Goal: Task Accomplishment & Management: Manage account settings

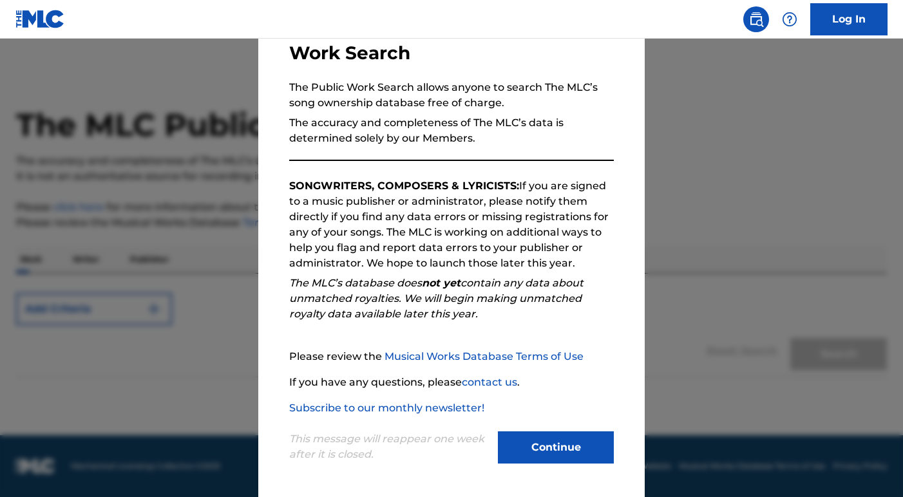
scroll to position [92, 0]
click at [567, 446] on button "Continue" at bounding box center [556, 447] width 116 height 32
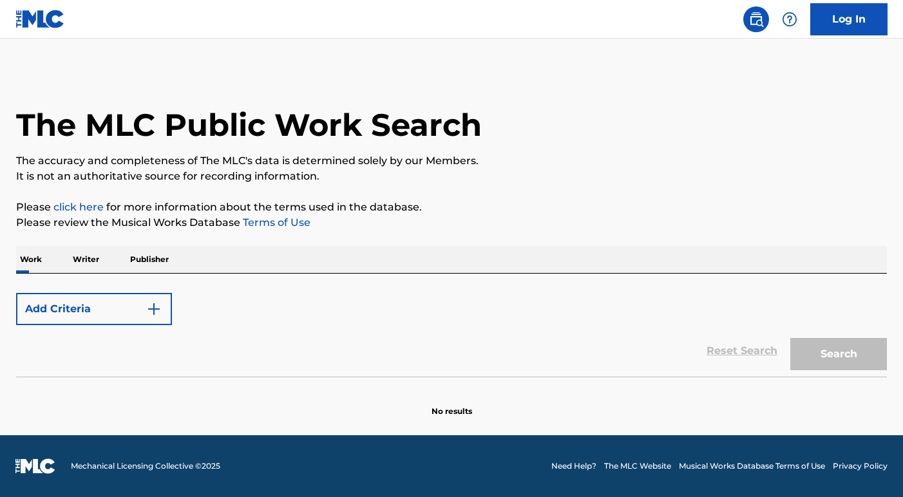
click at [151, 313] on img "Search Form" at bounding box center [153, 308] width 15 height 15
click at [155, 312] on img "Search Form" at bounding box center [153, 308] width 15 height 15
click at [113, 309] on button "Add Criteria" at bounding box center [94, 309] width 156 height 32
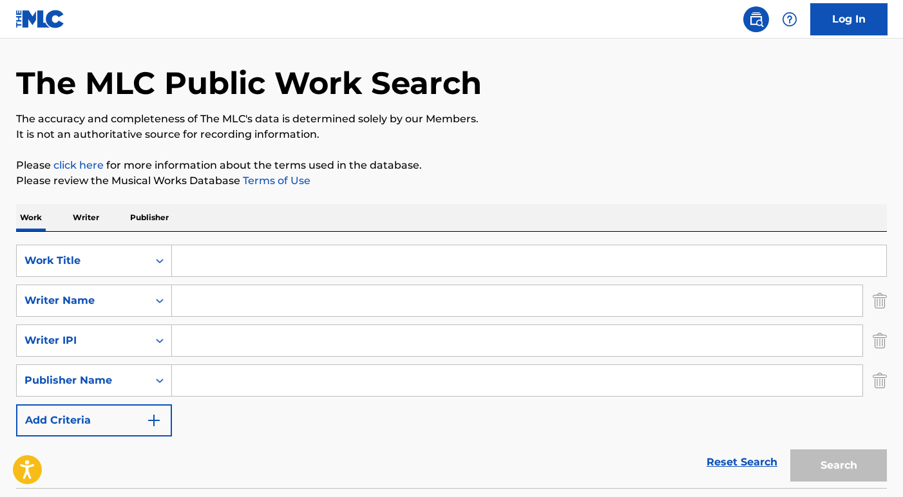
scroll to position [45, 0]
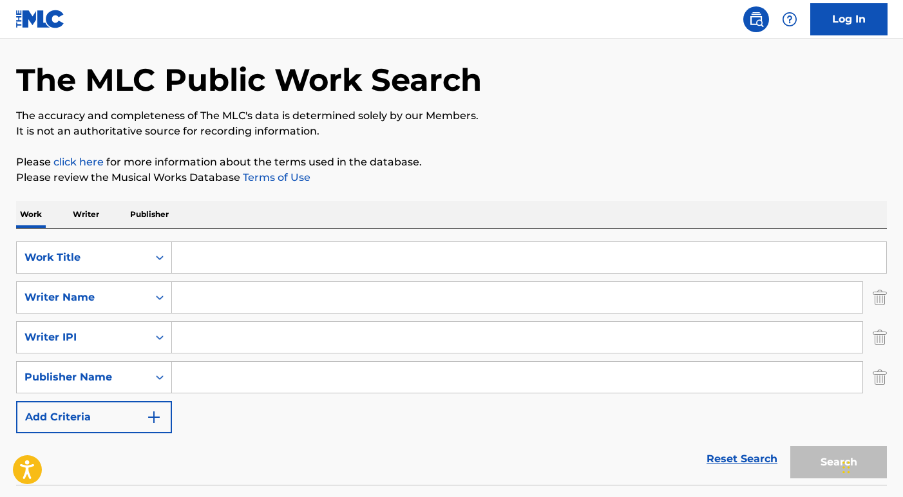
click at [282, 251] on input "Search Form" at bounding box center [529, 257] width 714 height 31
click at [124, 267] on div "Work Title" at bounding box center [82, 257] width 131 height 24
click at [96, 217] on p "Writer" at bounding box center [86, 214] width 34 height 27
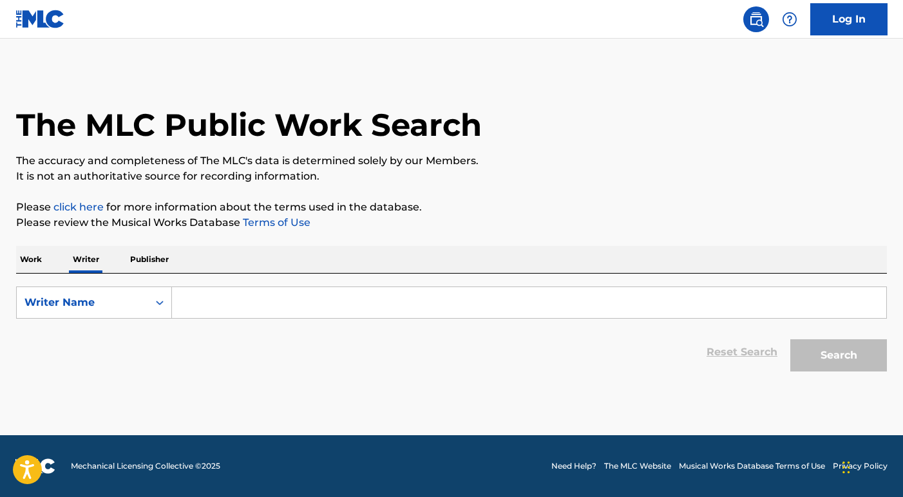
click at [198, 309] on input "Search Form" at bounding box center [529, 302] width 714 height 31
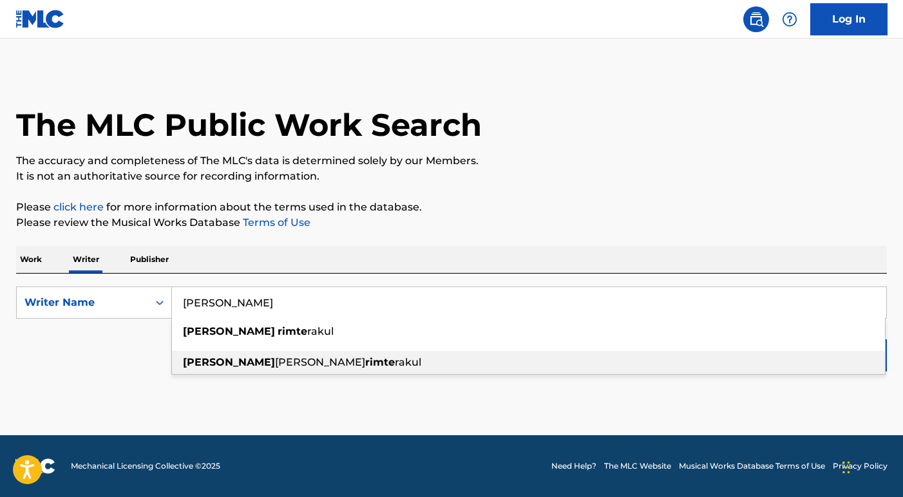
click at [218, 363] on strong "patrick" at bounding box center [229, 362] width 92 height 12
type input "patrick zhang rimterakul"
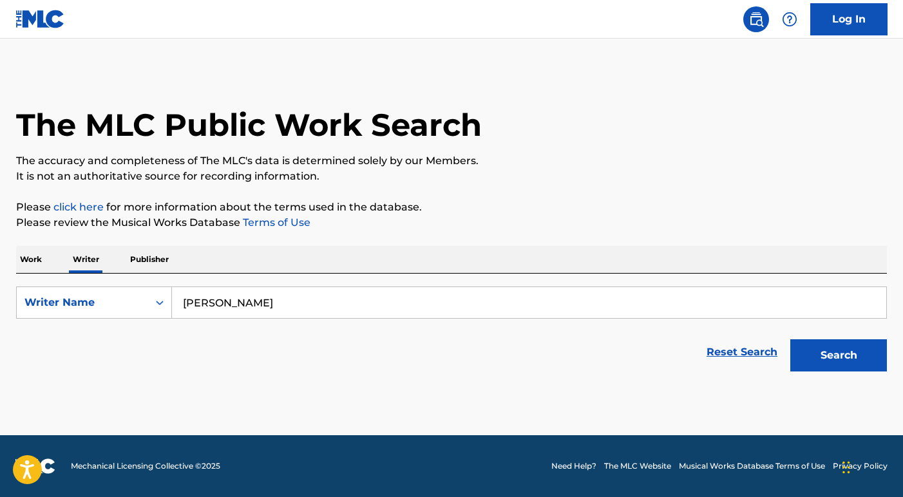
click at [848, 361] on button "Search" at bounding box center [838, 355] width 97 height 32
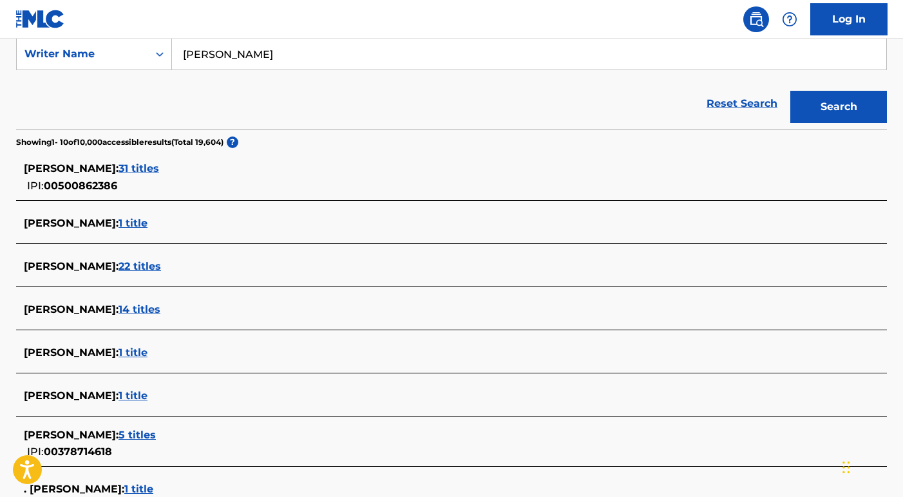
scroll to position [253, 0]
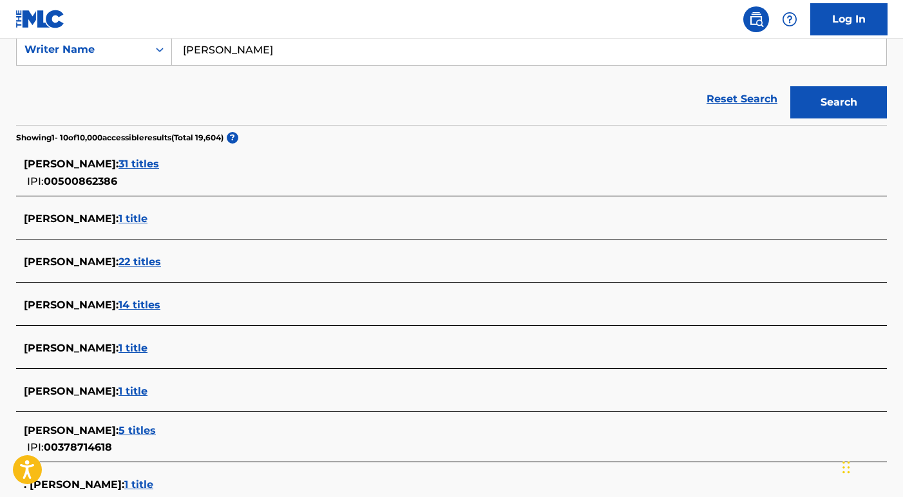
click at [214, 423] on div "PATRICK ZHANG RIMTERAKUL : 5 titles" at bounding box center [435, 430] width 822 height 15
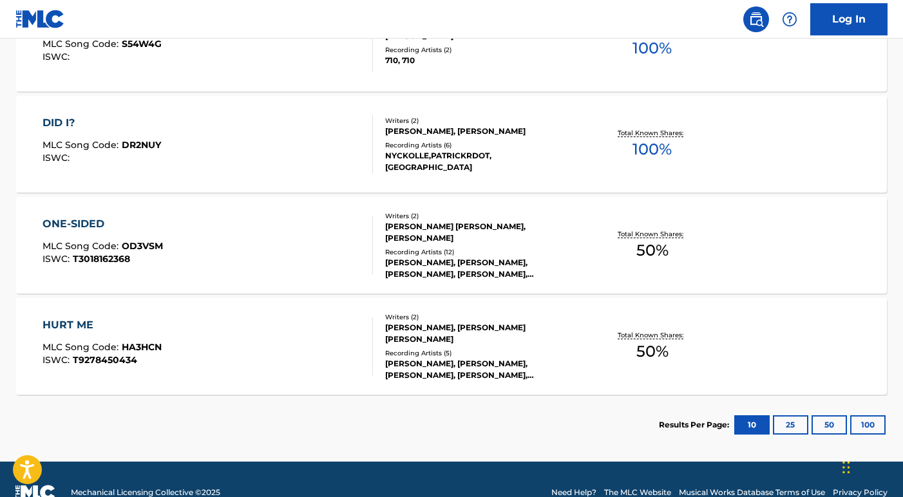
scroll to position [497, 0]
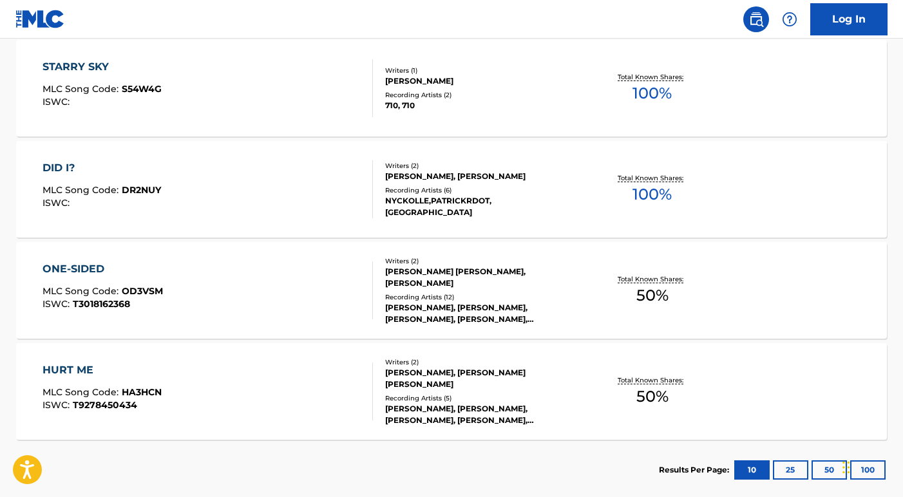
click at [223, 307] on div "ONE-SIDED MLC Song Code : OD3VSM ISWC : T3018162368" at bounding box center [208, 290] width 331 height 58
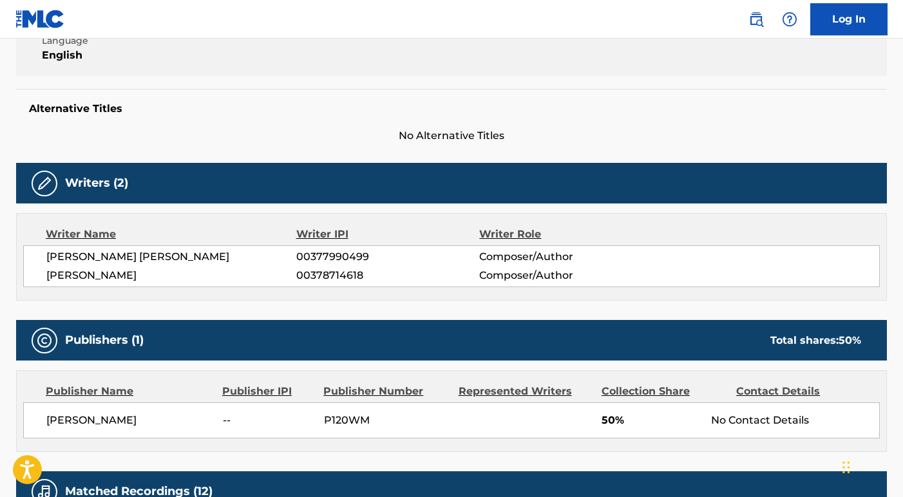
scroll to position [288, 0]
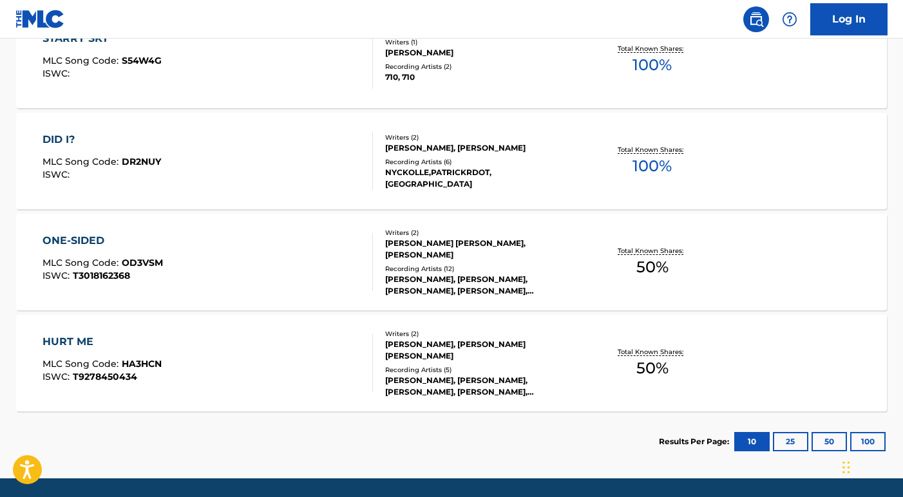
scroll to position [568, 0]
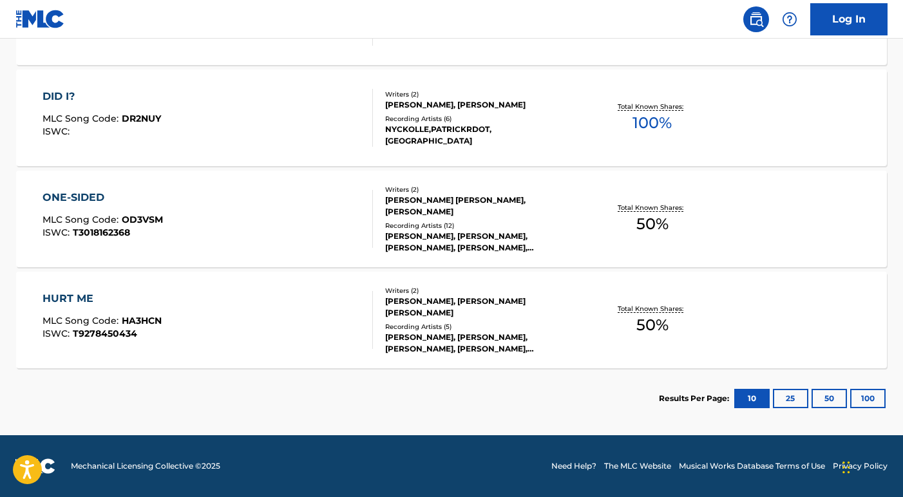
click at [793, 399] on button "25" at bounding box center [790, 398] width 35 height 19
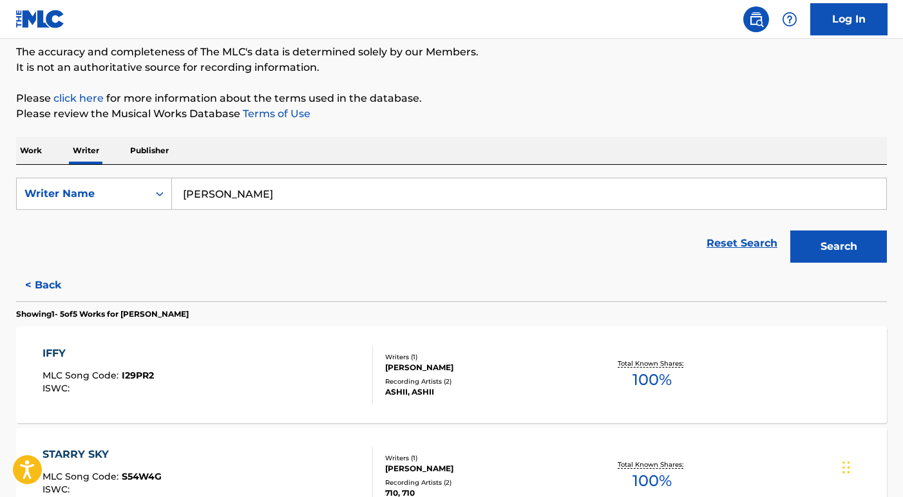
scroll to position [150, 0]
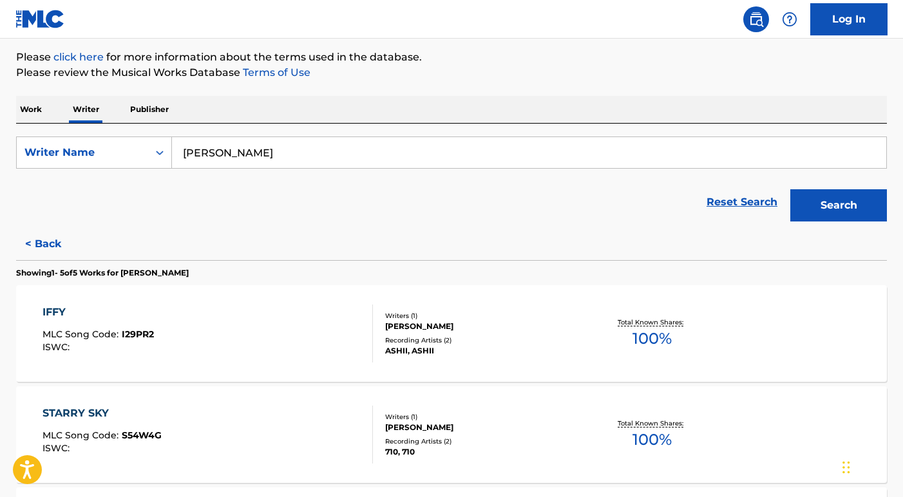
click at [251, 156] on input "patrick zhang rimterakul" at bounding box center [529, 152] width 714 height 31
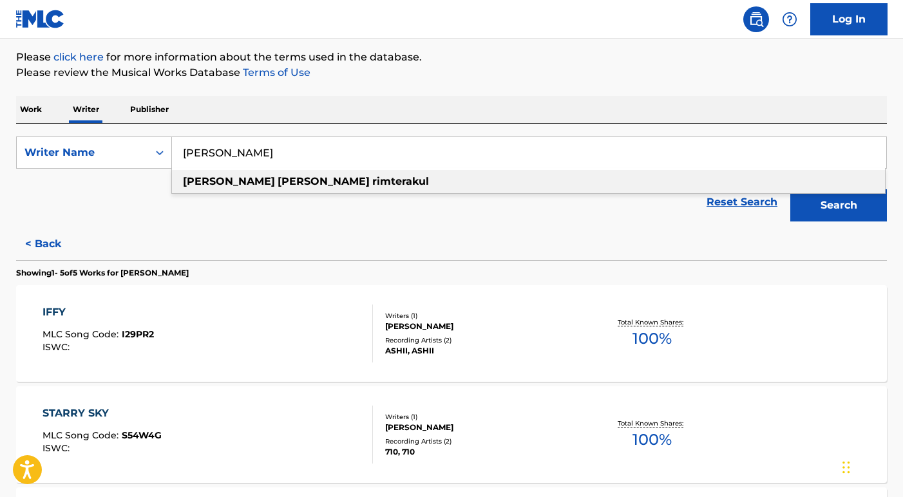
click at [251, 156] on input "patrick zhang rimterakul" at bounding box center [529, 152] width 714 height 31
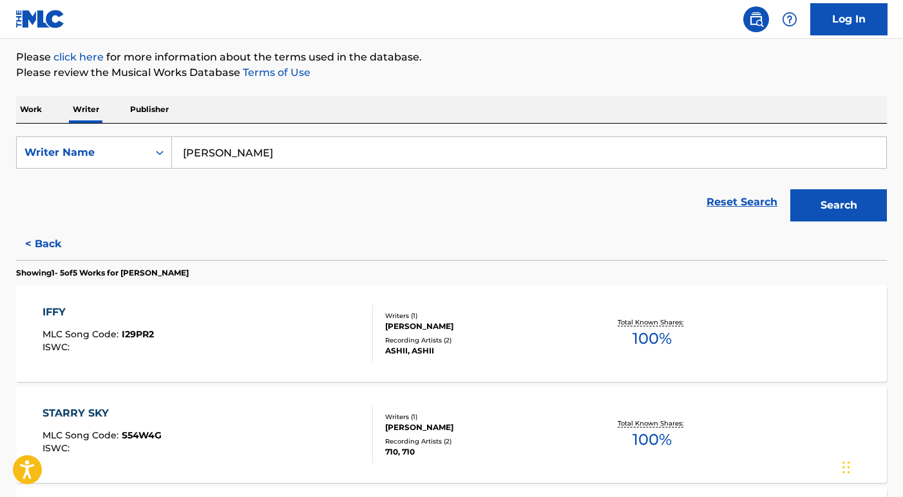
click at [790, 189] on button "Search" at bounding box center [838, 205] width 97 height 32
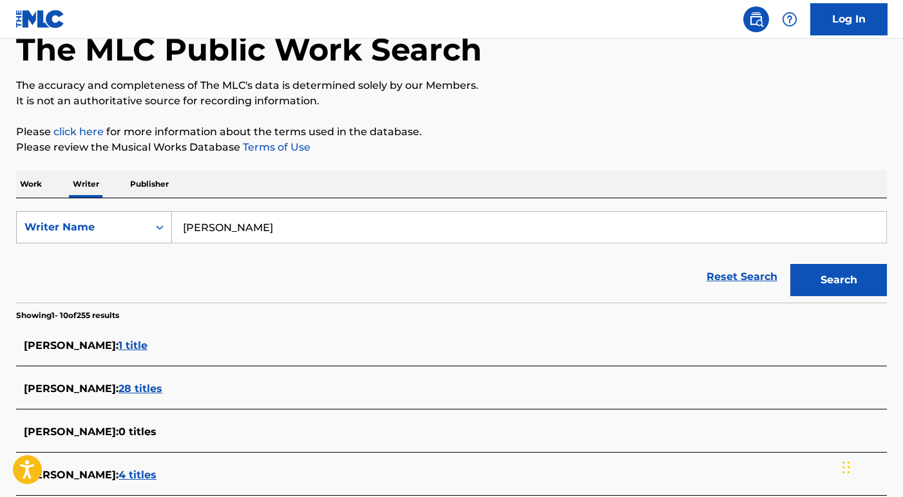
scroll to position [0, 0]
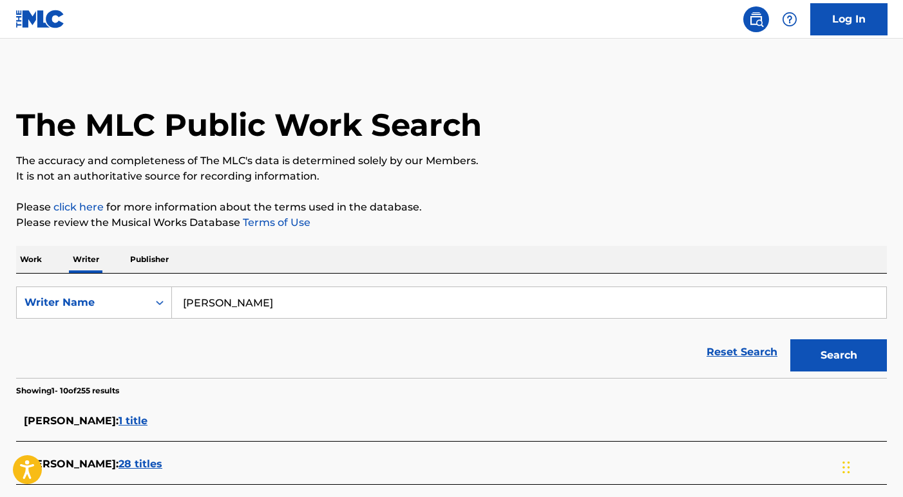
click at [238, 294] on input "Tessa Pulgar" at bounding box center [529, 302] width 714 height 31
type input "isabella yu"
click at [837, 354] on button "Search" at bounding box center [838, 355] width 97 height 32
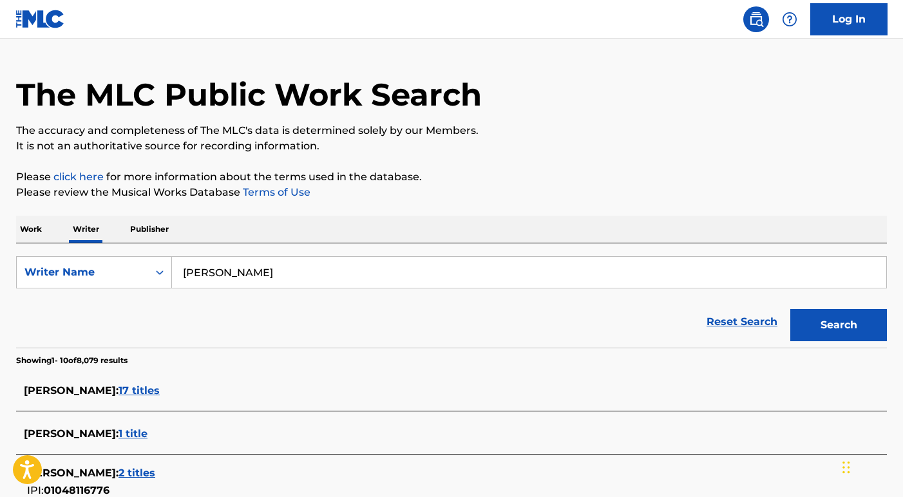
scroll to position [154, 0]
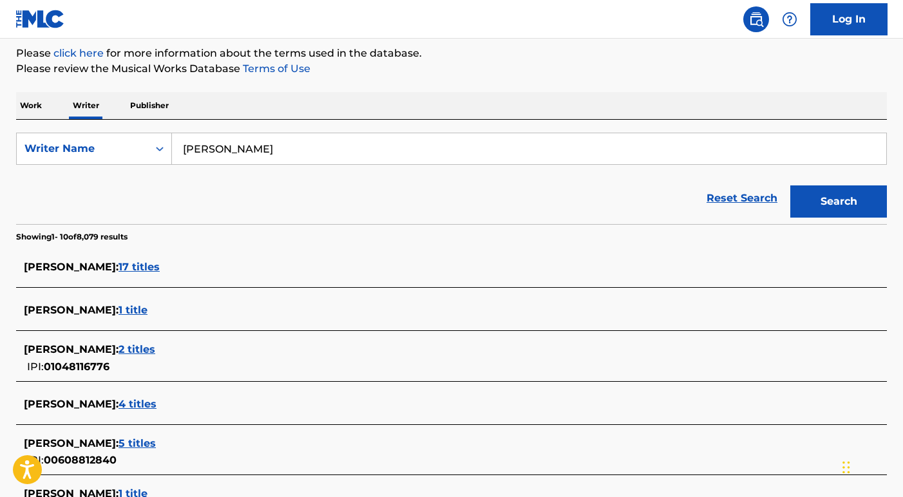
click at [118, 354] on span "2 titles" at bounding box center [136, 349] width 37 height 12
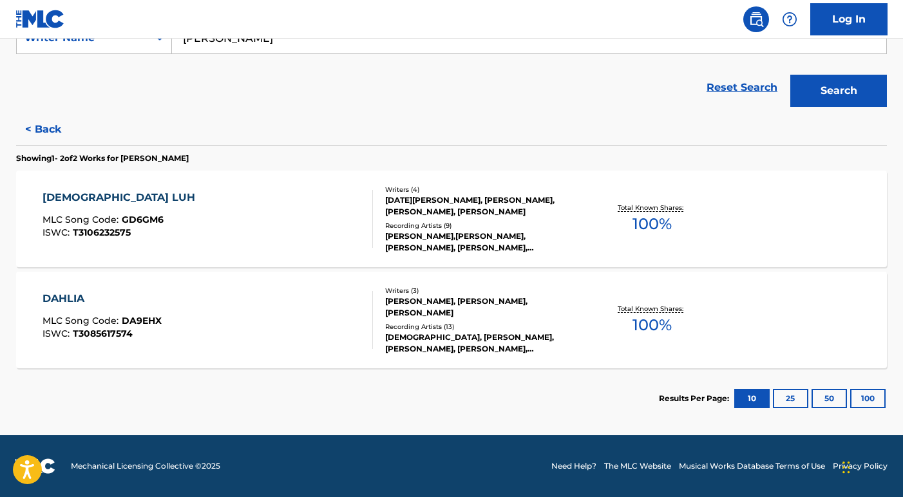
scroll to position [0, 0]
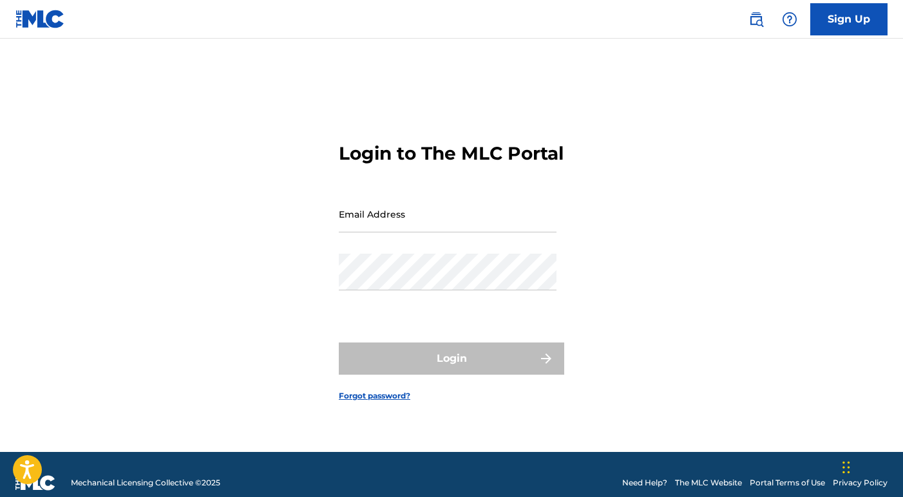
click at [417, 232] on input "Email Address" at bounding box center [448, 214] width 218 height 37
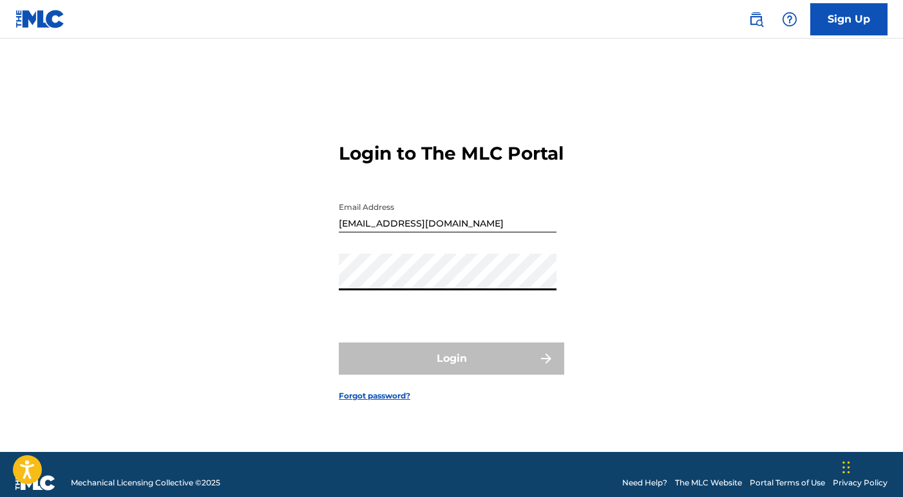
type input "[PERSON_NAME][EMAIL_ADDRESS][PERSON_NAME][DOMAIN_NAME]"
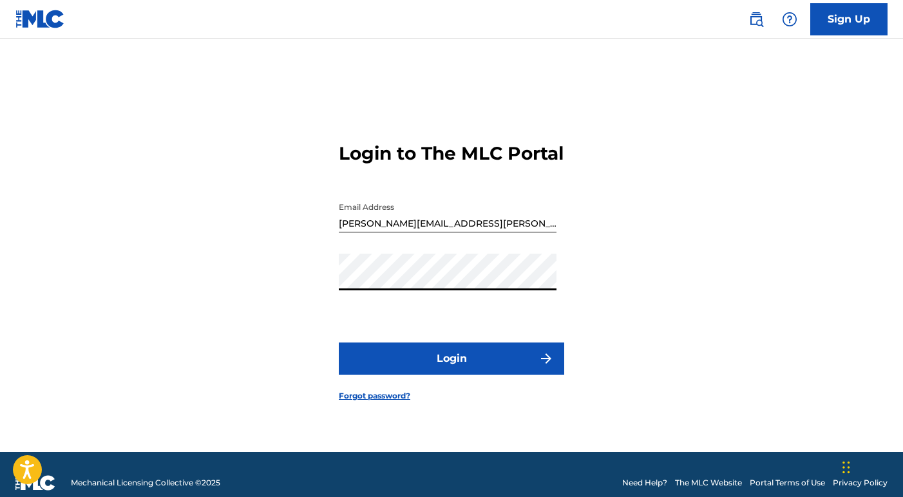
click at [443, 375] on button "Login" at bounding box center [451, 359] width 225 height 32
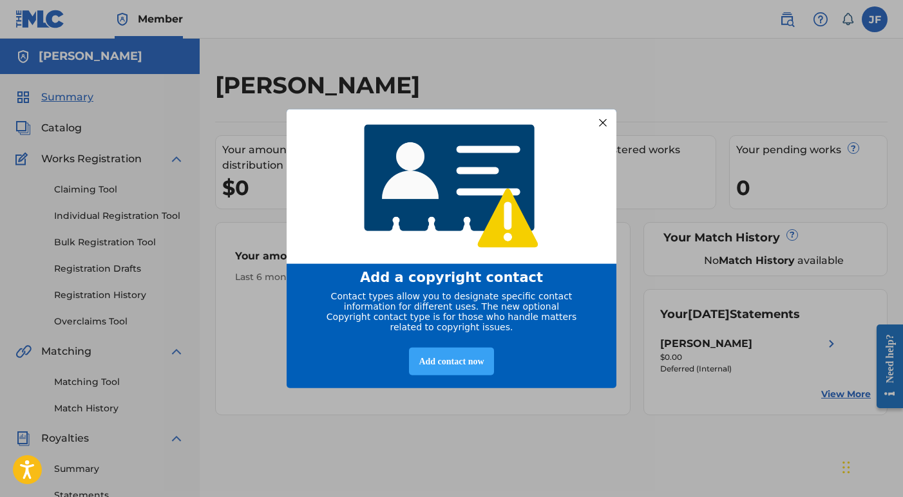
click at [458, 360] on div "Add contact now" at bounding box center [451, 361] width 84 height 28
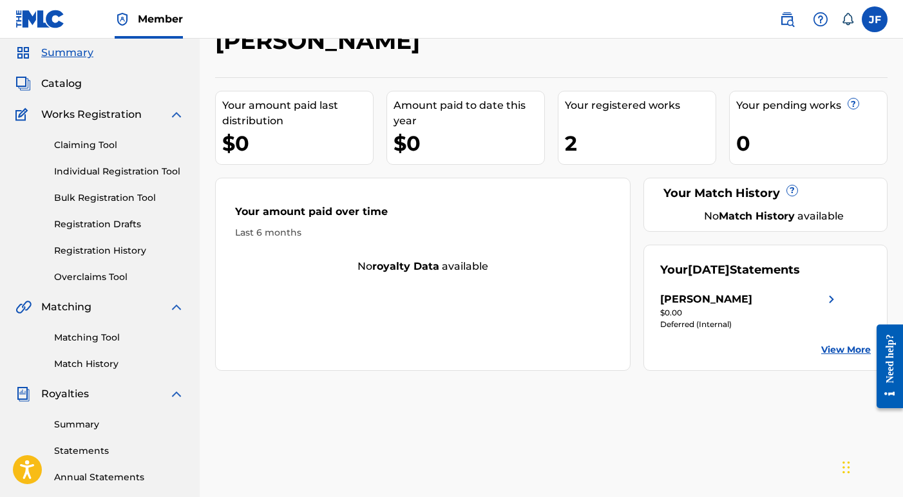
scroll to position [32, 0]
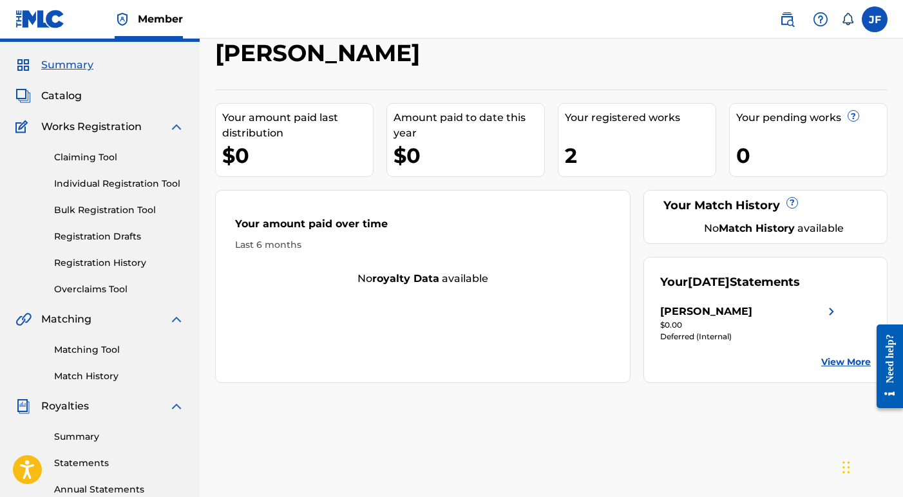
click at [64, 110] on div "Summary Catalog Works Registration Claiming Tool Individual Registration Tool B…" at bounding box center [100, 360] width 200 height 636
click at [64, 106] on div "Summary Catalog Works Registration Claiming Tool Individual Registration Tool B…" at bounding box center [100, 360] width 200 height 636
click at [64, 102] on span "Catalog" at bounding box center [61, 95] width 41 height 15
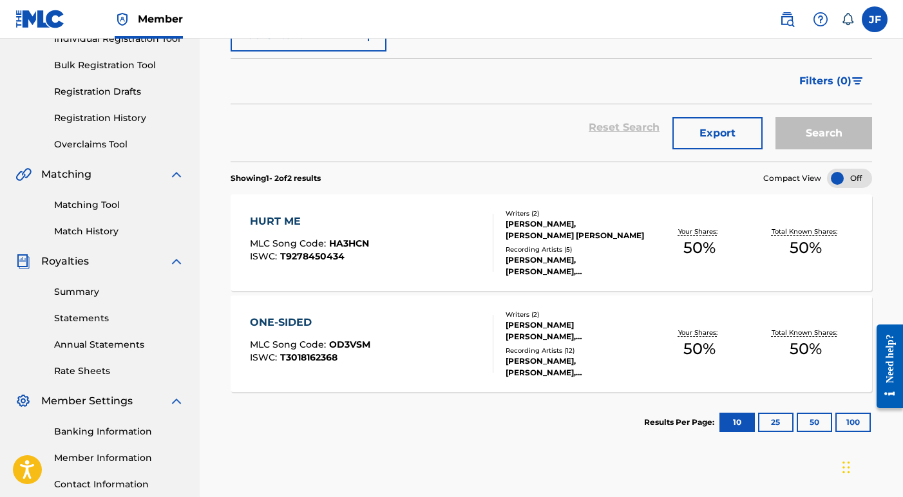
scroll to position [275, 0]
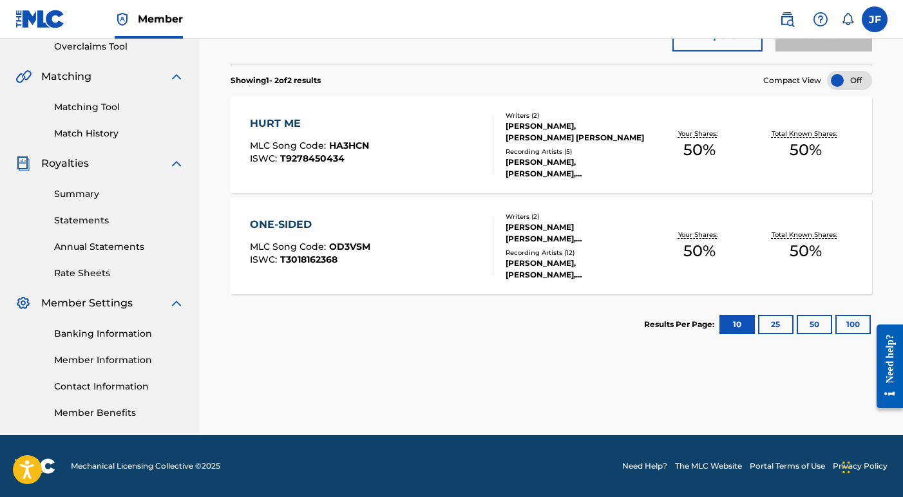
click at [761, 322] on button "25" at bounding box center [775, 324] width 35 height 19
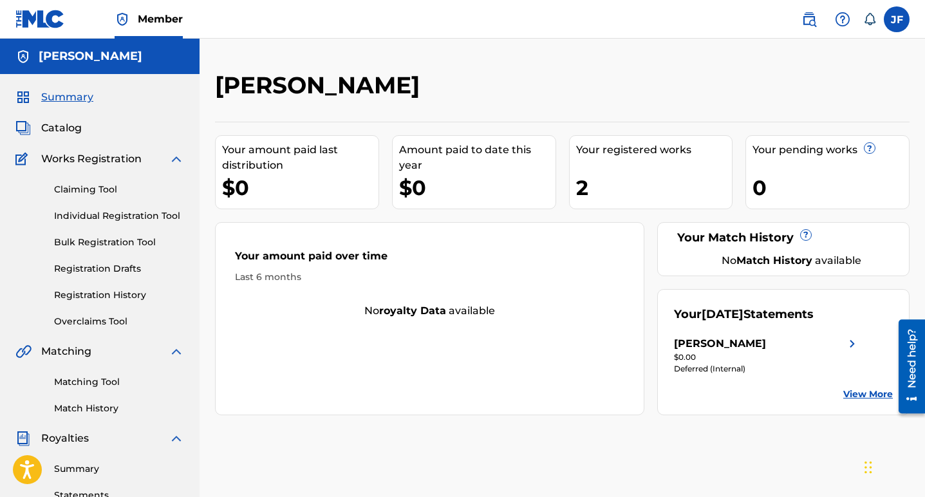
click at [71, 129] on span "Catalog" at bounding box center [61, 127] width 41 height 15
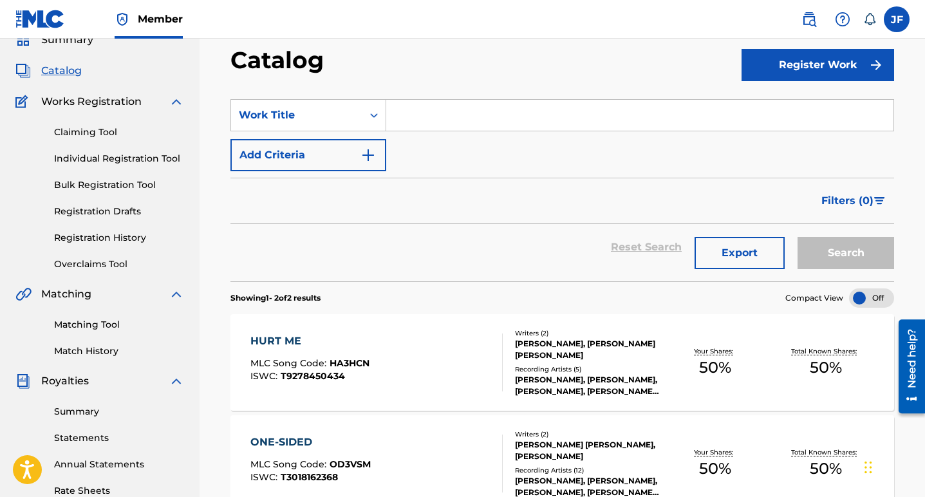
scroll to position [194, 0]
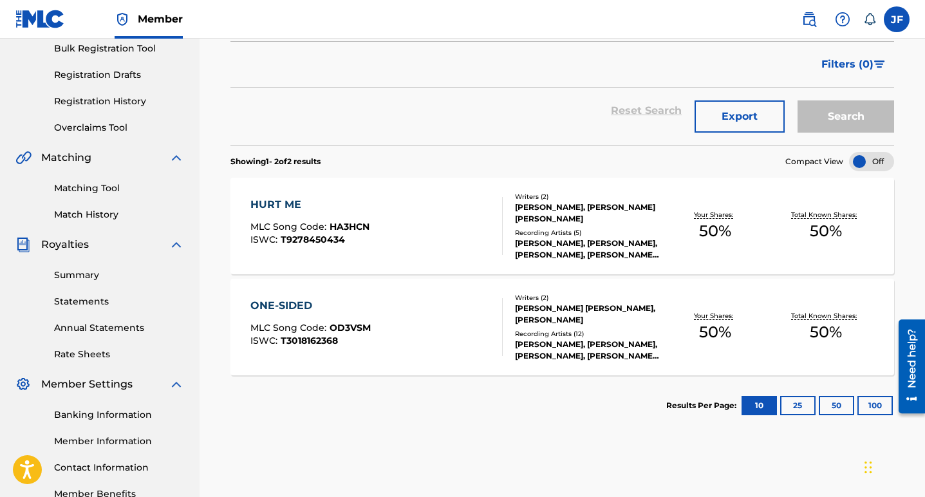
click at [301, 207] on div "HURT ME" at bounding box center [310, 204] width 119 height 15
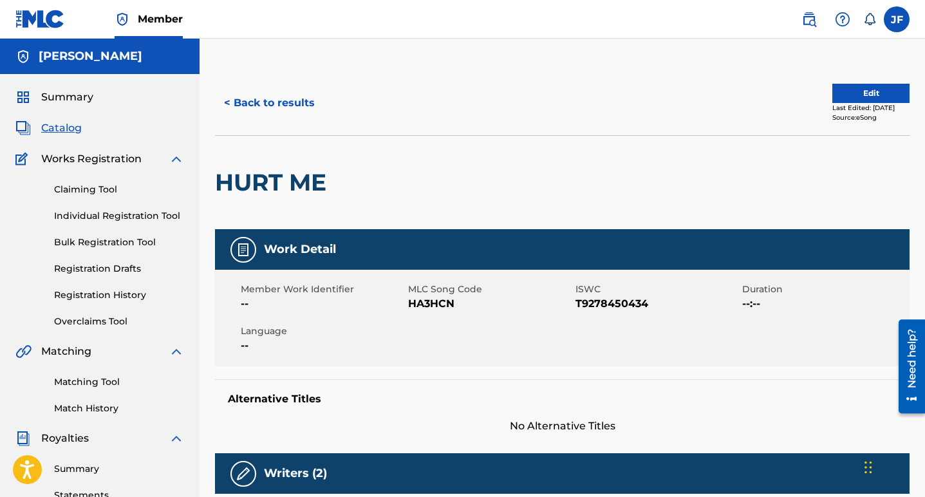
click at [899, 24] on label at bounding box center [897, 19] width 26 height 26
click at [897, 19] on input "JF Jillian Foley jillian.r.foley@gmail.com Notification Preferences Profile Log…" at bounding box center [897, 19] width 0 height 0
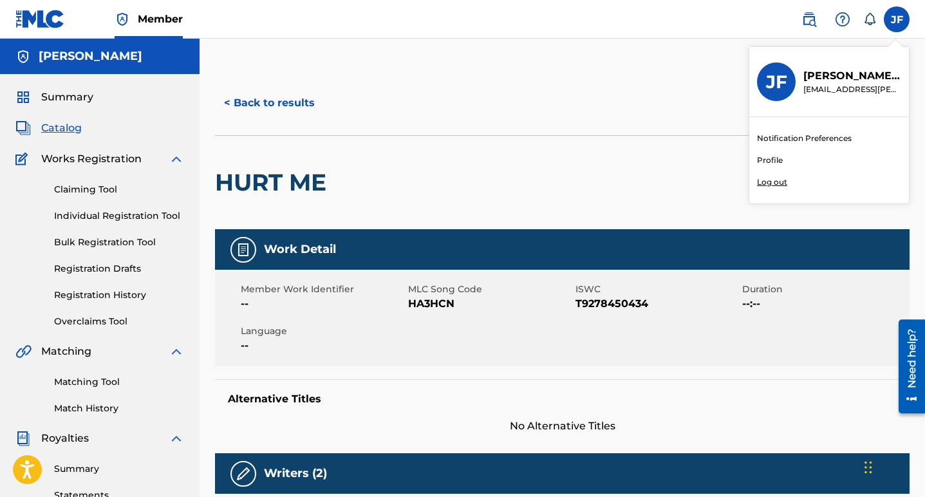
click at [770, 162] on link "Profile" at bounding box center [770, 161] width 26 height 12
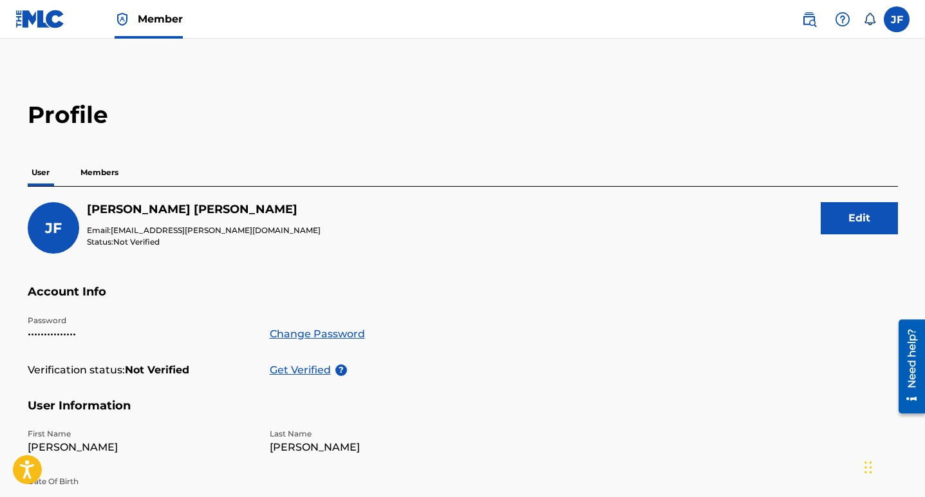
click at [96, 176] on p "Members" at bounding box center [100, 172] width 46 height 27
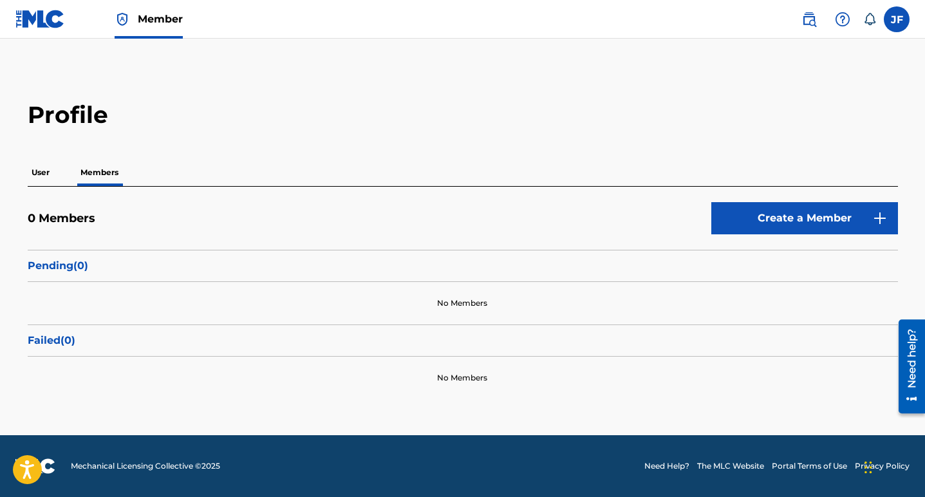
click at [41, 175] on p "User" at bounding box center [41, 172] width 26 height 27
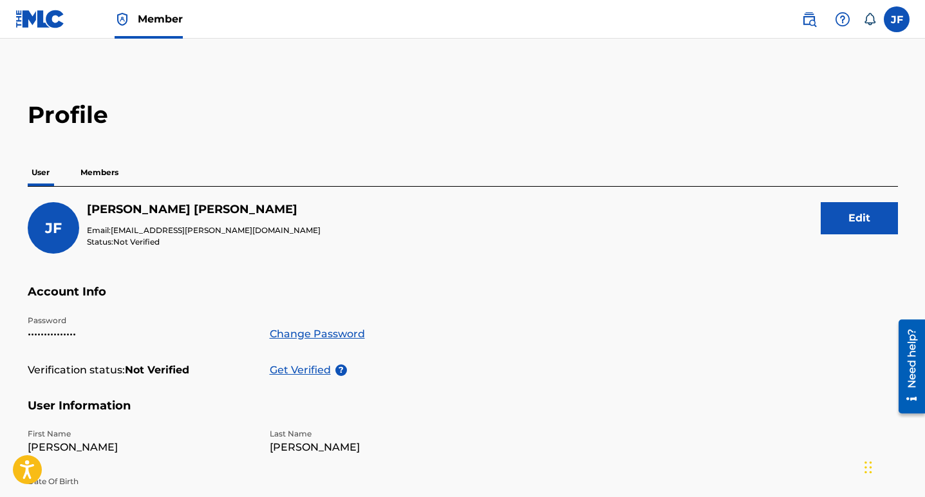
click at [902, 18] on label at bounding box center [897, 19] width 26 height 26
click at [897, 19] on input "JF Jillian Foley jillian.r.foley@gmail.com Notification Preferences Profile Log…" at bounding box center [897, 19] width 0 height 0
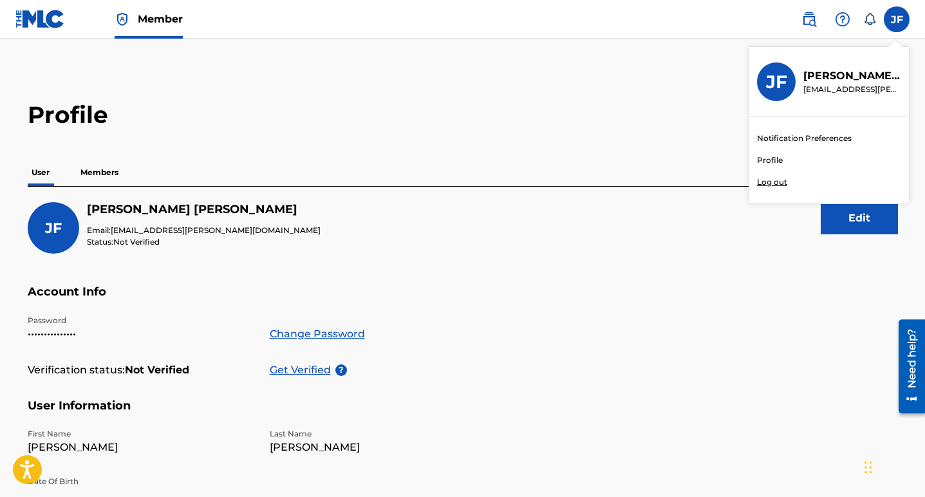
click at [782, 85] on h3 "JF" at bounding box center [776, 82] width 21 height 23
click at [897, 19] on input "JF Jillian Foley jillian.r.foley@gmail.com Notification Preferences Profile Log…" at bounding box center [897, 19] width 0 height 0
click at [34, 23] on img at bounding box center [40, 19] width 50 height 19
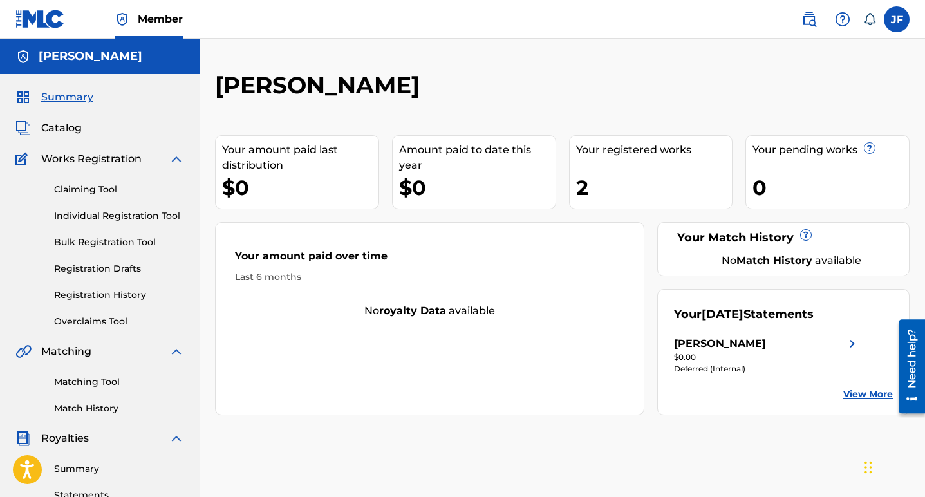
click at [108, 383] on link "Matching Tool" at bounding box center [119, 382] width 130 height 14
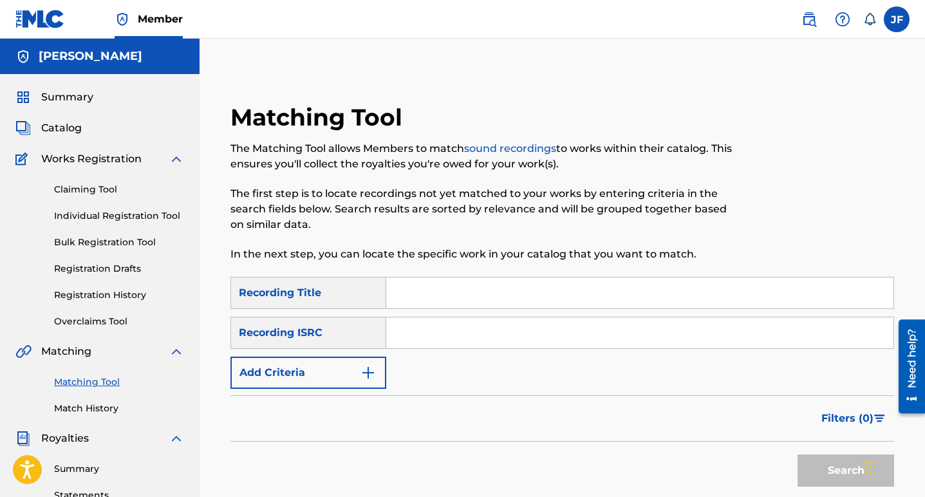
click at [450, 298] on input "Search Form" at bounding box center [639, 293] width 507 height 31
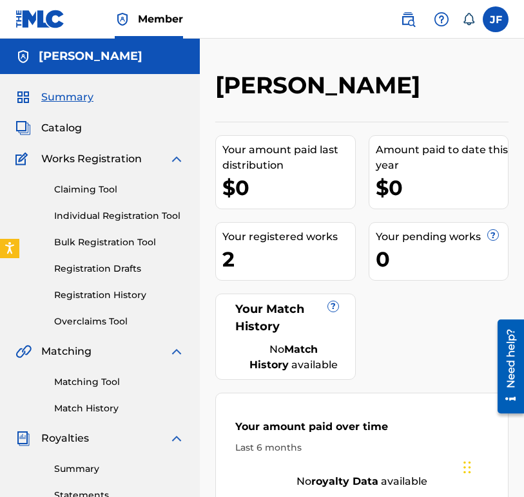
click at [70, 126] on span "Catalog" at bounding box center [61, 127] width 41 height 15
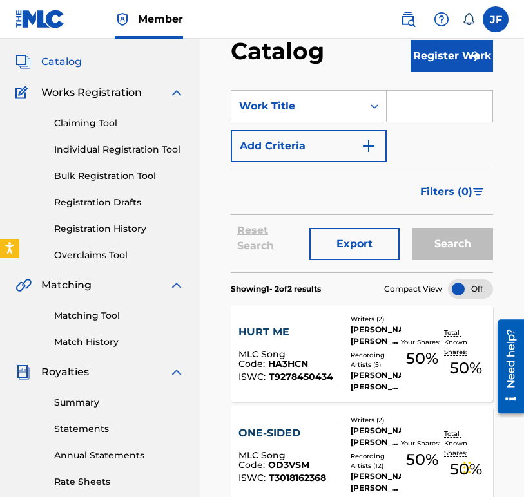
scroll to position [77, 0]
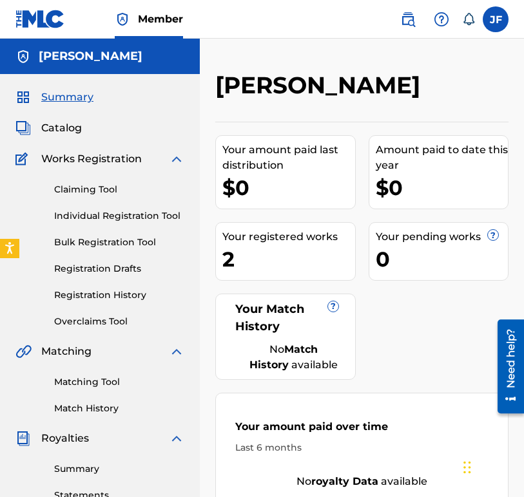
click at [94, 386] on link "Matching Tool" at bounding box center [119, 382] width 130 height 14
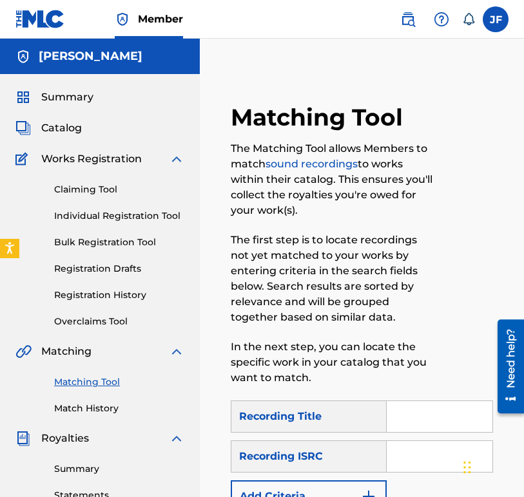
click at [424, 460] on input "Search Form" at bounding box center [439, 456] width 106 height 31
paste input "QZNWW2020916"
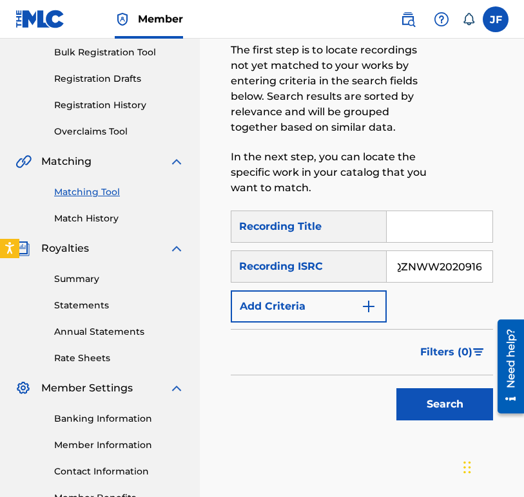
scroll to position [275, 0]
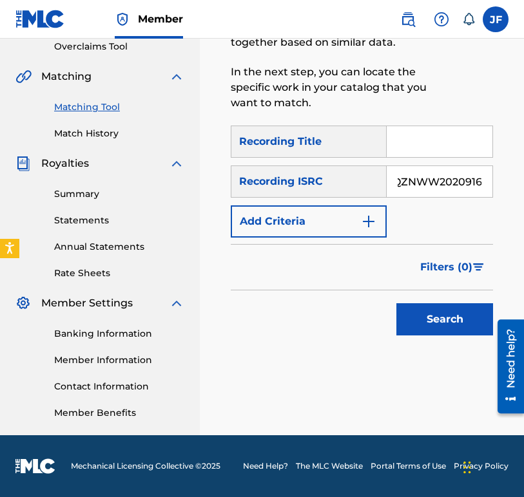
type input "QZNWW2020916"
click at [416, 315] on button "Search" at bounding box center [444, 319] width 97 height 32
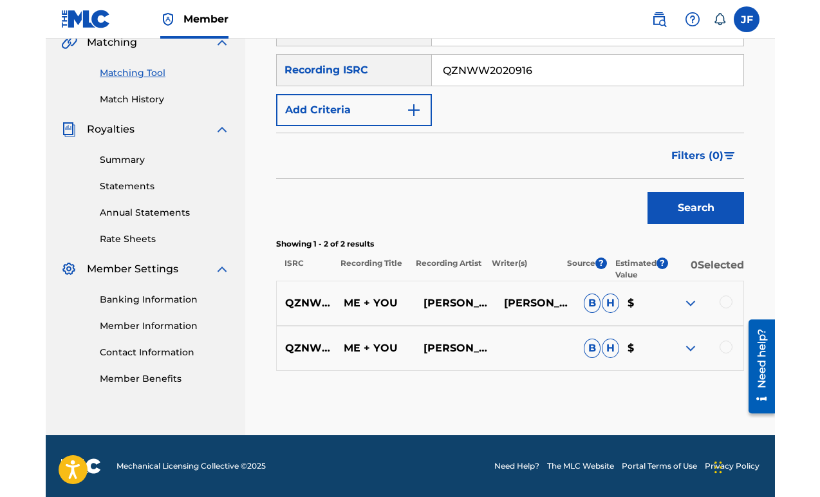
scroll to position [278, 0]
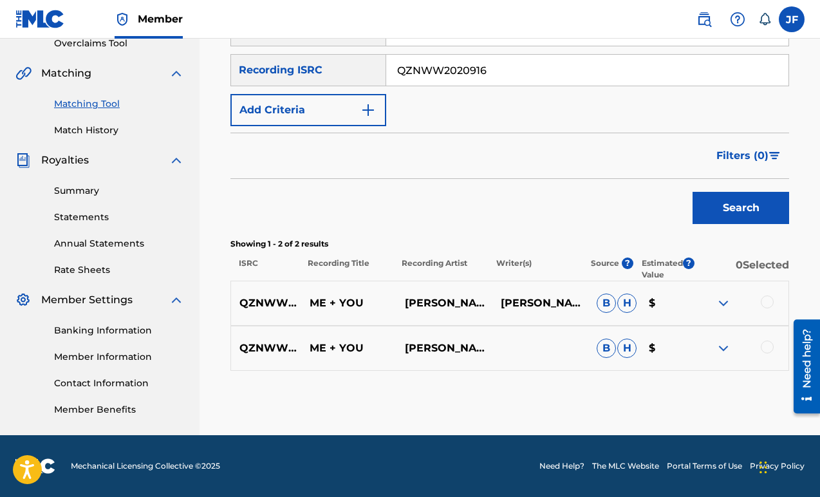
click at [629, 300] on span "H" at bounding box center [627, 303] width 19 height 19
click at [770, 299] on div at bounding box center [767, 302] width 13 height 13
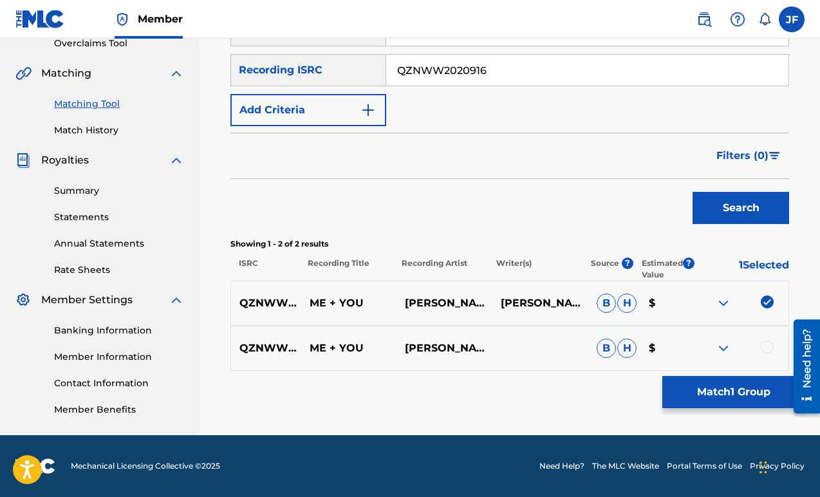
click at [769, 344] on div at bounding box center [767, 347] width 13 height 13
click at [744, 393] on button "Match 2 Groups" at bounding box center [734, 392] width 142 height 32
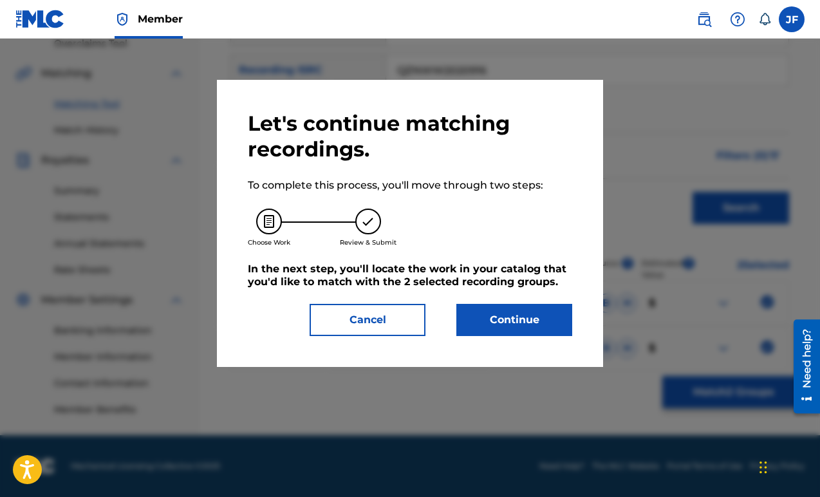
click at [515, 318] on button "Continue" at bounding box center [515, 320] width 116 height 32
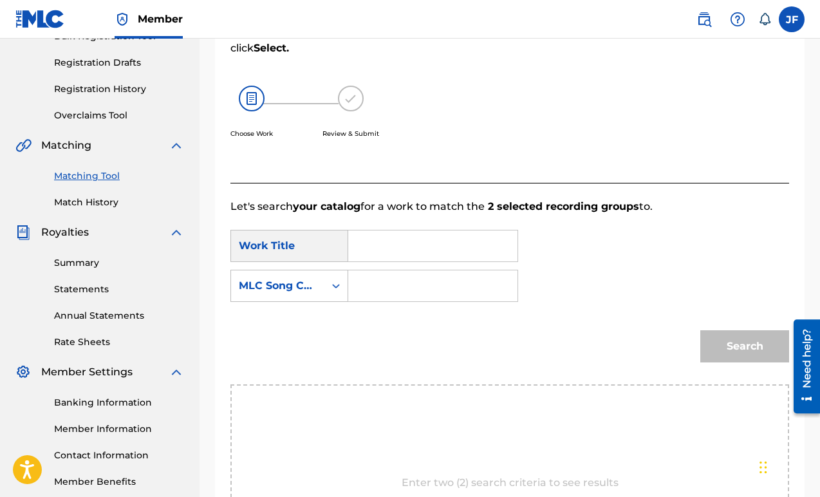
scroll to position [307, 0]
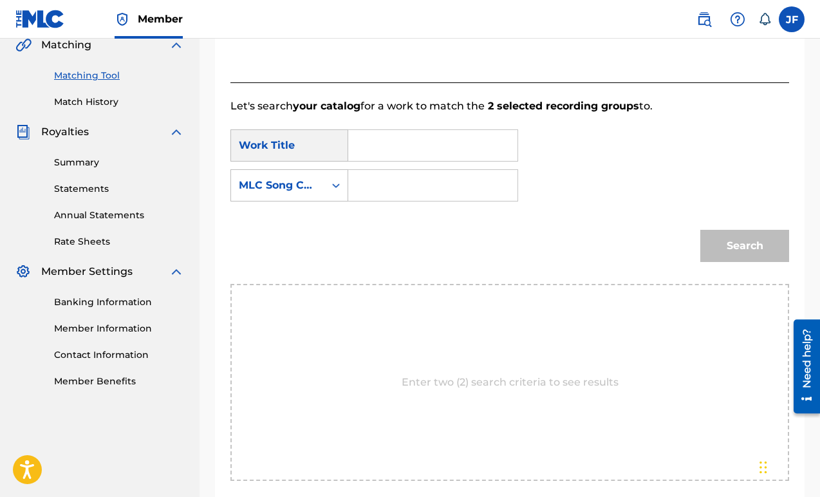
click at [402, 150] on input "Search Form" at bounding box center [432, 145] width 147 height 31
click at [319, 187] on div "MLC Song Code" at bounding box center [277, 185] width 93 height 24
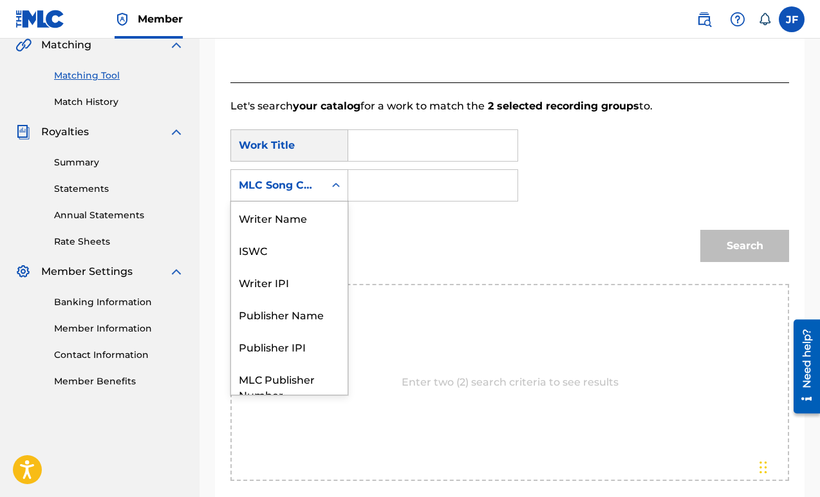
scroll to position [48, 0]
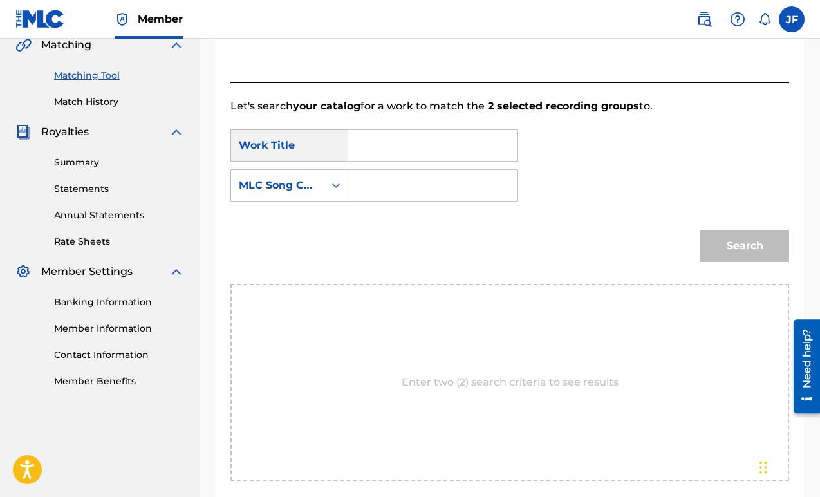
click at [375, 218] on div "Search" at bounding box center [510, 250] width 559 height 67
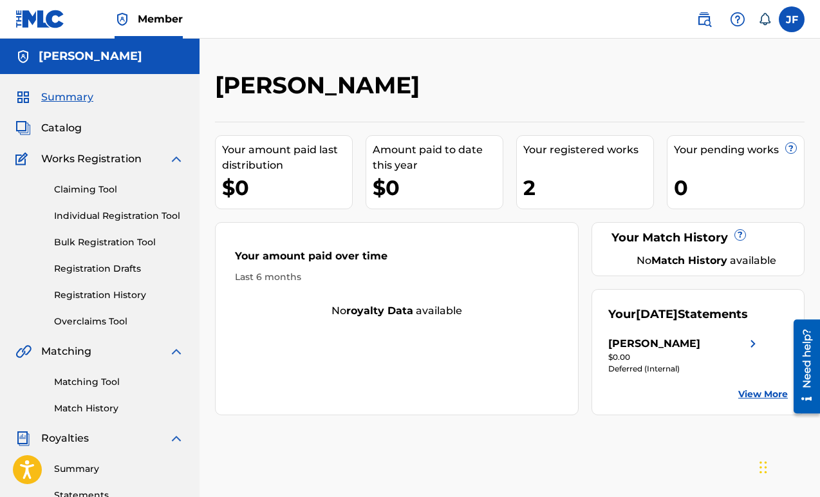
click at [80, 93] on span "Summary" at bounding box center [67, 97] width 52 height 15
click at [94, 214] on link "Individual Registration Tool" at bounding box center [119, 216] width 130 height 14
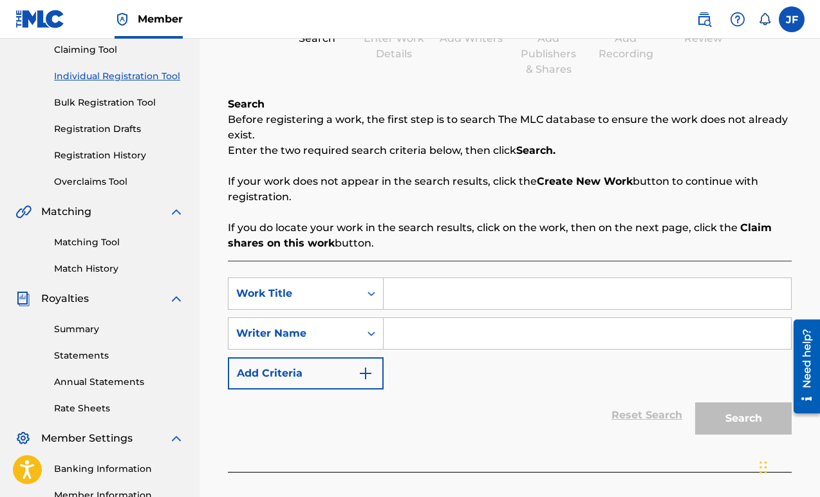
scroll to position [76, 0]
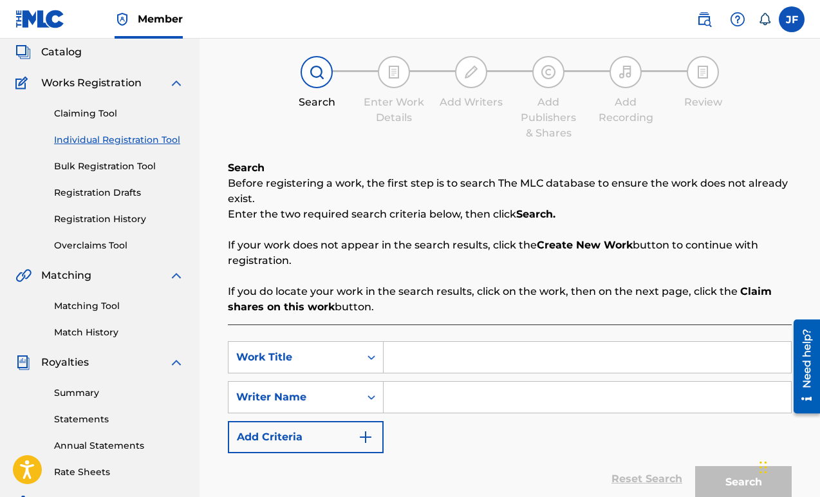
click at [448, 347] on input "Search Form" at bounding box center [588, 357] width 408 height 31
type input "me + you"
click at [440, 404] on input "Search Form" at bounding box center [588, 397] width 408 height 31
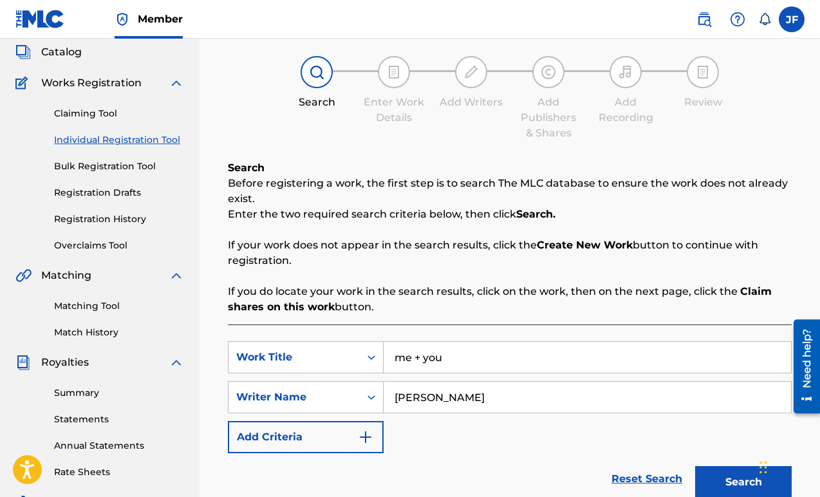
type input "Jillian Foley"
click at [753, 480] on button "Search" at bounding box center [744, 482] width 97 height 32
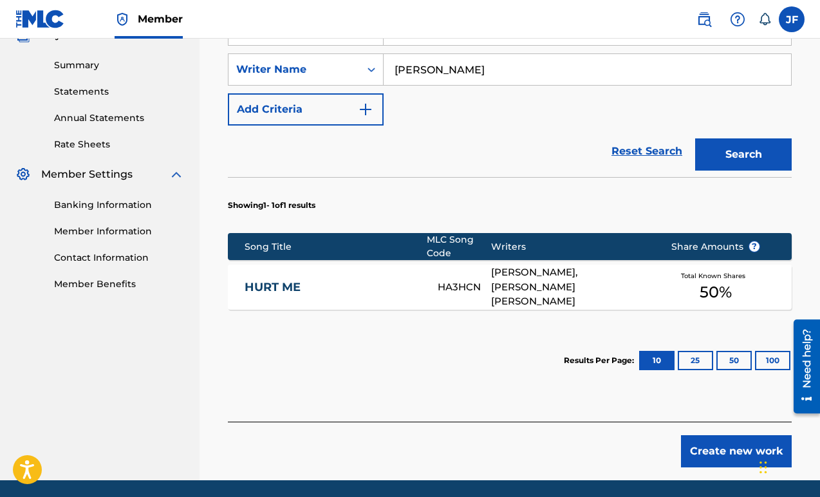
scroll to position [449, 0]
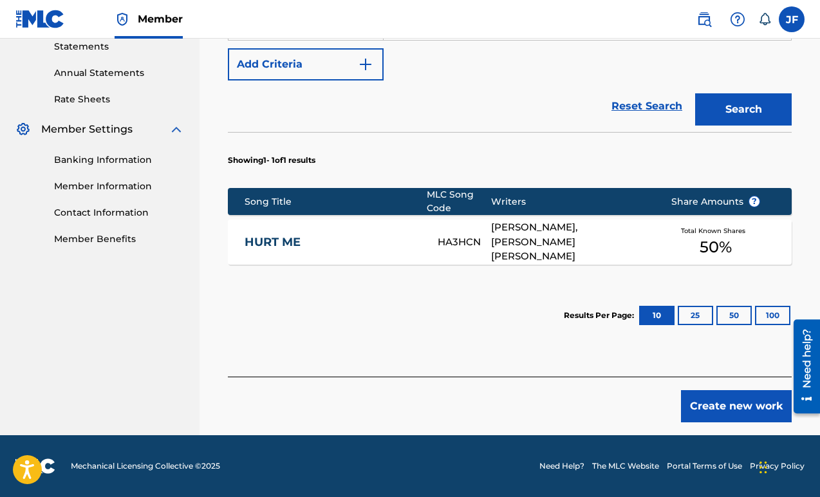
click at [737, 409] on button "Create new work" at bounding box center [736, 406] width 111 height 32
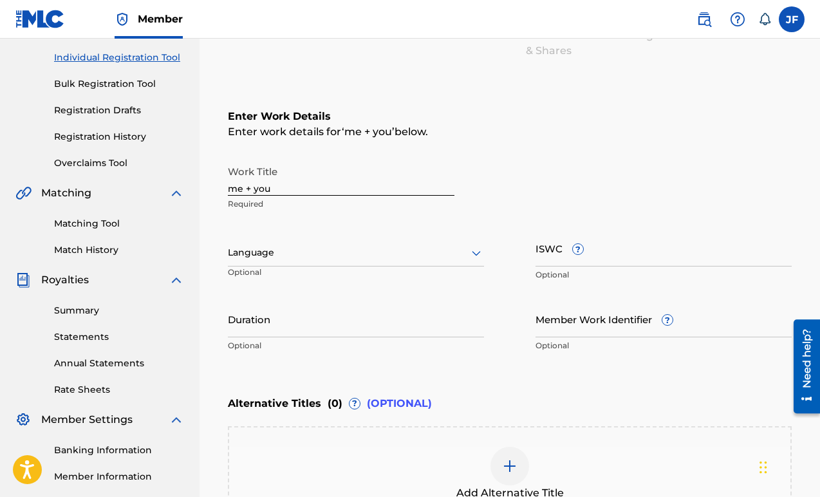
scroll to position [86, 0]
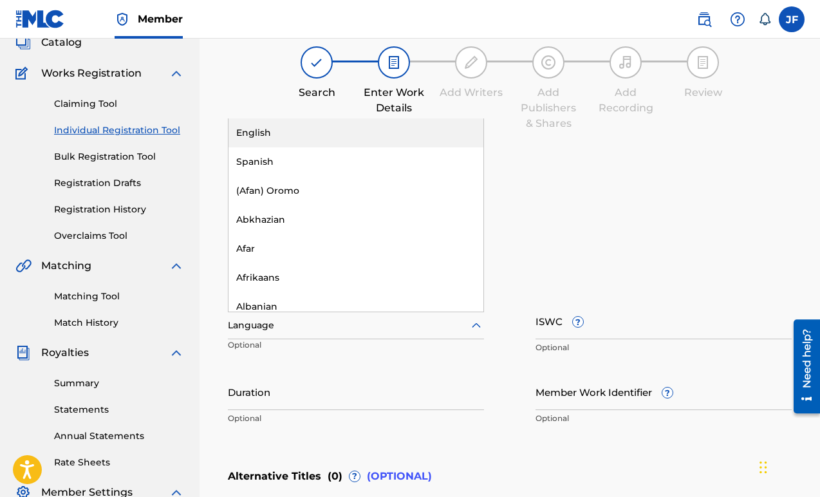
click at [462, 330] on div at bounding box center [356, 325] width 256 height 16
click at [419, 132] on div "English" at bounding box center [356, 132] width 255 height 29
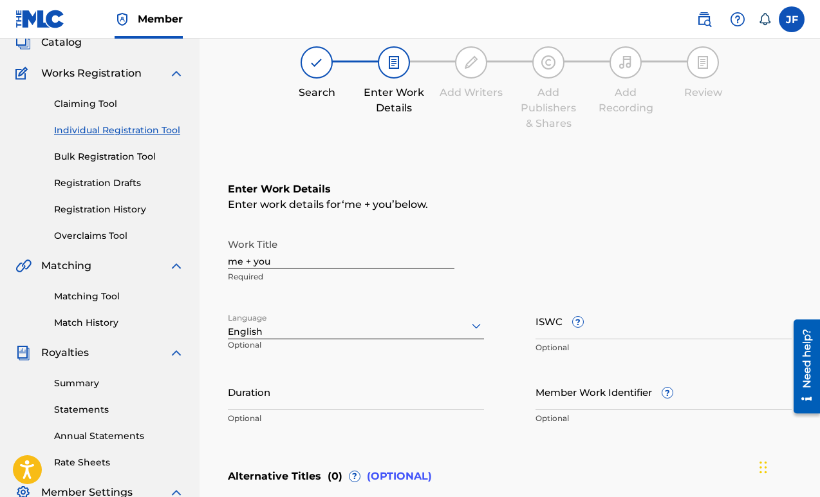
click at [545, 330] on input "ISWC ?" at bounding box center [664, 321] width 256 height 37
paste input "T3020837489"
type input "T3020837489"
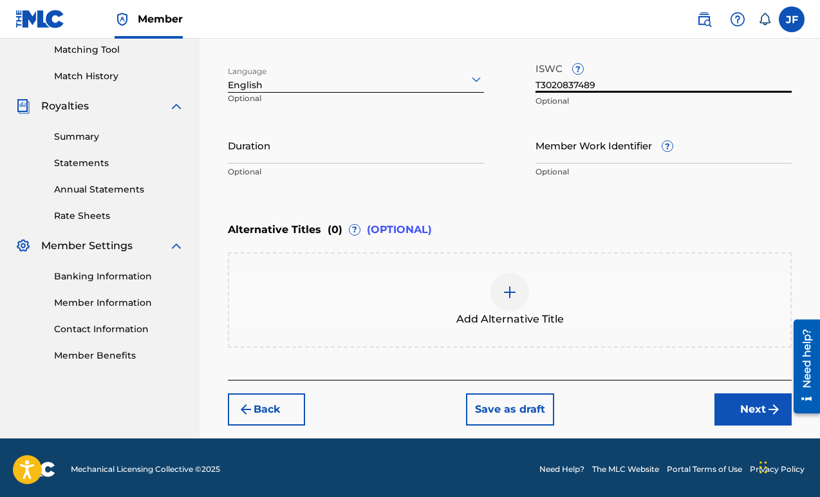
scroll to position [335, 0]
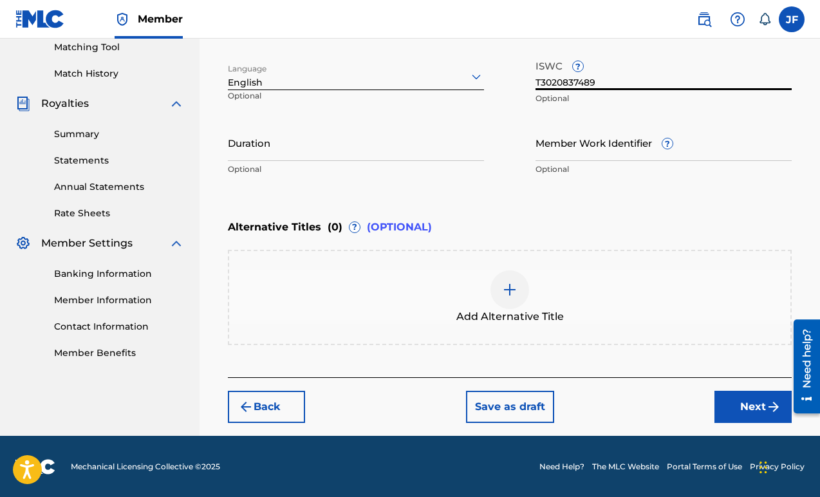
click at [497, 279] on div at bounding box center [510, 289] width 39 height 39
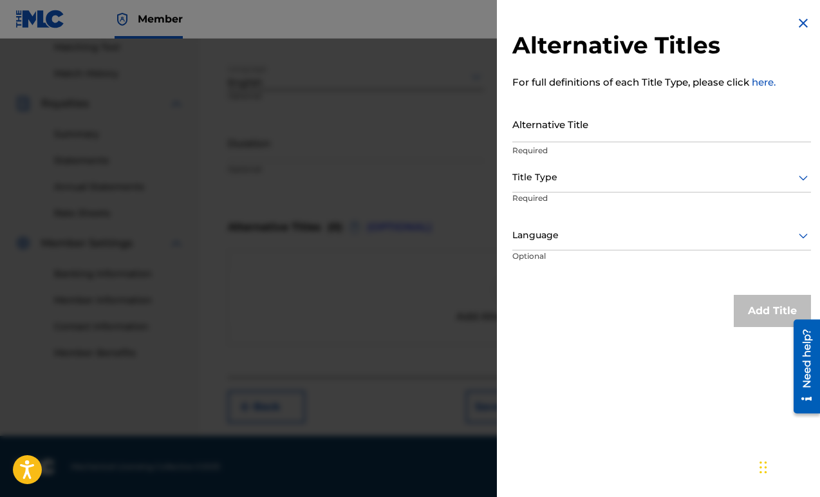
click at [627, 129] on input "Alternative Title" at bounding box center [662, 124] width 299 height 37
type input "me and you"
click at [771, 172] on div at bounding box center [662, 177] width 299 height 16
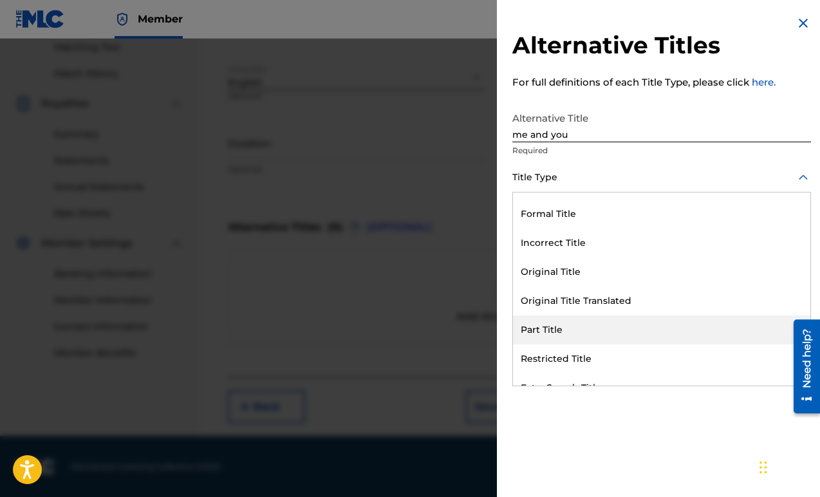
scroll to position [0, 0]
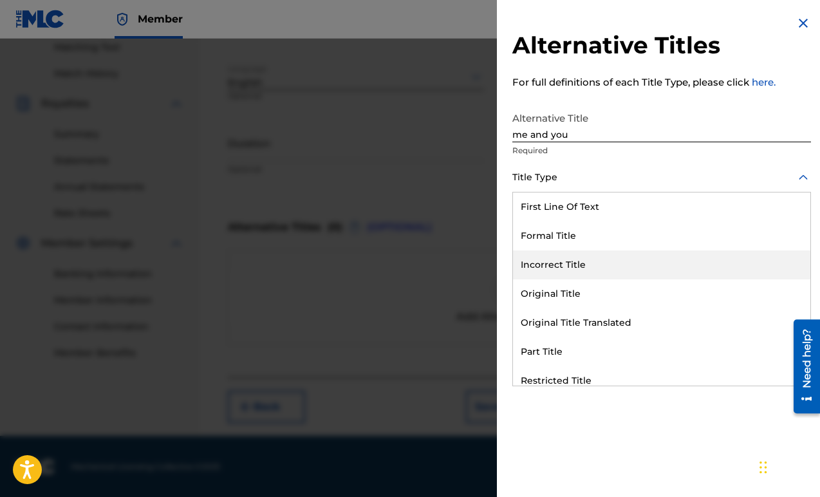
click at [659, 272] on div "Incorrect Title" at bounding box center [662, 265] width 298 height 29
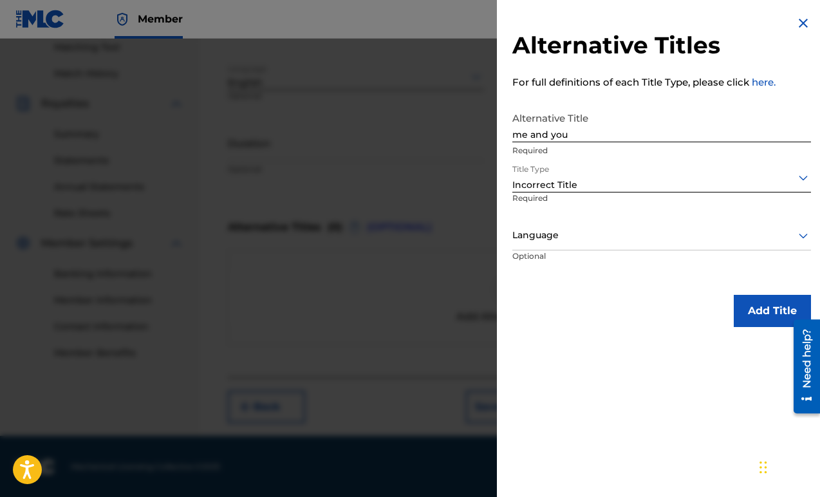
click at [650, 244] on div "Language" at bounding box center [662, 236] width 299 height 29
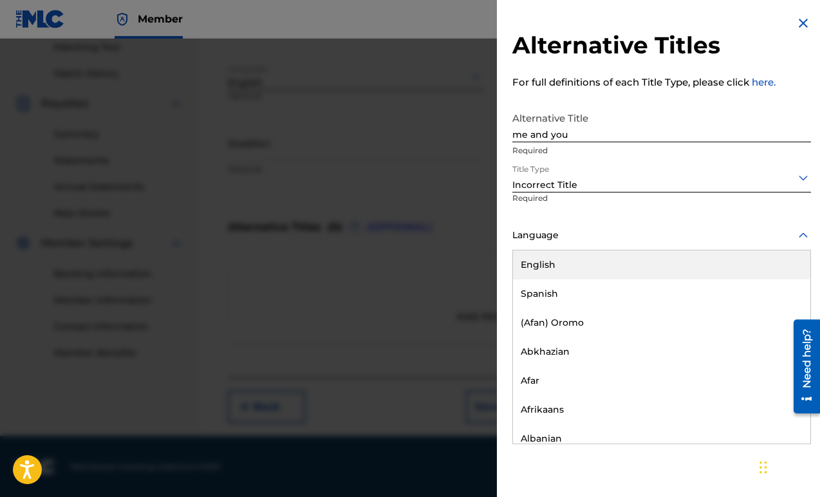
click at [648, 269] on div "English" at bounding box center [662, 265] width 298 height 29
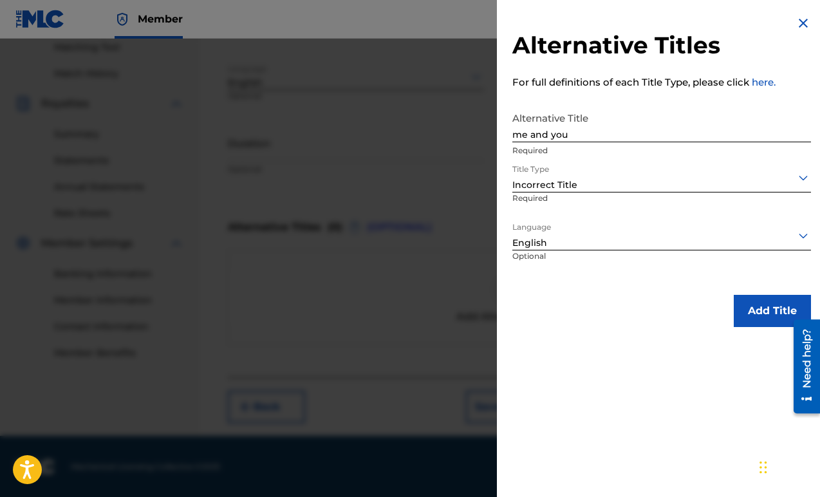
click at [745, 307] on button "Add Title" at bounding box center [772, 311] width 77 height 32
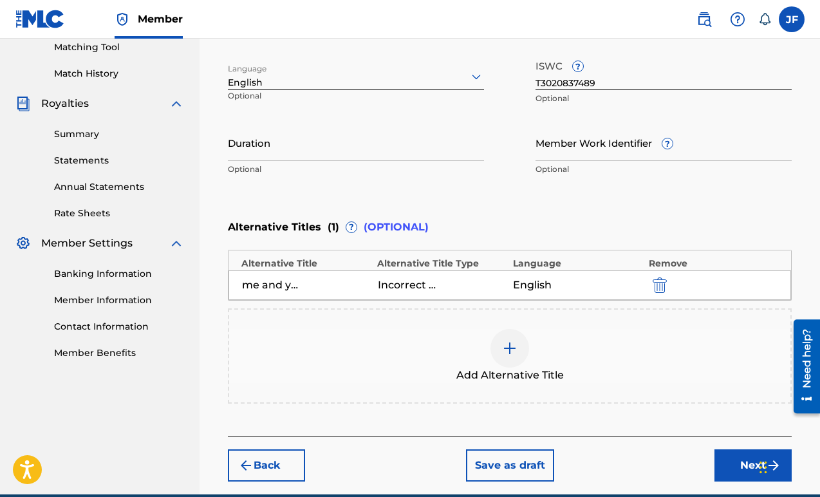
click at [510, 348] on img at bounding box center [509, 348] width 15 height 15
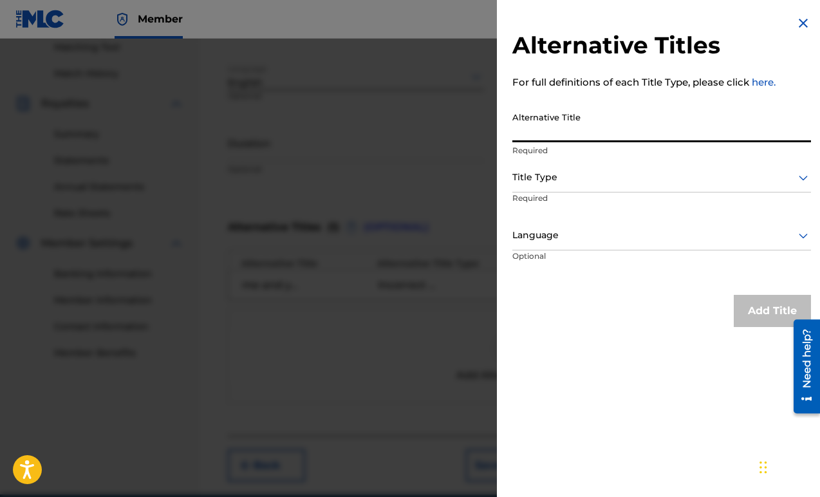
click at [565, 133] on input "Alternative Title" at bounding box center [662, 124] width 299 height 37
type input "me plus you"
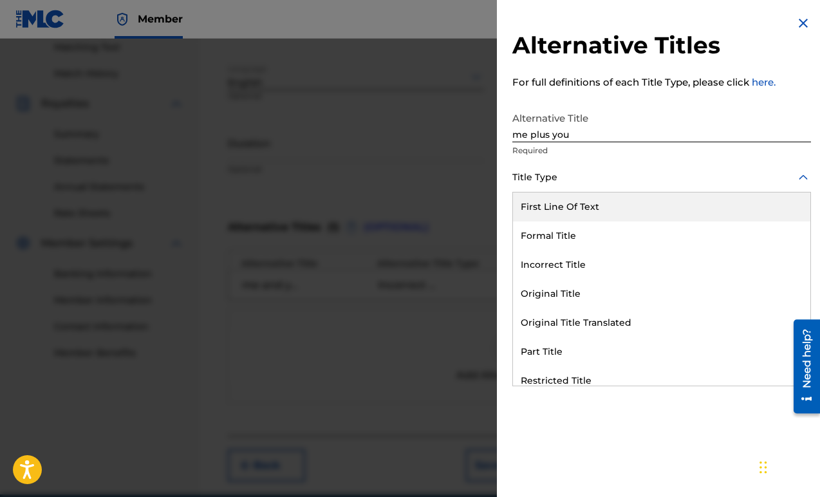
click at [699, 166] on div "Title Type" at bounding box center [662, 178] width 299 height 29
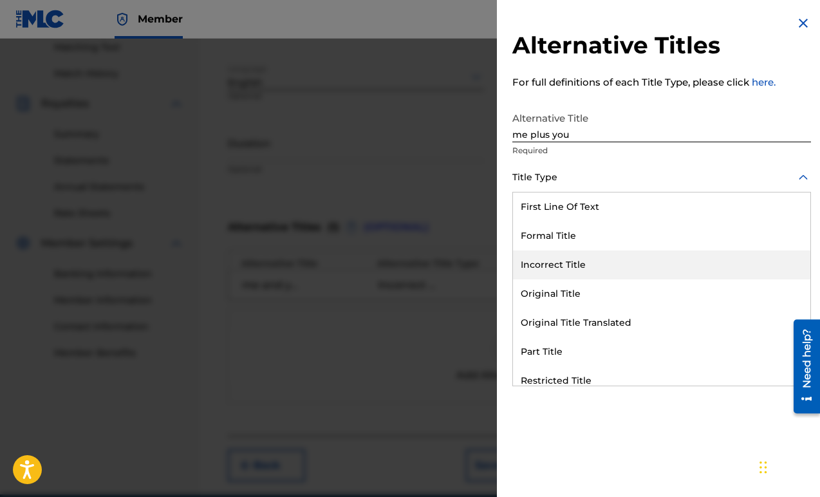
click at [678, 262] on div "Incorrect Title" at bounding box center [662, 265] width 298 height 29
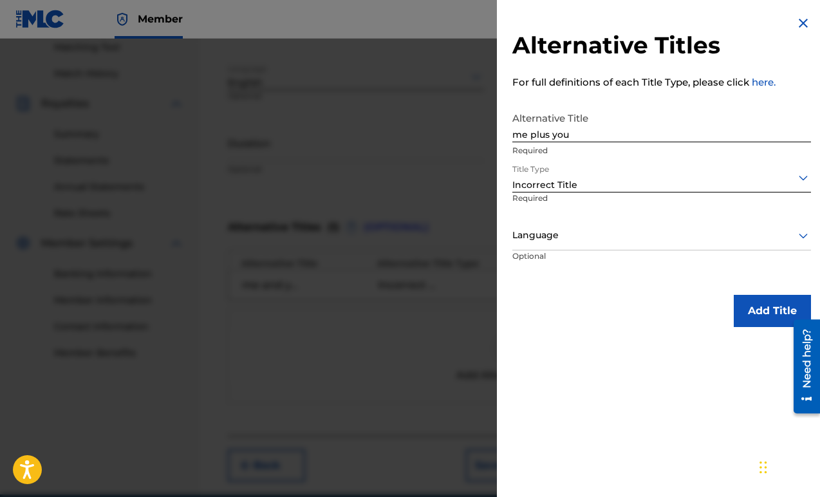
click at [661, 232] on div at bounding box center [662, 235] width 299 height 16
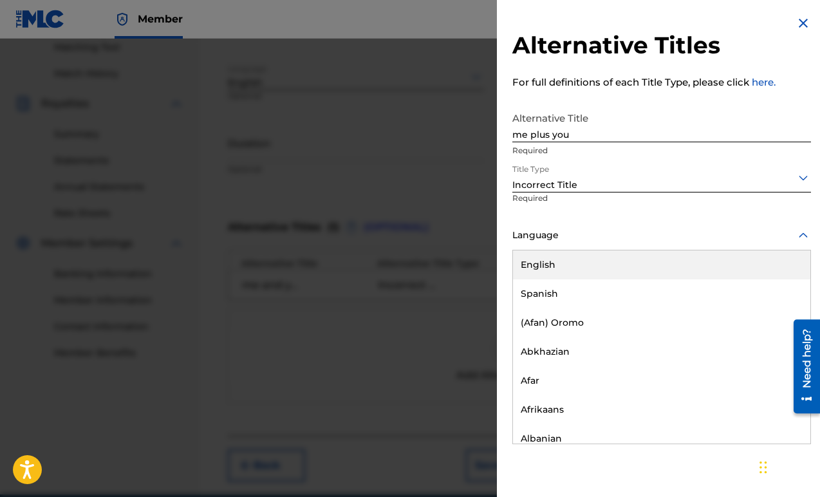
click at [656, 257] on div "English" at bounding box center [662, 265] width 298 height 29
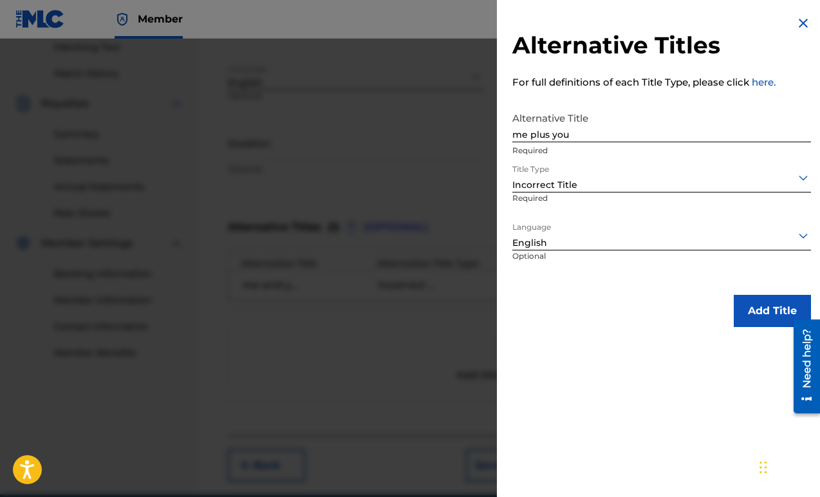
click at [771, 316] on button "Add Title" at bounding box center [772, 311] width 77 height 32
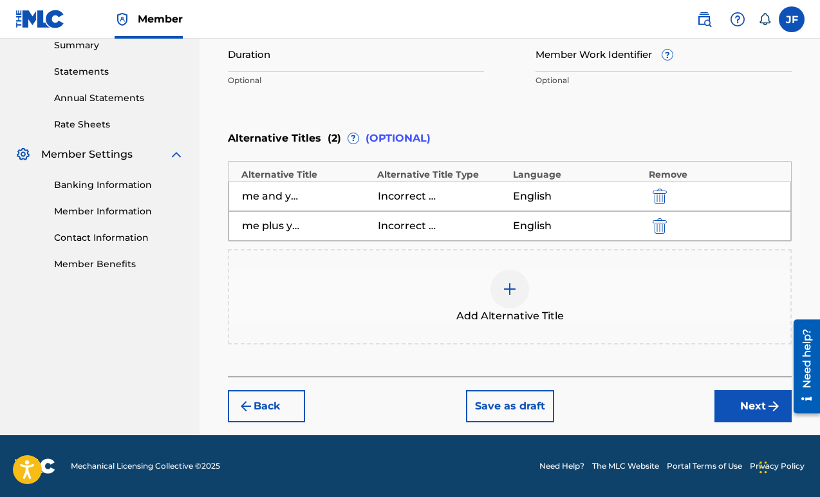
click at [746, 408] on button "Next" at bounding box center [753, 406] width 77 height 32
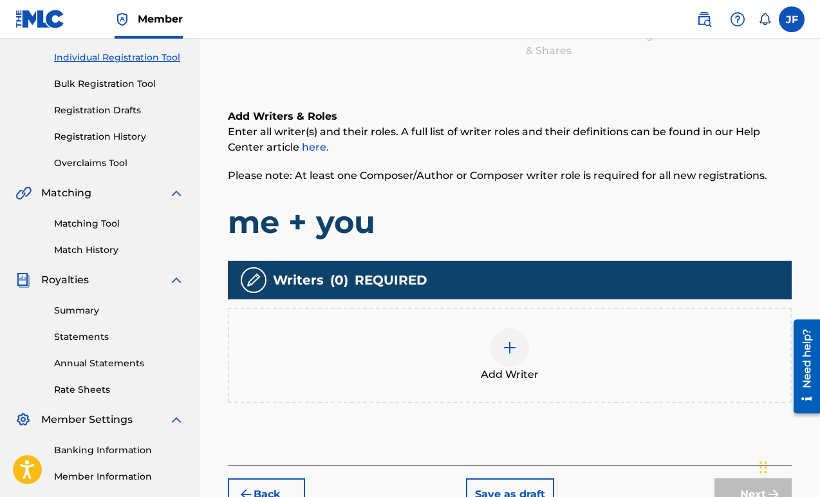
scroll to position [248, 0]
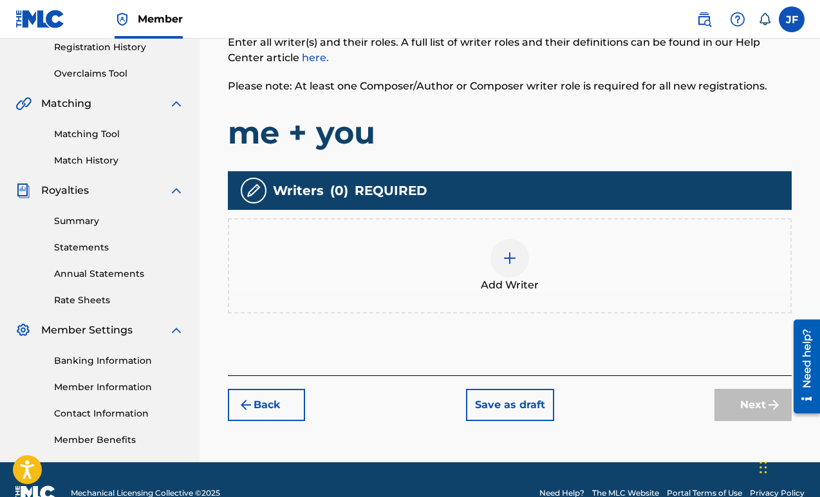
click at [504, 241] on div at bounding box center [510, 258] width 39 height 39
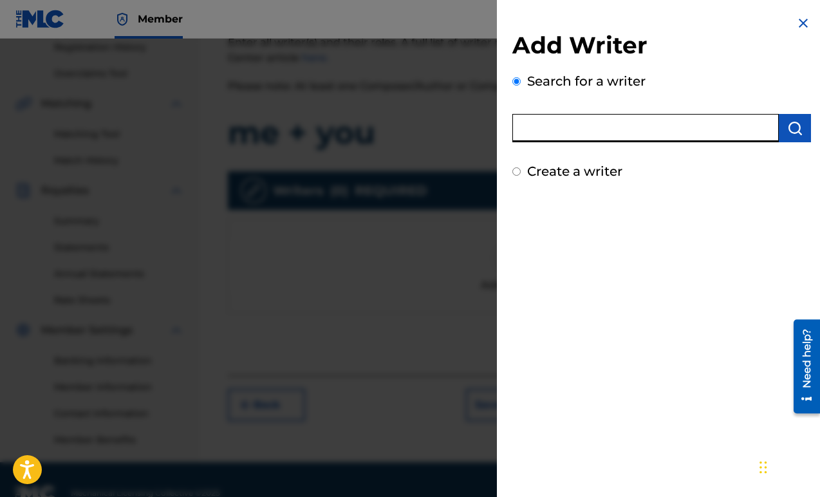
click at [600, 129] on input "text" at bounding box center [646, 128] width 267 height 28
type input "Jillian Foley"
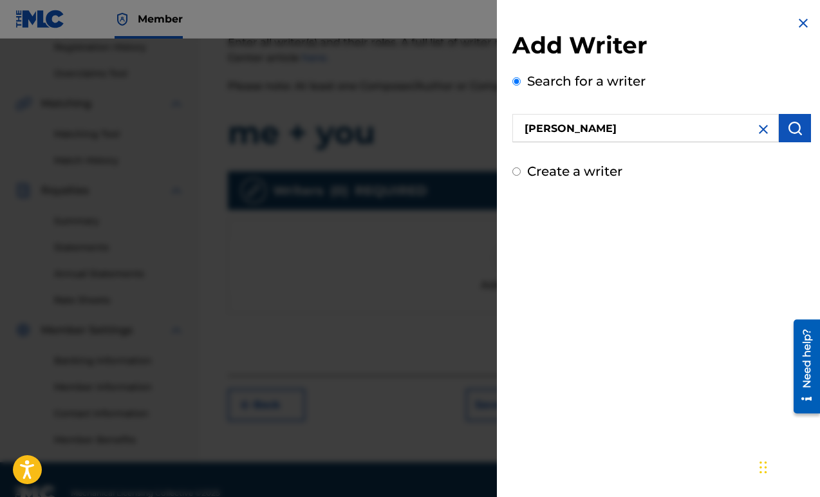
click at [788, 129] on img "submit" at bounding box center [795, 127] width 15 height 15
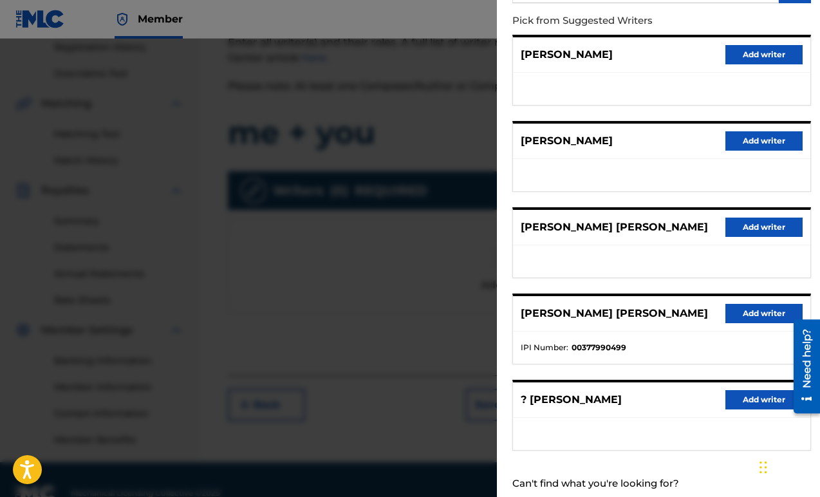
scroll to position [174, 0]
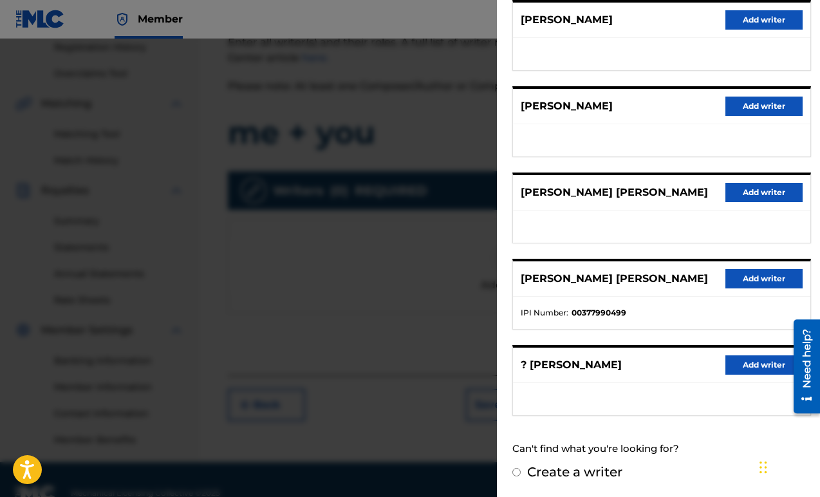
click at [763, 281] on button "Add writer" at bounding box center [764, 278] width 77 height 19
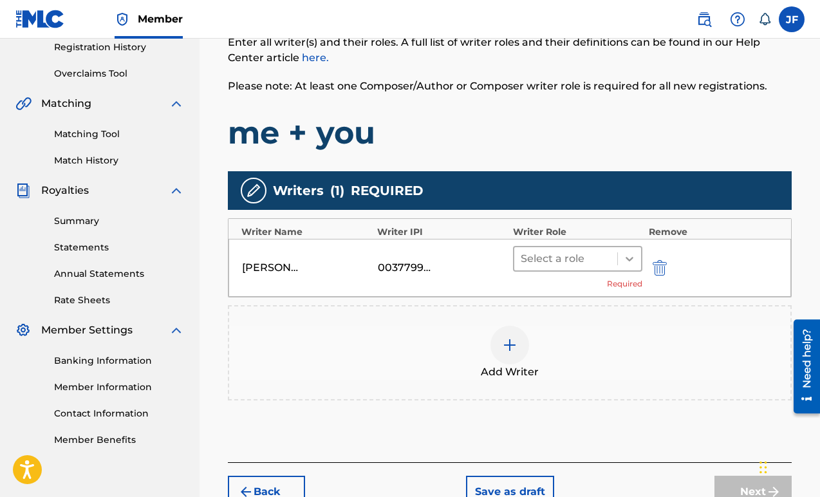
click at [634, 260] on icon at bounding box center [629, 258] width 13 height 13
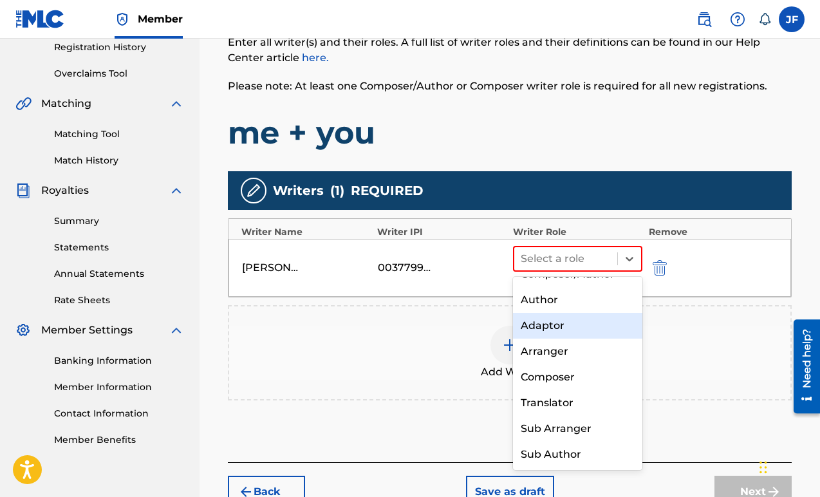
scroll to position [0, 0]
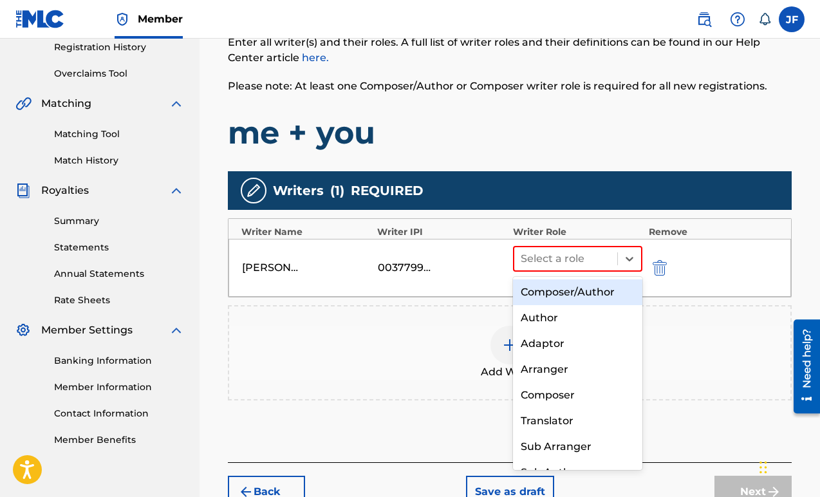
click at [587, 285] on div "Composer/Author" at bounding box center [577, 292] width 129 height 26
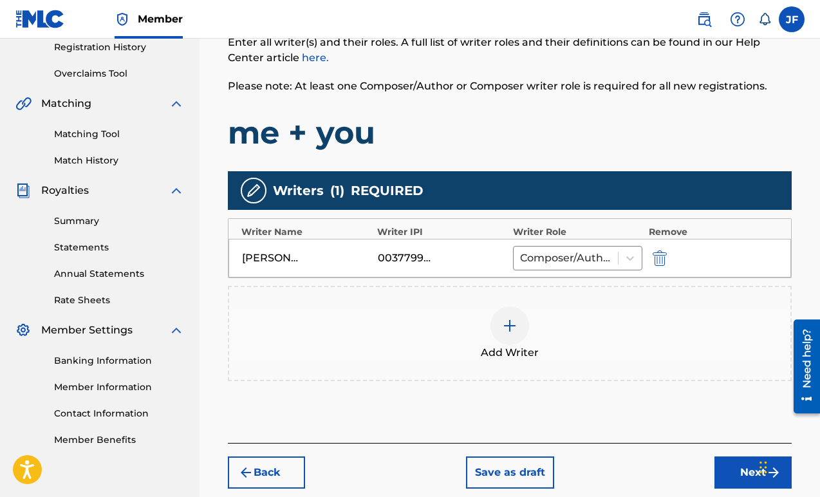
click at [518, 325] on div at bounding box center [510, 326] width 39 height 39
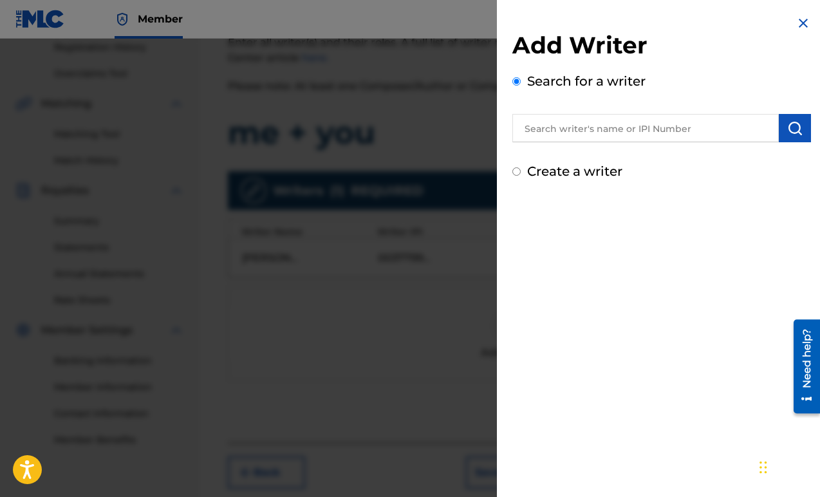
click at [695, 134] on input "text" at bounding box center [646, 128] width 267 height 28
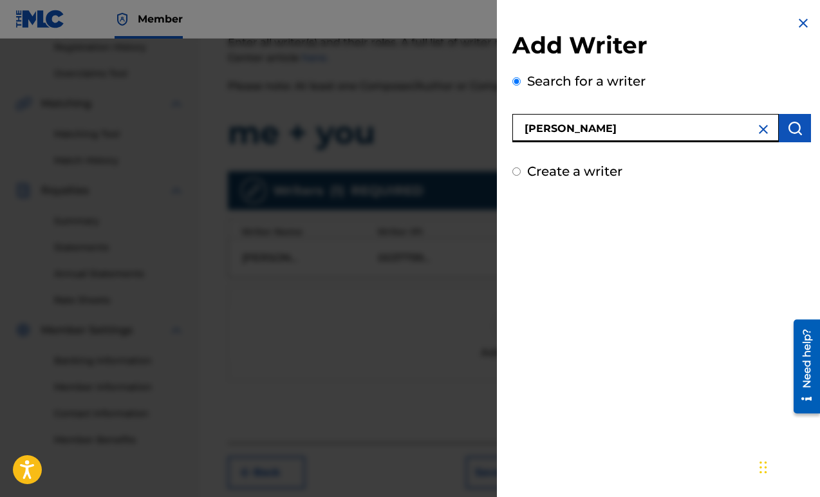
type input "Patrick Rimterakul"
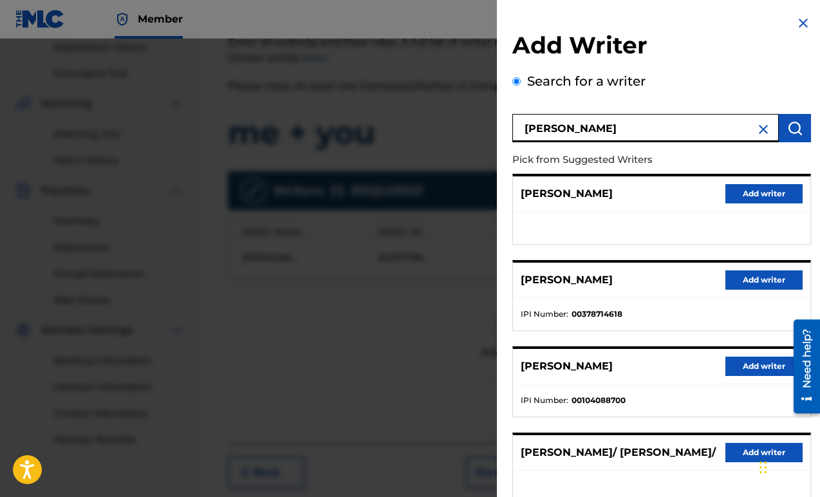
scroll to position [16, 0]
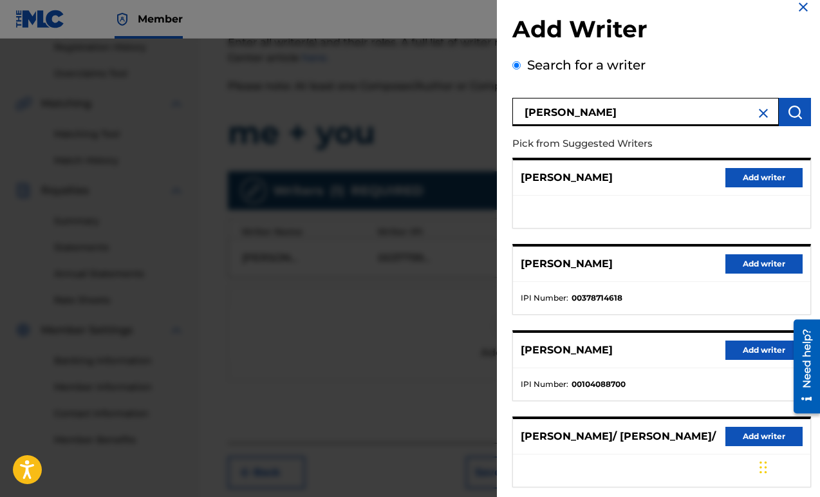
click at [757, 264] on button "Add writer" at bounding box center [764, 263] width 77 height 19
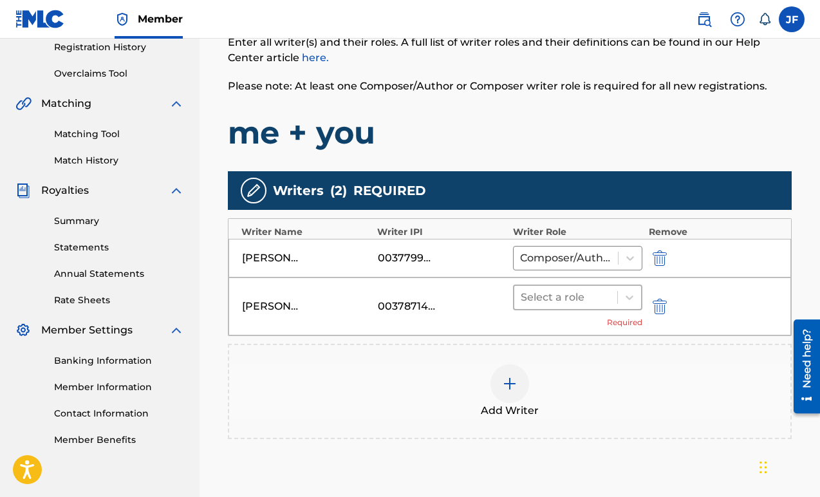
click at [563, 294] on div at bounding box center [566, 298] width 90 height 18
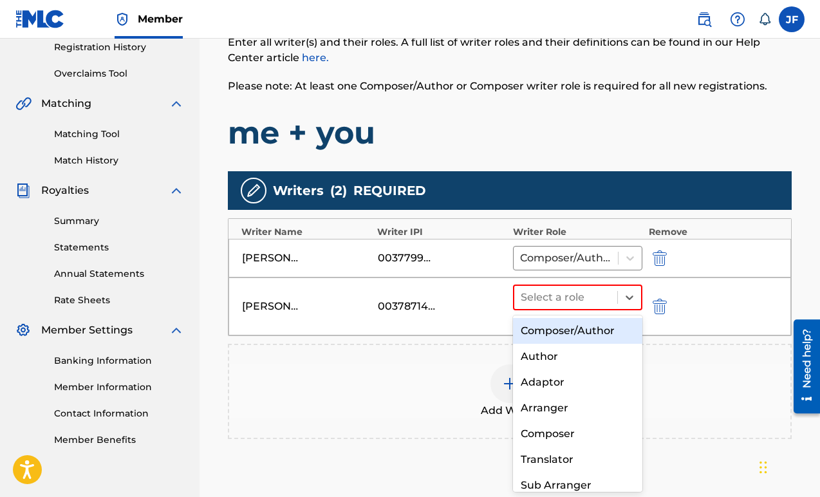
click at [568, 327] on div "Composer/Author" at bounding box center [577, 331] width 129 height 26
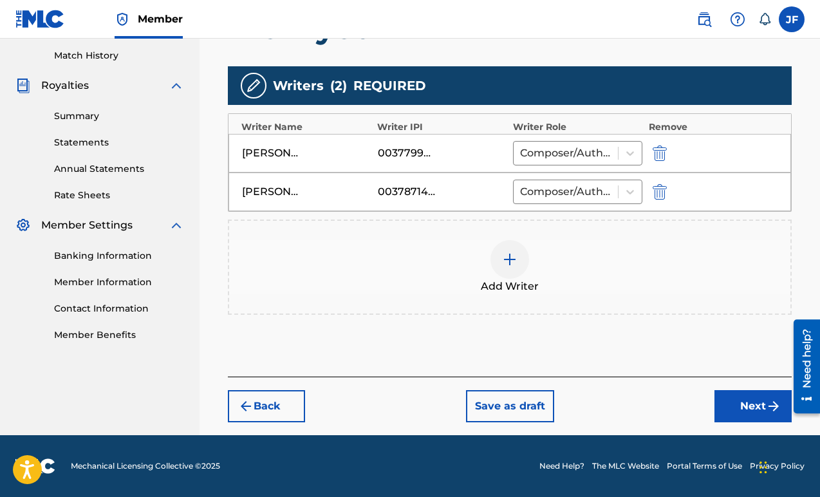
click at [752, 395] on button "Next" at bounding box center [753, 406] width 77 height 32
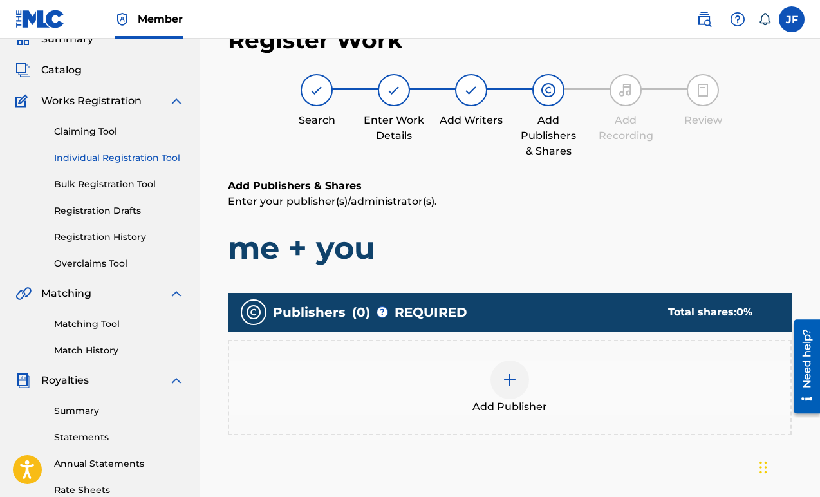
scroll to position [77, 0]
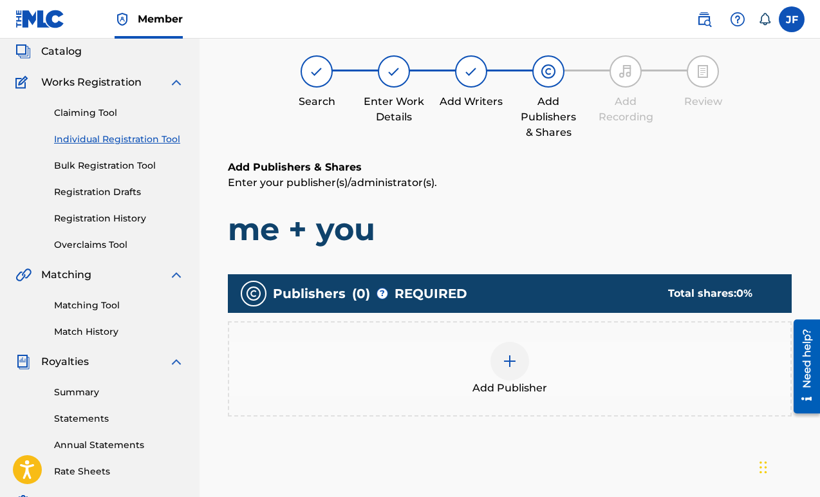
click at [506, 361] on img at bounding box center [509, 361] width 15 height 15
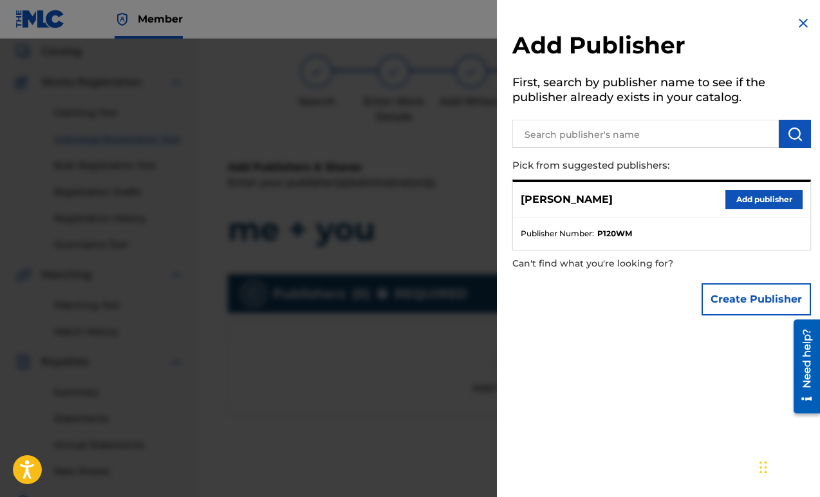
click at [778, 205] on button "Add publisher" at bounding box center [764, 199] width 77 height 19
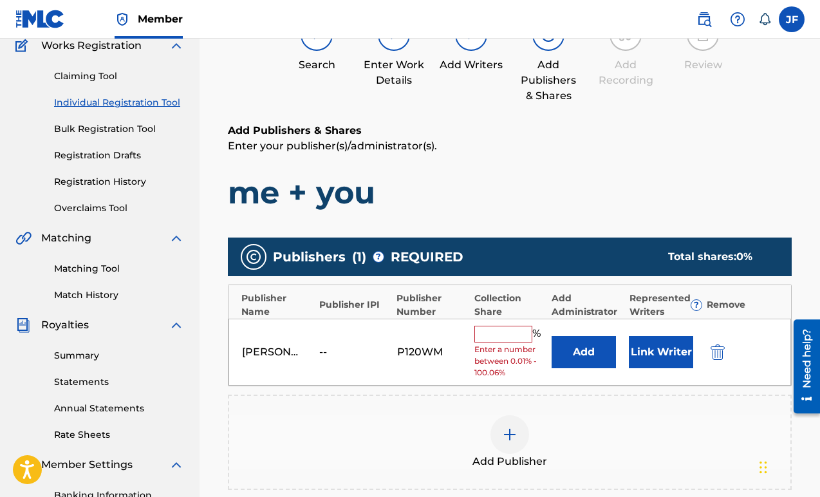
scroll to position [137, 0]
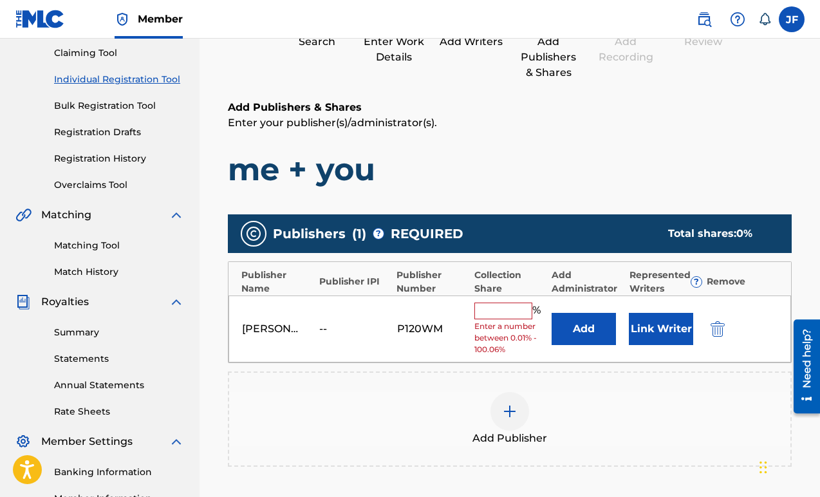
click at [504, 314] on input "text" at bounding box center [504, 311] width 58 height 17
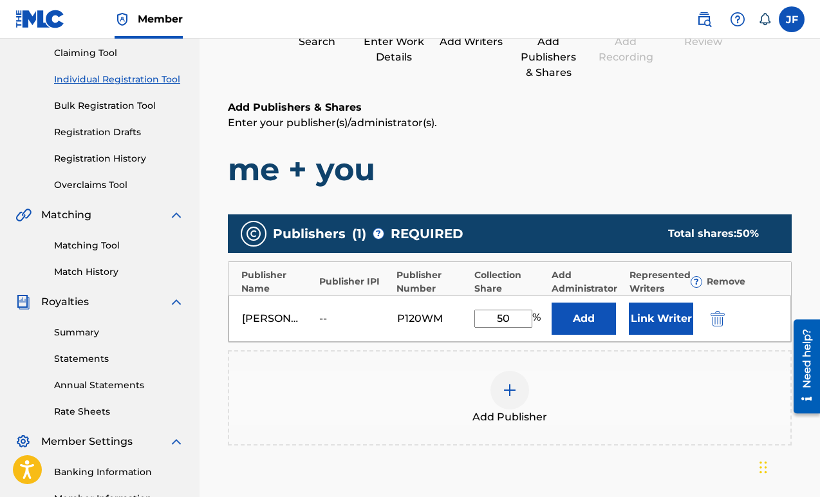
type input "50"
click at [643, 320] on button "Link Writer" at bounding box center [661, 319] width 64 height 32
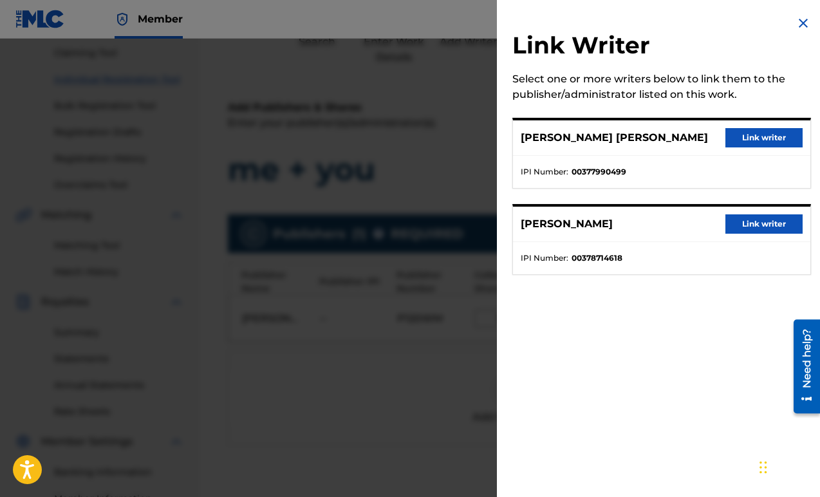
click at [767, 143] on button "Link writer" at bounding box center [764, 137] width 77 height 19
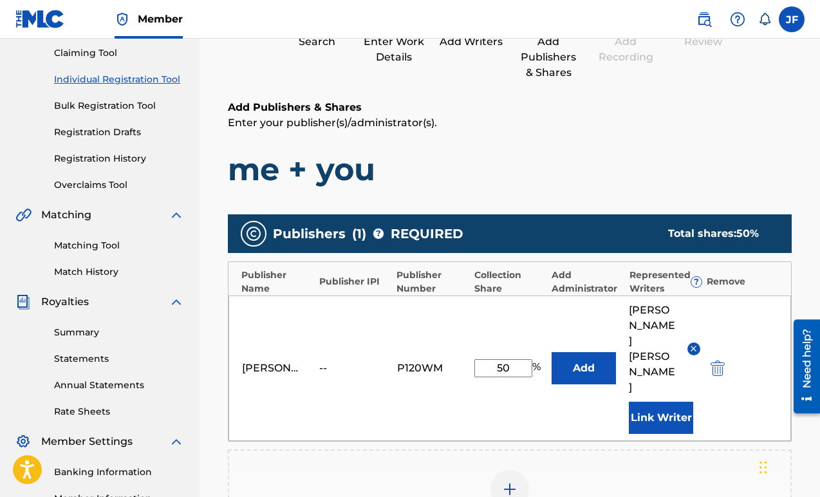
click at [600, 352] on button "Add" at bounding box center [584, 368] width 64 height 32
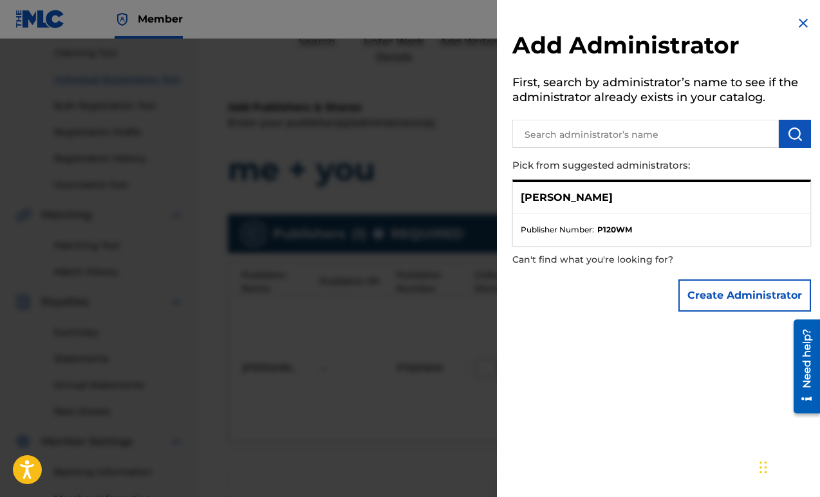
click at [802, 25] on img at bounding box center [803, 22] width 15 height 15
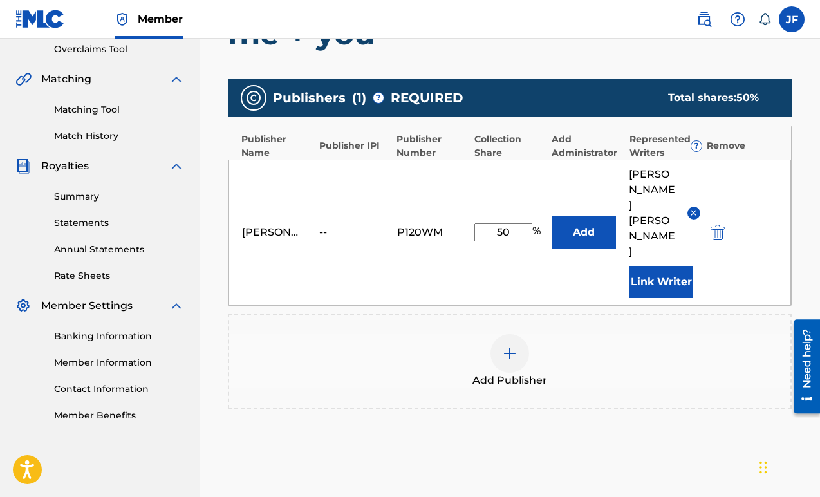
scroll to position [359, 0]
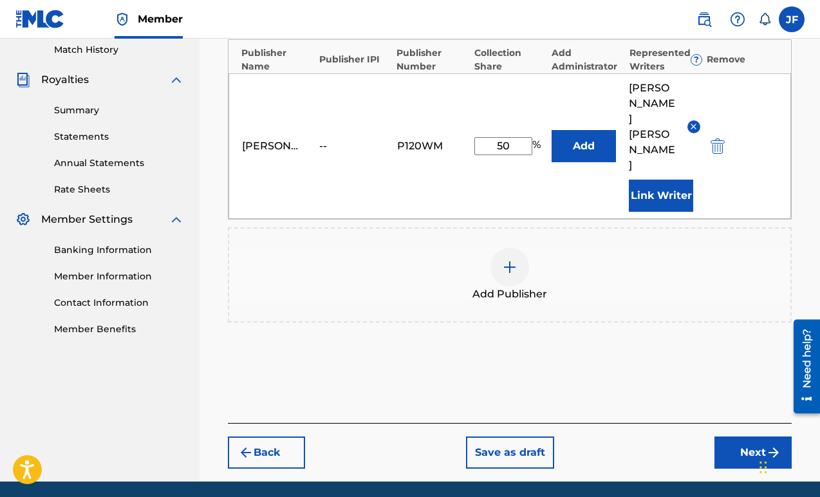
click at [603, 135] on button "Add" at bounding box center [584, 146] width 64 height 32
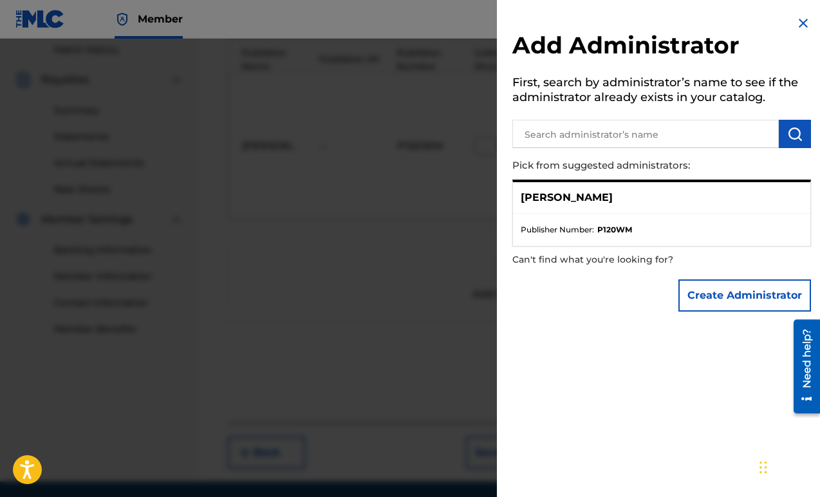
click at [748, 301] on button "Create Administrator" at bounding box center [745, 295] width 133 height 32
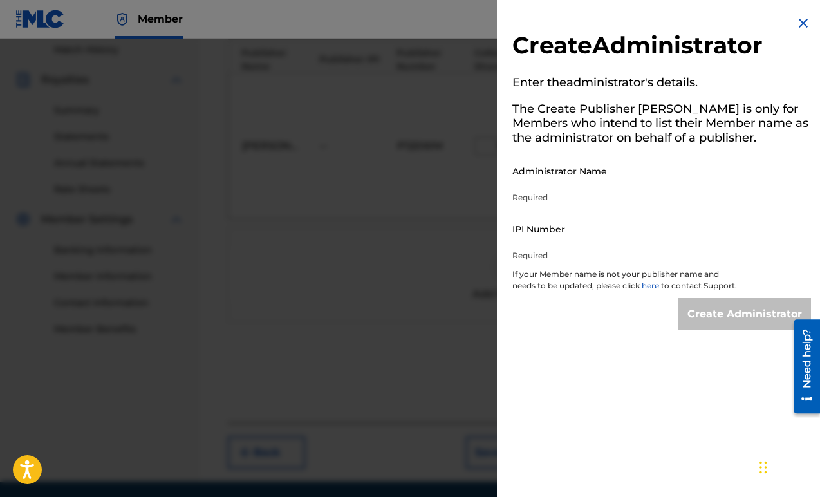
click at [802, 19] on img at bounding box center [803, 22] width 15 height 15
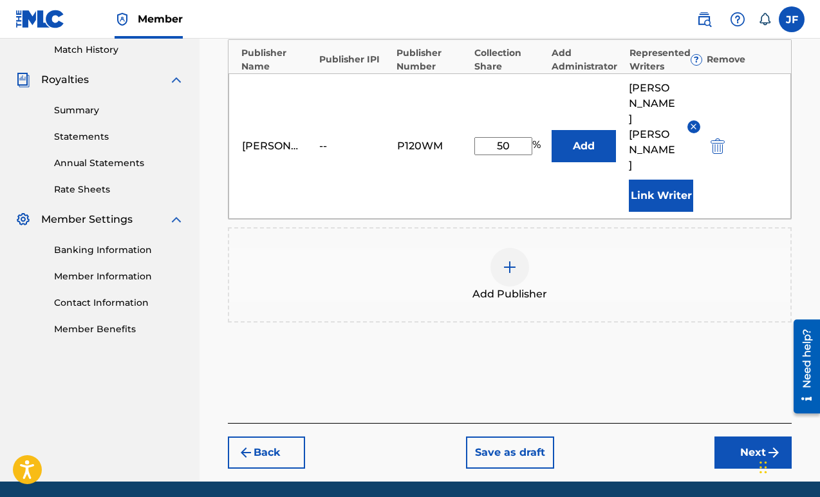
click at [759, 437] on button "Next" at bounding box center [753, 453] width 77 height 32
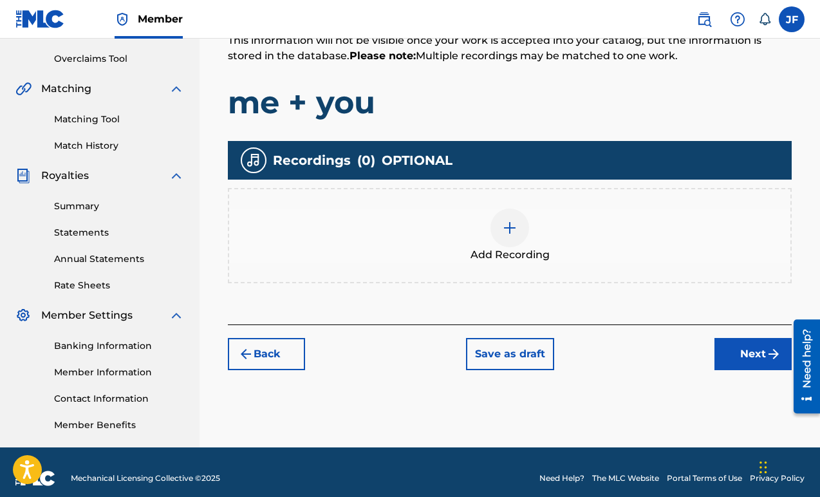
scroll to position [265, 0]
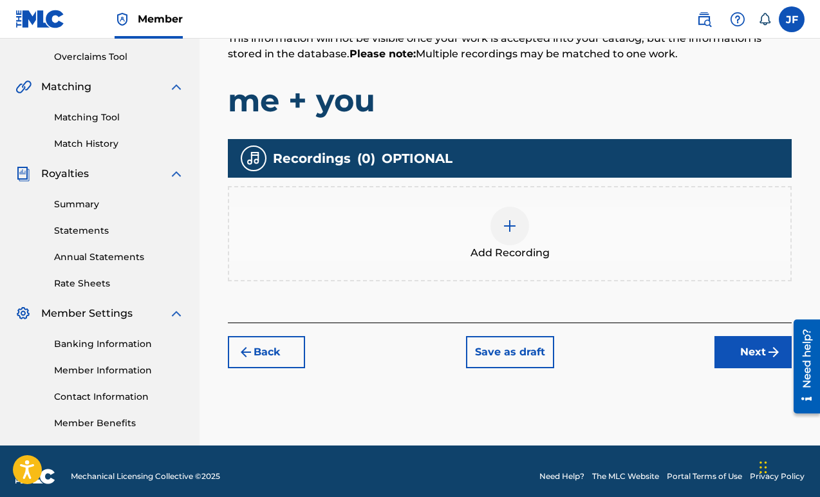
click at [739, 352] on button "Next" at bounding box center [753, 352] width 77 height 32
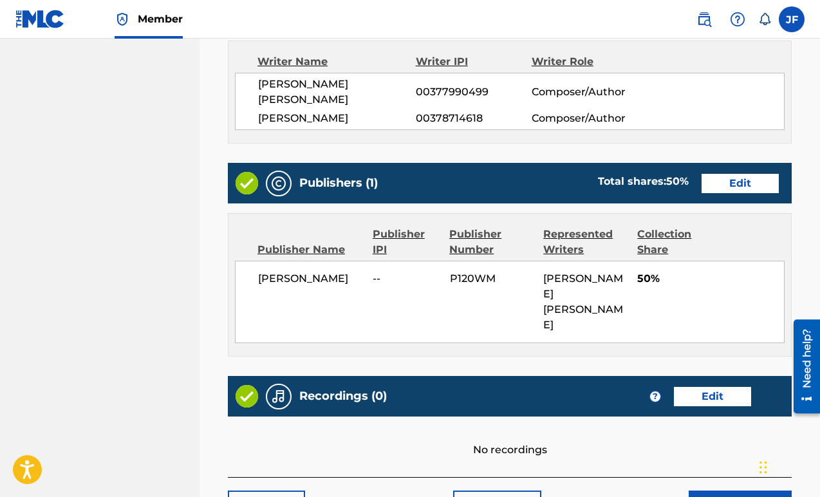
scroll to position [730, 0]
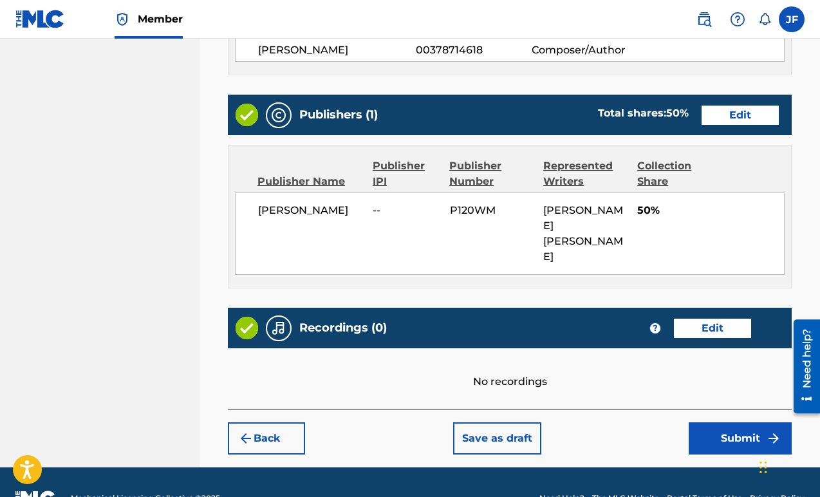
click at [755, 422] on button "Submit" at bounding box center [740, 438] width 103 height 32
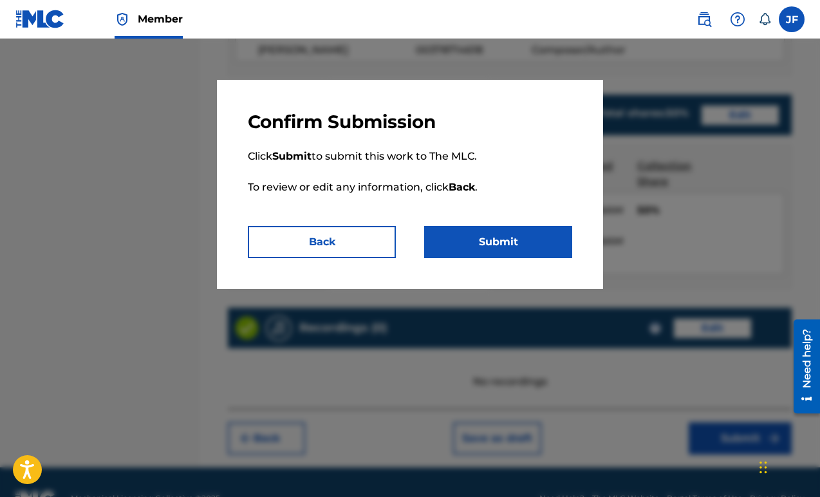
click at [549, 248] on button "Submit" at bounding box center [498, 242] width 148 height 32
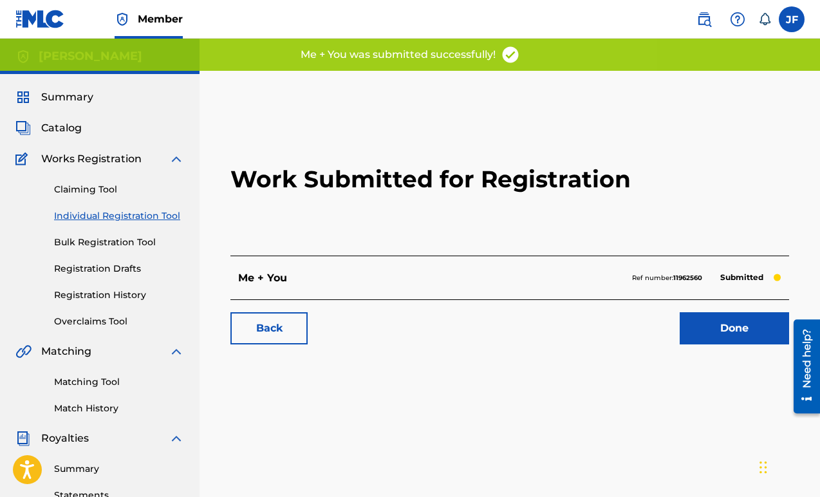
click at [142, 218] on link "Individual Registration Tool" at bounding box center [119, 216] width 130 height 14
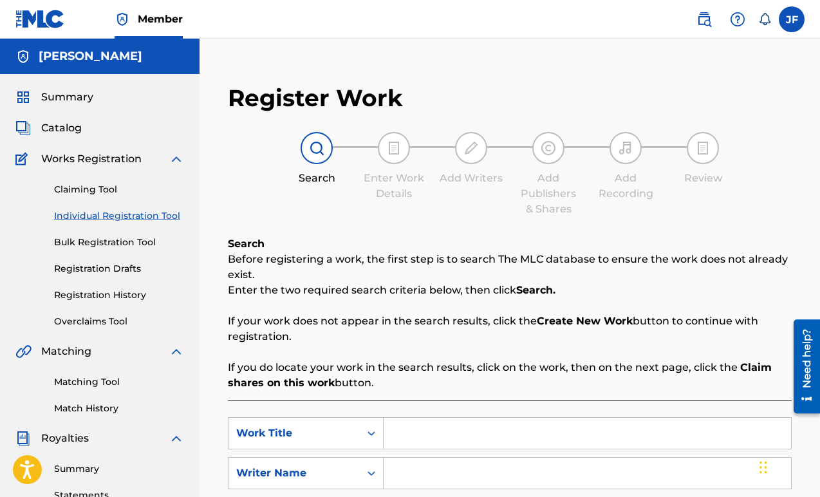
click at [319, 240] on div "Search Before registering a work, the first step is to search The MLC database …" at bounding box center [510, 313] width 564 height 155
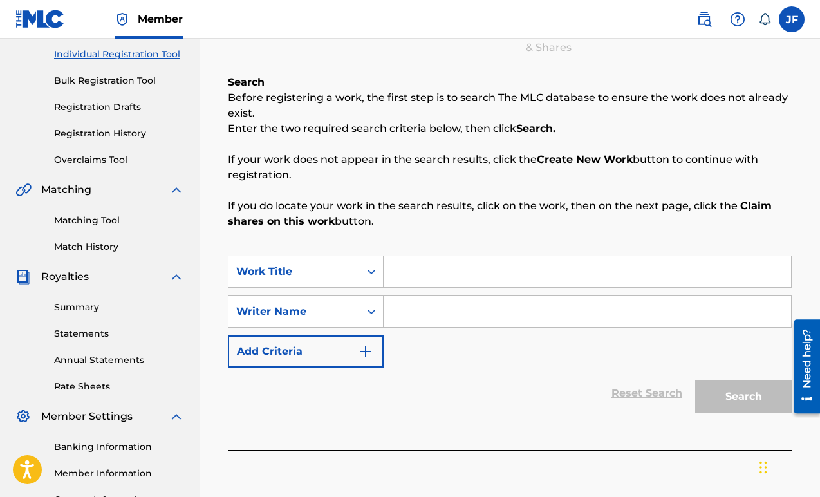
scroll to position [188, 0]
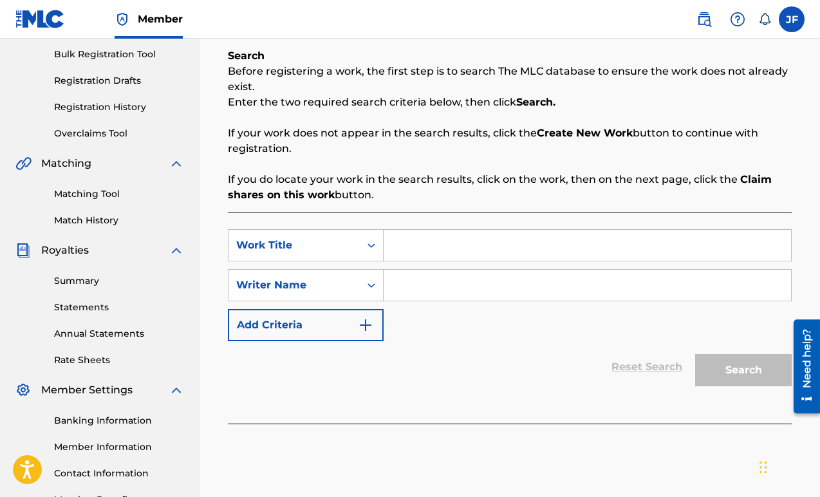
click at [424, 246] on input "Search Form" at bounding box center [588, 245] width 408 height 31
type input "New"
click at [456, 287] on input "Search Form" at bounding box center [588, 285] width 408 height 31
type input "Jillian Foley"
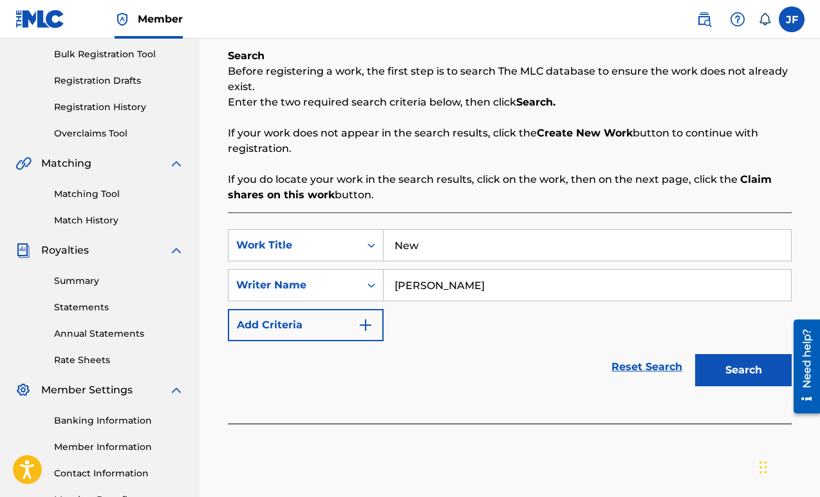
click at [738, 368] on button "Search" at bounding box center [744, 370] width 97 height 32
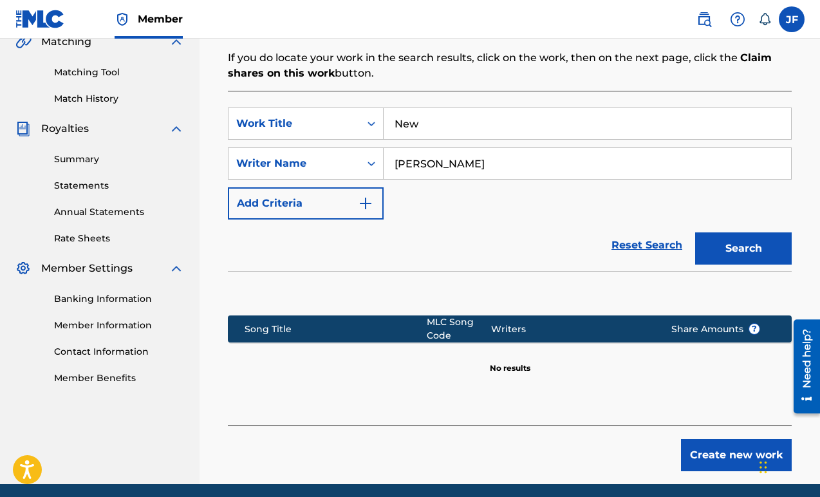
scroll to position [359, 0]
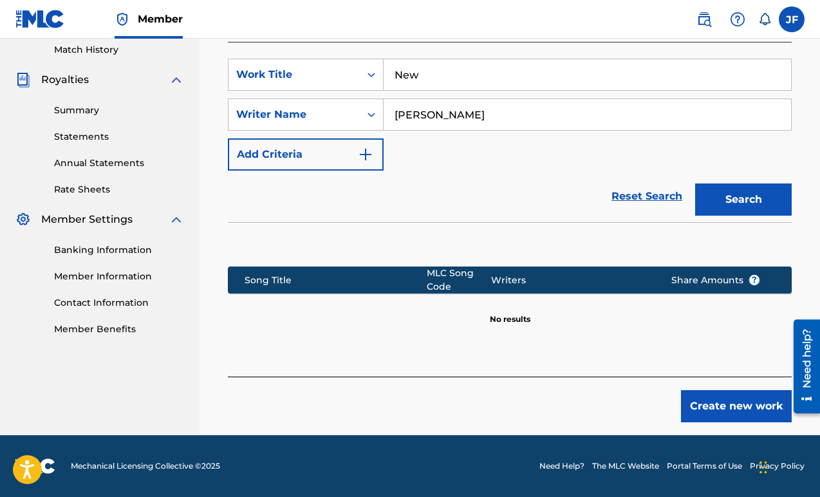
click at [734, 413] on button "Create new work" at bounding box center [736, 406] width 111 height 32
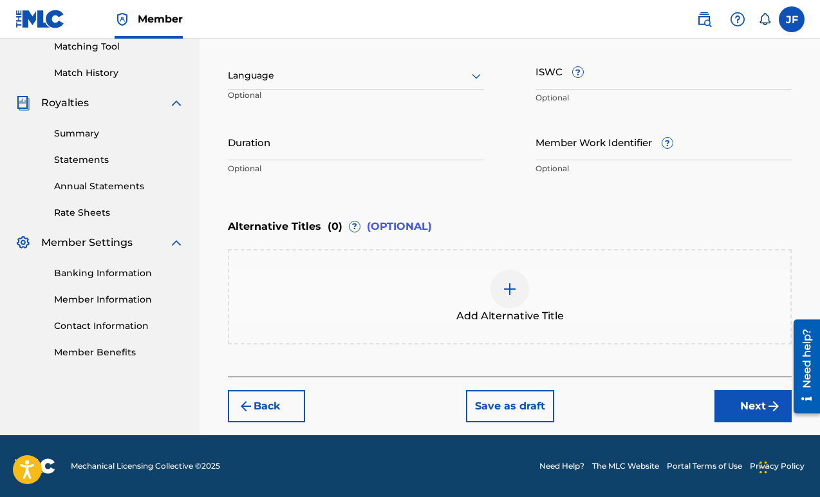
scroll to position [335, 0]
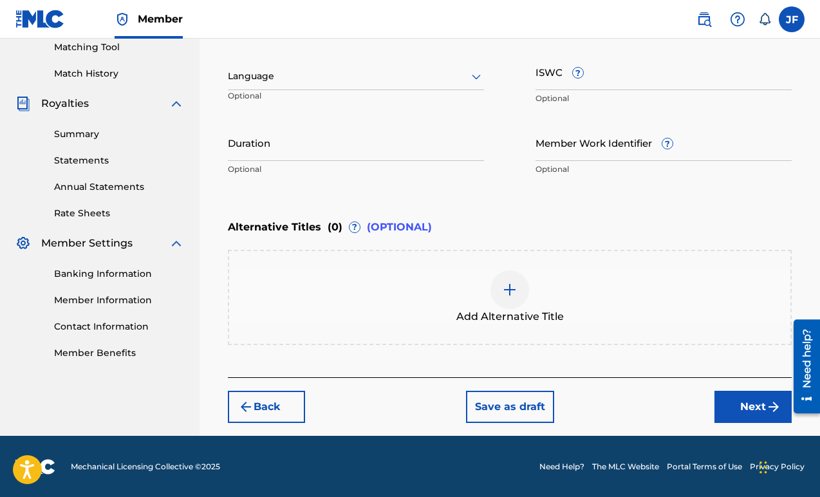
click at [772, 406] on img "submit" at bounding box center [773, 406] width 15 height 15
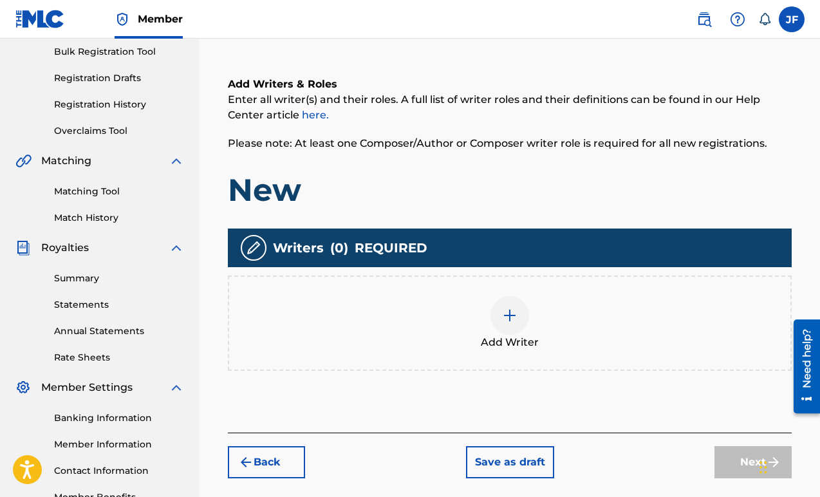
scroll to position [247, 0]
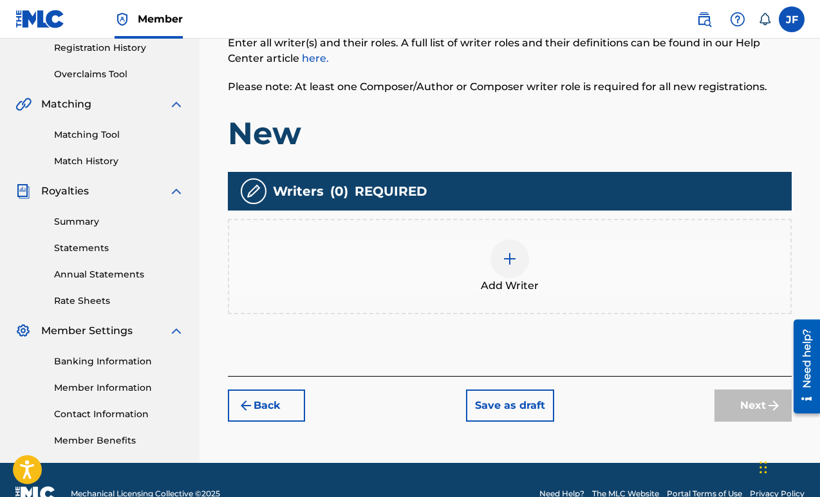
click at [509, 265] on img at bounding box center [509, 258] width 15 height 15
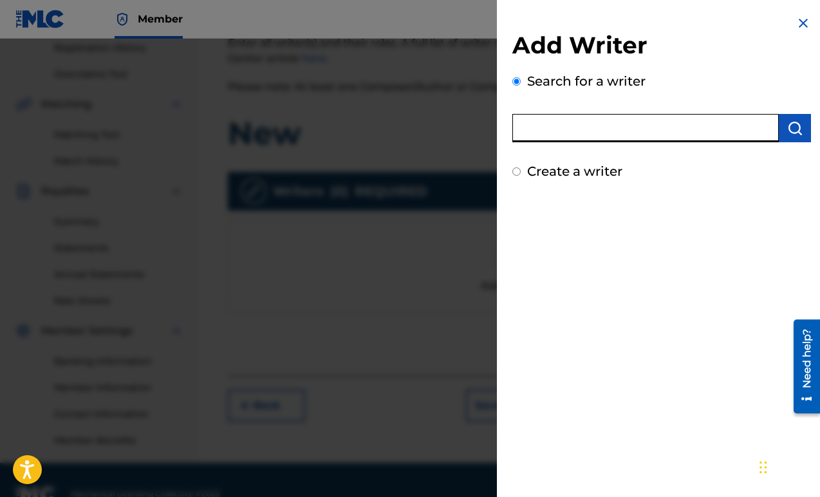
click at [565, 141] on input "text" at bounding box center [646, 128] width 267 height 28
type input "Jillian Foley"
click at [796, 136] on button "submit" at bounding box center [795, 128] width 32 height 28
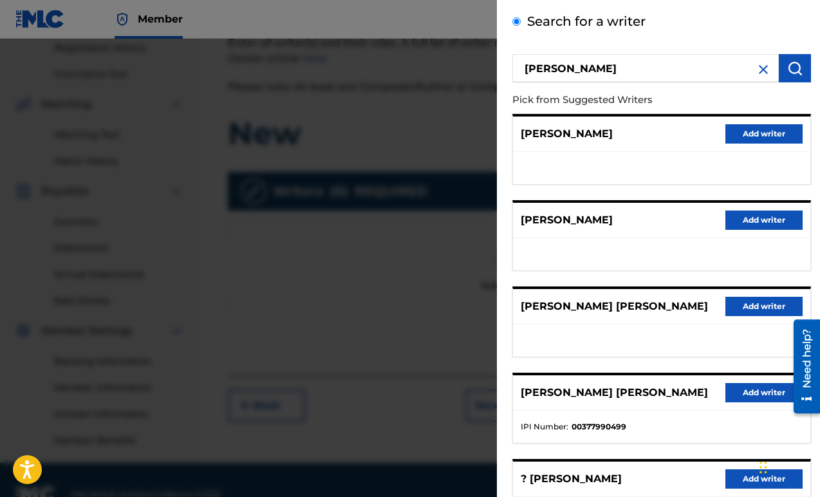
scroll to position [92, 0]
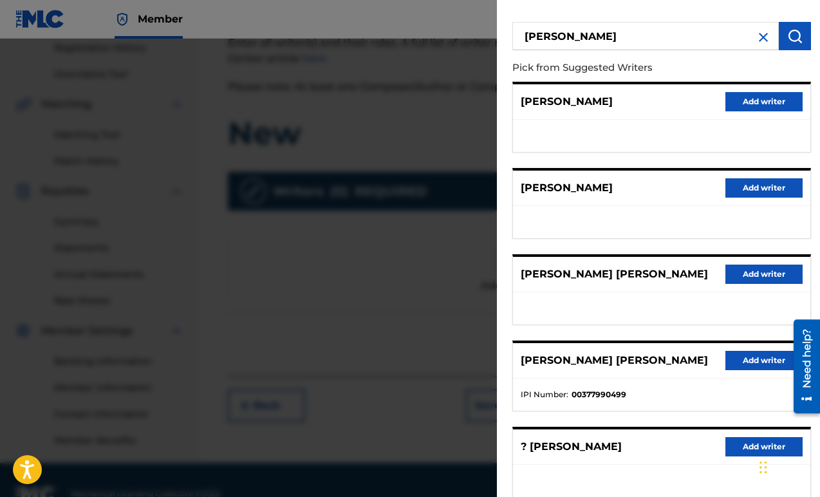
click at [764, 363] on button "Add writer" at bounding box center [764, 360] width 77 height 19
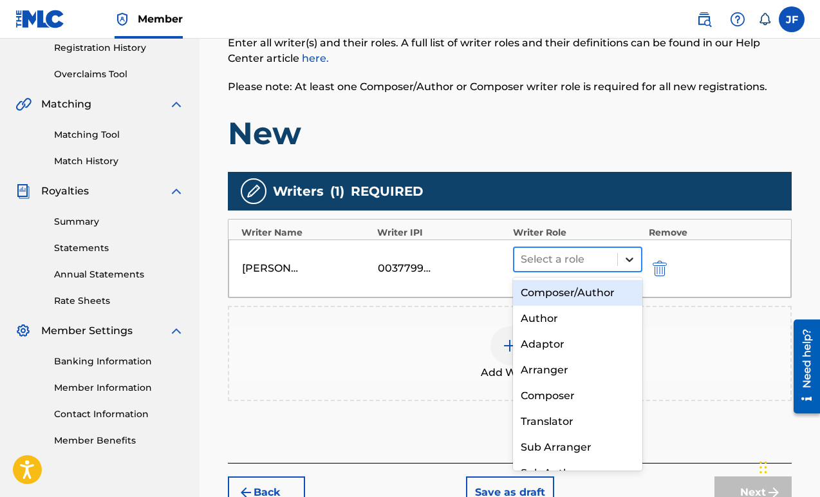
click at [632, 267] on div at bounding box center [629, 259] width 23 height 23
click at [618, 290] on div "Composer/Author" at bounding box center [577, 293] width 129 height 26
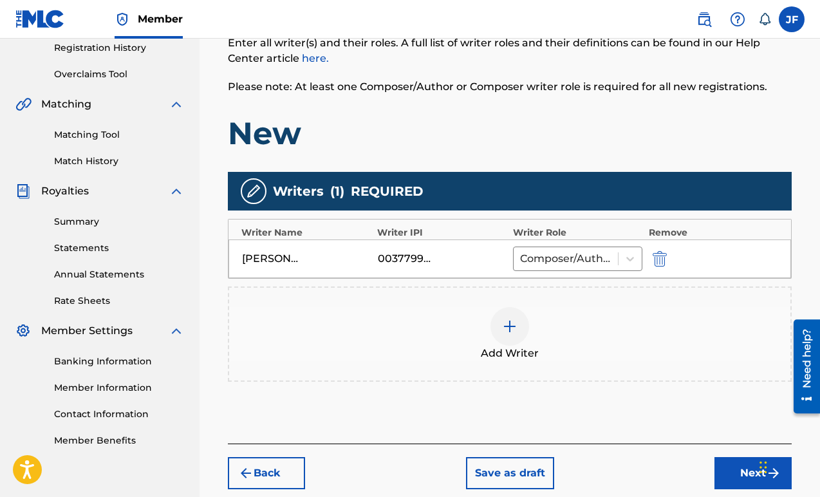
click at [736, 475] on button "Next" at bounding box center [753, 473] width 77 height 32
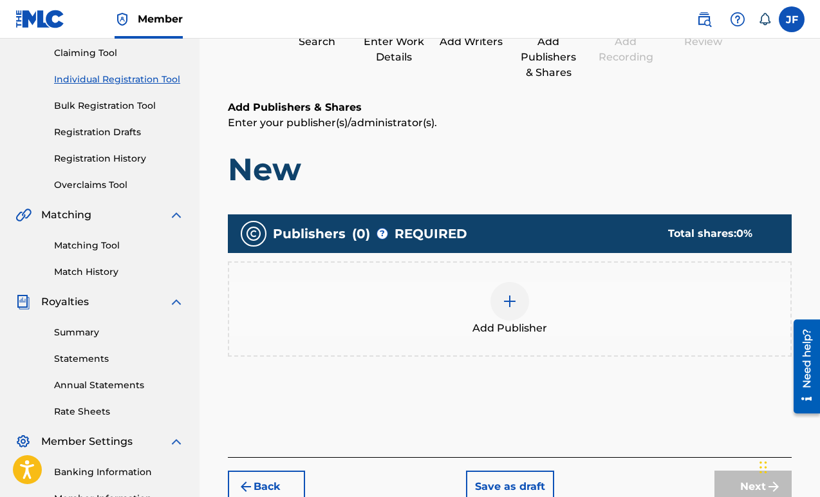
scroll to position [178, 0]
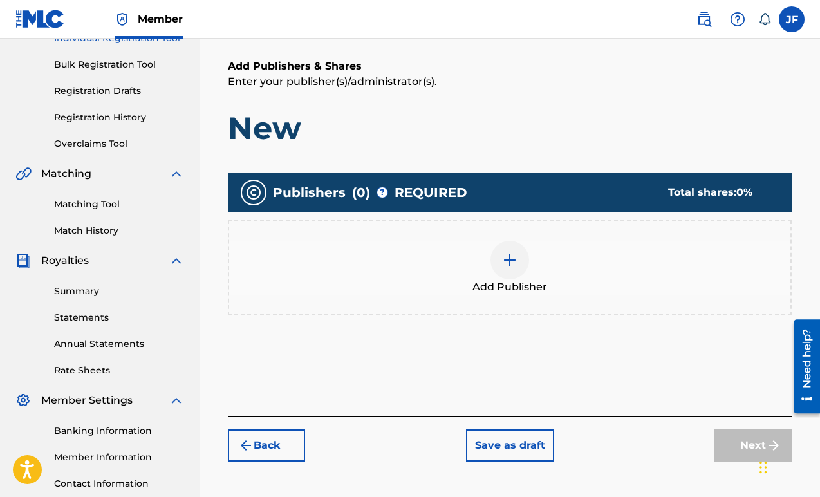
click at [503, 272] on div at bounding box center [510, 260] width 39 height 39
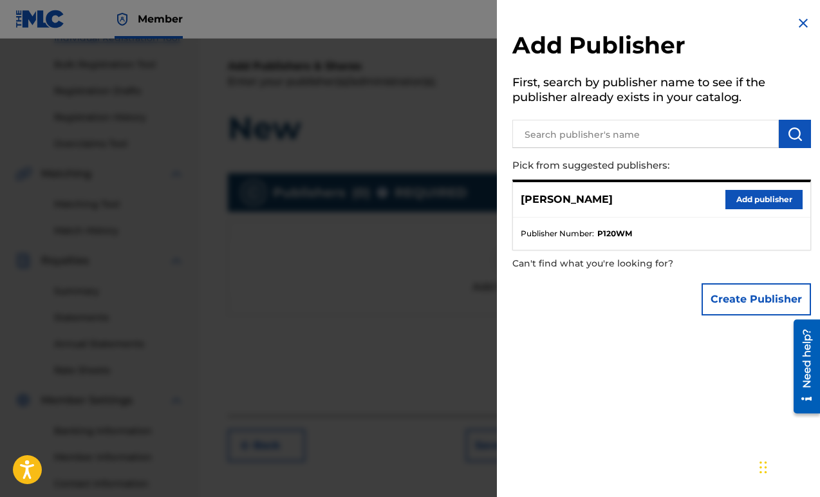
click at [739, 193] on button "Add publisher" at bounding box center [764, 199] width 77 height 19
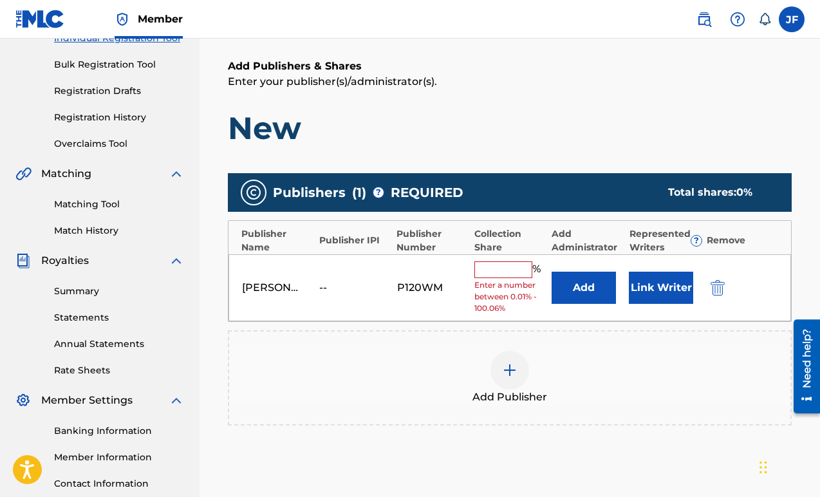
click at [509, 265] on input "text" at bounding box center [504, 269] width 58 height 17
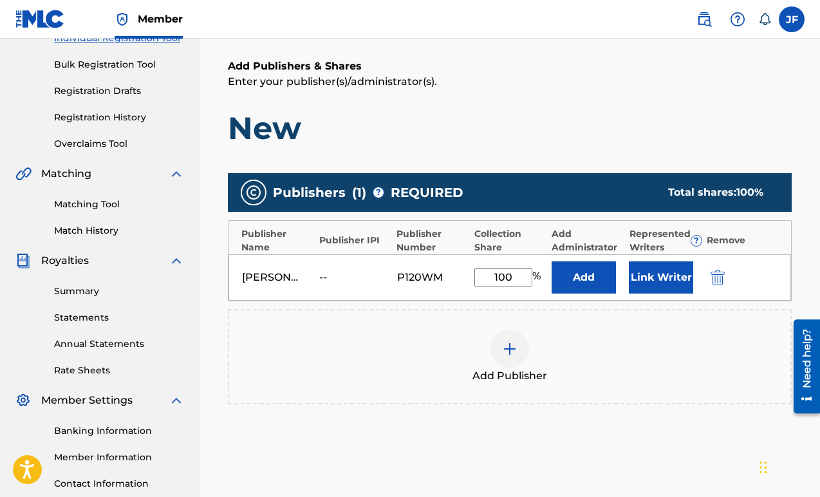
type input "100"
click at [597, 364] on div "Add Publisher" at bounding box center [510, 357] width 562 height 54
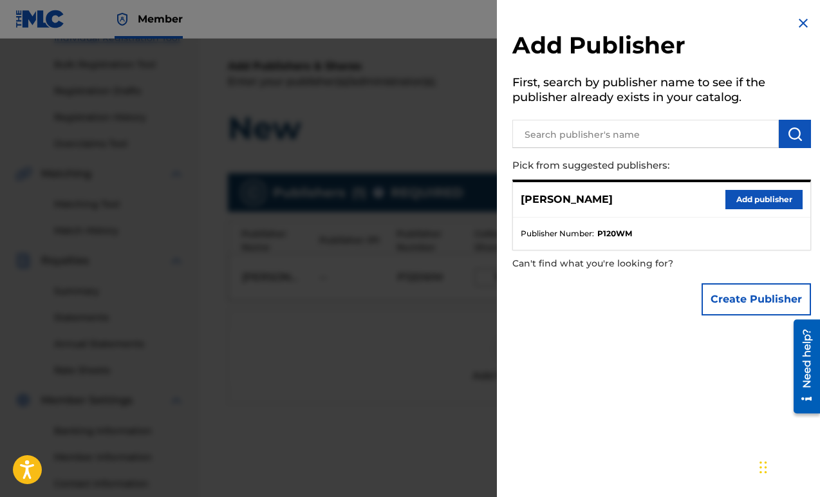
click at [746, 202] on button "Add publisher" at bounding box center [764, 199] width 77 height 19
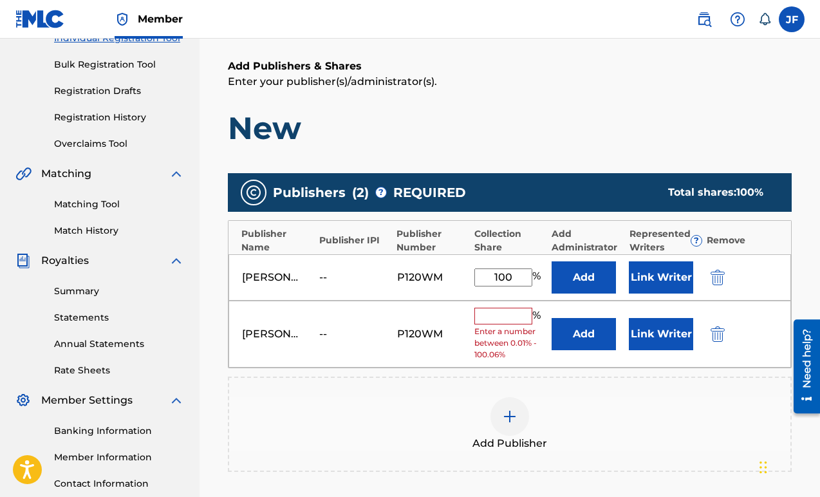
click at [716, 343] on div "JILLIAN FOLEY -- P120WM % Enter a number between 0.01% - 100.06% Add Link Writer" at bounding box center [510, 335] width 563 height 68
click at [715, 327] on img "submit" at bounding box center [718, 334] width 14 height 15
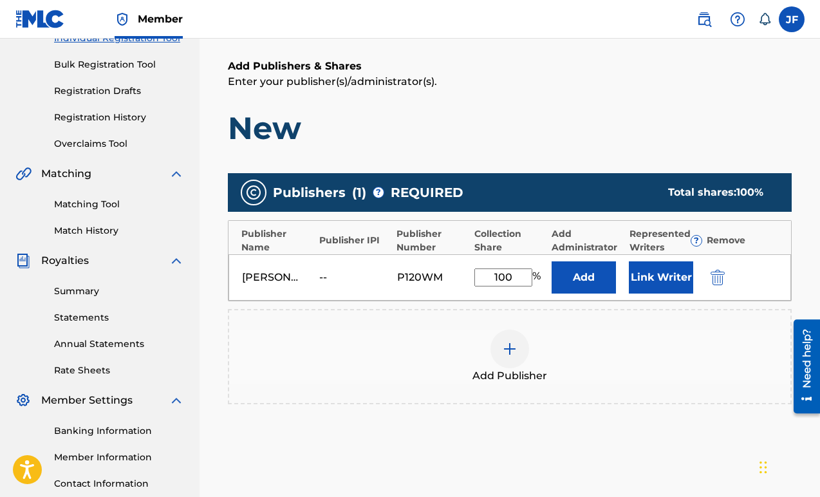
click at [644, 279] on button "Link Writer" at bounding box center [661, 277] width 64 height 32
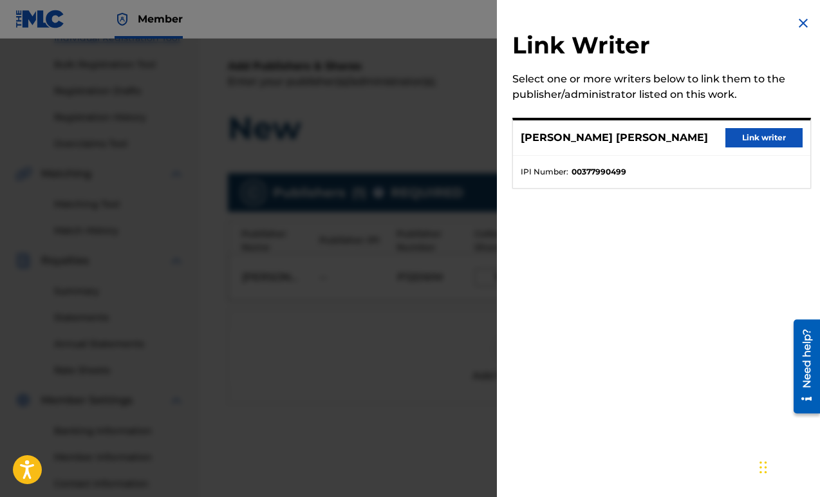
click at [753, 142] on button "Link writer" at bounding box center [764, 137] width 77 height 19
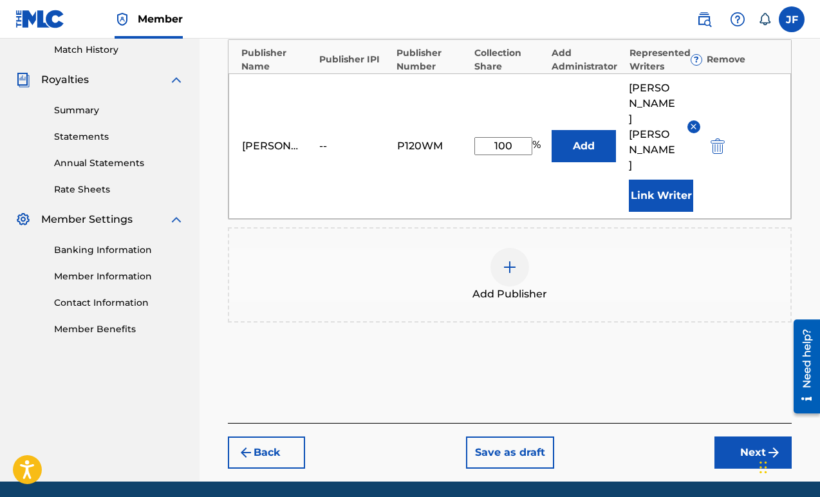
click at [744, 437] on button "Next" at bounding box center [753, 453] width 77 height 32
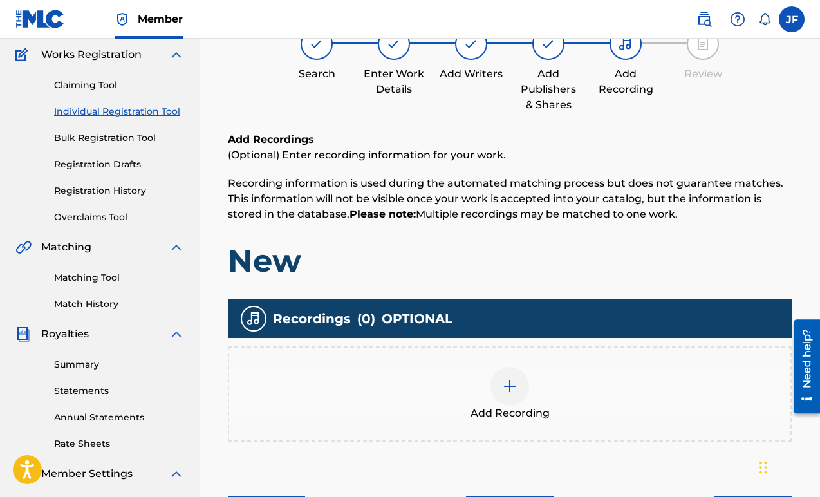
scroll to position [104, 0]
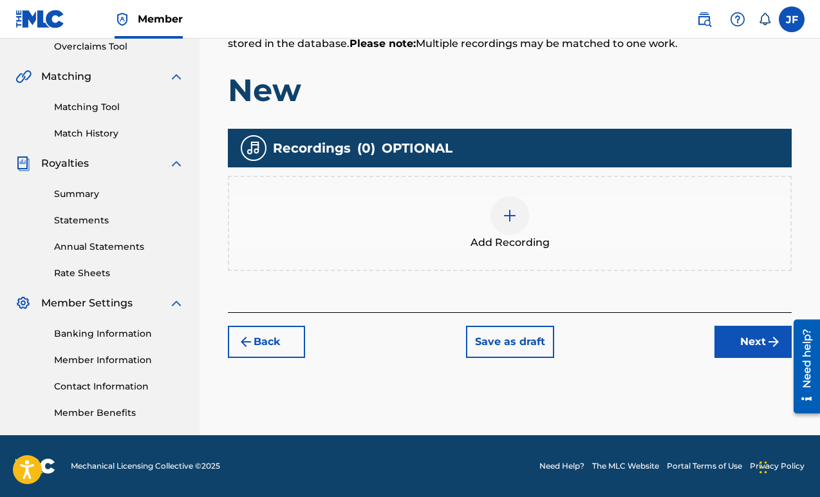
click at [746, 339] on button "Next" at bounding box center [753, 342] width 77 height 32
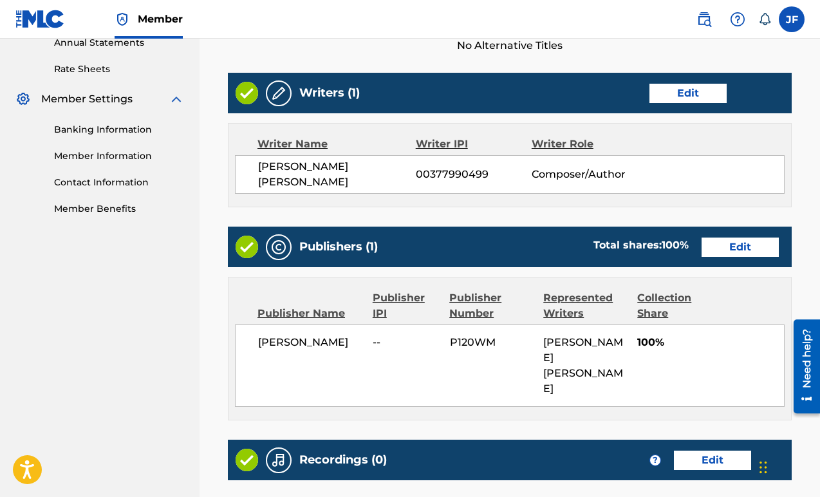
scroll to position [605, 0]
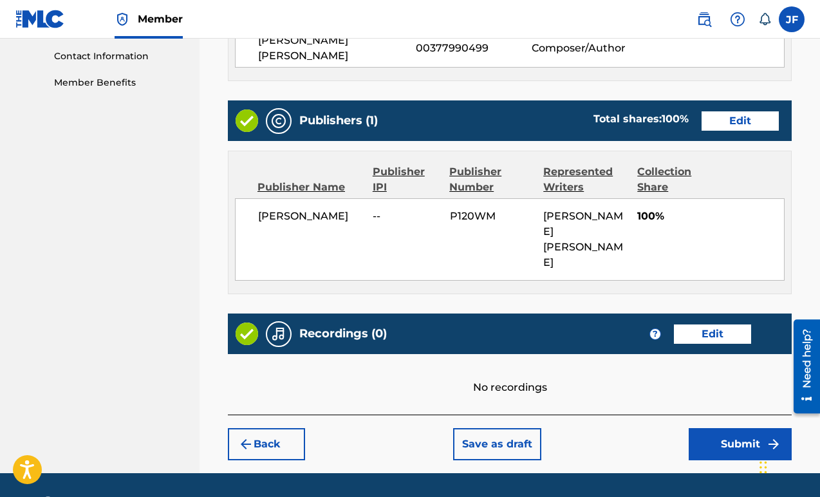
click at [751, 428] on button "Submit" at bounding box center [740, 444] width 103 height 32
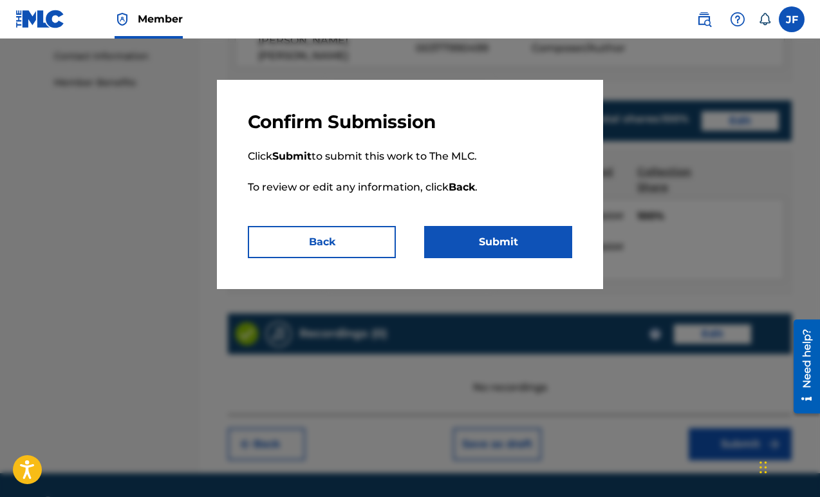
click at [540, 236] on button "Submit" at bounding box center [498, 242] width 148 height 32
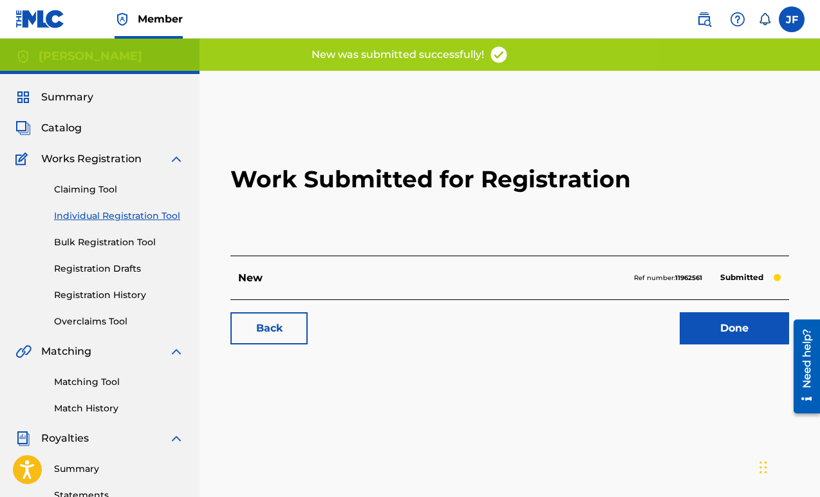
click at [755, 325] on link "Done" at bounding box center [734, 328] width 109 height 32
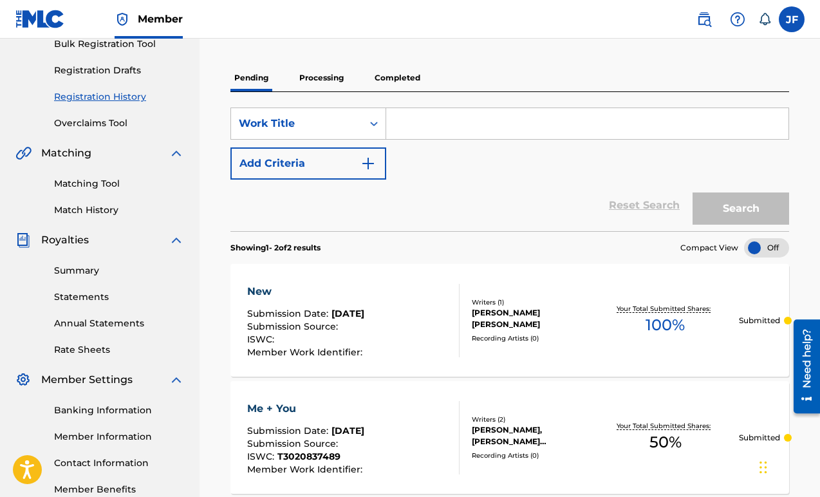
scroll to position [162, 0]
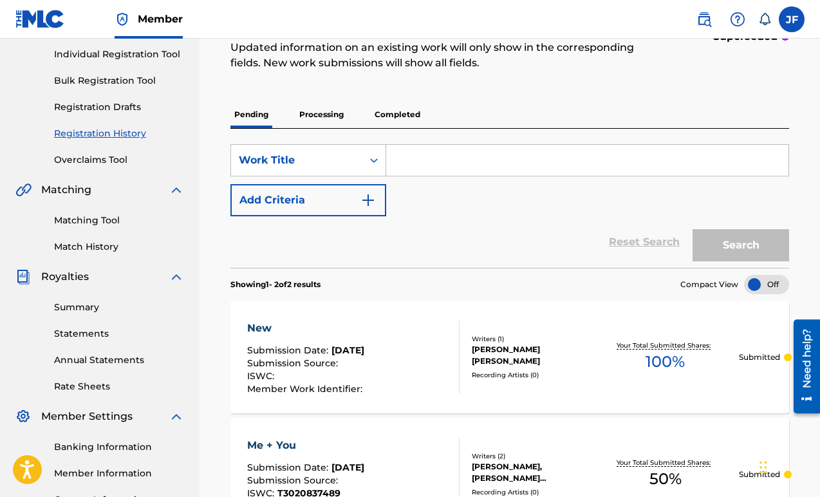
click at [435, 351] on div "New Submission Date : Aug 20, 2025 Submission Source : ISWC : Member Work Ident…" at bounding box center [353, 357] width 213 height 73
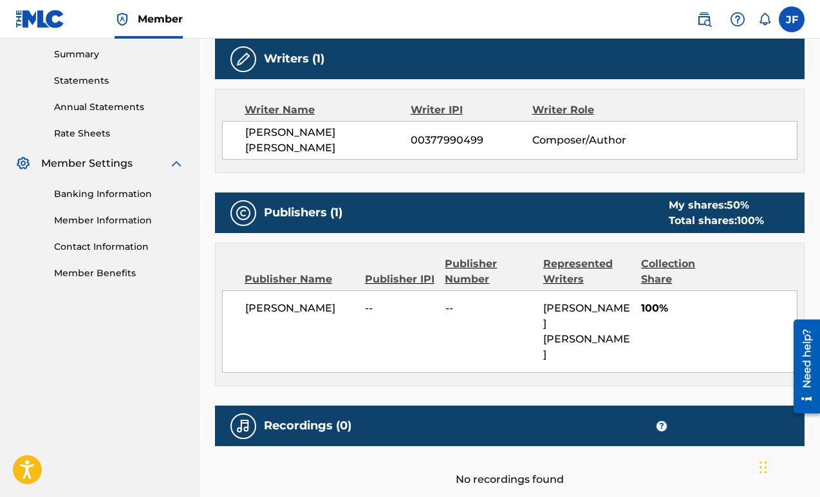
scroll to position [331, 0]
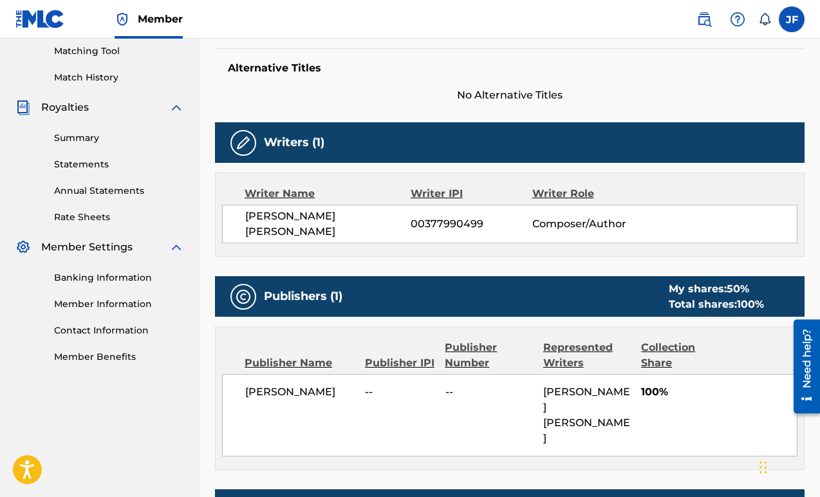
click at [299, 385] on span "[PERSON_NAME]" at bounding box center [300, 391] width 110 height 15
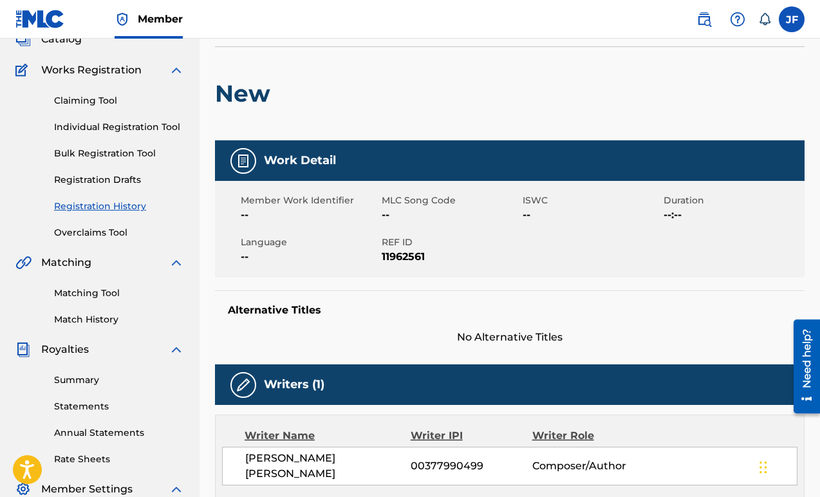
scroll to position [0, 0]
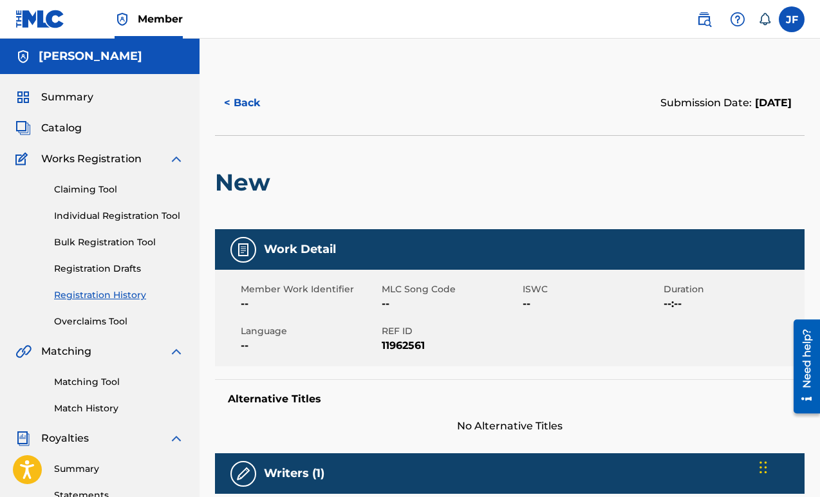
click at [241, 100] on button "< Back" at bounding box center [253, 103] width 77 height 32
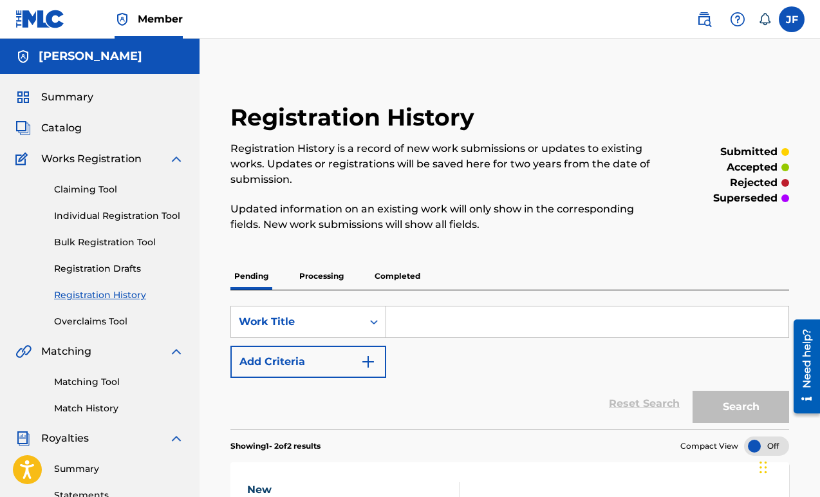
click at [343, 282] on p "Processing" at bounding box center [322, 276] width 52 height 27
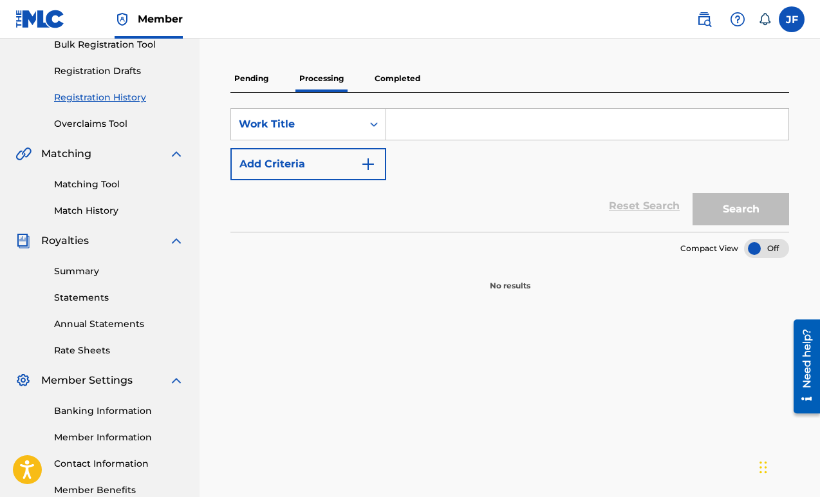
scroll to position [202, 0]
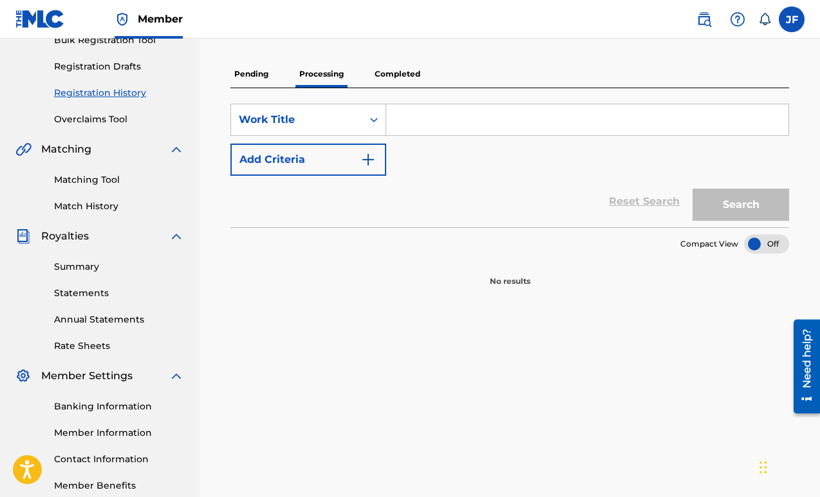
click at [379, 76] on p "Completed" at bounding box center [397, 74] width 53 height 27
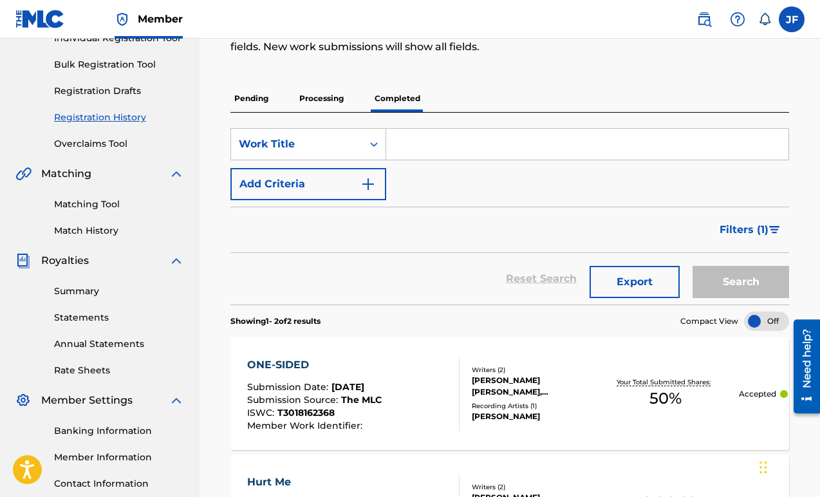
scroll to position [71, 0]
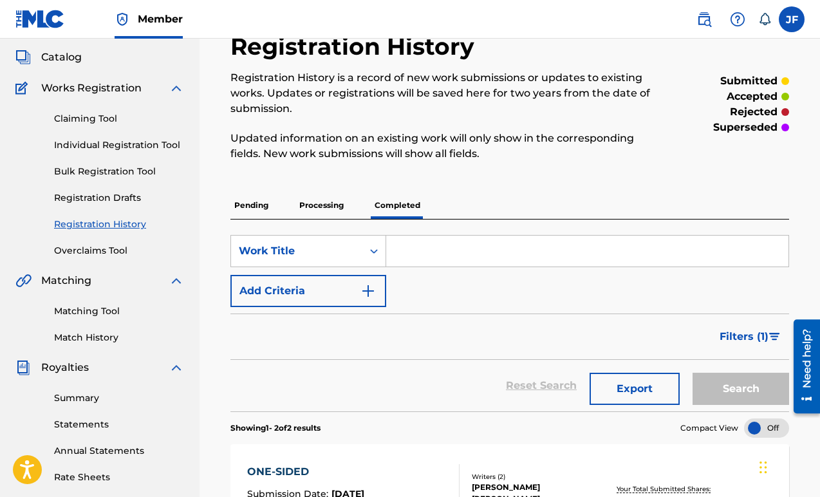
click at [108, 147] on link "Individual Registration Tool" at bounding box center [119, 145] width 130 height 14
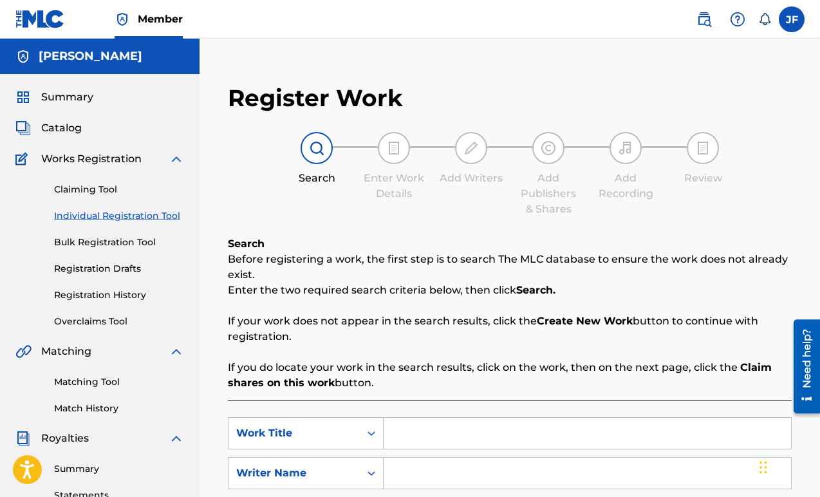
click at [454, 419] on input "Search Form" at bounding box center [588, 433] width 408 height 31
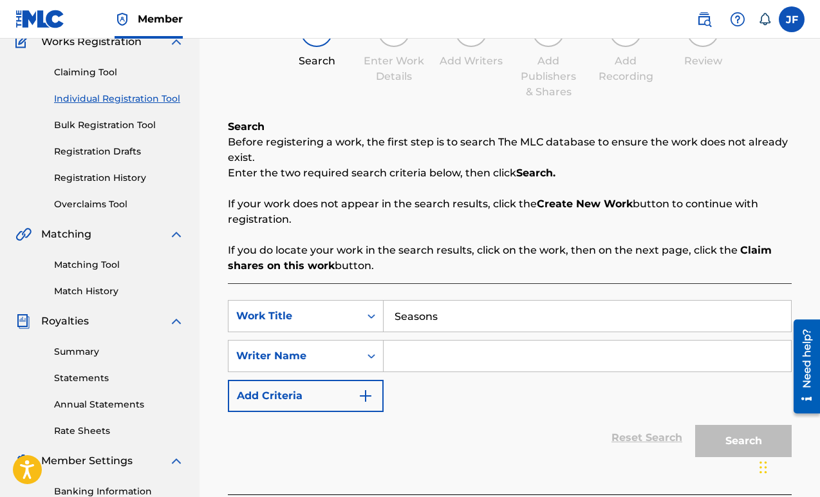
scroll to position [220, 0]
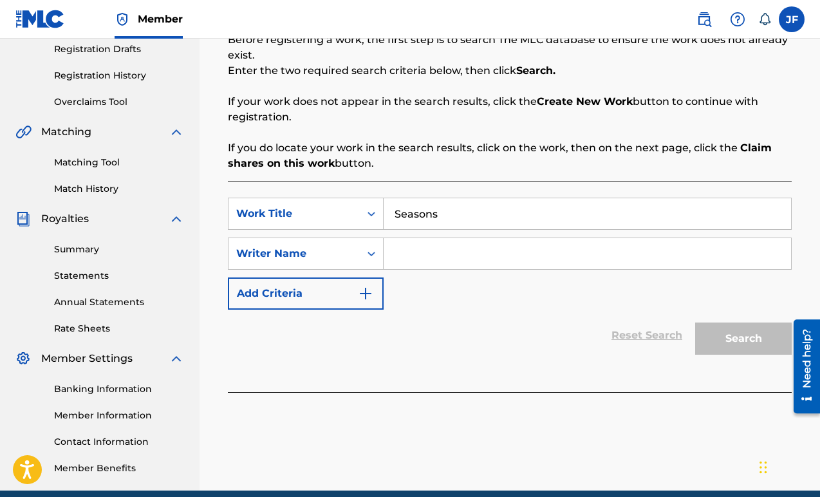
type input "Seasons"
click at [528, 262] on input "Search Form" at bounding box center [588, 253] width 408 height 31
type input "Jillian Foley"
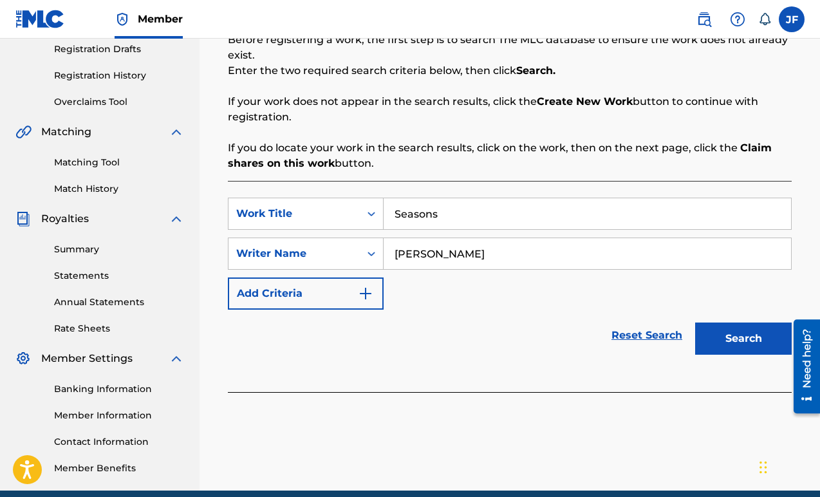
click at [727, 334] on button "Search" at bounding box center [744, 339] width 97 height 32
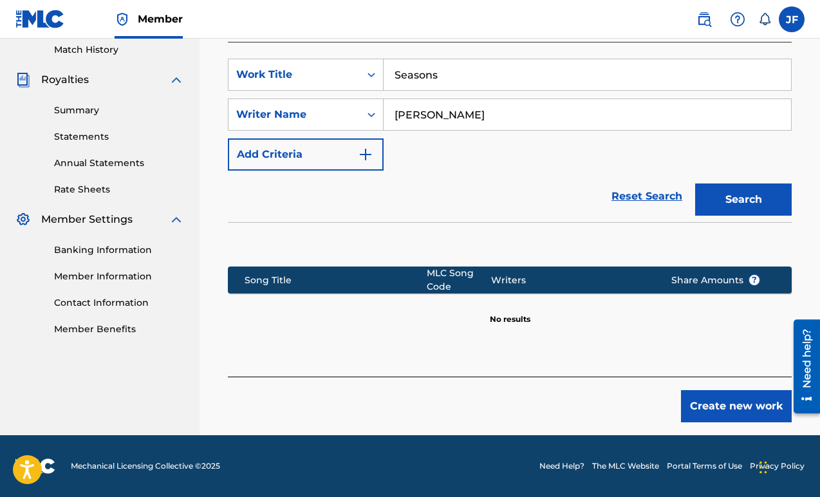
click at [728, 403] on button "Create new work" at bounding box center [736, 406] width 111 height 32
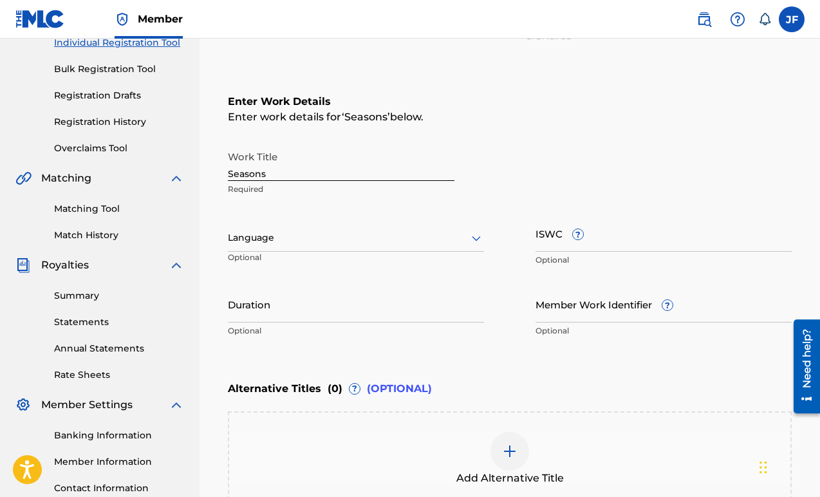
scroll to position [41, 0]
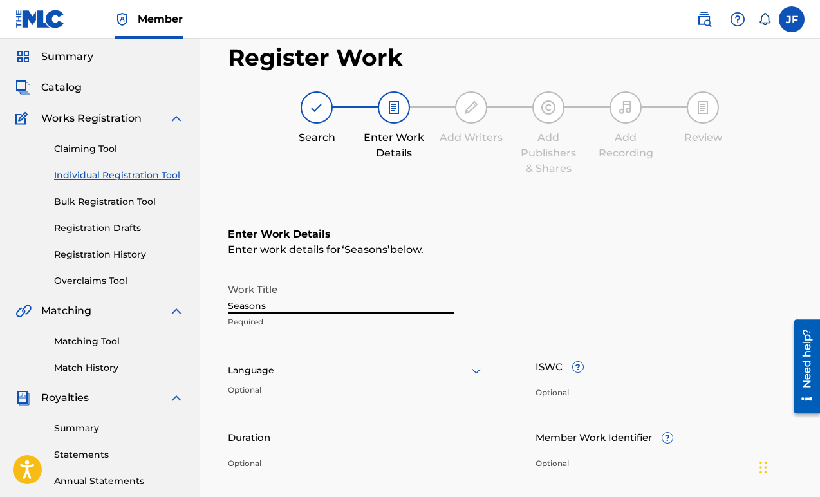
click at [366, 295] on input "Seasons" at bounding box center [341, 295] width 227 height 37
click at [257, 301] on input "Seasons" at bounding box center [341, 295] width 227 height 37
type input "seasons"
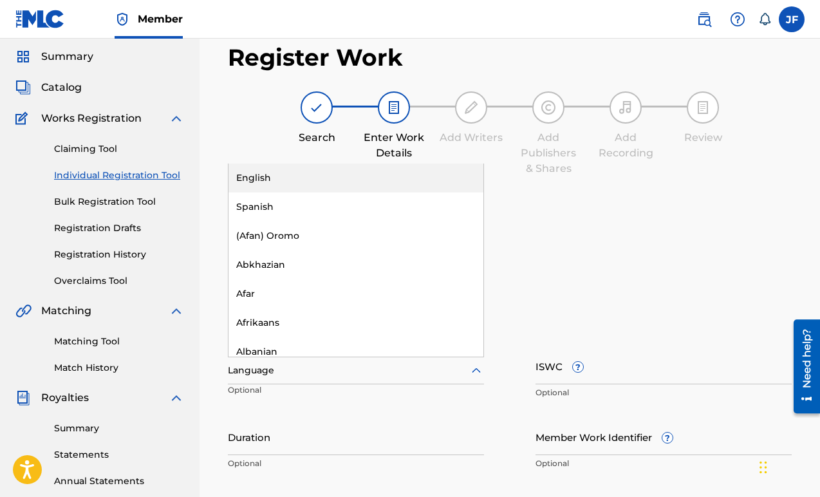
click at [366, 368] on div at bounding box center [356, 371] width 256 height 16
click at [318, 167] on div "English" at bounding box center [356, 178] width 255 height 29
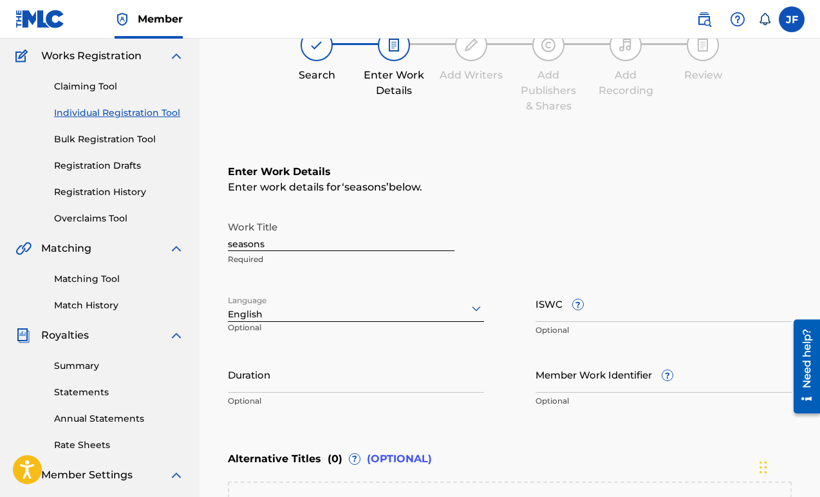
scroll to position [225, 0]
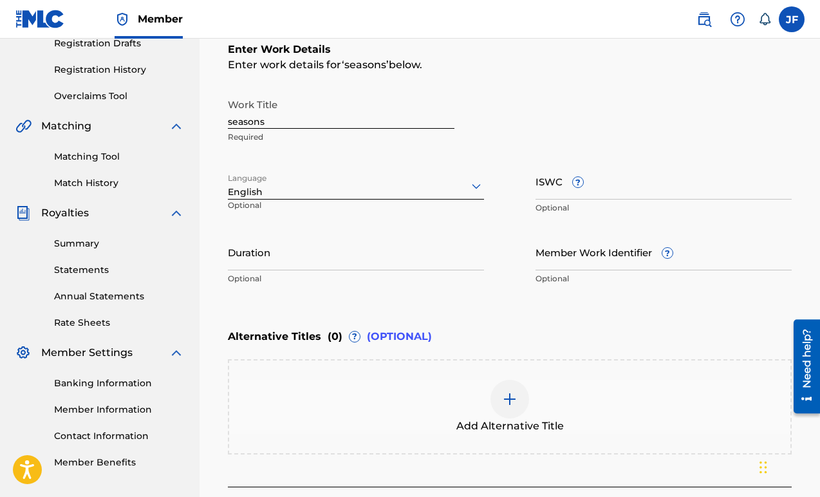
click at [558, 185] on input "ISWC ?" at bounding box center [664, 181] width 256 height 37
paste input "T3020902034"
type input "T3020902034"
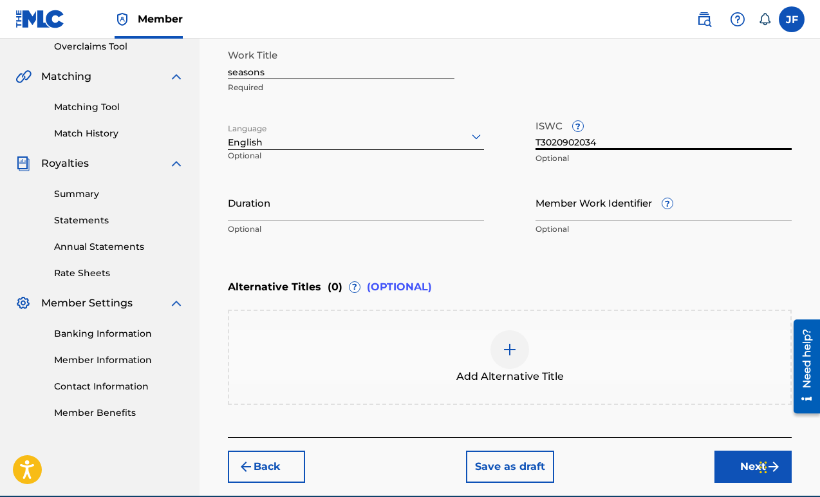
scroll to position [335, 0]
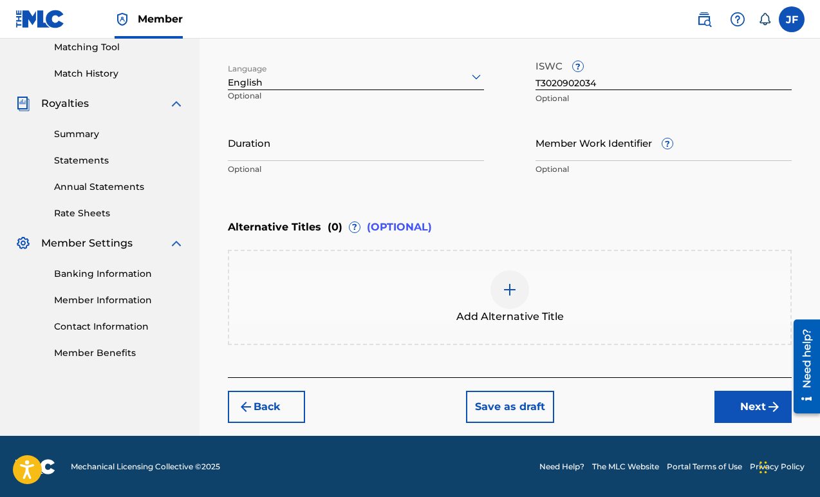
click at [756, 406] on button "Next" at bounding box center [753, 407] width 77 height 32
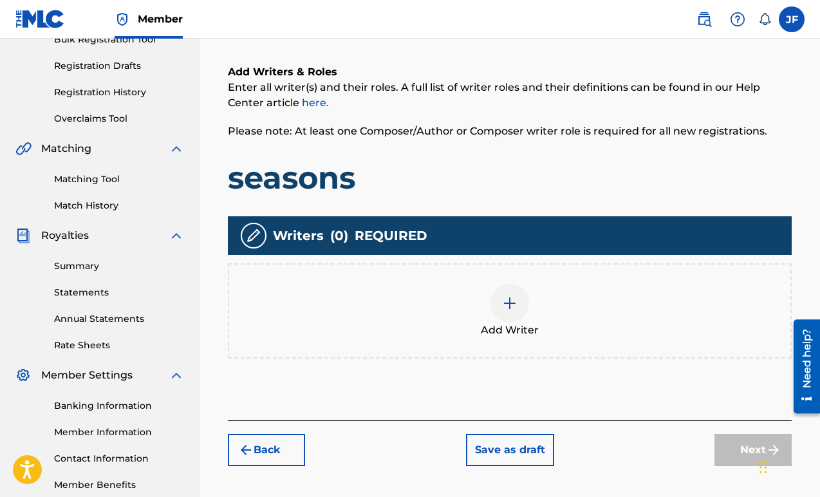
scroll to position [258, 0]
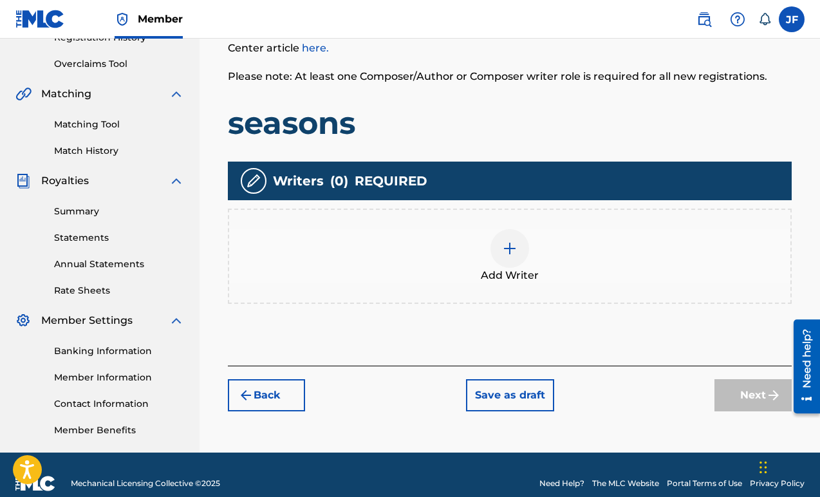
click at [510, 260] on div at bounding box center [510, 248] width 39 height 39
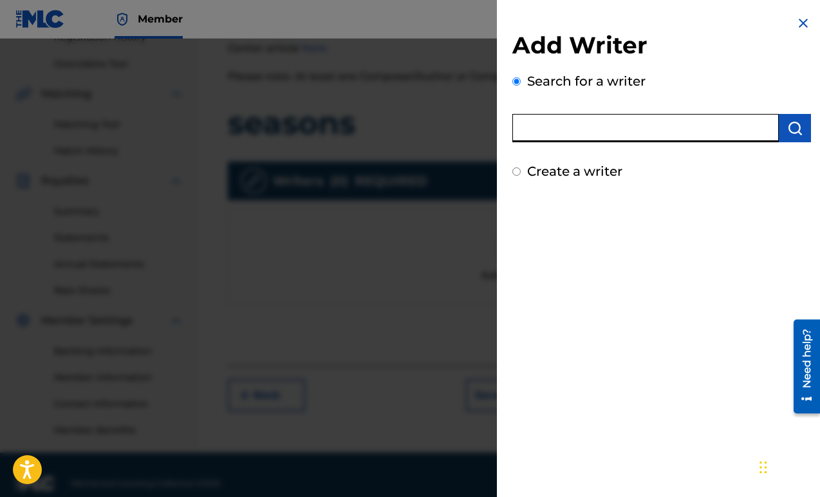
click at [534, 138] on input "text" at bounding box center [646, 128] width 267 height 28
type input "Jillian Foley"
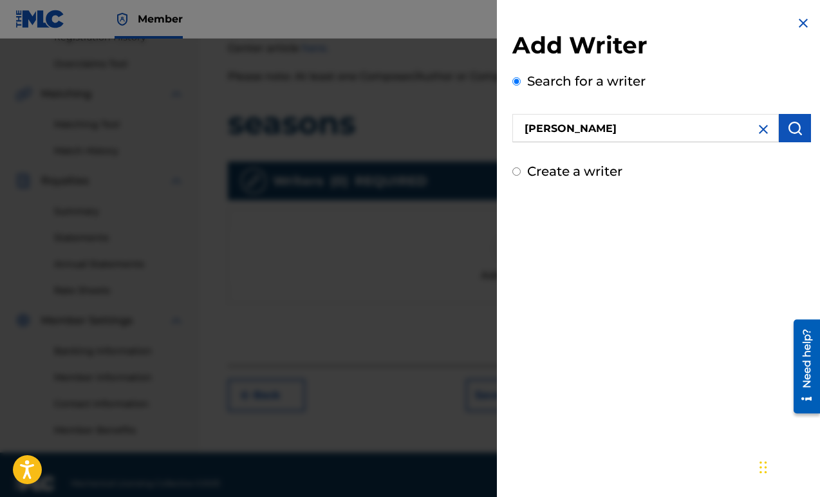
click at [788, 124] on img "submit" at bounding box center [795, 127] width 15 height 15
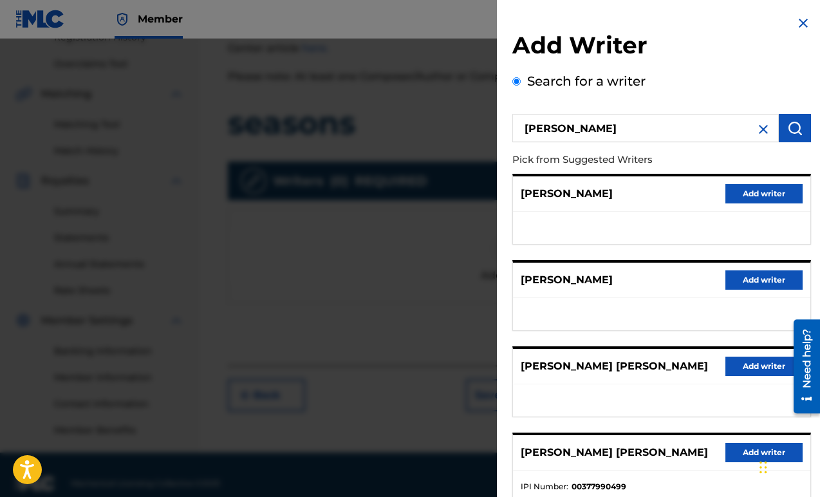
scroll to position [155, 0]
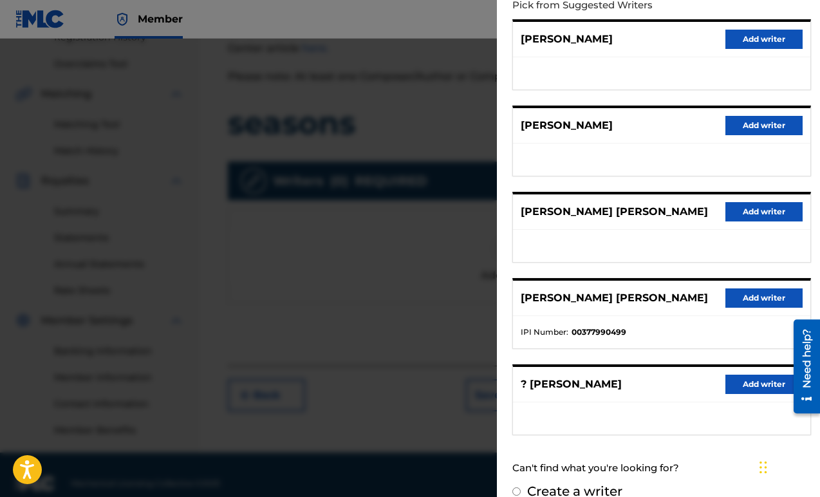
click at [755, 293] on button "Add writer" at bounding box center [764, 298] width 77 height 19
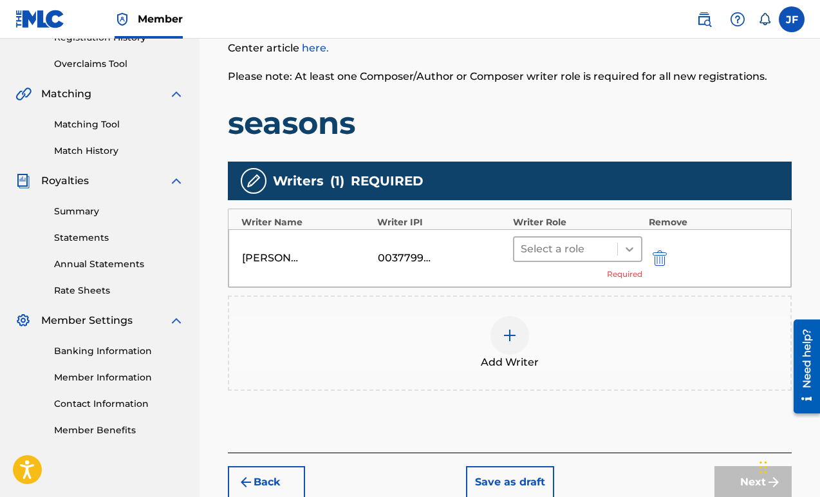
click at [624, 249] on icon at bounding box center [629, 249] width 13 height 13
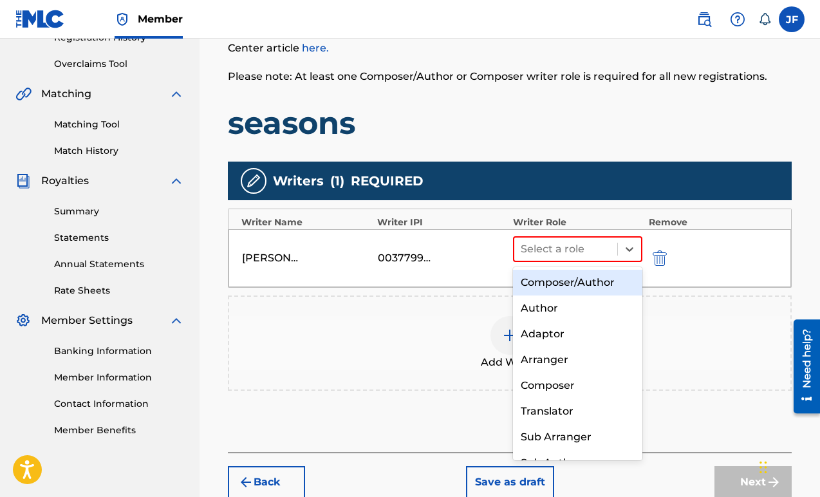
click at [600, 290] on div "Composer/Author" at bounding box center [577, 283] width 129 height 26
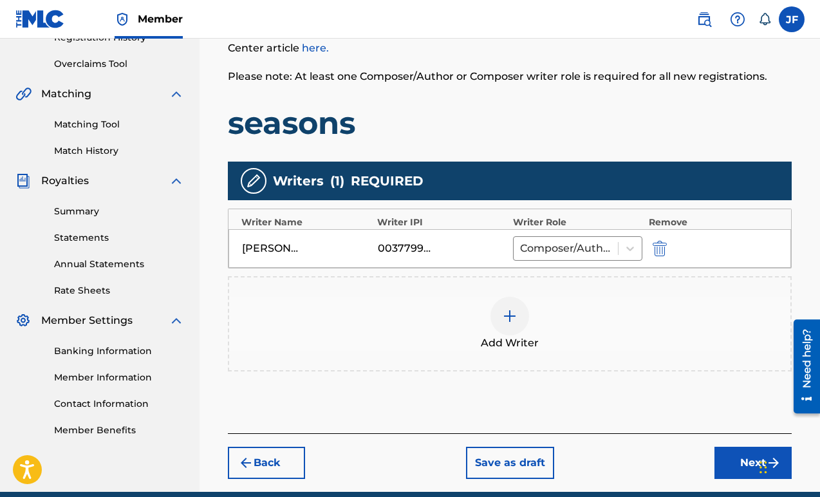
click at [515, 324] on div at bounding box center [510, 316] width 39 height 39
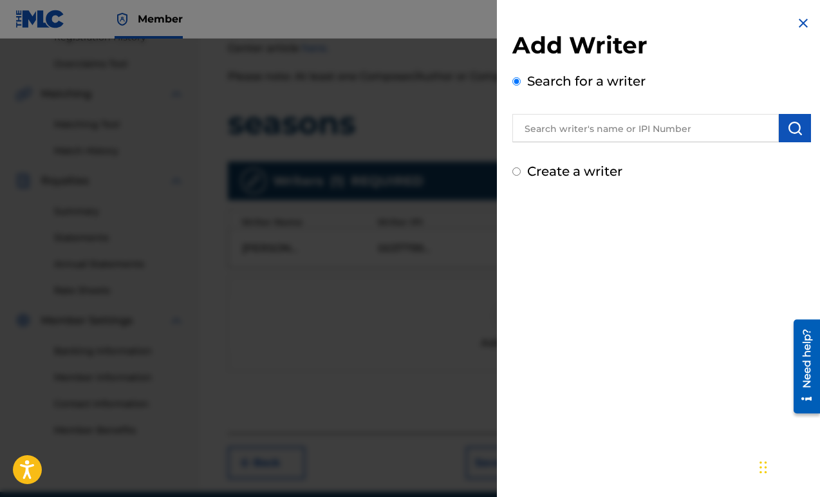
click at [611, 130] on input "text" at bounding box center [646, 128] width 267 height 28
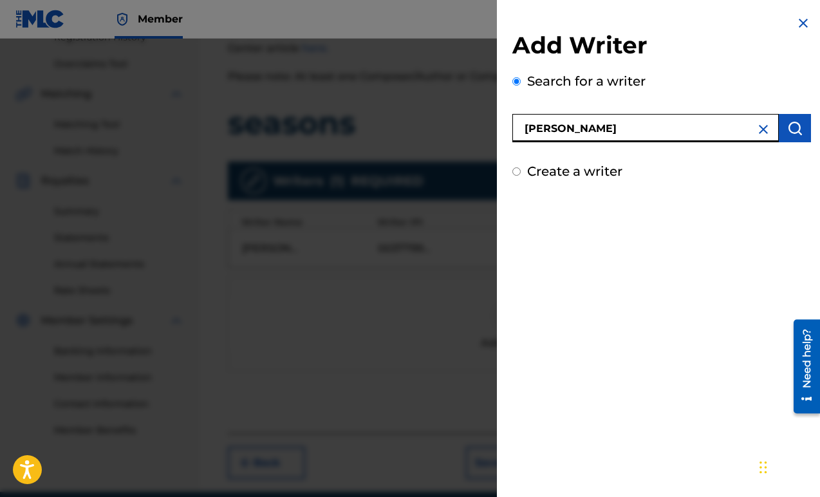
type input "patrick rimterakul"
click at [795, 133] on img "submit" at bounding box center [795, 127] width 15 height 15
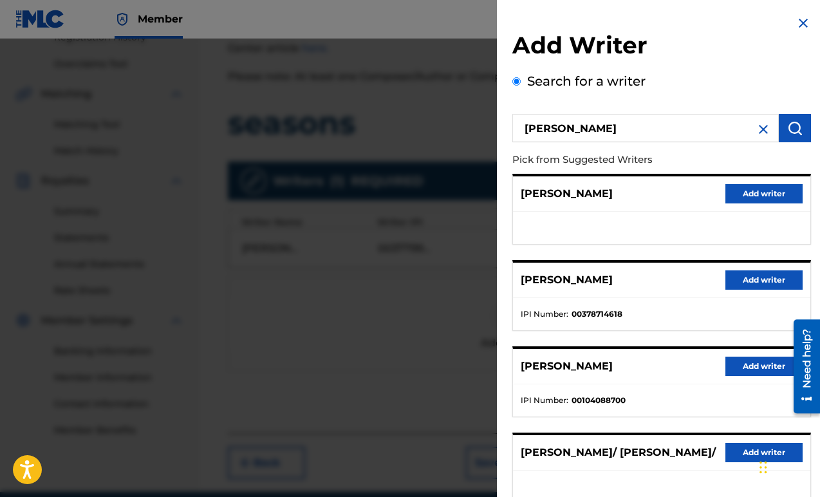
scroll to position [44, 0]
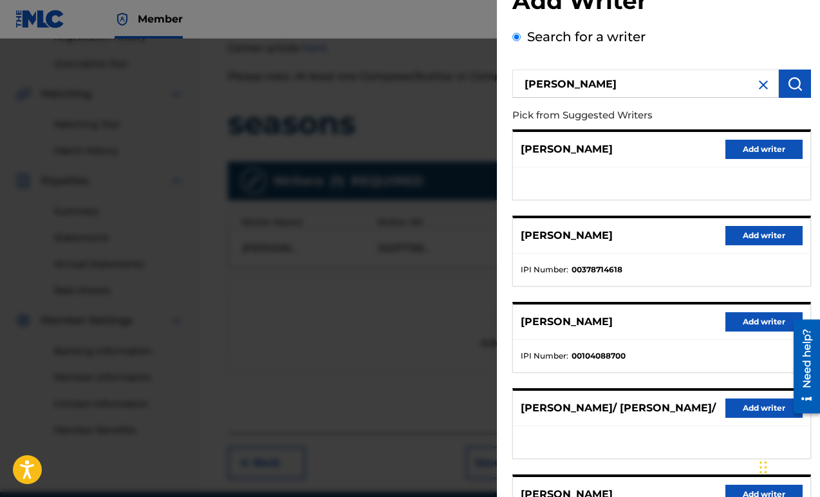
click at [759, 238] on button "Add writer" at bounding box center [764, 235] width 77 height 19
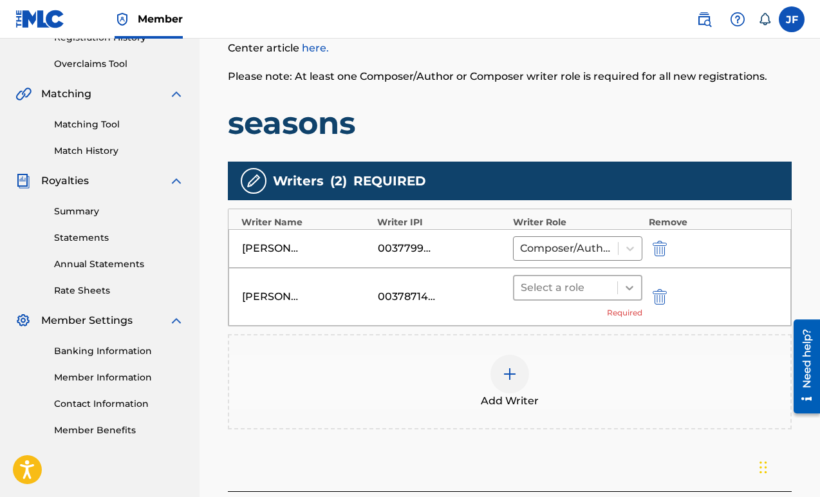
click at [632, 287] on icon at bounding box center [630, 288] width 8 height 5
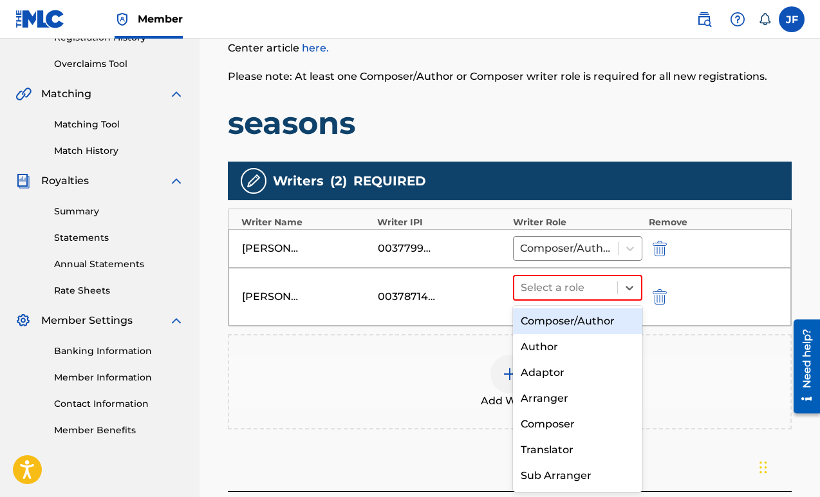
click at [616, 323] on div "Composer/Author" at bounding box center [577, 321] width 129 height 26
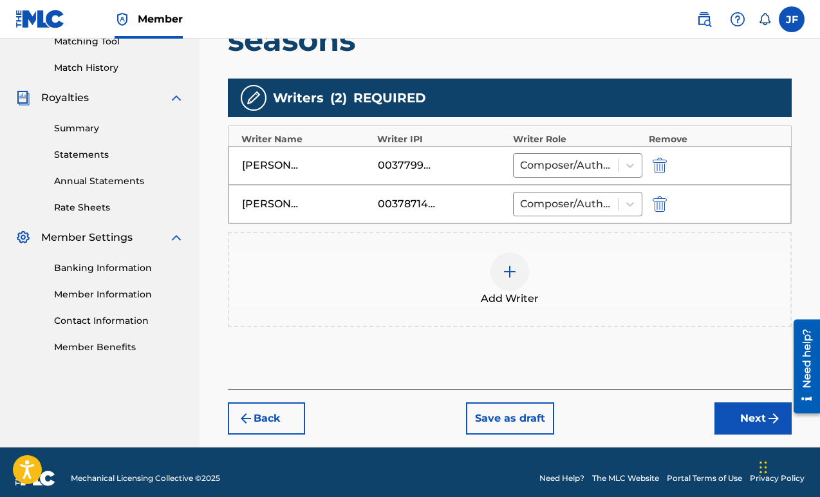
click at [740, 426] on button "Next" at bounding box center [753, 419] width 77 height 32
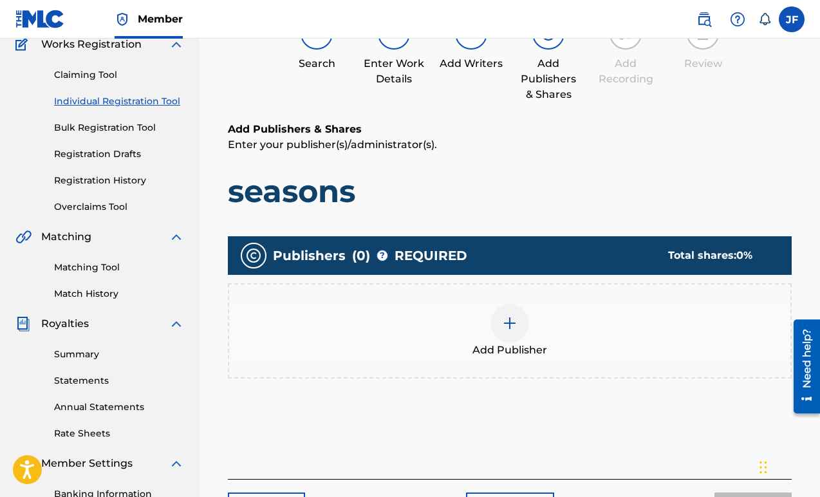
scroll to position [117, 0]
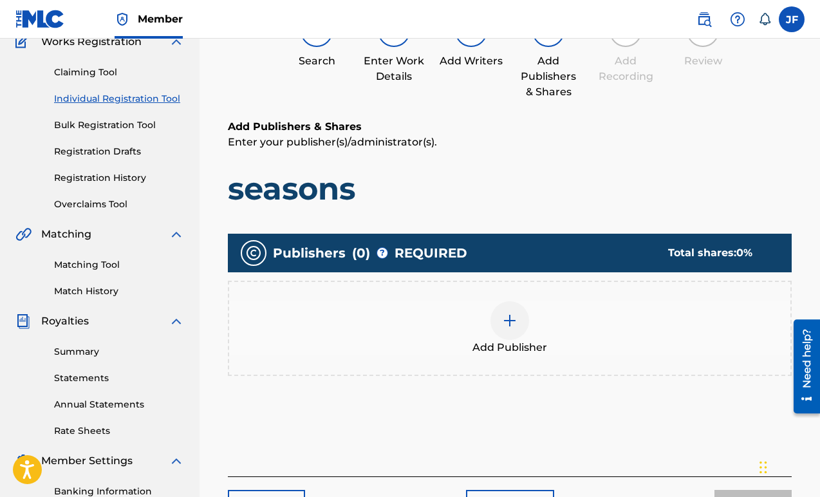
click at [515, 331] on div at bounding box center [510, 320] width 39 height 39
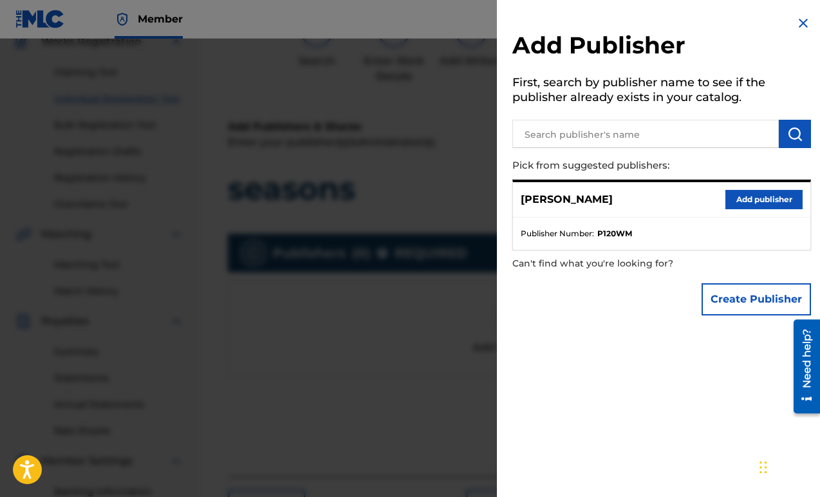
click at [755, 203] on button "Add publisher" at bounding box center [764, 199] width 77 height 19
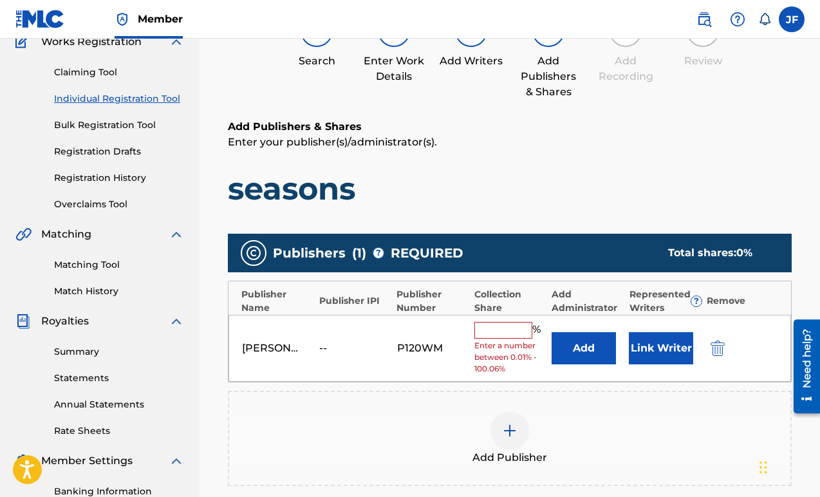
click at [518, 330] on input "text" at bounding box center [504, 330] width 58 height 17
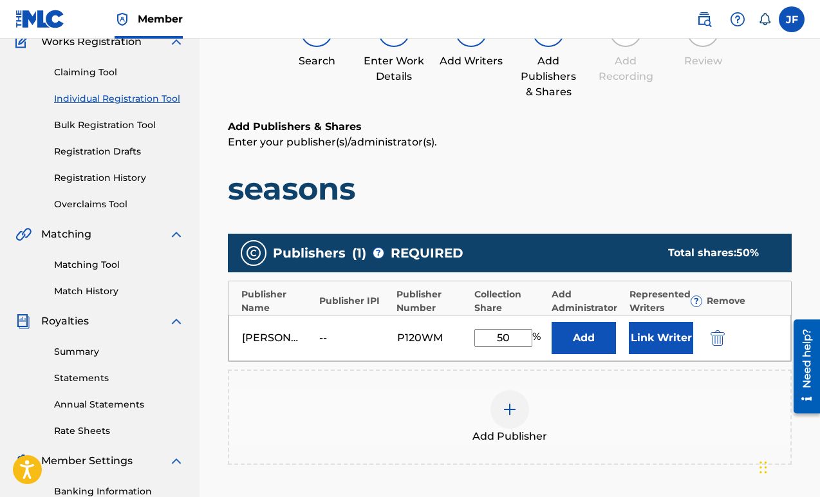
type input "50"
click at [661, 343] on button "Link Writer" at bounding box center [661, 338] width 64 height 32
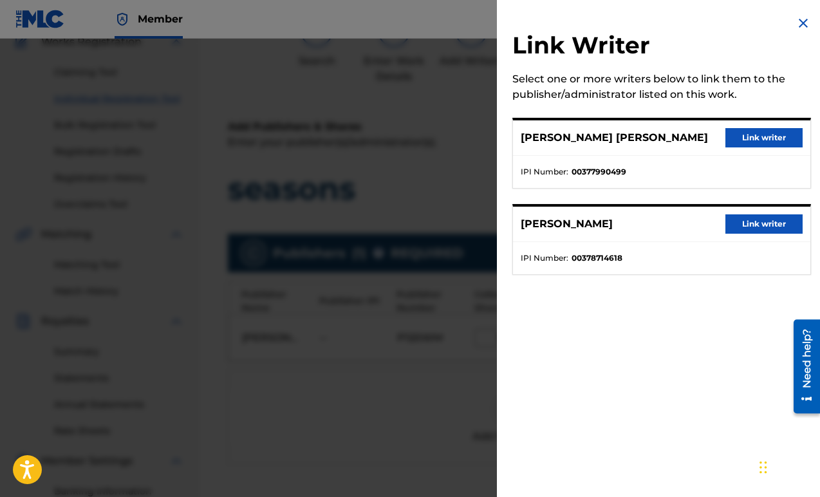
click at [761, 140] on button "Link writer" at bounding box center [764, 137] width 77 height 19
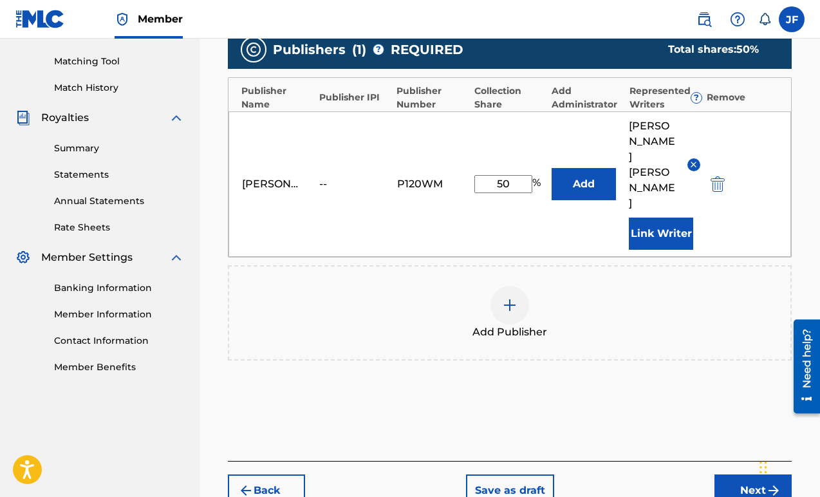
click at [742, 475] on button "Next" at bounding box center [753, 491] width 77 height 32
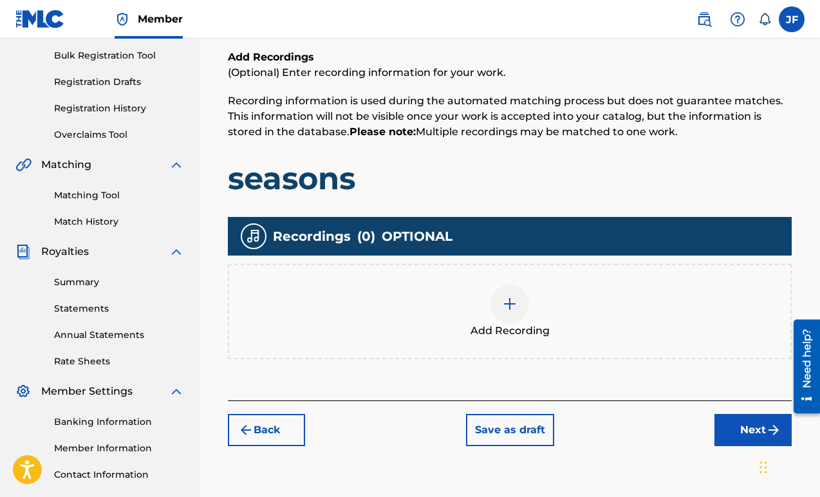
click at [732, 422] on button "Next" at bounding box center [753, 430] width 77 height 32
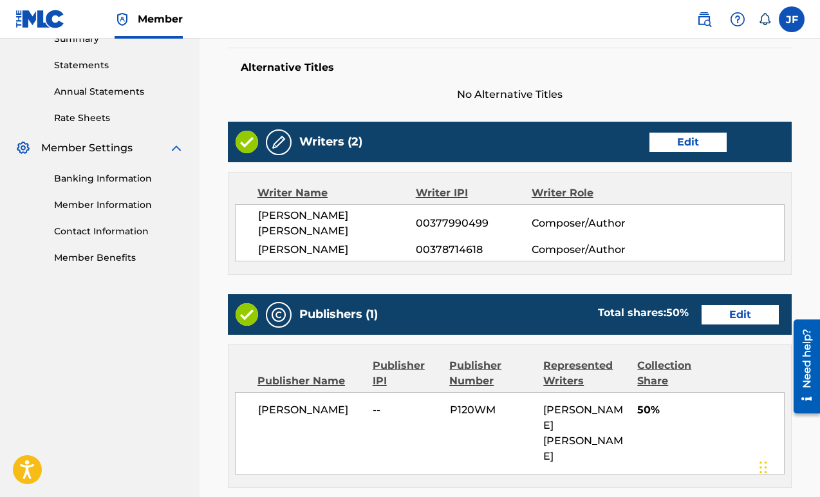
scroll to position [630, 0]
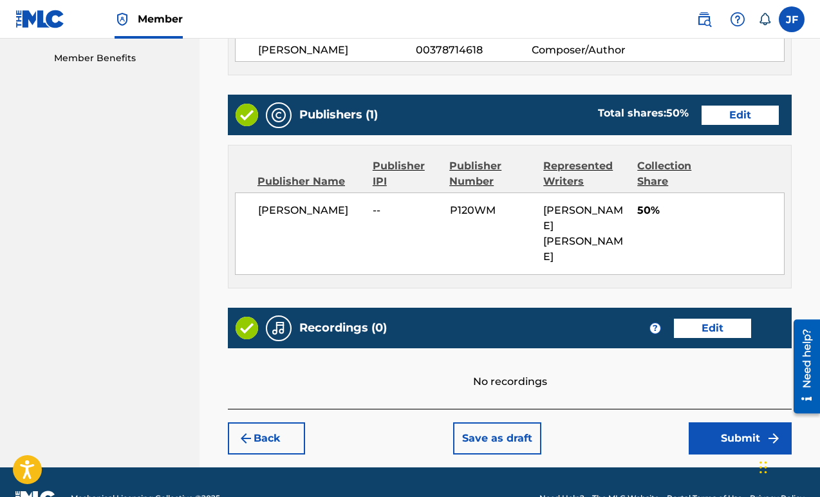
click at [744, 422] on button "Submit" at bounding box center [740, 438] width 103 height 32
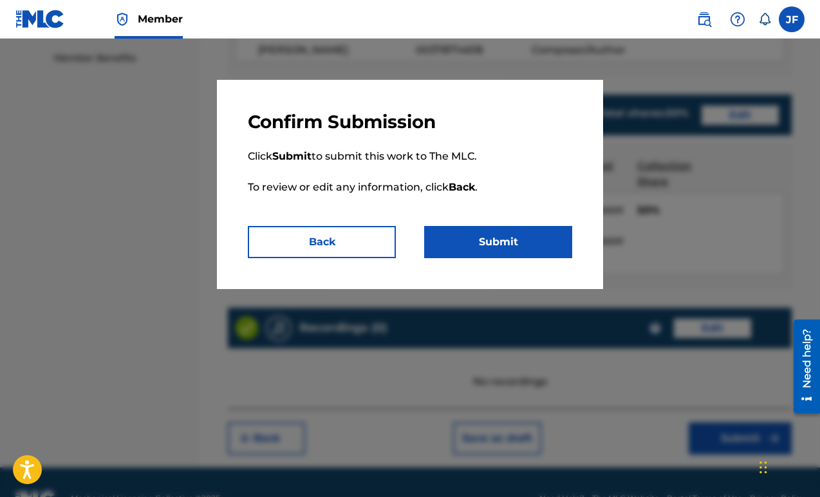
click at [493, 251] on button "Submit" at bounding box center [498, 242] width 148 height 32
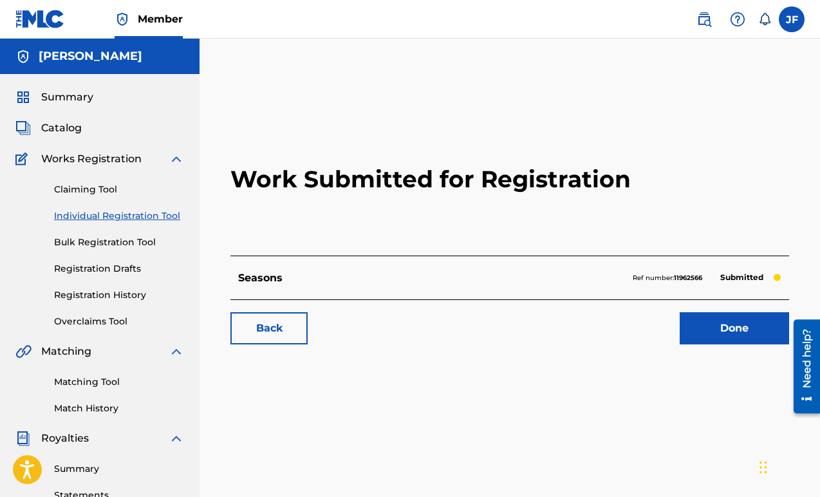
click at [751, 328] on link "Done" at bounding box center [734, 328] width 109 height 32
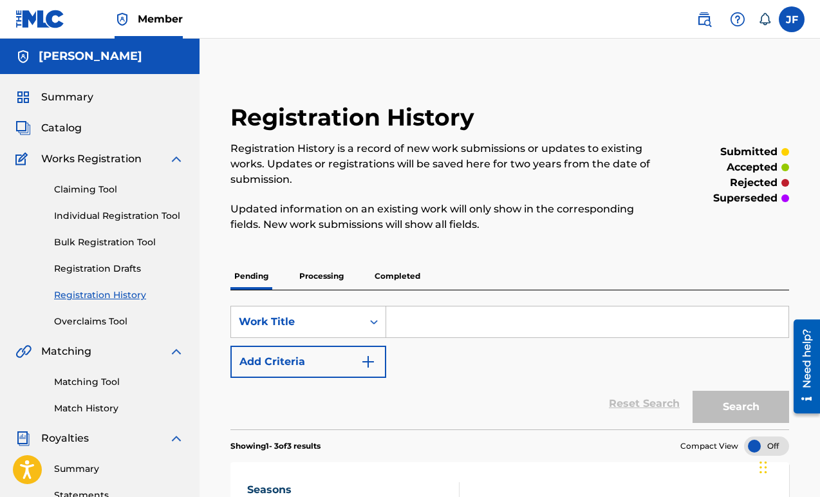
click at [128, 214] on link "Individual Registration Tool" at bounding box center [119, 216] width 130 height 14
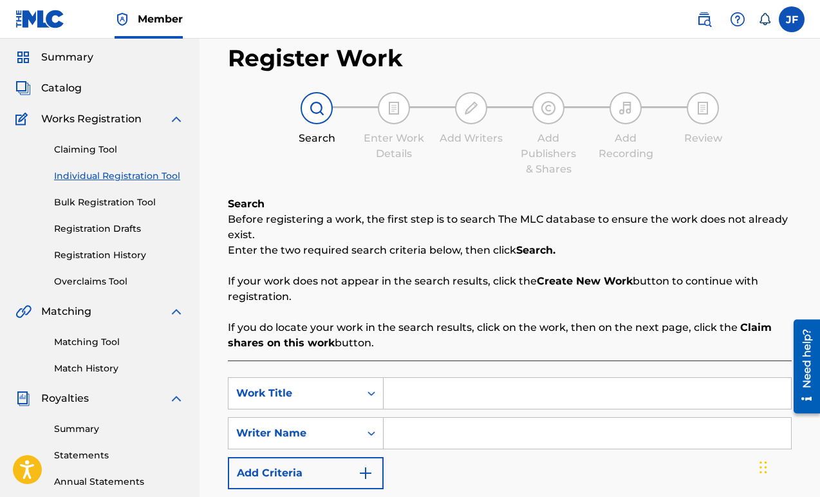
scroll to position [41, 0]
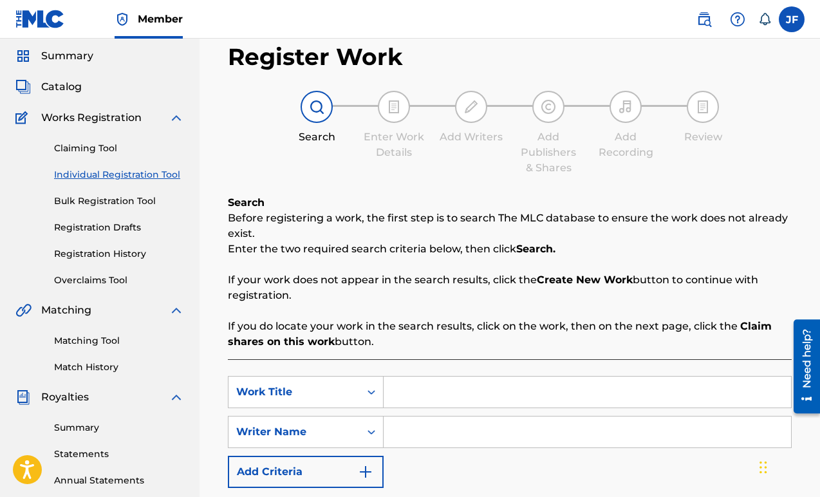
click at [416, 390] on input "Search Form" at bounding box center [588, 392] width 408 height 31
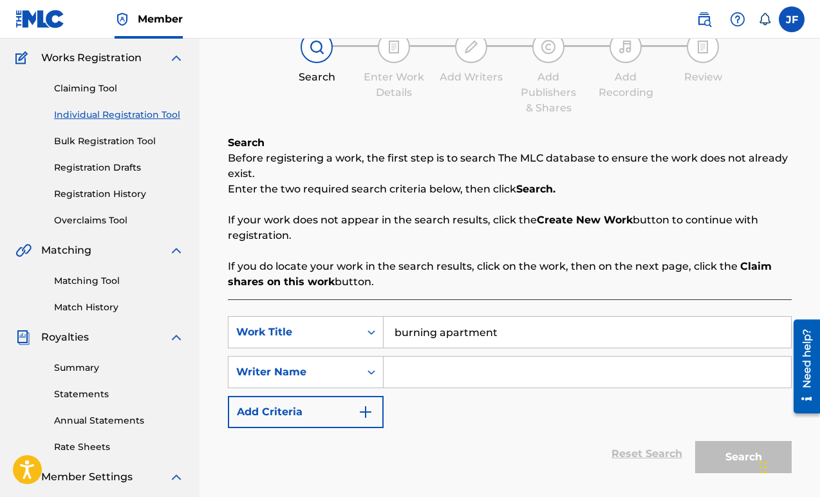
scroll to position [275, 0]
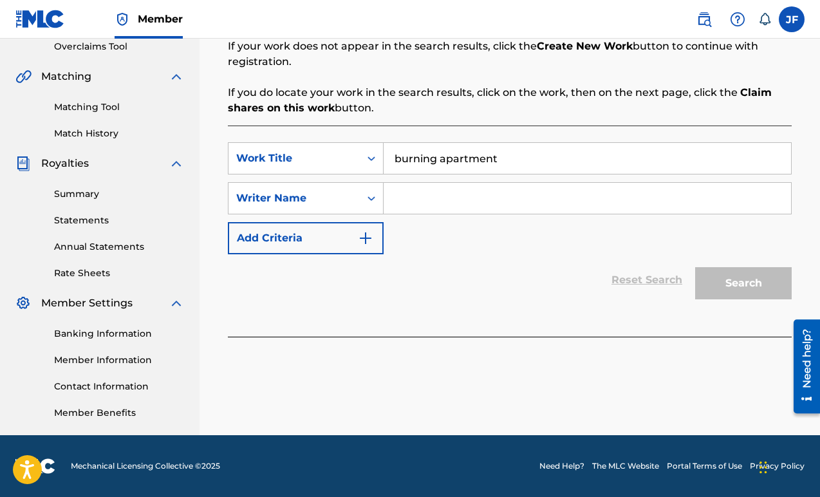
type input "burning apartment"
click at [516, 242] on div "SearchWithCriteriae27096a5-8521-4a33-a6c2-ad26bc9d9cd5 Work Title burning apart…" at bounding box center [510, 198] width 564 height 112
click at [442, 196] on input "Search Form" at bounding box center [588, 198] width 408 height 31
type input "Jillian Foley"
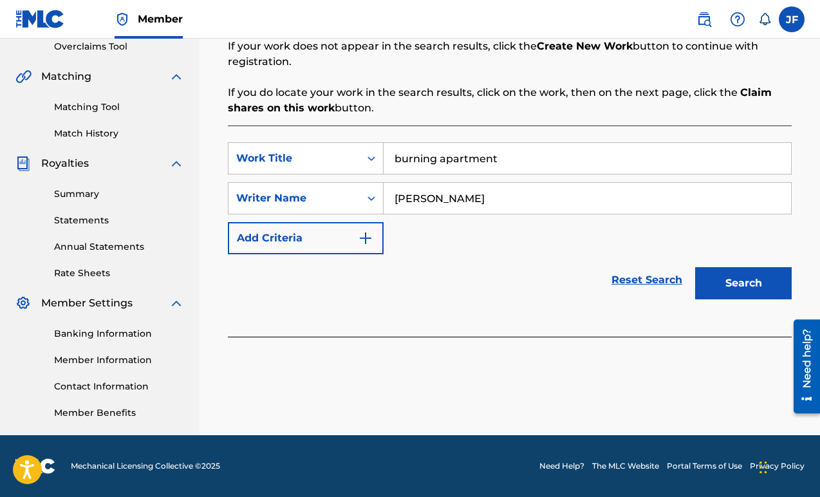
click at [742, 280] on button "Search" at bounding box center [744, 283] width 97 height 32
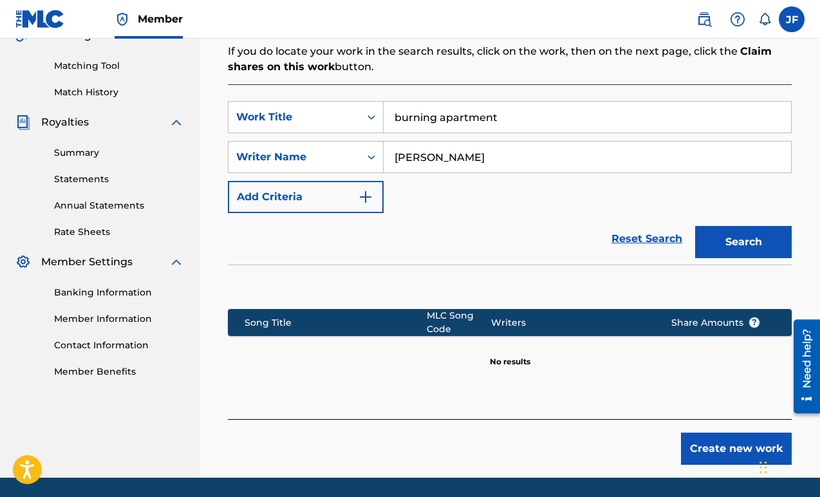
scroll to position [359, 0]
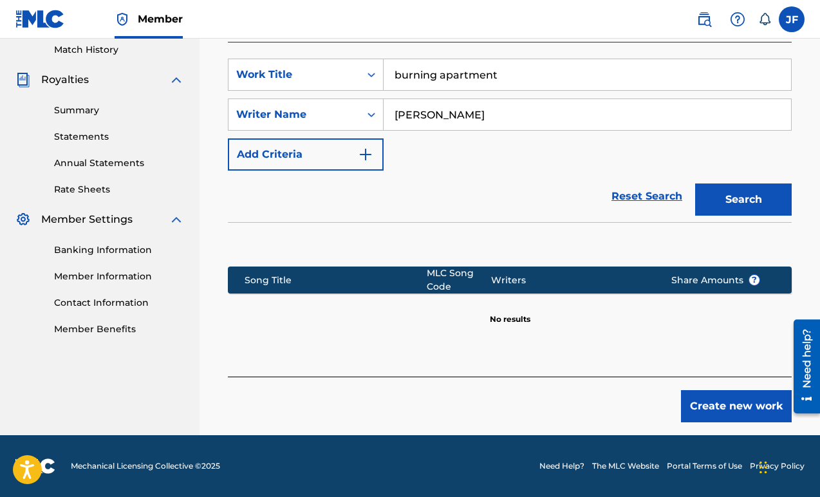
click at [699, 413] on button "Create new work" at bounding box center [736, 406] width 111 height 32
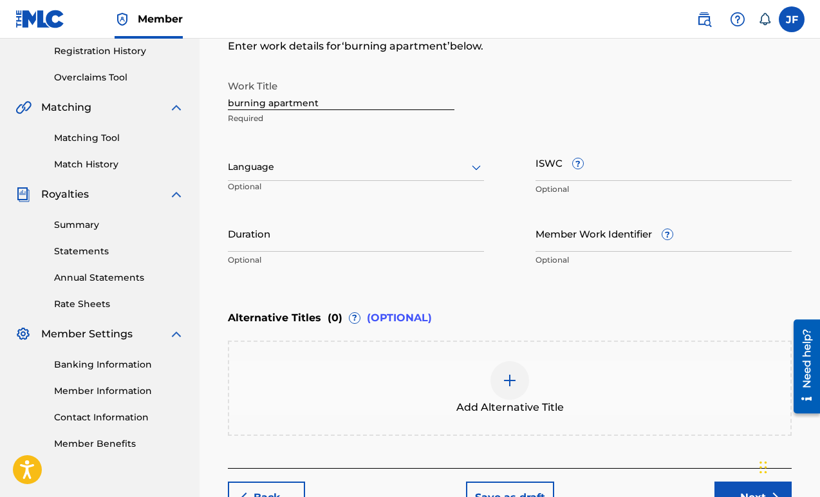
scroll to position [221, 0]
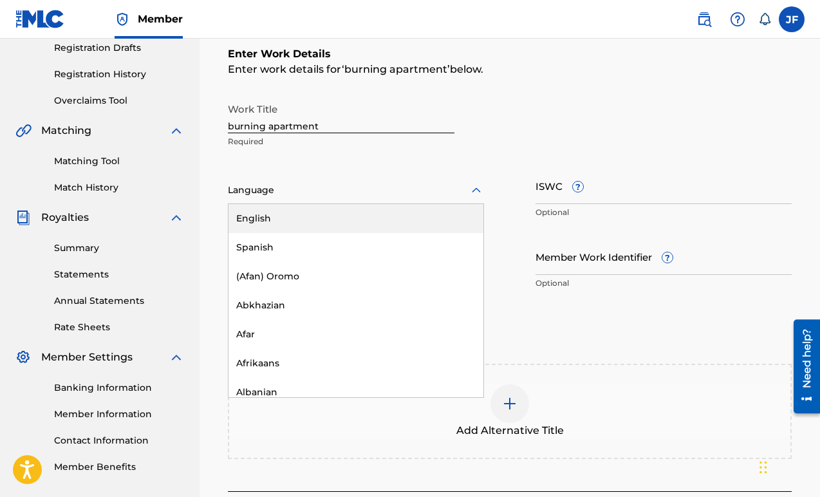
click at [479, 200] on div "Language" at bounding box center [356, 190] width 256 height 27
click at [440, 216] on div "English" at bounding box center [356, 218] width 255 height 29
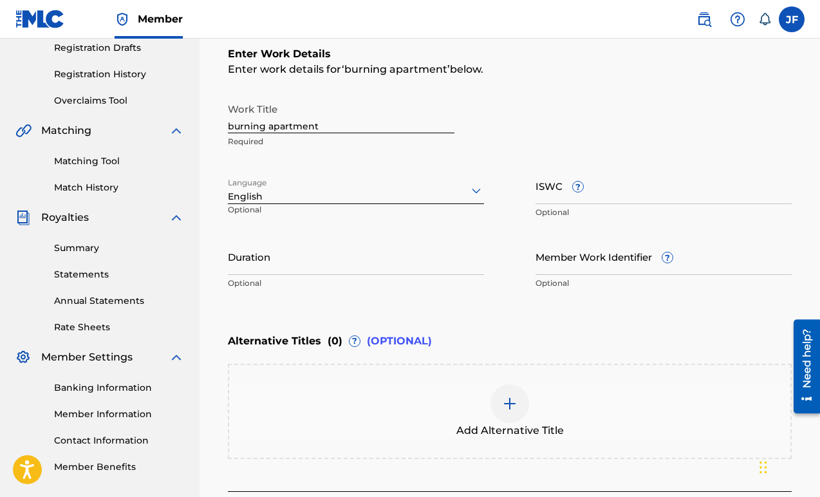
click at [618, 185] on input "ISWC ?" at bounding box center [664, 185] width 256 height 37
paste input "T3020837763"
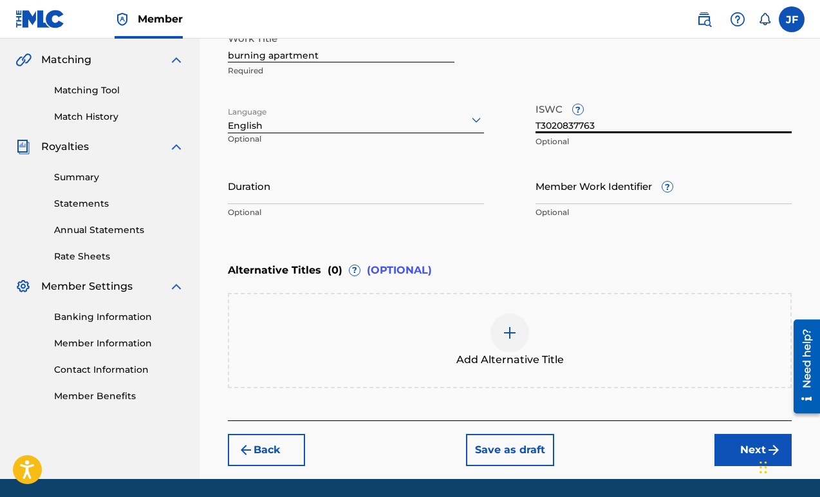
scroll to position [328, 0]
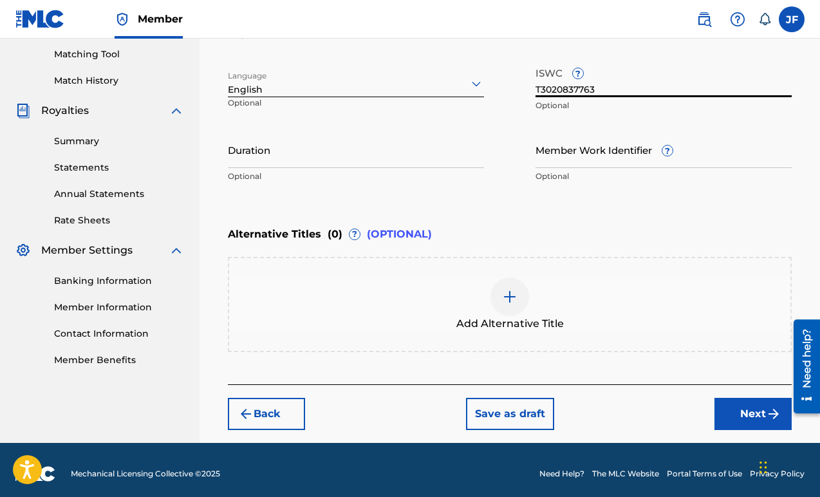
type input "T3020837763"
click at [744, 414] on button "Next" at bounding box center [753, 414] width 77 height 32
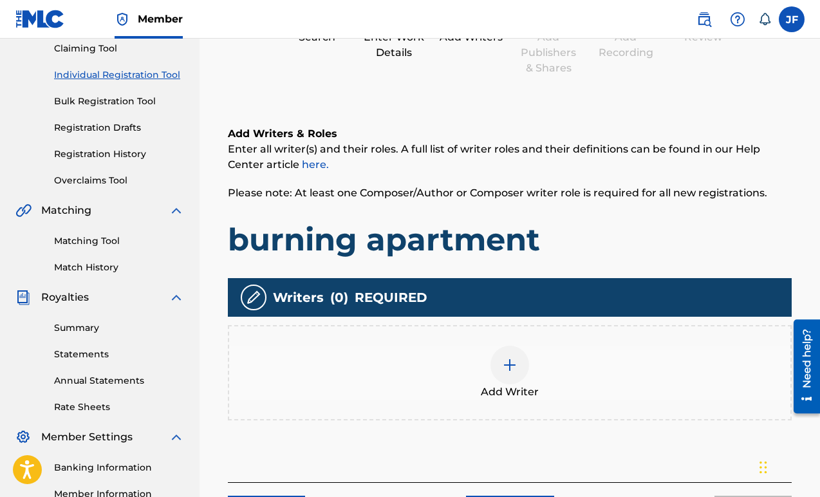
scroll to position [275, 0]
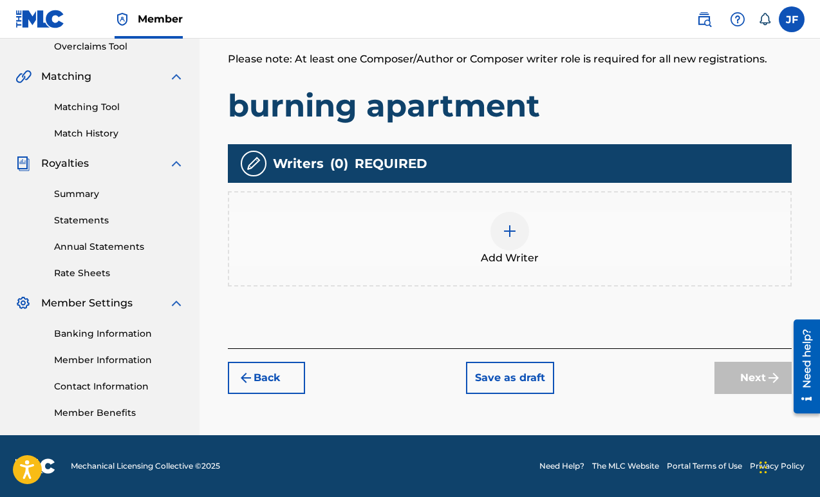
click at [521, 257] on span "Add Writer" at bounding box center [510, 258] width 58 height 15
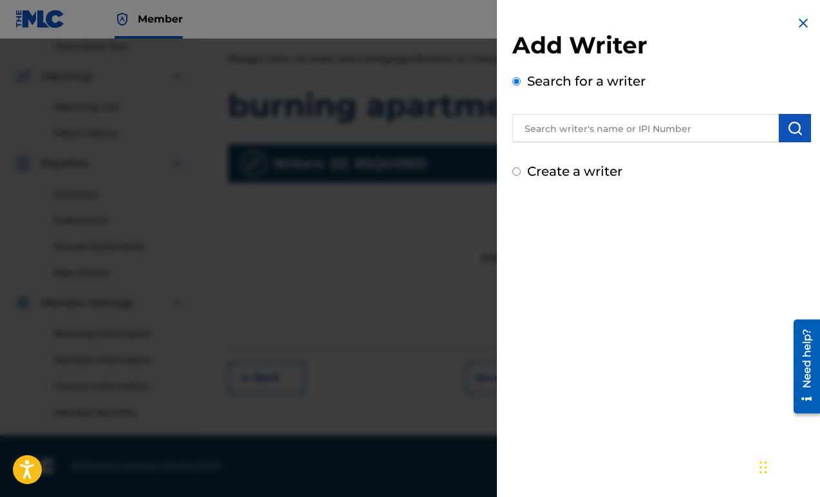
click at [710, 133] on input "text" at bounding box center [646, 128] width 267 height 28
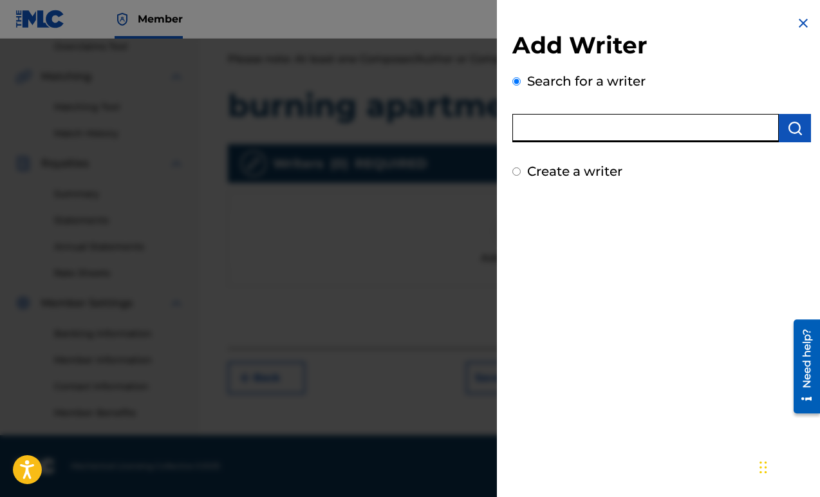
type input "Jillian Foley"
click at [799, 134] on button "submit" at bounding box center [795, 128] width 32 height 28
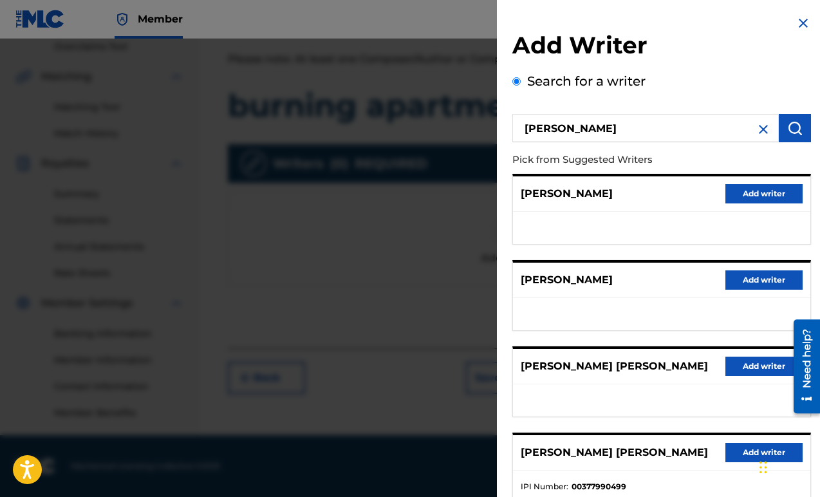
scroll to position [147, 0]
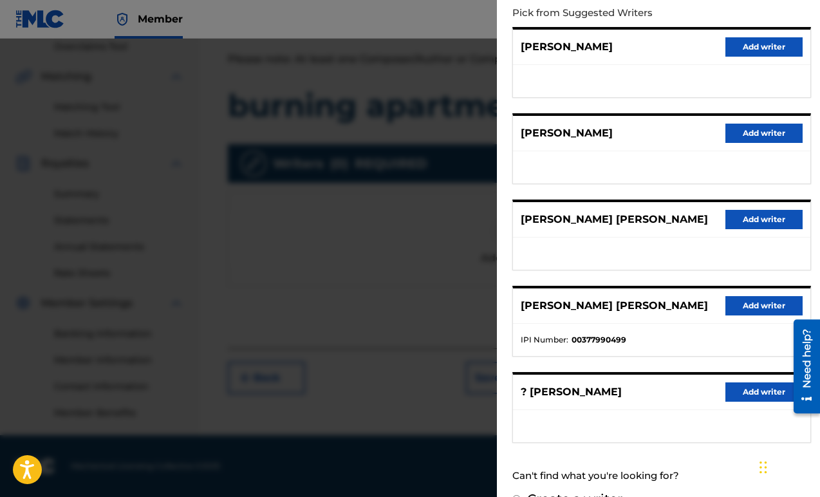
click at [773, 308] on button "Add writer" at bounding box center [764, 305] width 77 height 19
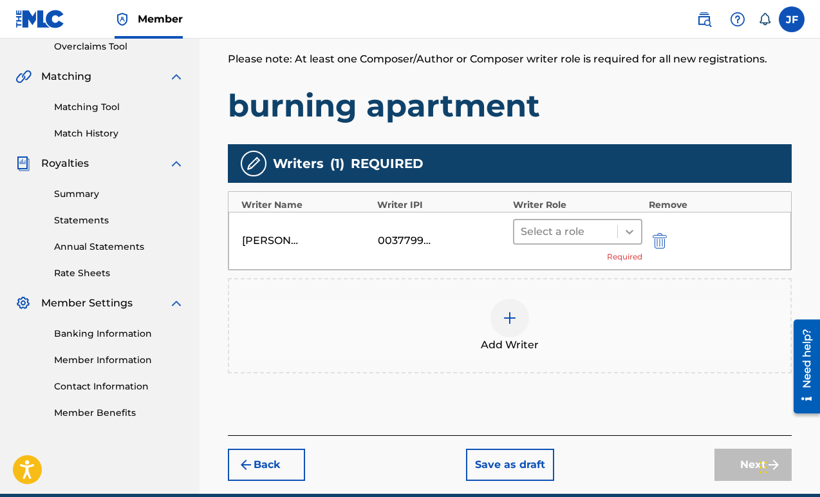
click at [621, 238] on div at bounding box center [629, 231] width 23 height 23
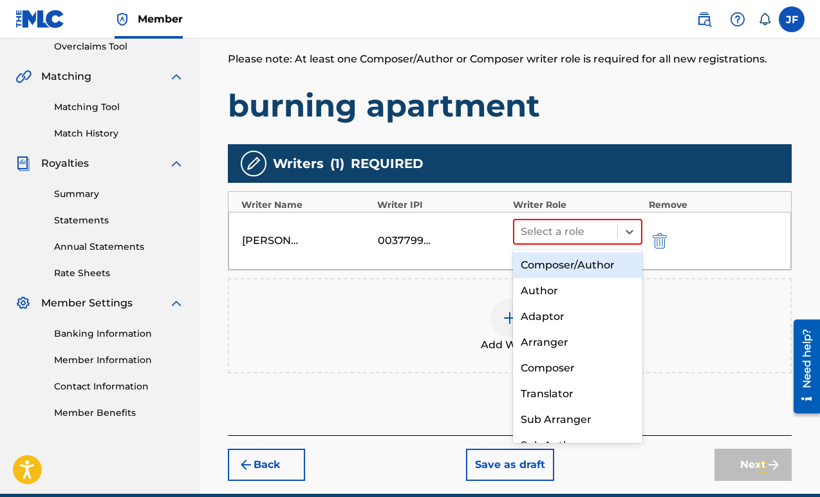
click at [602, 269] on div "Composer/Author" at bounding box center [577, 265] width 129 height 26
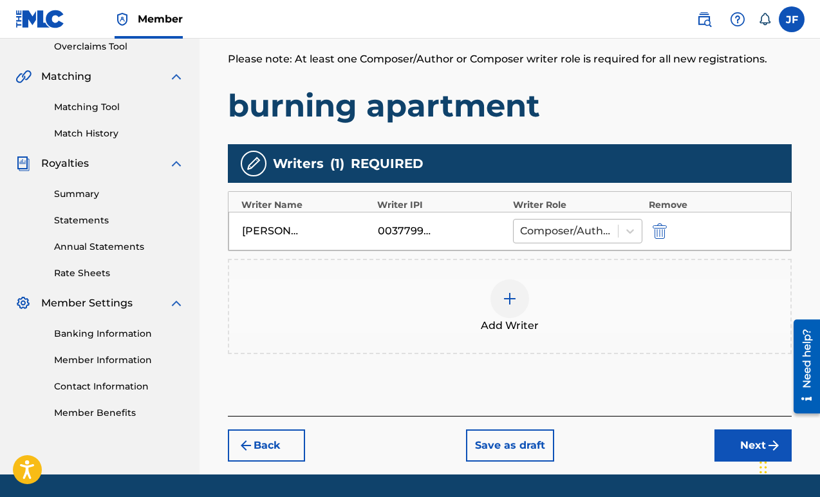
click at [616, 234] on div "Composer/Author" at bounding box center [566, 231] width 104 height 23
click at [705, 293] on div "Add Writer" at bounding box center [510, 306] width 562 height 54
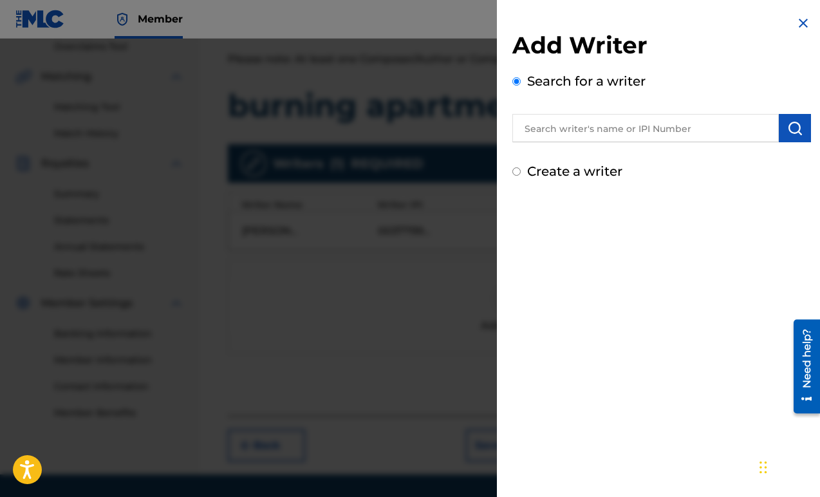
click at [647, 123] on input "text" at bounding box center [646, 128] width 267 height 28
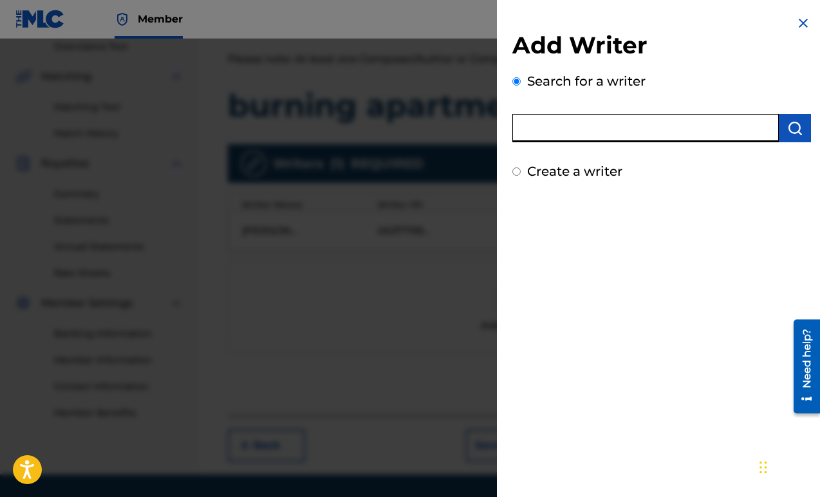
click at [441, 278] on div at bounding box center [410, 287] width 820 height 497
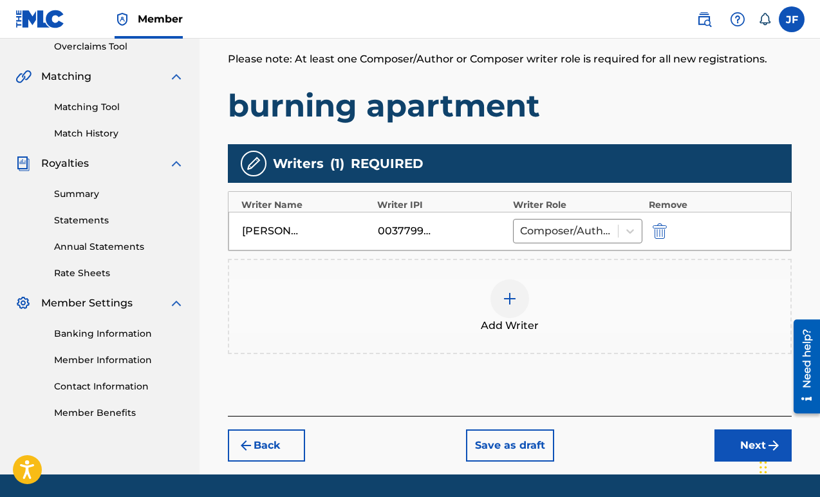
click at [522, 294] on div at bounding box center [510, 298] width 39 height 39
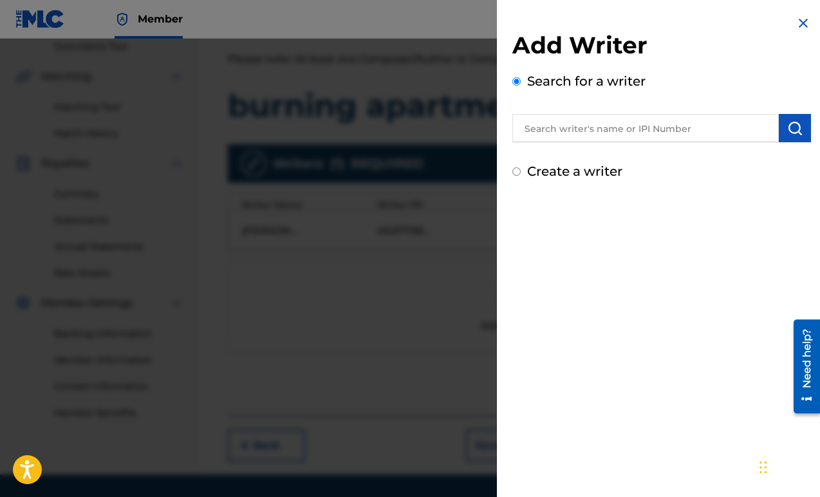
click at [623, 139] on input "text" at bounding box center [646, 128] width 267 height 28
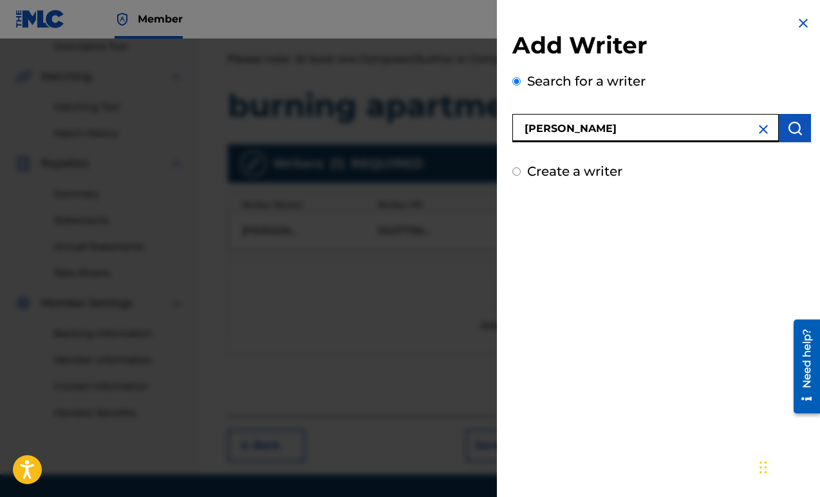
type input "patrick rimterakul"
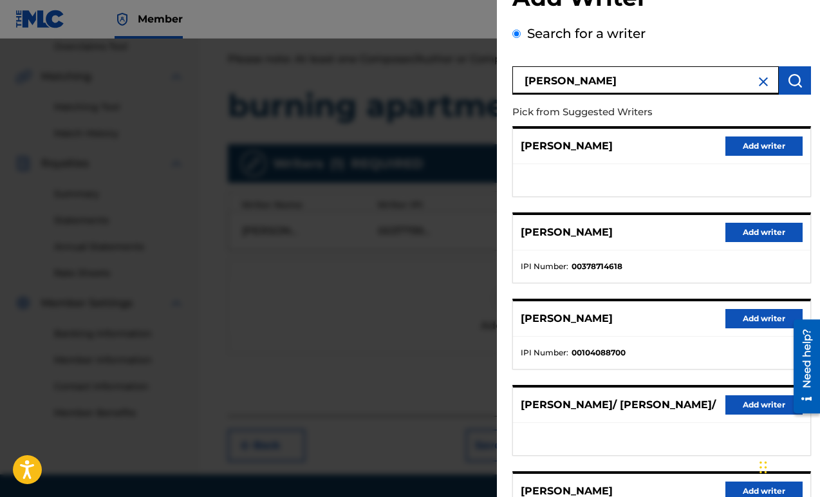
scroll to position [65, 0]
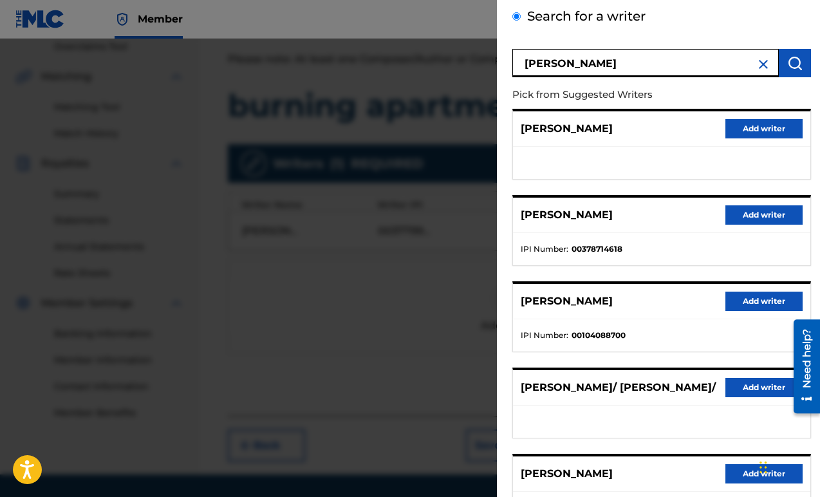
click at [753, 214] on button "Add writer" at bounding box center [764, 214] width 77 height 19
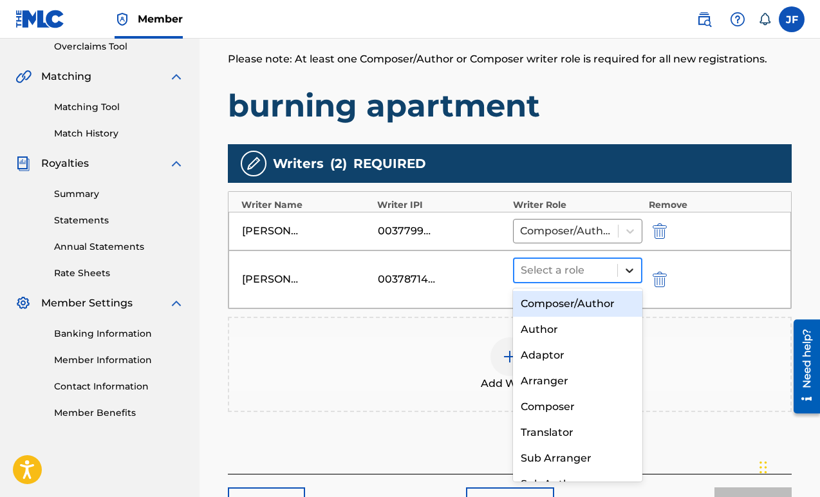
click at [624, 268] on icon at bounding box center [629, 270] width 13 height 13
click at [600, 308] on div "Composer/Author" at bounding box center [577, 304] width 129 height 26
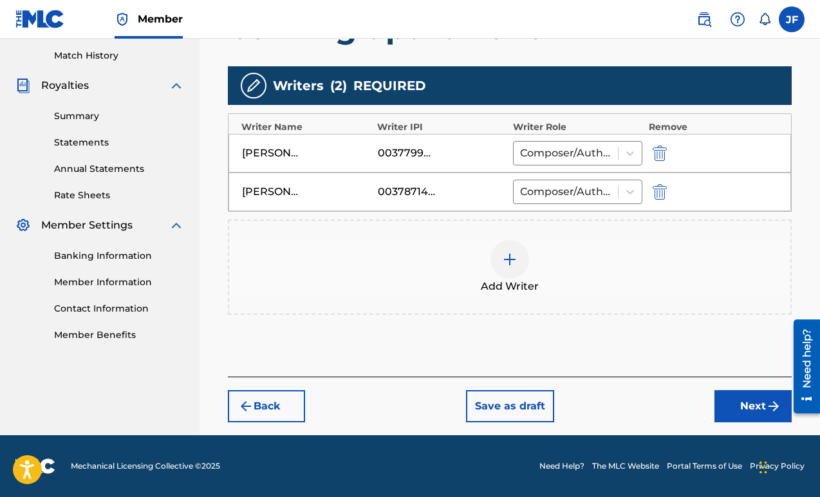
click at [746, 412] on button "Next" at bounding box center [753, 406] width 77 height 32
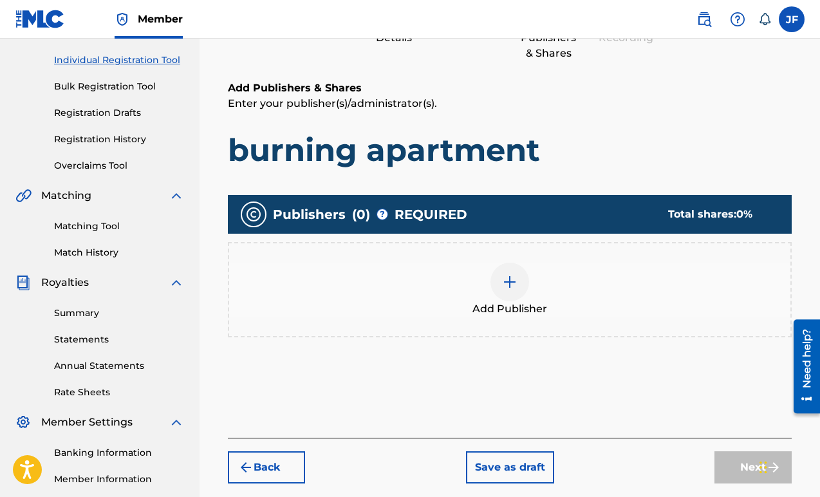
scroll to position [236, 0]
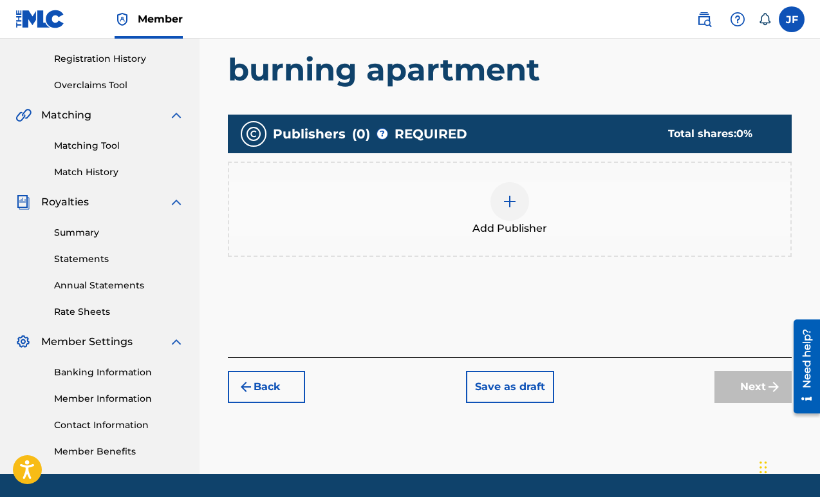
click at [502, 197] on img at bounding box center [509, 201] width 15 height 15
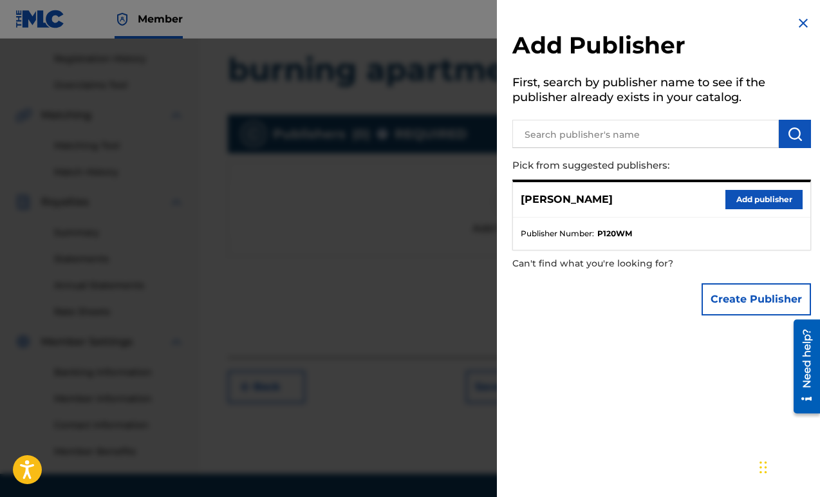
click at [769, 196] on button "Add publisher" at bounding box center [764, 199] width 77 height 19
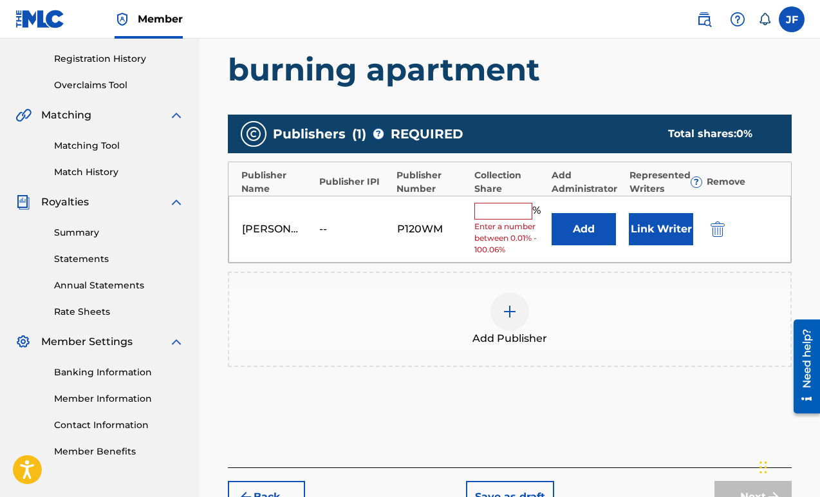
click at [507, 226] on span "Enter a number between 0.01% - 100.06%" at bounding box center [510, 238] width 71 height 35
click at [507, 211] on input "text" at bounding box center [504, 211] width 58 height 17
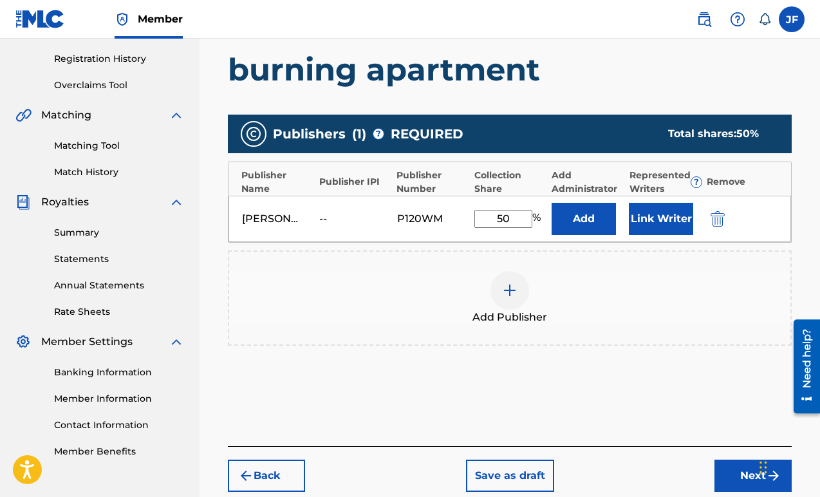
type input "50"
click at [650, 235] on div "JILLIAN FOLEY -- P120WM 50 % Add Link Writer" at bounding box center [510, 219] width 563 height 46
click at [652, 223] on button "Link Writer" at bounding box center [661, 219] width 64 height 32
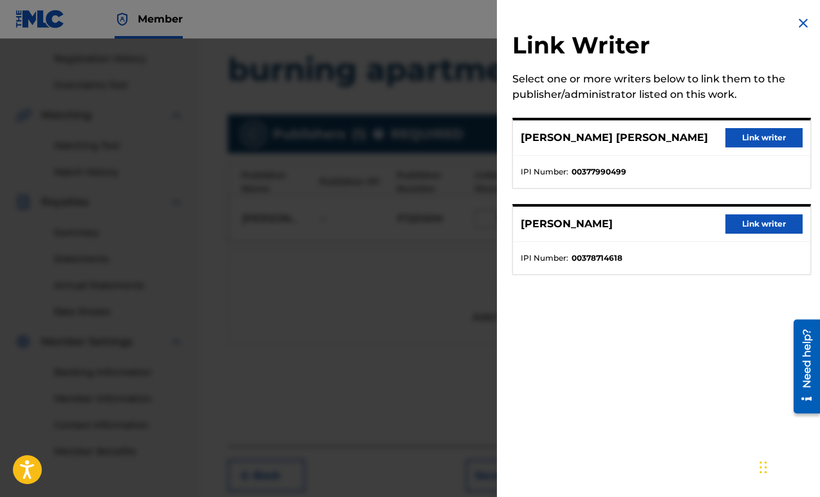
click at [788, 141] on button "Link writer" at bounding box center [764, 137] width 77 height 19
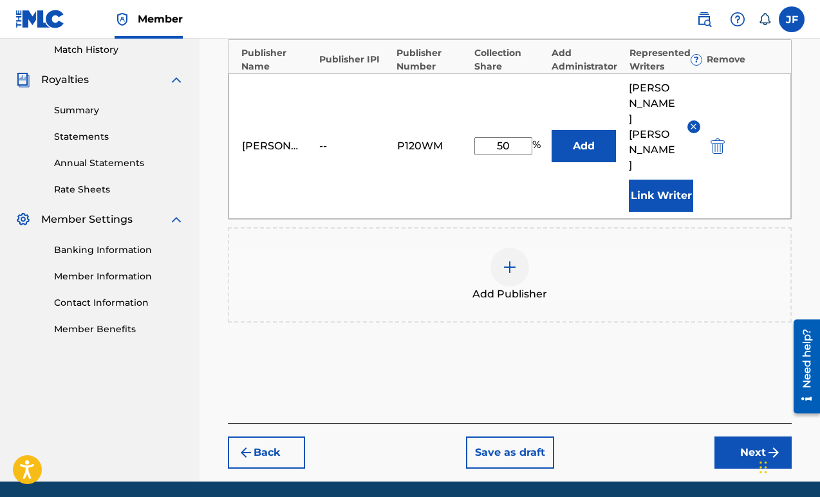
click at [745, 437] on button "Next" at bounding box center [753, 453] width 77 height 32
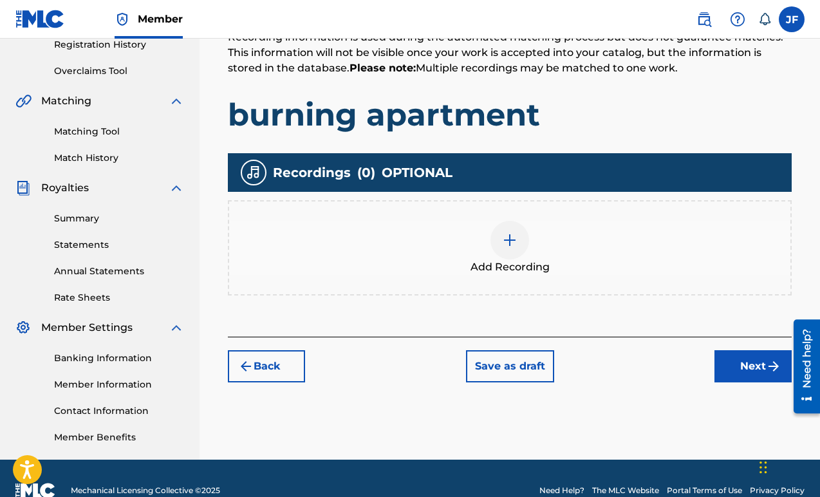
click at [751, 369] on button "Next" at bounding box center [753, 366] width 77 height 32
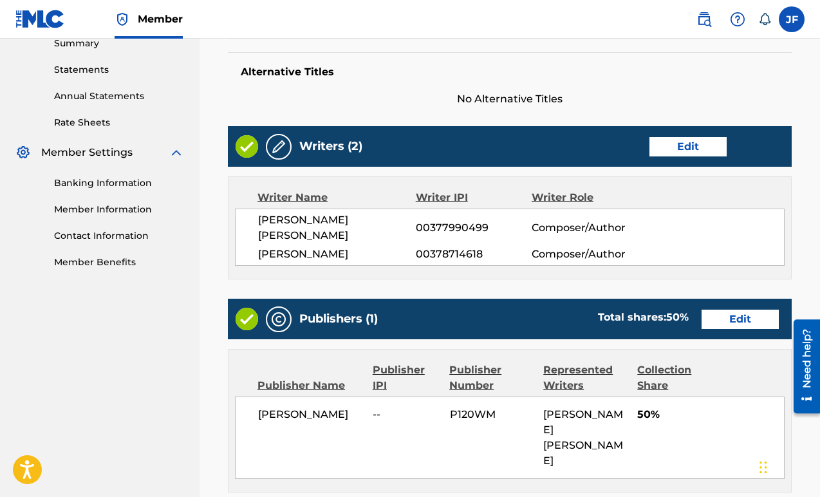
scroll to position [630, 0]
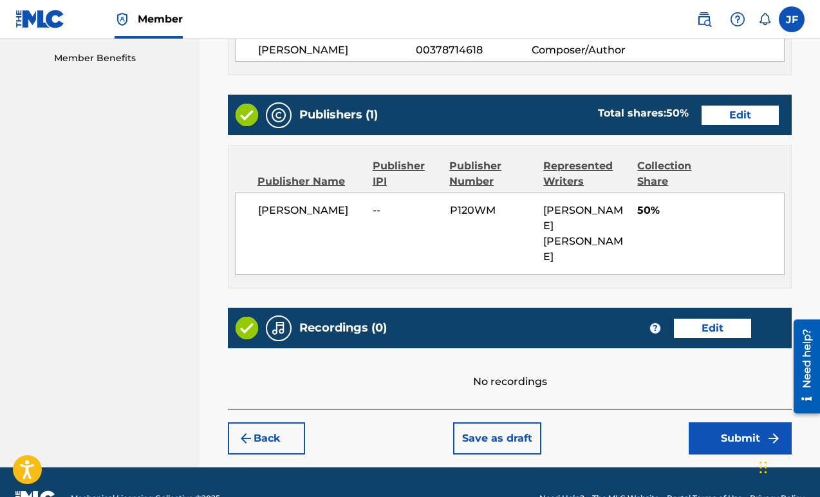
click at [744, 422] on button "Submit" at bounding box center [740, 438] width 103 height 32
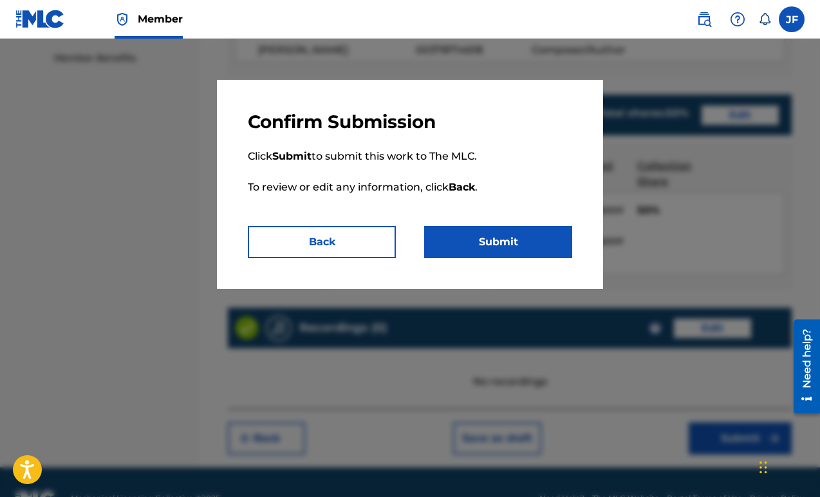
click at [557, 252] on button "Submit" at bounding box center [498, 242] width 148 height 32
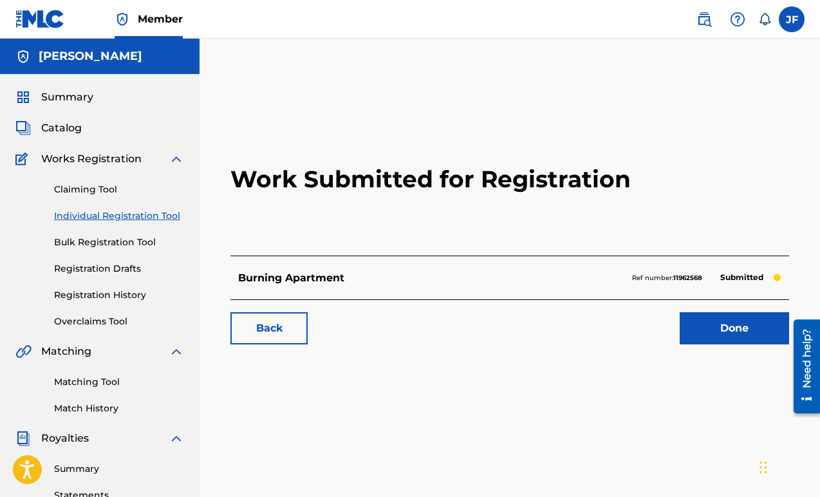
click at [104, 381] on link "Matching Tool" at bounding box center [119, 382] width 130 height 14
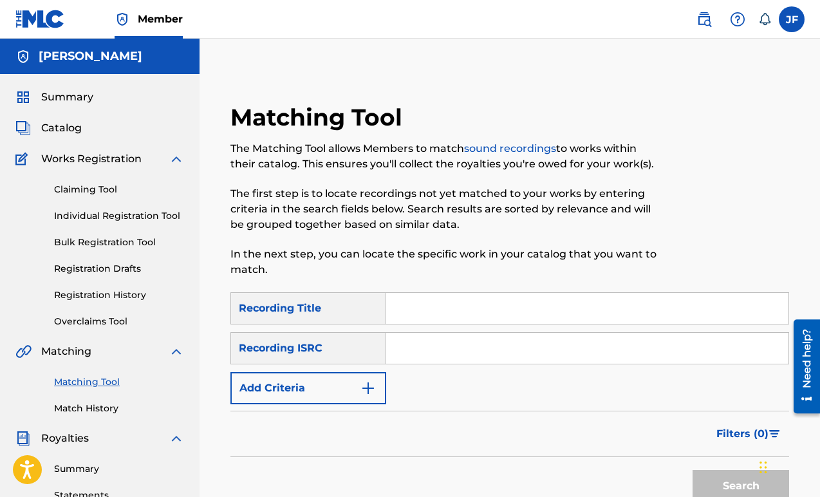
click at [430, 310] on input "Search Form" at bounding box center [587, 308] width 403 height 31
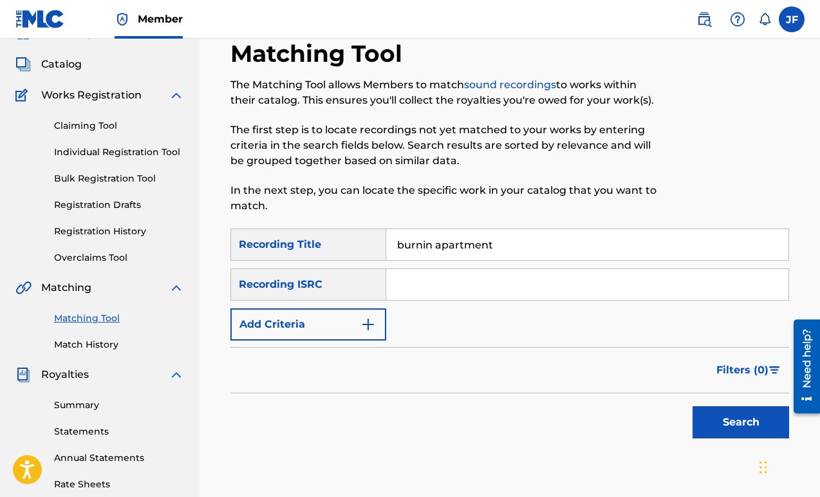
scroll to position [109, 0]
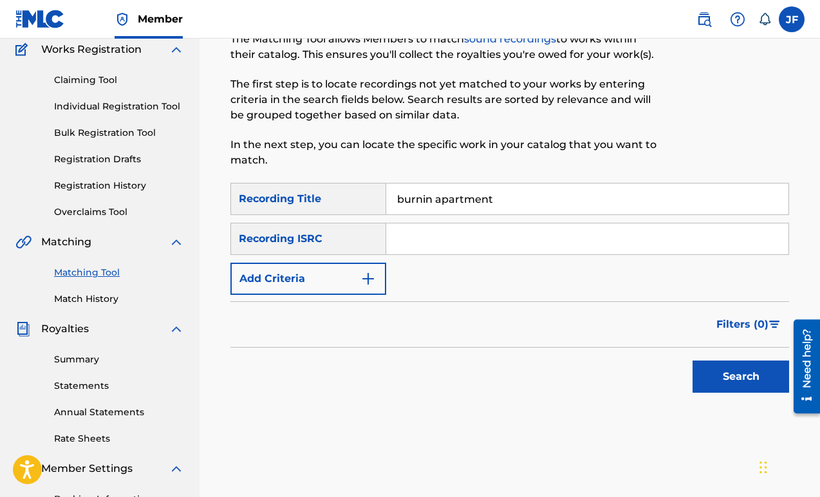
click at [738, 381] on button "Search" at bounding box center [741, 377] width 97 height 32
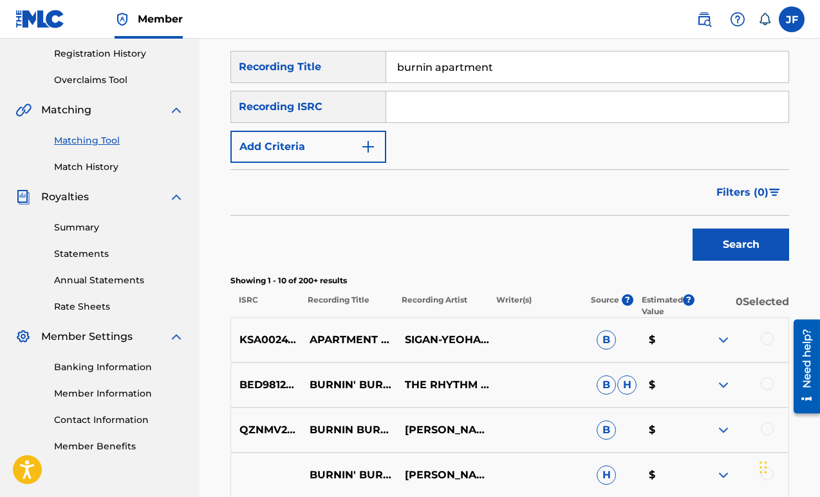
scroll to position [155, 0]
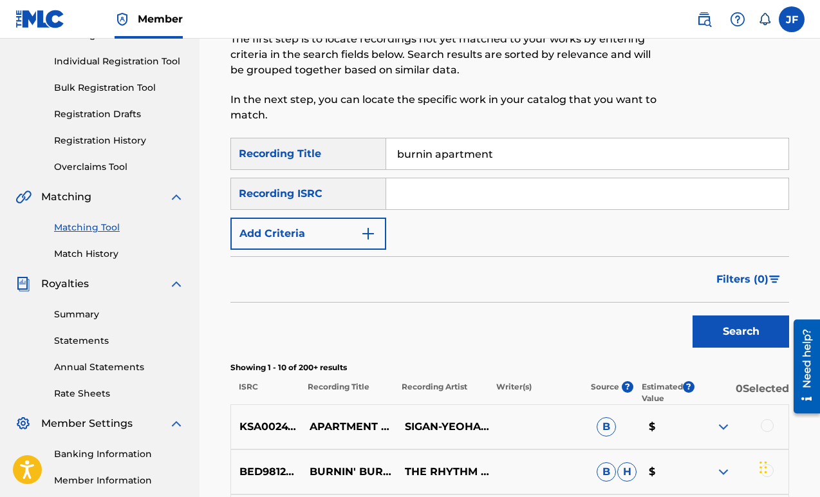
click at [432, 152] on input "burnin apartment" at bounding box center [587, 153] width 403 height 31
type input "burning apartment"
click at [357, 228] on button "Add Criteria" at bounding box center [309, 234] width 156 height 32
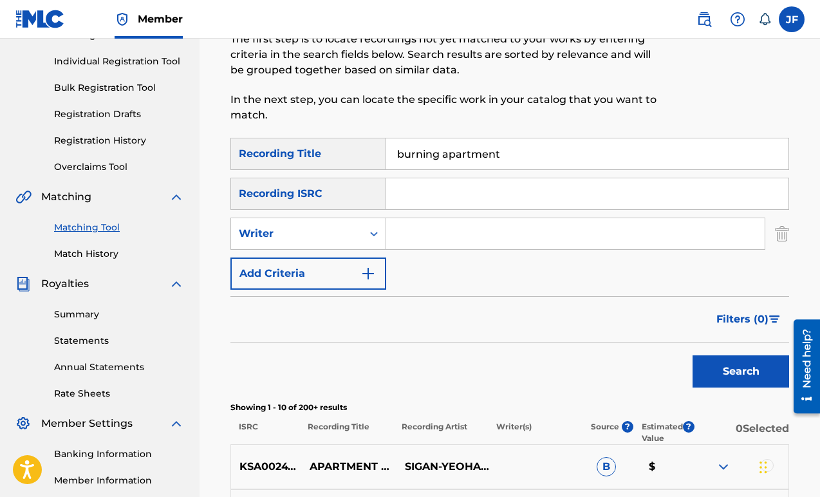
click at [415, 234] on input "Search Form" at bounding box center [575, 233] width 379 height 31
type input "Jillian Foley"
click at [714, 372] on button "Search" at bounding box center [741, 371] width 97 height 32
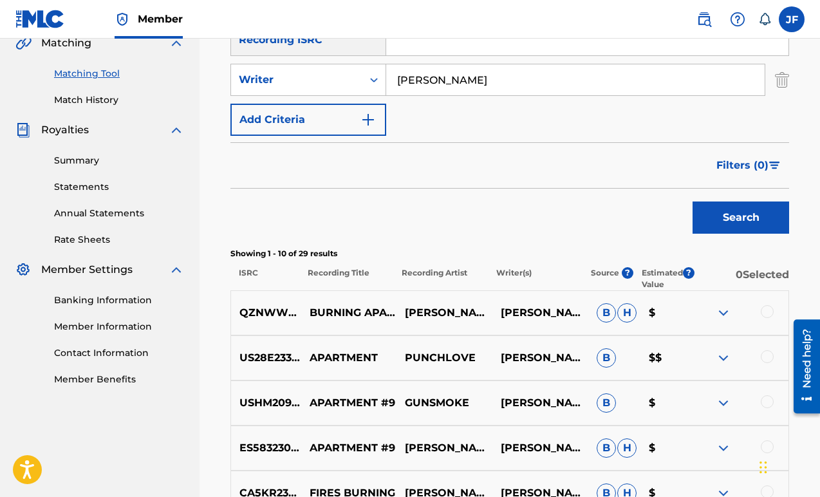
scroll to position [370, 0]
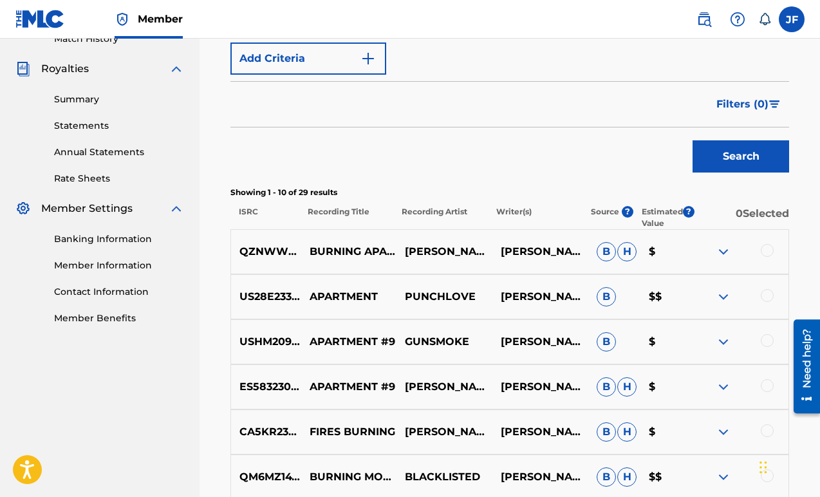
click at [730, 252] on img at bounding box center [723, 251] width 15 height 15
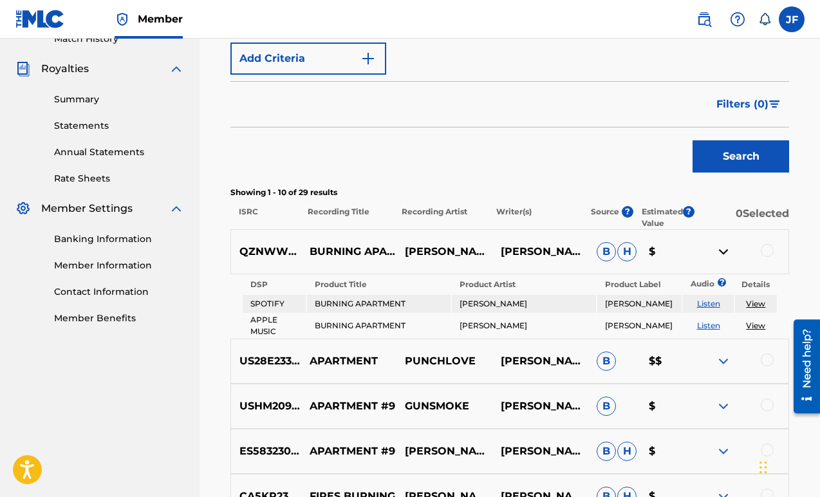
click at [770, 250] on div at bounding box center [767, 250] width 13 height 13
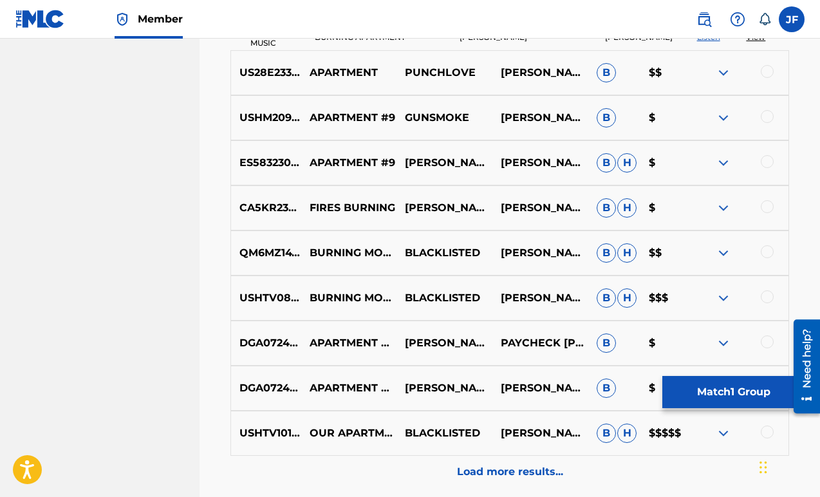
scroll to position [675, 0]
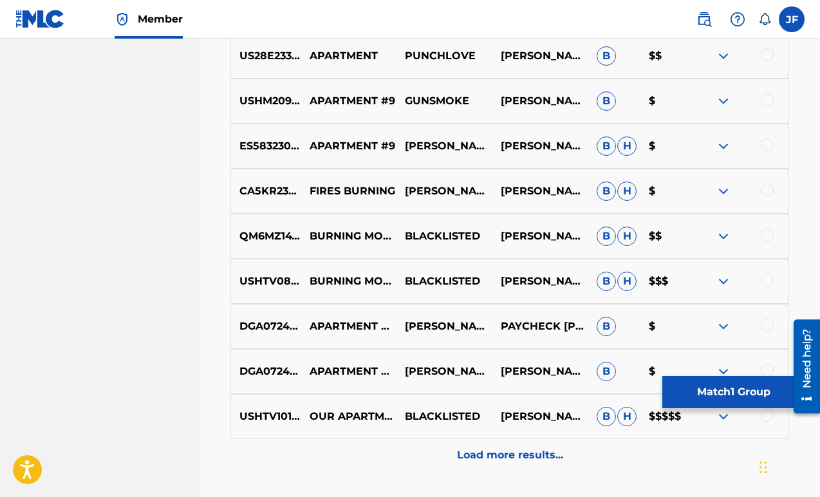
click at [530, 452] on p "Load more results..." at bounding box center [510, 455] width 106 height 15
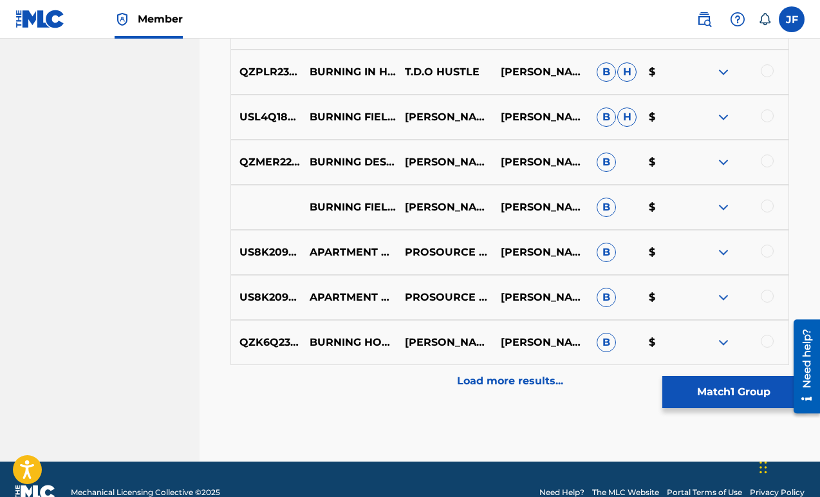
scroll to position [1162, 0]
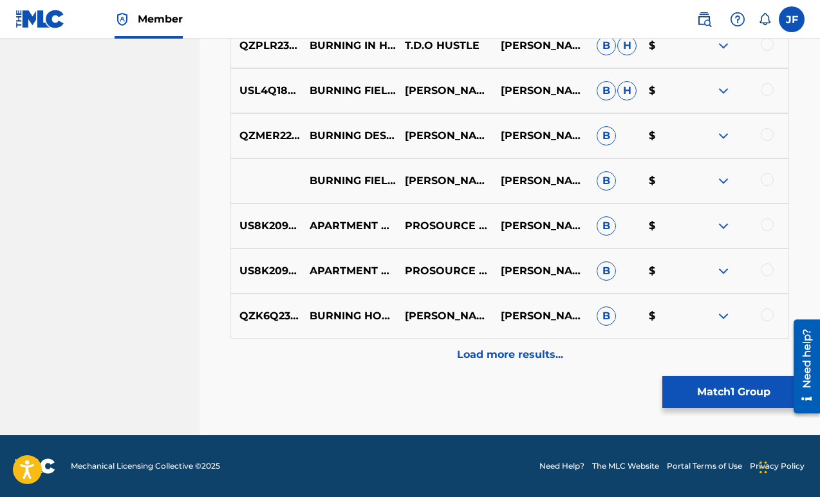
click at [701, 398] on button "Match 1 Group" at bounding box center [734, 392] width 142 height 32
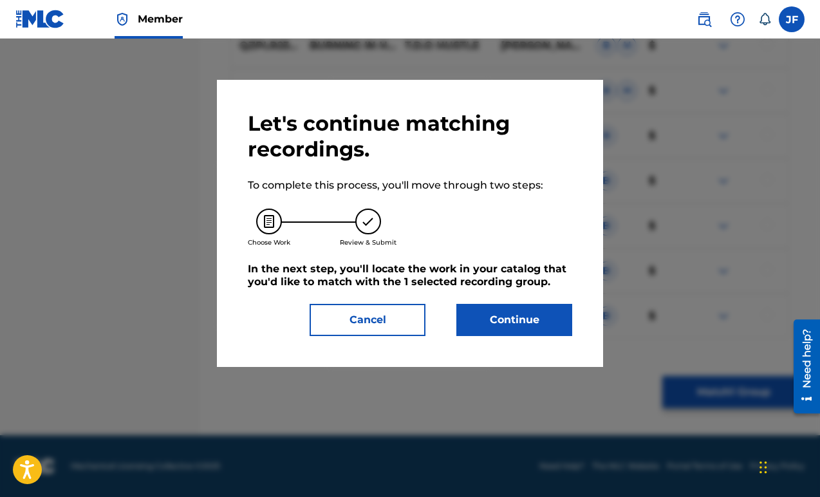
click at [554, 332] on button "Continue" at bounding box center [515, 320] width 116 height 32
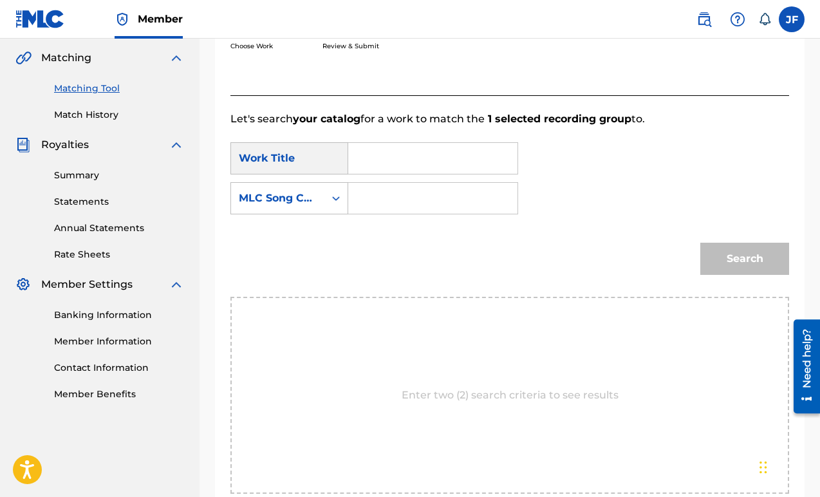
scroll to position [178, 0]
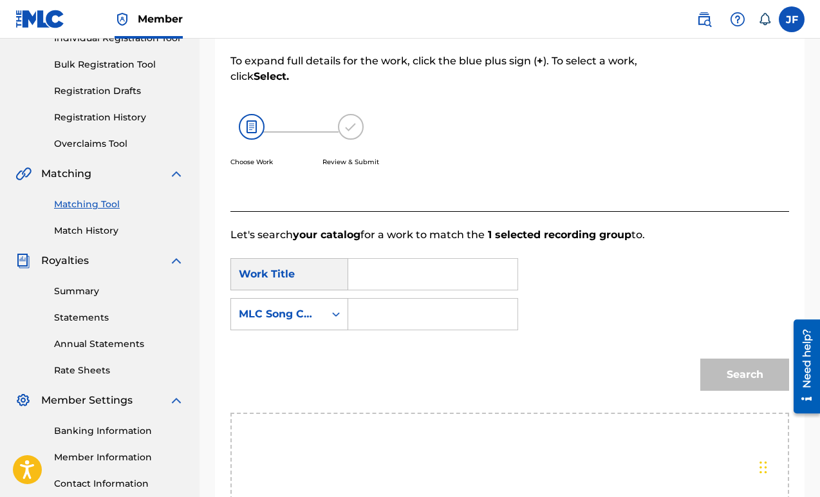
click at [428, 281] on input "Search Form" at bounding box center [432, 274] width 147 height 31
type input "B"
type input "burning apartment"
click at [411, 317] on input "Search Form" at bounding box center [432, 314] width 147 height 31
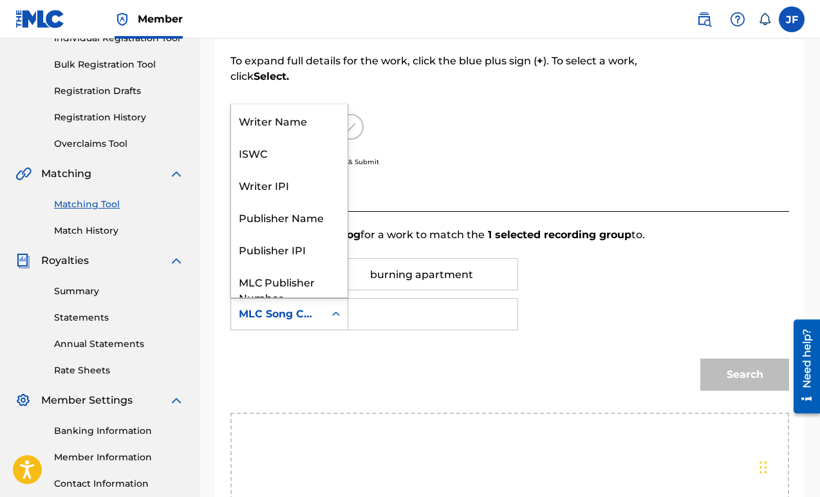
click at [338, 328] on div "Search Form" at bounding box center [336, 314] width 23 height 31
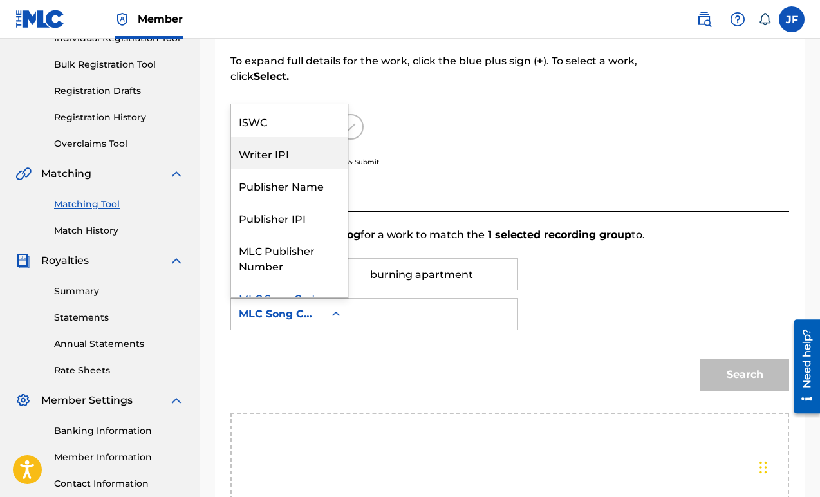
scroll to position [0, 0]
click at [287, 148] on div "ISWC" at bounding box center [289, 153] width 117 height 32
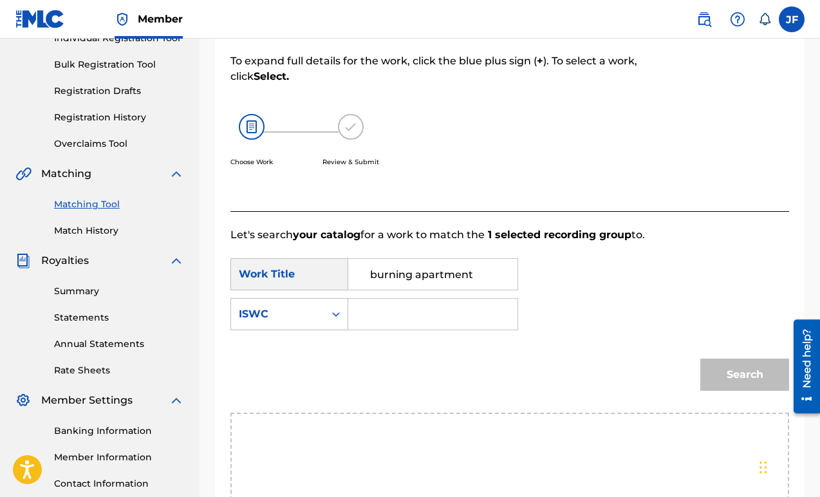
click at [473, 299] on input "Search Form" at bounding box center [432, 314] width 147 height 31
paste input "T3020837763"
type input "T3020837763"
click at [737, 381] on button "Search" at bounding box center [745, 375] width 89 height 32
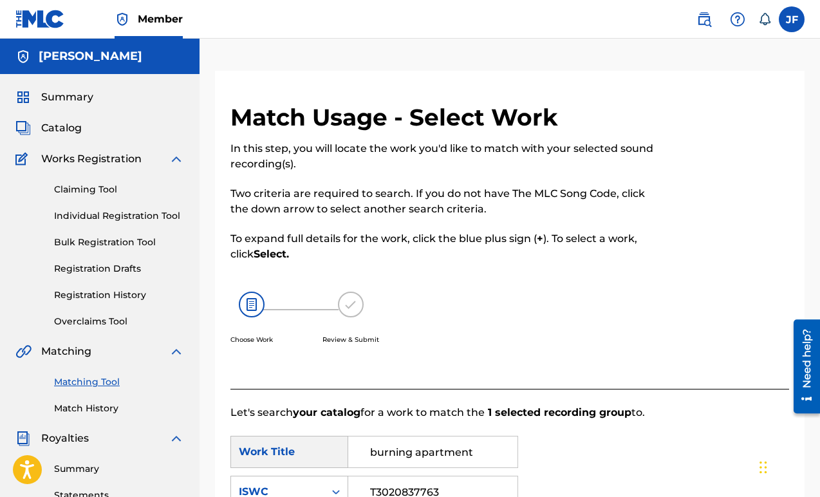
click at [95, 385] on link "Matching Tool" at bounding box center [119, 382] width 130 height 14
click at [117, 191] on link "Claiming Tool" at bounding box center [119, 190] width 130 height 14
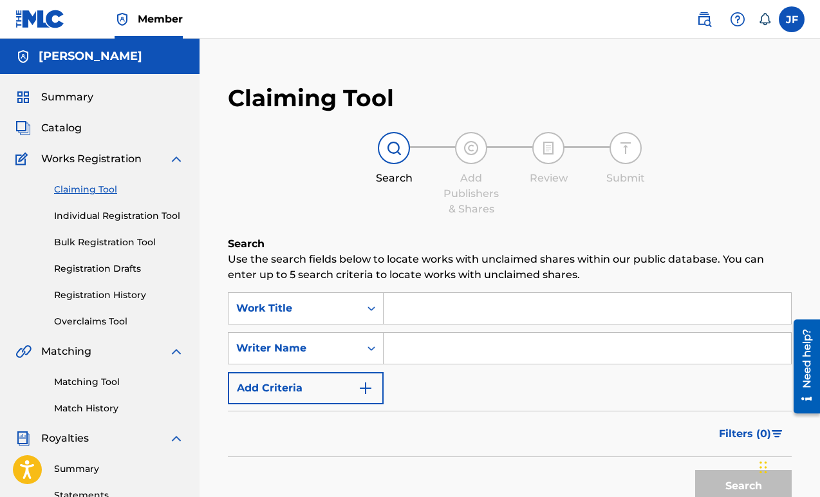
click at [99, 385] on link "Matching Tool" at bounding box center [119, 382] width 130 height 14
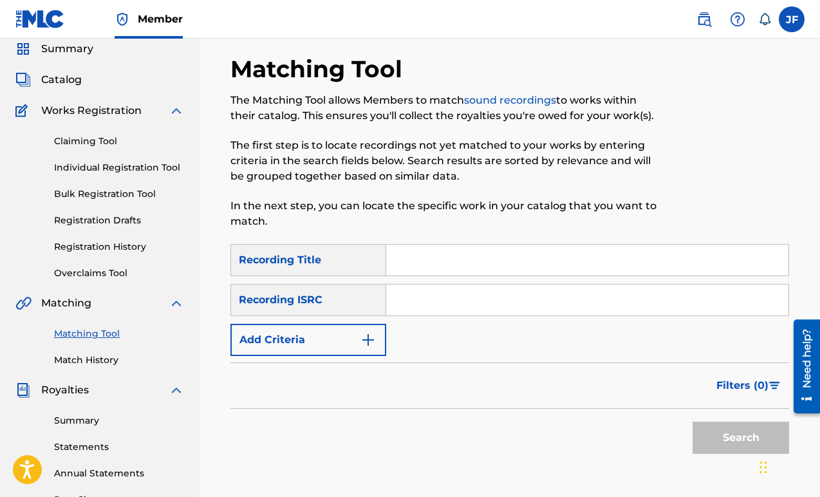
scroll to position [57, 0]
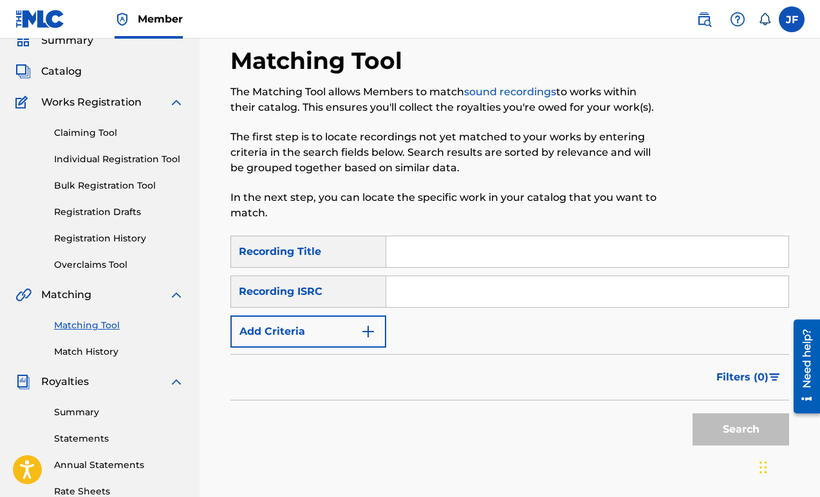
click at [425, 247] on input "Search Form" at bounding box center [587, 251] width 403 height 31
type input "one-sided"
click at [323, 354] on div "Filters ( 0 )" at bounding box center [510, 377] width 559 height 46
click at [323, 345] on button "Add Criteria" at bounding box center [309, 332] width 156 height 32
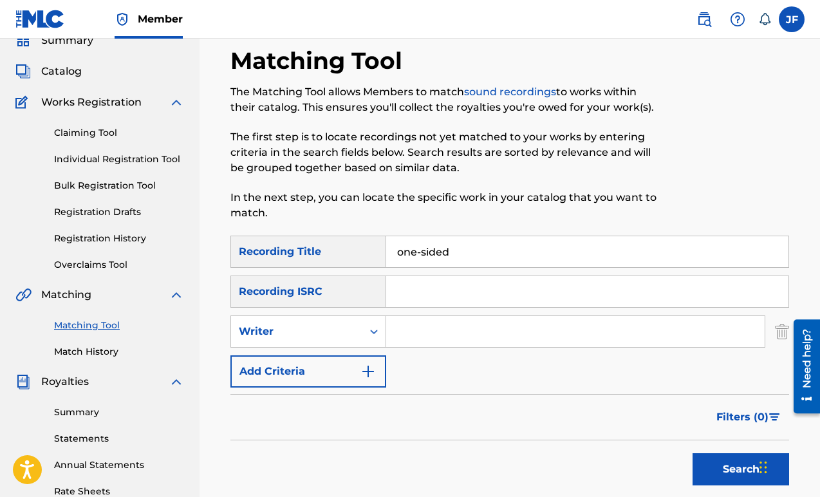
click at [415, 348] on div "SearchWithCriteria33cf4a65-9e3c-49da-8ab7-707519ce07f7 Recording Title one-side…" at bounding box center [510, 312] width 559 height 152
click at [425, 335] on input "Search Form" at bounding box center [575, 331] width 379 height 31
type input "Jillian Foley"
click at [693, 453] on button "Search" at bounding box center [741, 469] width 97 height 32
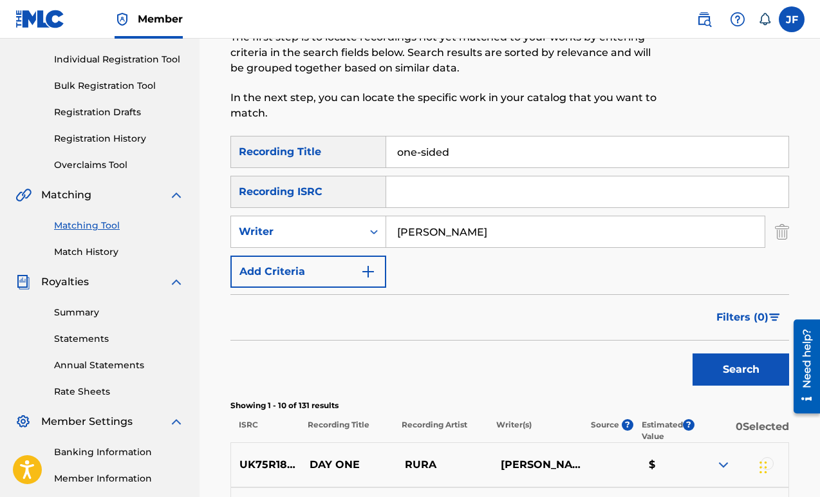
scroll to position [0, 0]
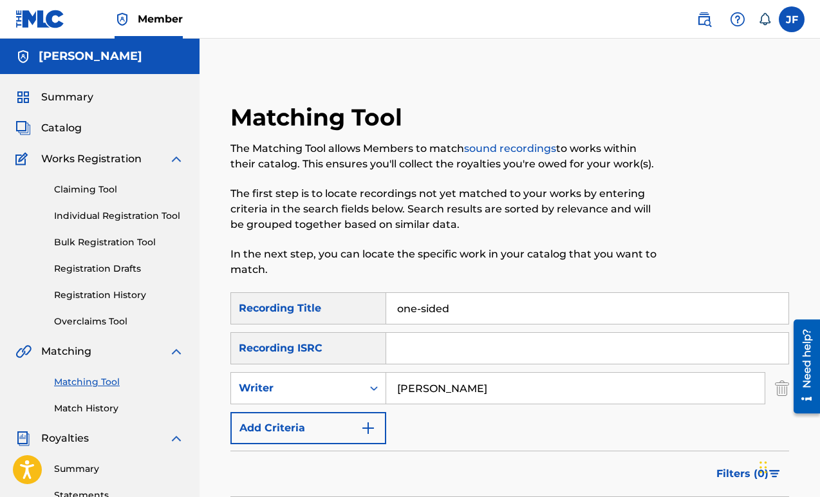
click at [519, 319] on input "one-sided" at bounding box center [587, 308] width 403 height 31
type input "o"
click at [437, 393] on input "Jillian Foley" at bounding box center [575, 388] width 379 height 31
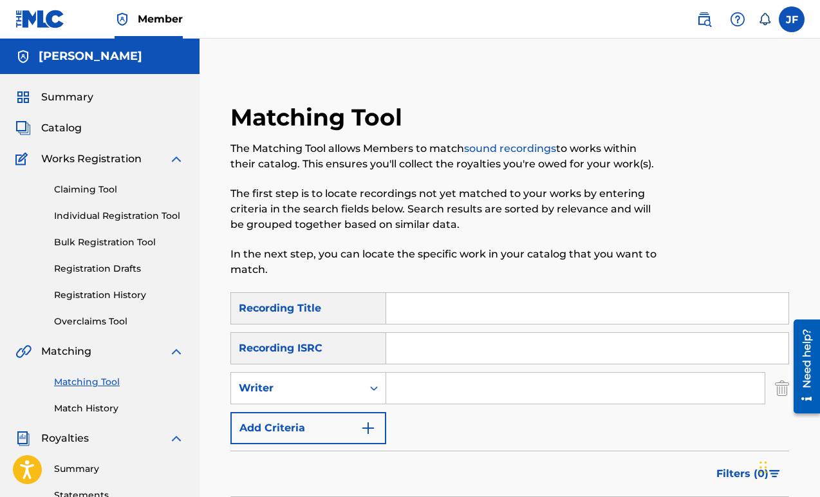
click at [428, 347] on input "Search Form" at bounding box center [587, 348] width 403 height 31
paste input "QZNWR2050445"
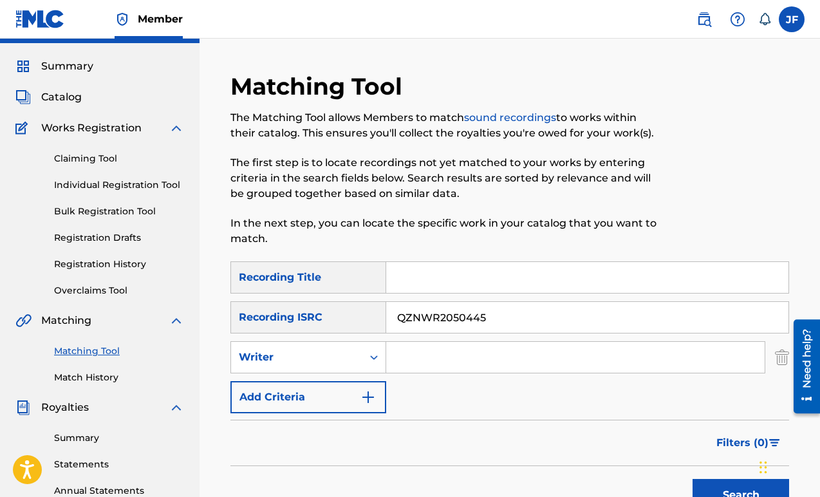
scroll to position [115, 0]
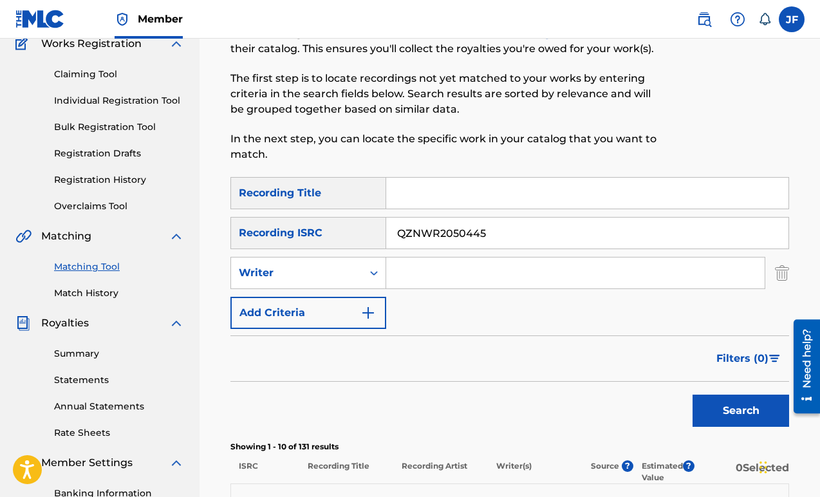
type input "QZNWR2050445"
click at [736, 409] on button "Search" at bounding box center [741, 411] width 97 height 32
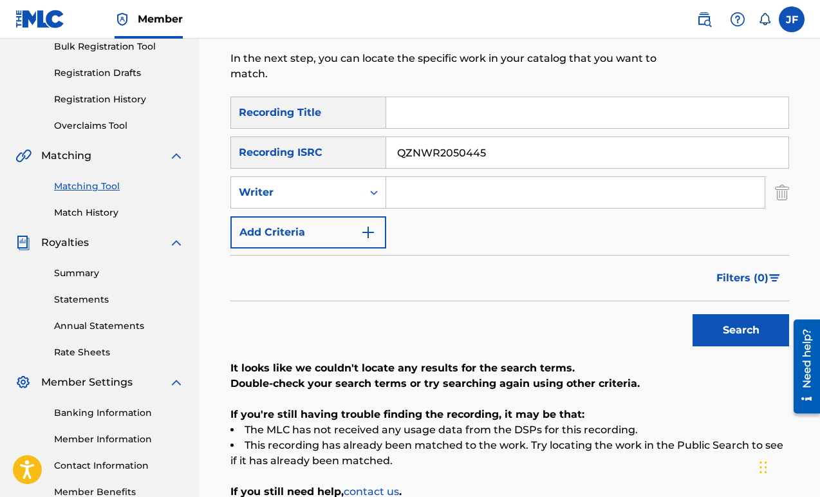
scroll to position [190, 0]
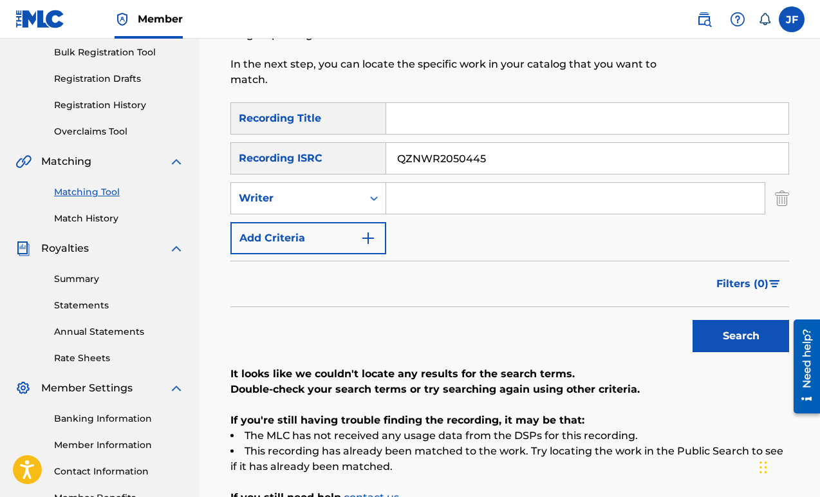
click at [449, 161] on input "QZNWR2050445" at bounding box center [587, 158] width 403 height 31
paste input "QZNWW2020916"
type input "QZNWW2020916"
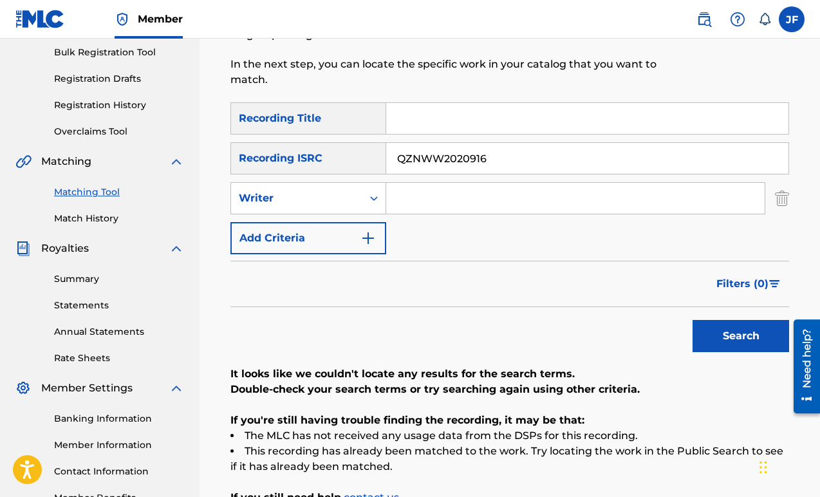
click at [693, 320] on button "Search" at bounding box center [741, 336] width 97 height 32
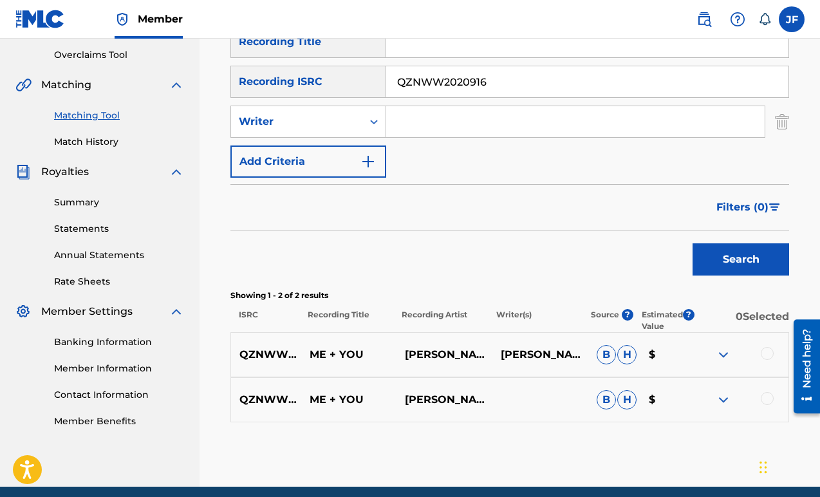
scroll to position [318, 0]
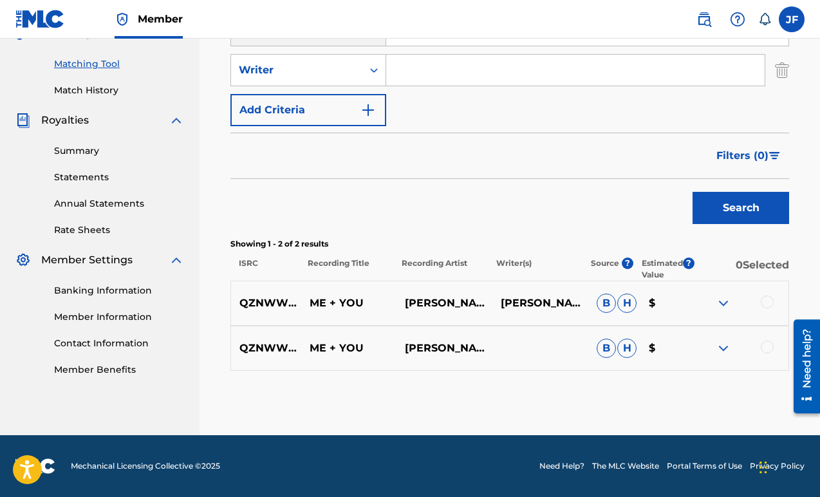
click at [612, 303] on span "B" at bounding box center [606, 303] width 19 height 19
click at [766, 298] on div at bounding box center [767, 302] width 13 height 13
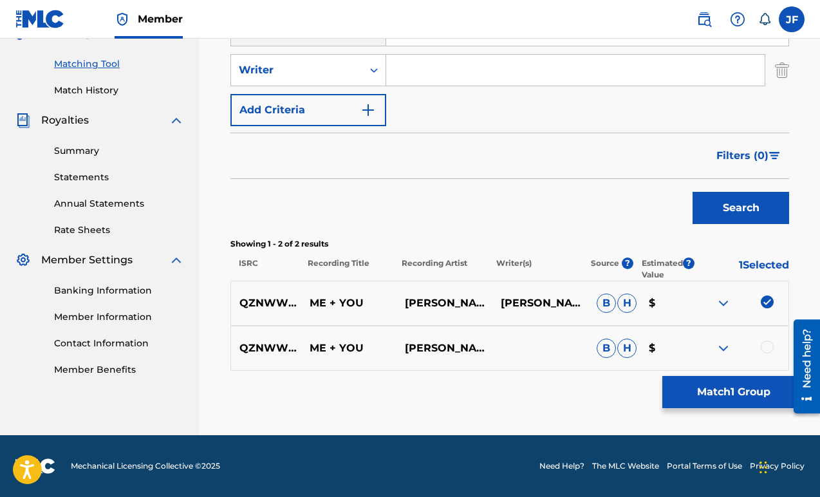
click at [766, 351] on div at bounding box center [767, 347] width 13 height 13
click at [756, 395] on button "Match 2 Groups" at bounding box center [734, 392] width 142 height 32
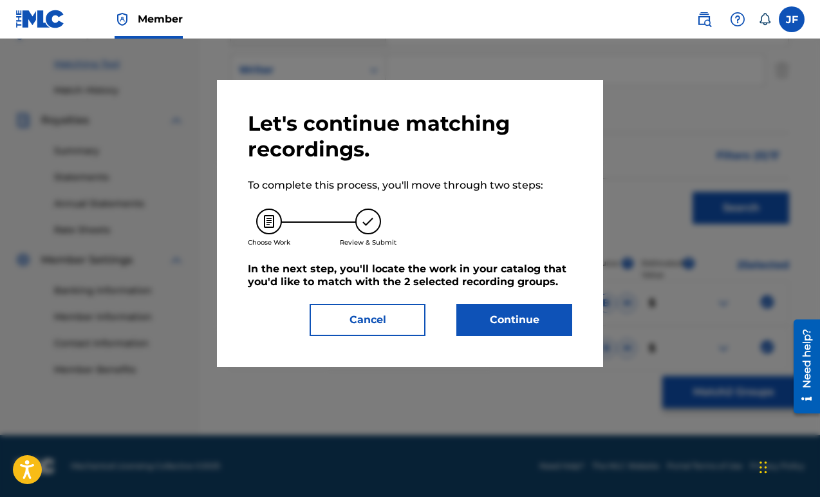
click at [523, 330] on button "Continue" at bounding box center [515, 320] width 116 height 32
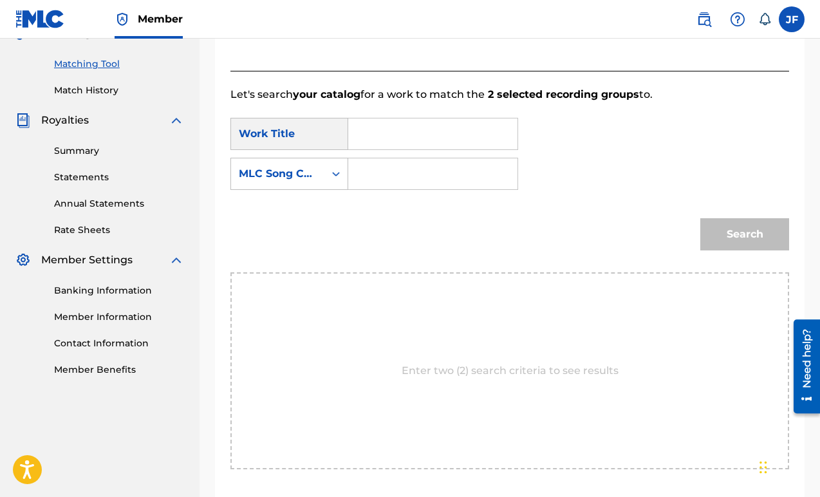
click at [402, 140] on input "Search Form" at bounding box center [432, 133] width 147 height 31
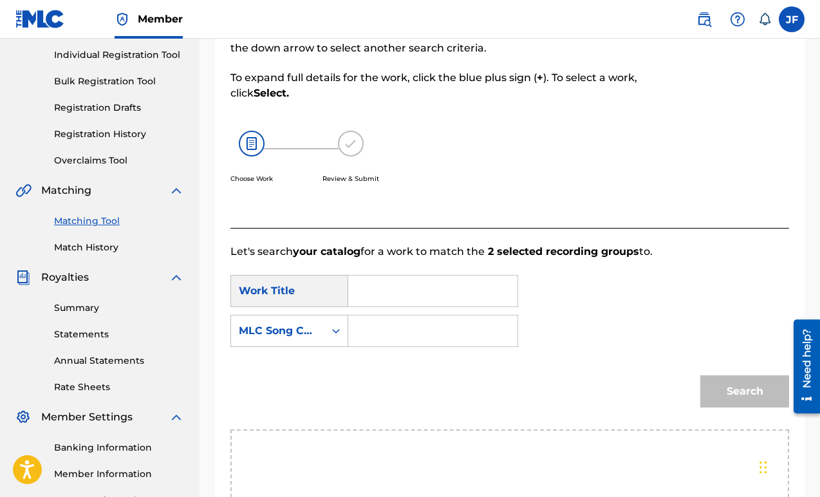
scroll to position [0, 0]
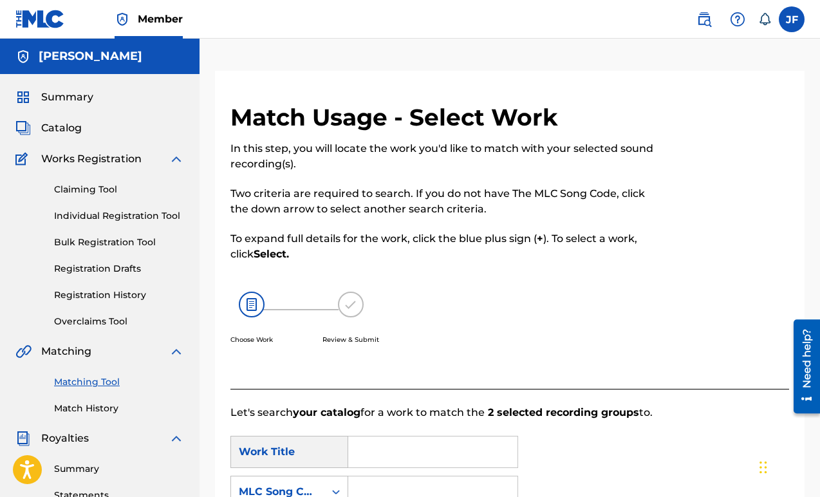
click at [66, 129] on span "Catalog" at bounding box center [61, 127] width 41 height 15
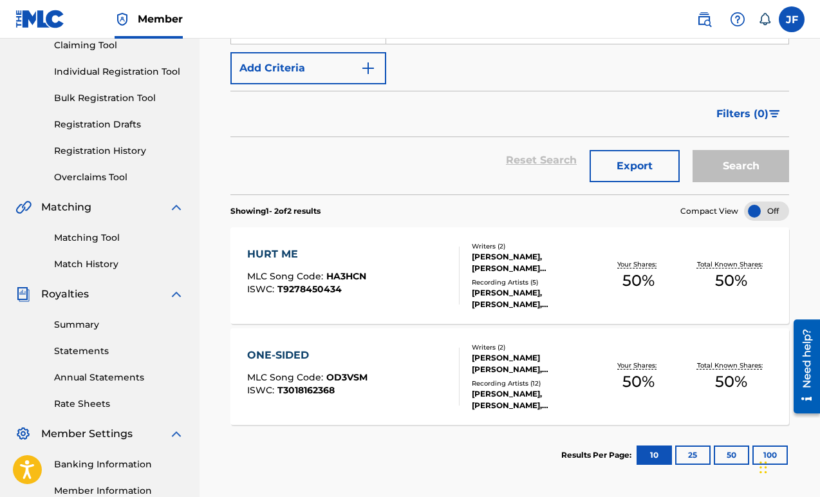
scroll to position [201, 0]
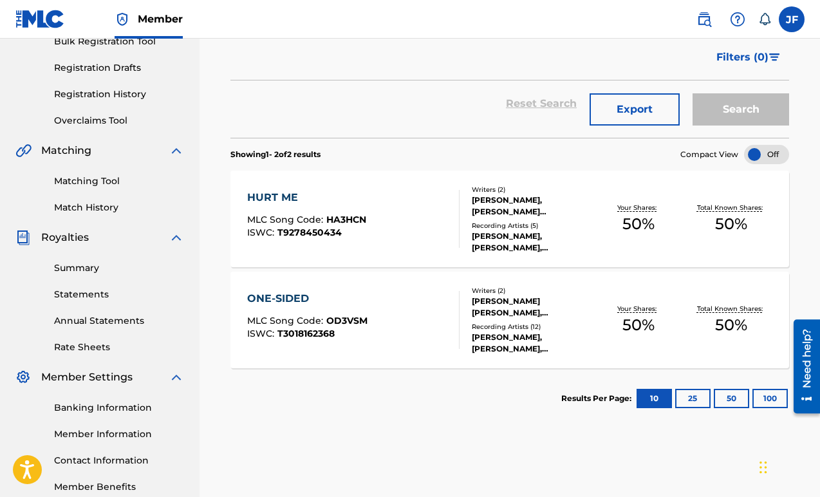
click at [98, 179] on link "Matching Tool" at bounding box center [119, 182] width 130 height 14
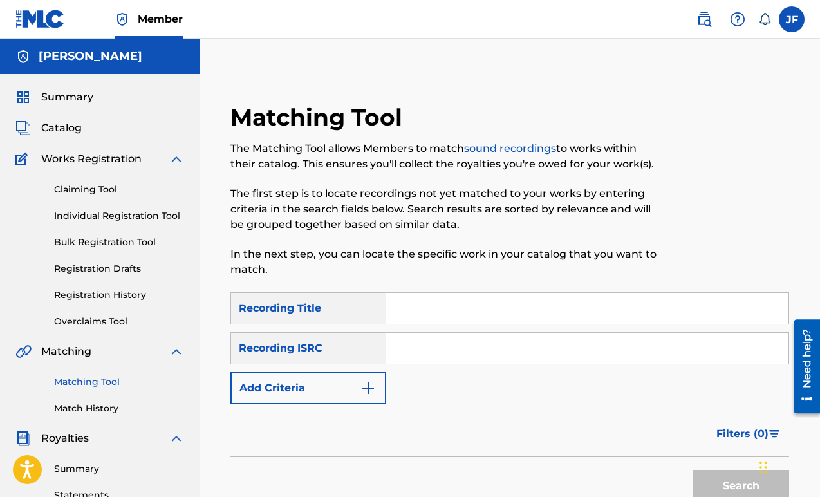
click at [415, 350] on input "Search Form" at bounding box center [587, 348] width 403 height 31
paste input "QZES51971343"
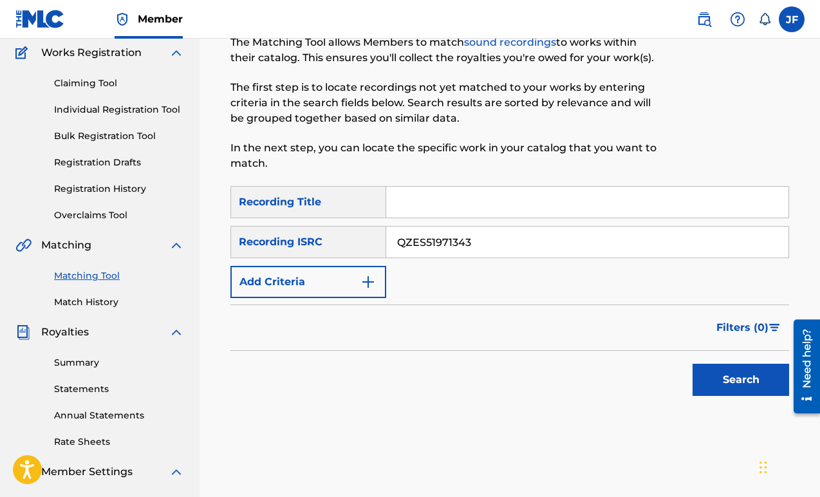
scroll to position [262, 0]
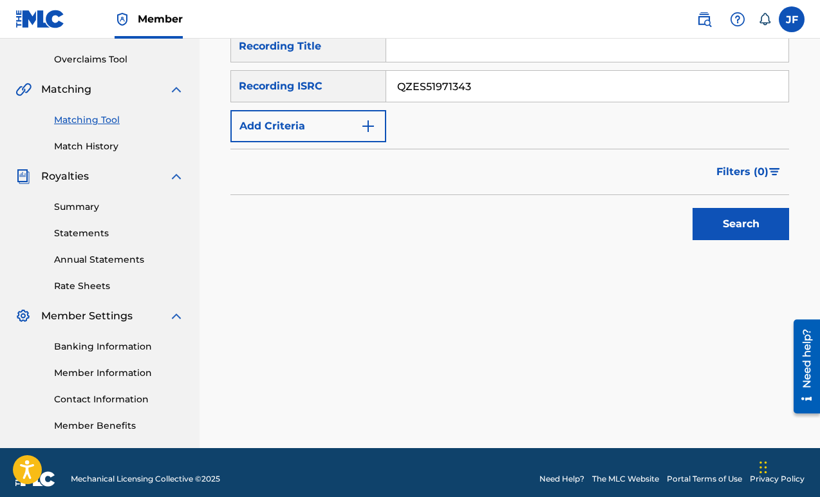
type input "QZES51971343"
click at [716, 228] on button "Search" at bounding box center [741, 224] width 97 height 32
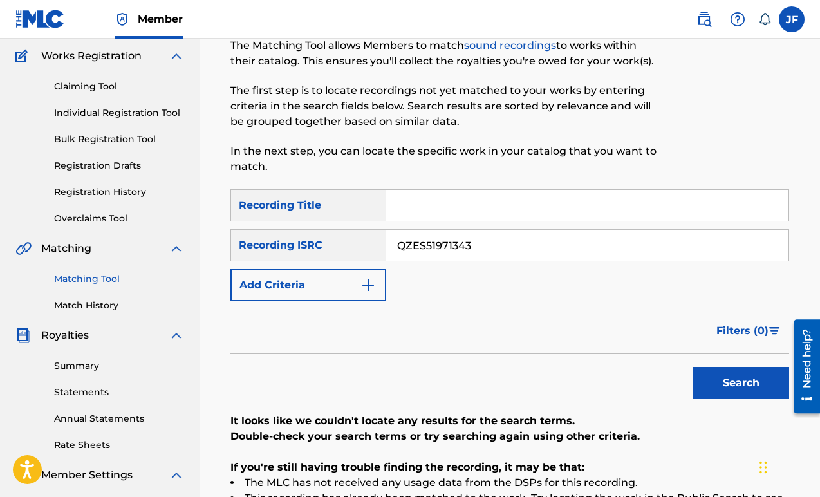
scroll to position [0, 0]
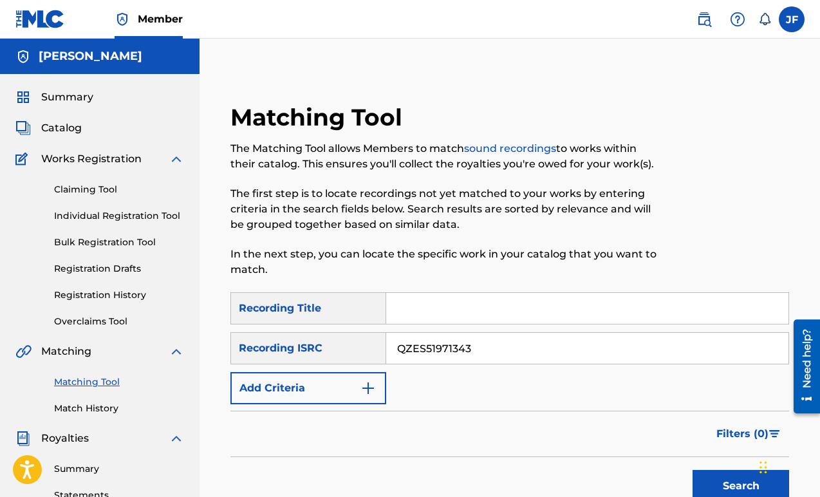
click at [46, 22] on img at bounding box center [40, 19] width 50 height 19
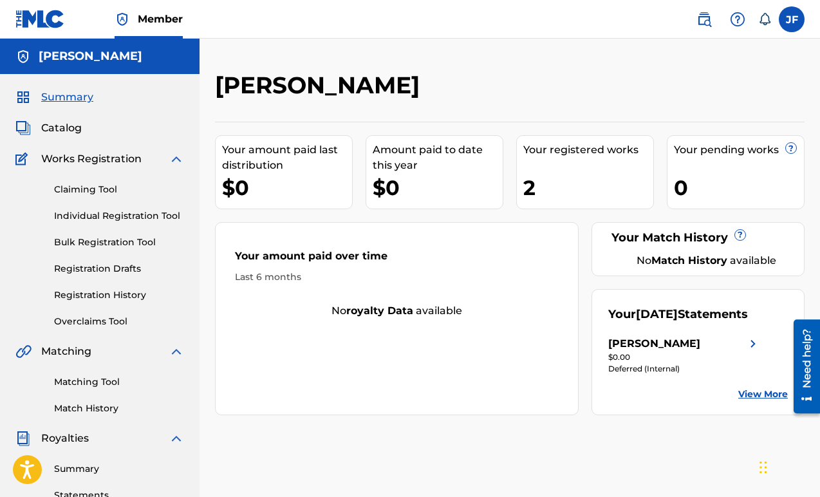
click at [764, 401] on link "View More" at bounding box center [764, 395] width 50 height 14
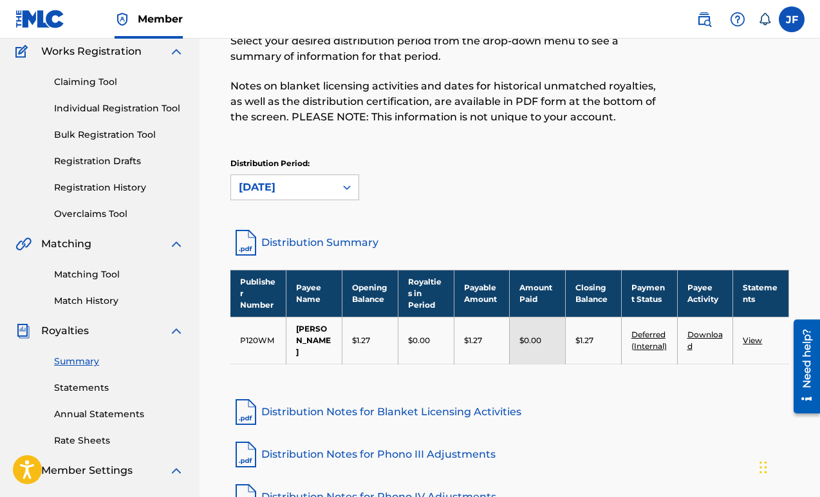
scroll to position [190, 0]
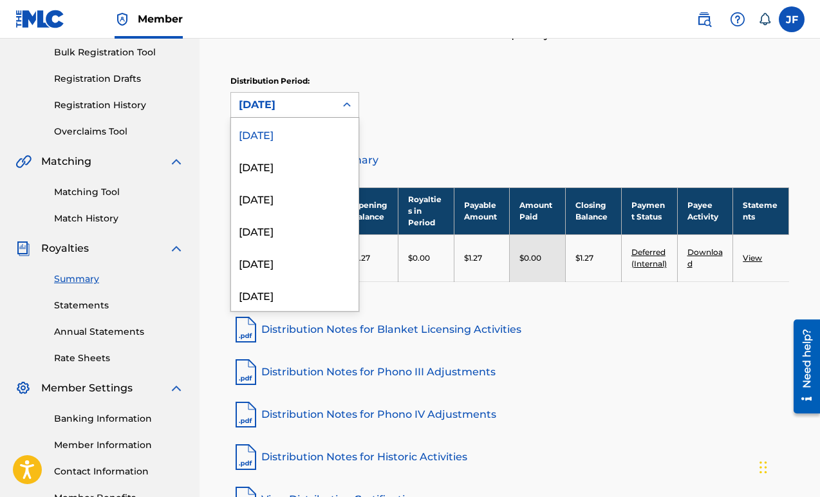
click at [279, 99] on div "[DATE]" at bounding box center [283, 104] width 89 height 15
click at [300, 295] on div "March 2025" at bounding box center [295, 295] width 128 height 32
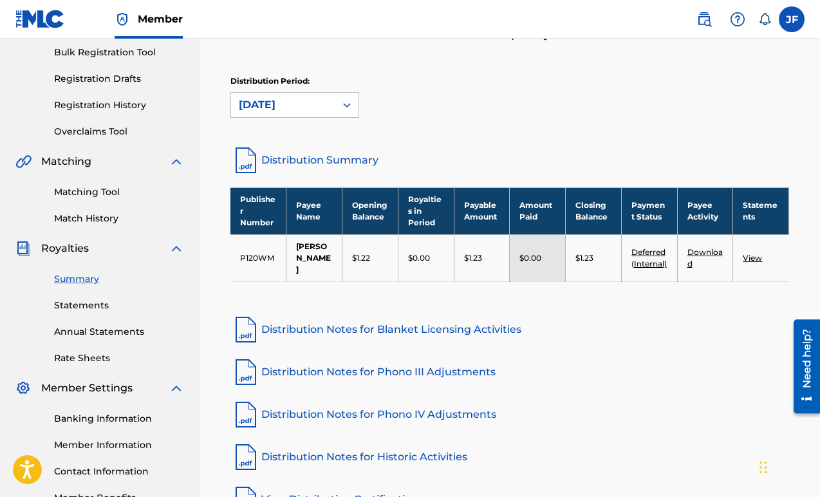
click at [284, 114] on div "March 2025" at bounding box center [283, 105] width 104 height 24
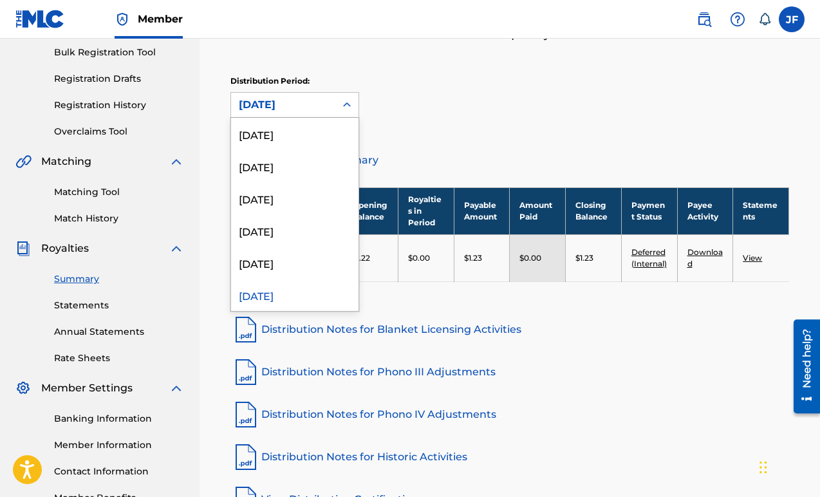
scroll to position [10, 0]
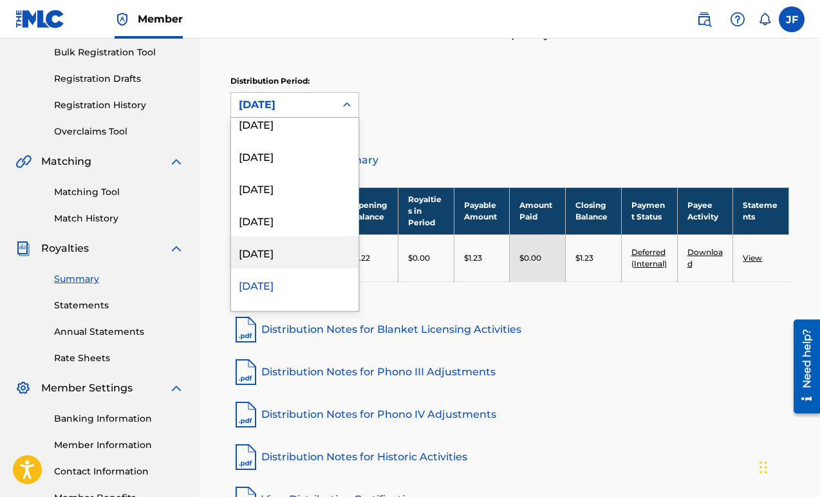
click at [293, 261] on div "April 2025" at bounding box center [295, 252] width 128 height 32
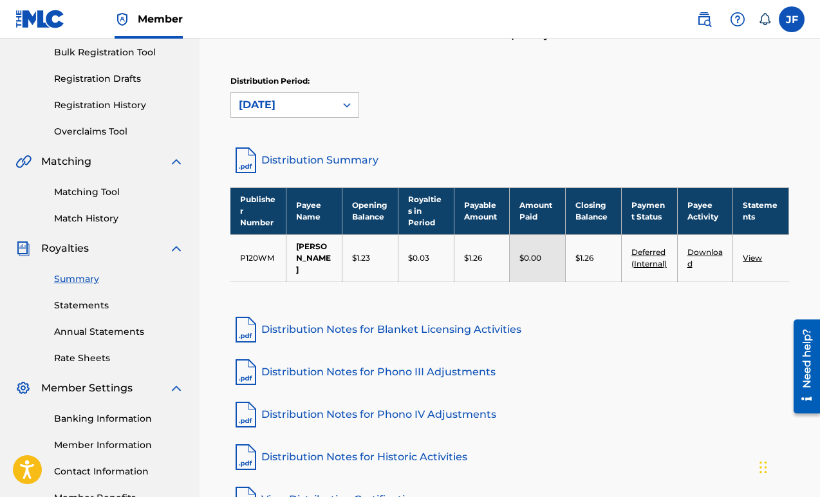
click at [298, 103] on div "April 2025" at bounding box center [283, 104] width 89 height 15
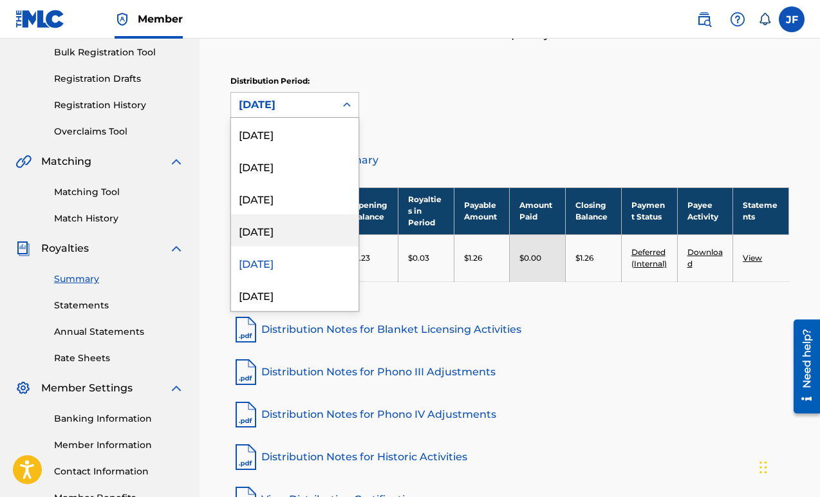
click at [298, 223] on div "May 2025" at bounding box center [295, 230] width 128 height 32
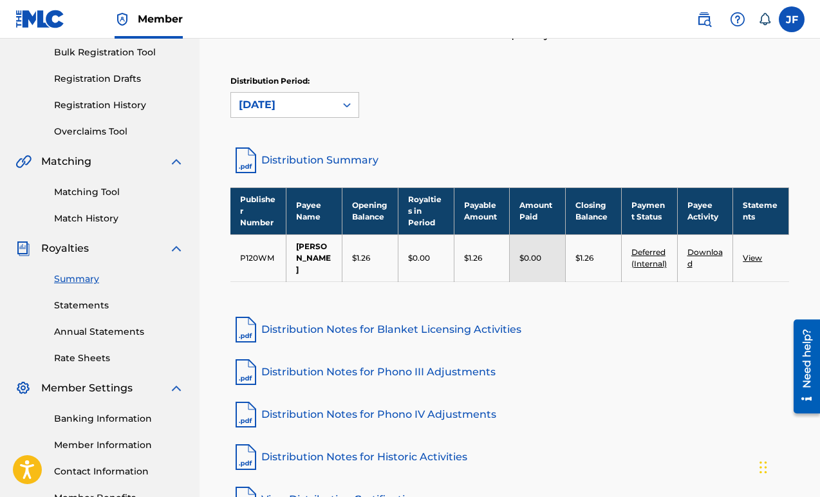
click at [798, 26] on label at bounding box center [792, 19] width 26 height 26
click at [792, 19] on input "JF Jillian Foley jillian.r.foley@gmail.com Notification Preferences Profile Log…" at bounding box center [792, 19] width 0 height 0
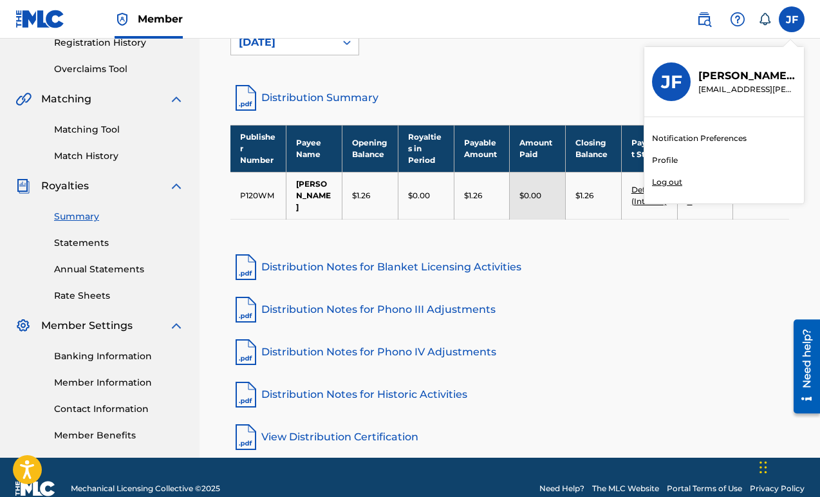
scroll to position [275, 0]
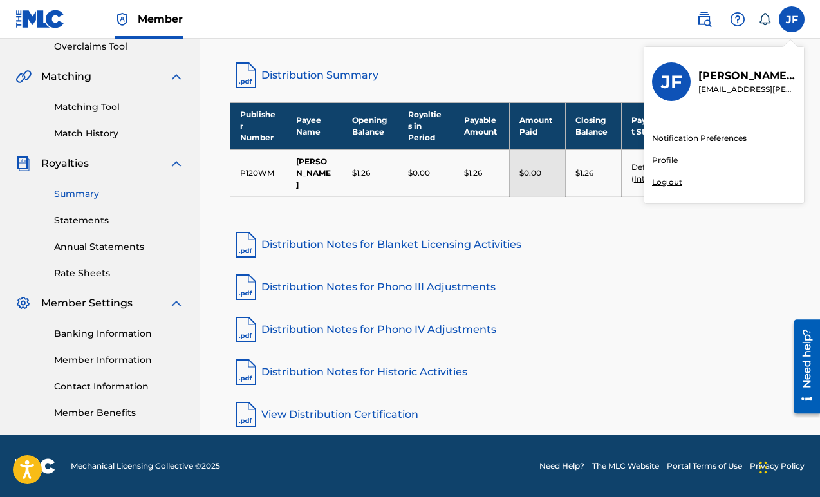
click at [95, 359] on link "Member Information" at bounding box center [119, 361] width 130 height 14
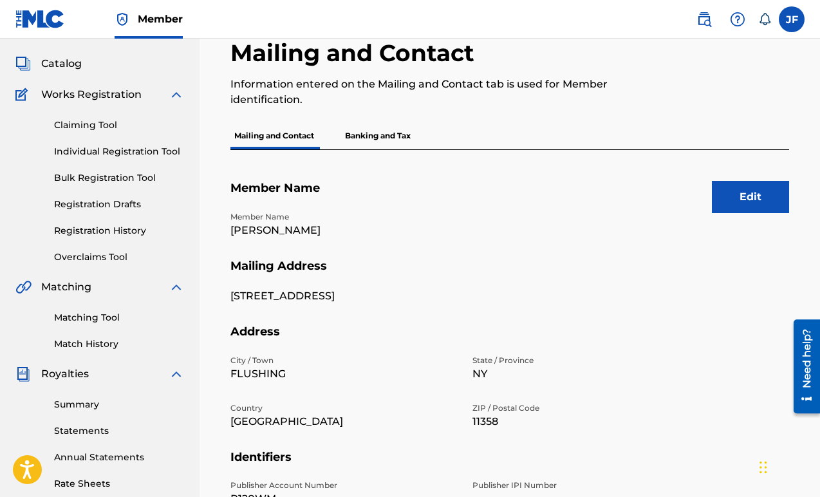
scroll to position [110, 0]
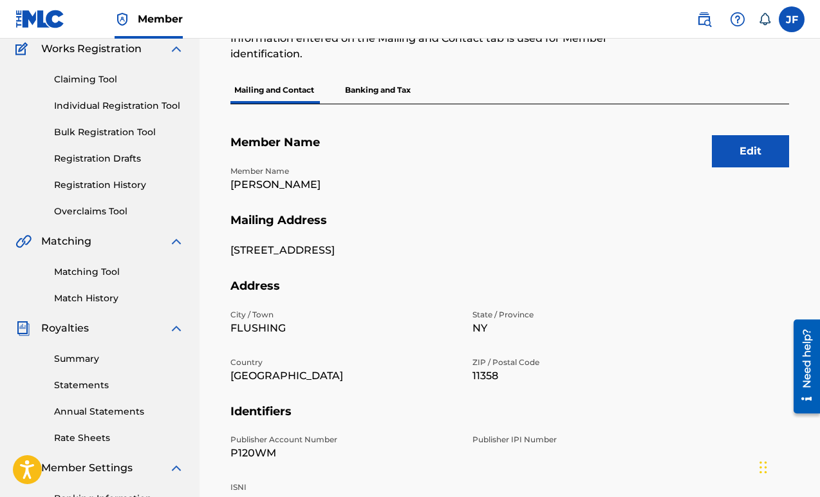
click at [729, 167] on button "Edit" at bounding box center [750, 151] width 77 height 32
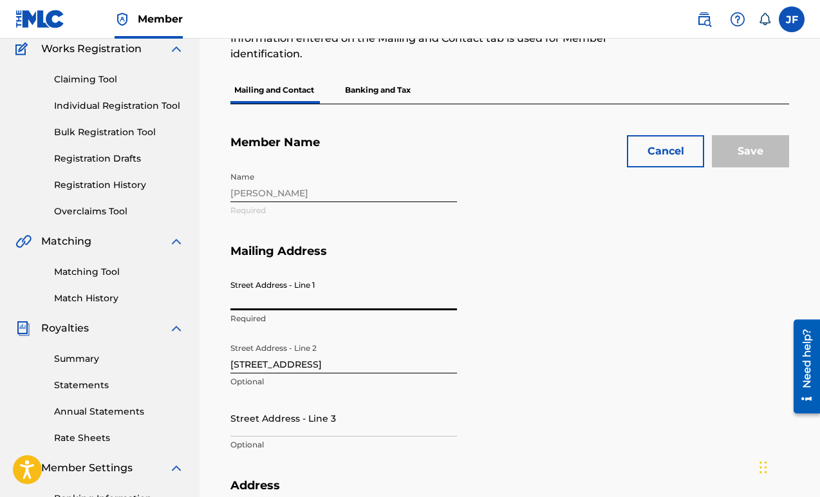
click at [333, 294] on input "Street Address - Line 1" at bounding box center [344, 292] width 227 height 37
type input "1"
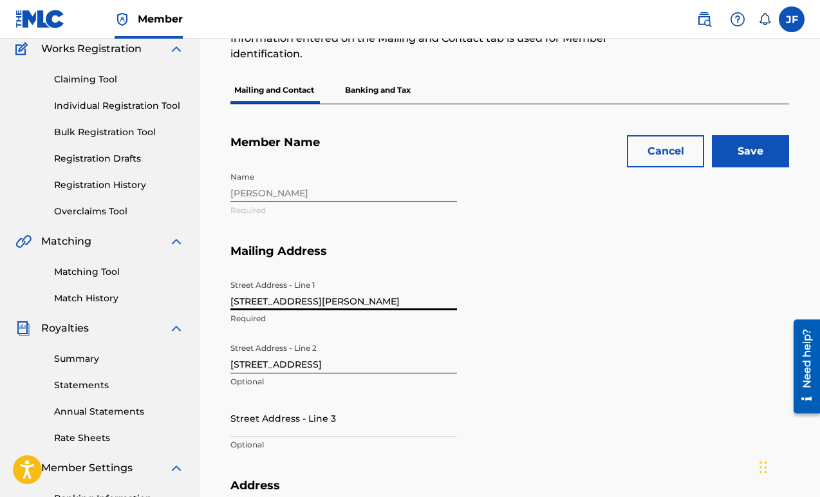
type input "2364 Frederick Douglass Blvd"
click at [329, 359] on input "196-15 STATION ROAD" at bounding box center [344, 355] width 227 height 37
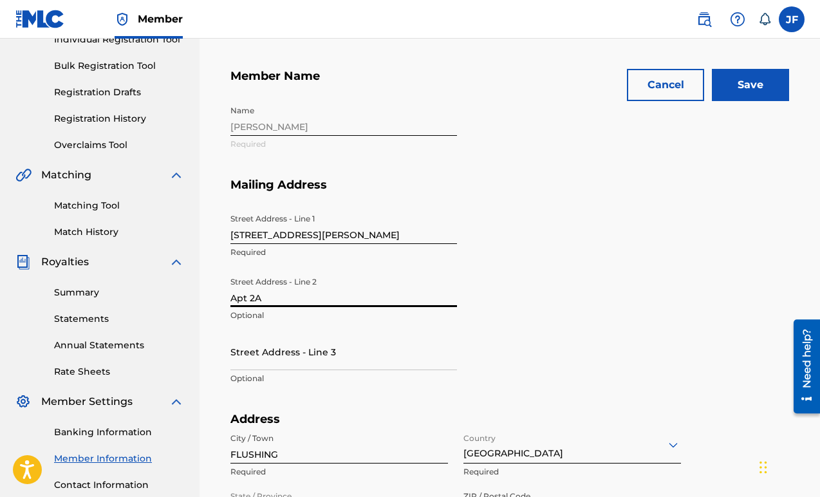
scroll to position [213, 0]
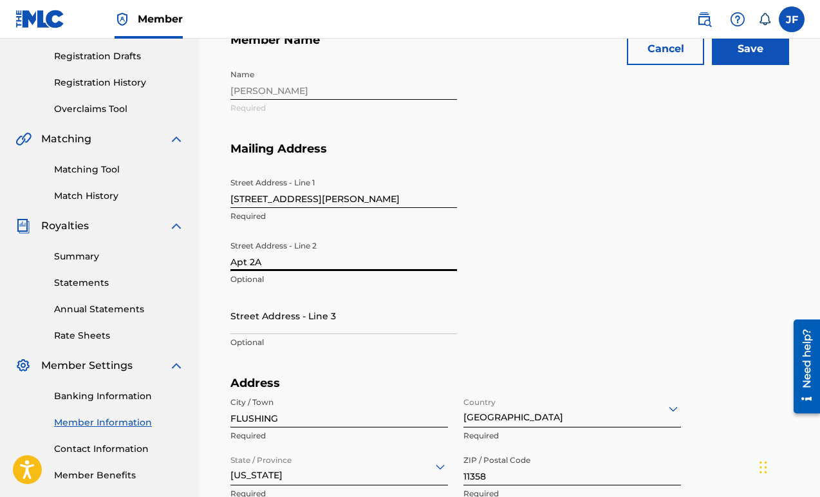
type input "Apt 2A"
click at [308, 412] on input "FLUSHING" at bounding box center [340, 409] width 218 height 37
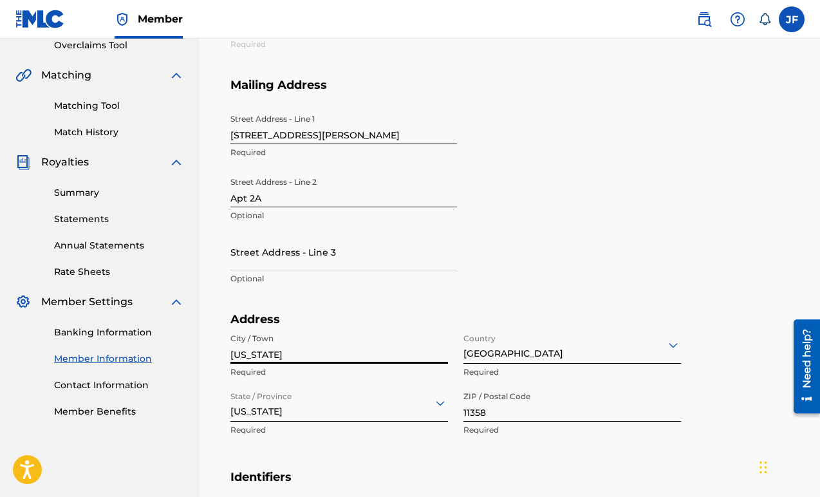
scroll to position [292, 0]
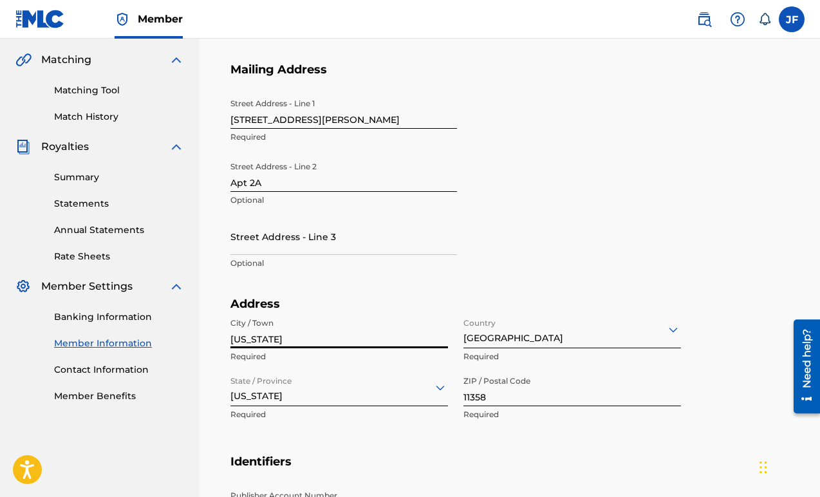
type input "New York"
click at [516, 390] on input "11358" at bounding box center [573, 388] width 218 height 37
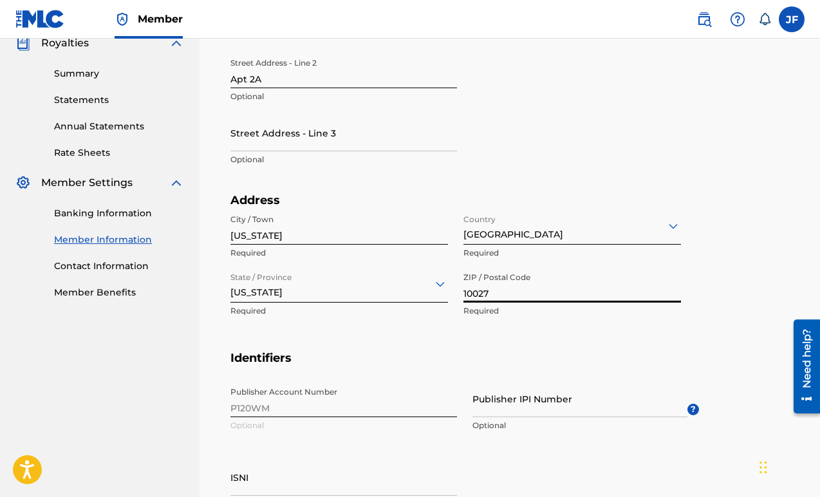
scroll to position [443, 0]
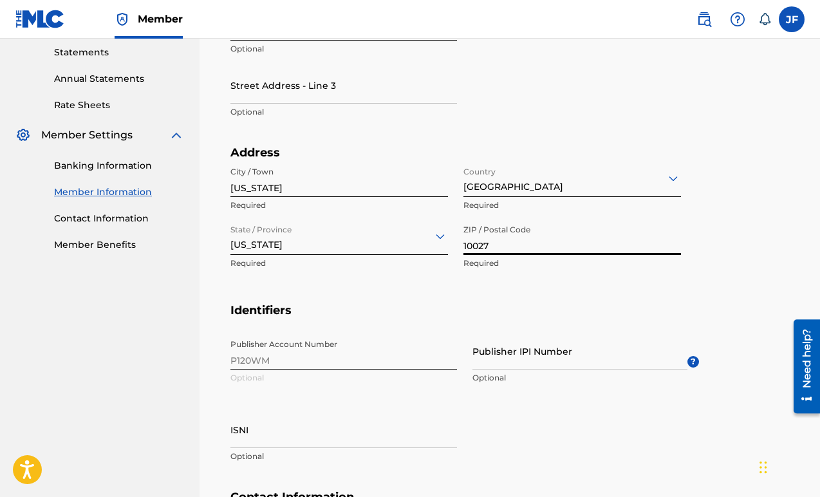
type input "10027"
click at [367, 357] on div "Publisher Account Number P120WM Optional Publisher IPI Number Optional ? ISNI O…" at bounding box center [465, 411] width 469 height 157
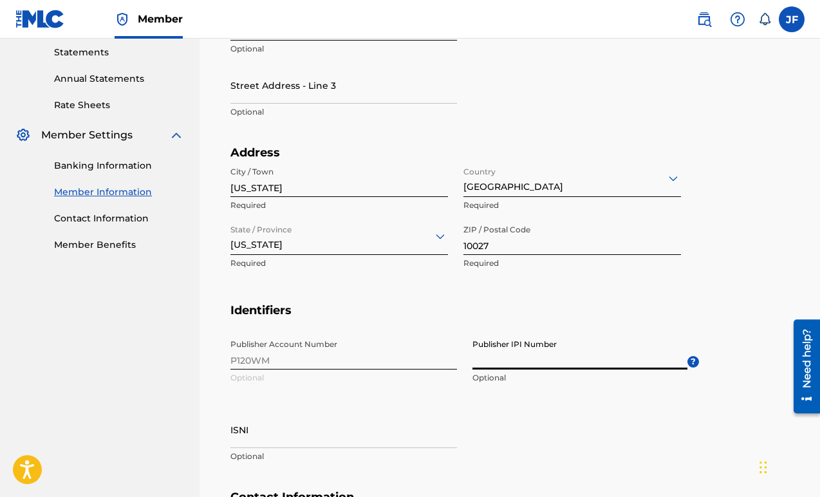
click at [570, 359] on input "Publisher IPI Number" at bounding box center [580, 351] width 215 height 37
click at [477, 418] on div "Publisher Account Number P120WM Optional Publisher IPI Number Optional ? ISNI O…" at bounding box center [465, 411] width 469 height 157
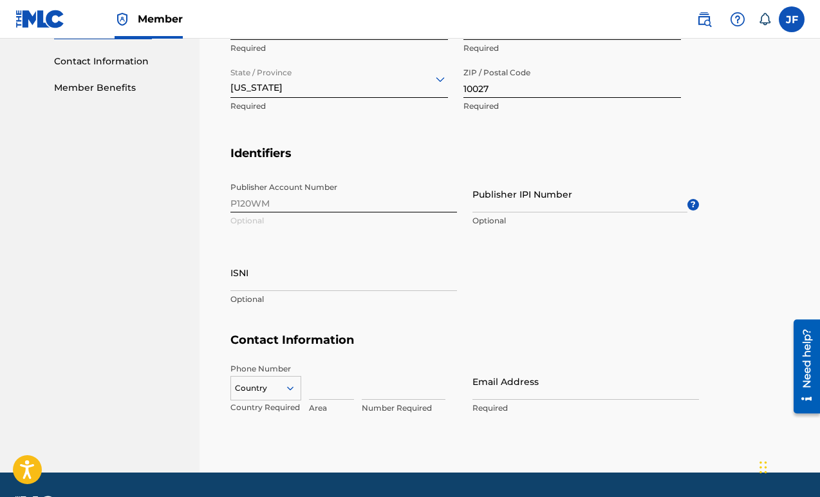
scroll to position [637, 0]
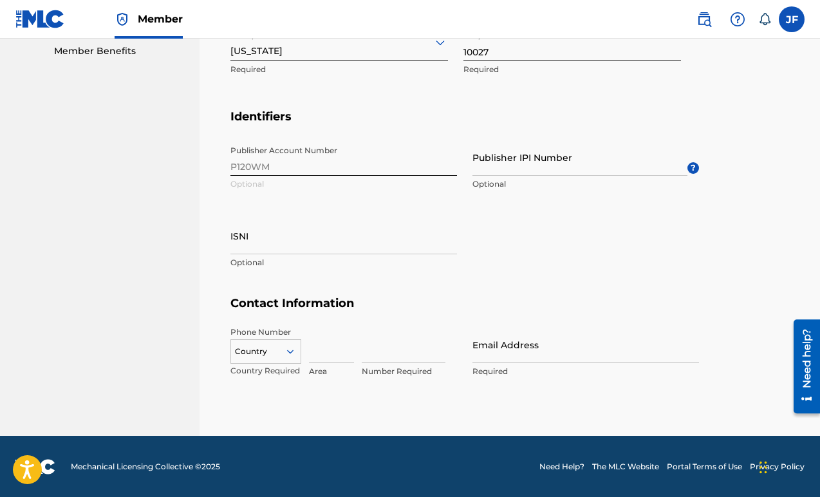
click at [254, 350] on div "Country" at bounding box center [266, 348] width 71 height 19
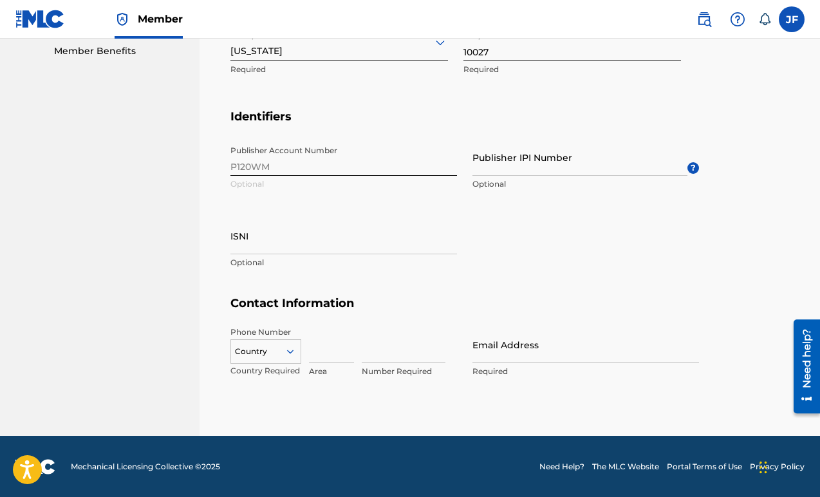
type input "718"
type input "Jillian Foley"
type input "United States"
type input "MA"
type input "1"
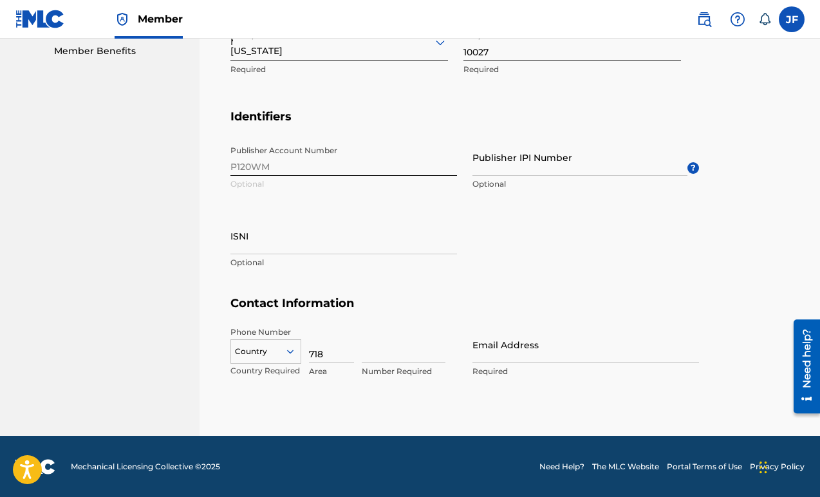
type input "9836372"
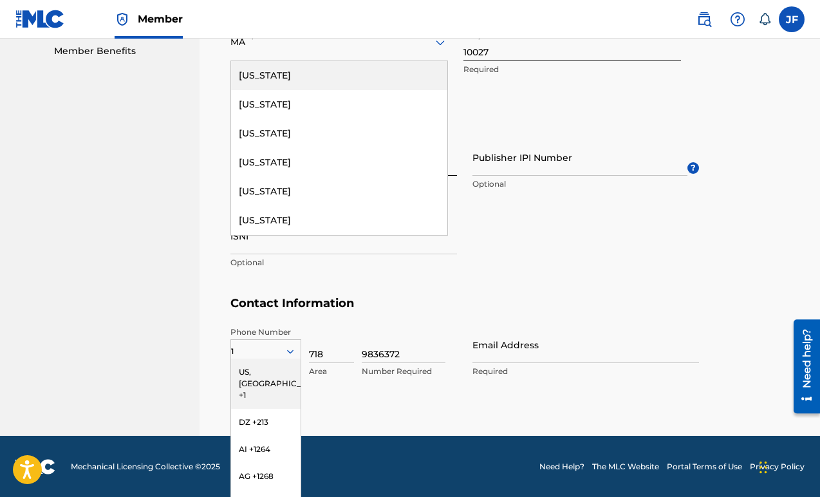
scroll to position [692, 0]
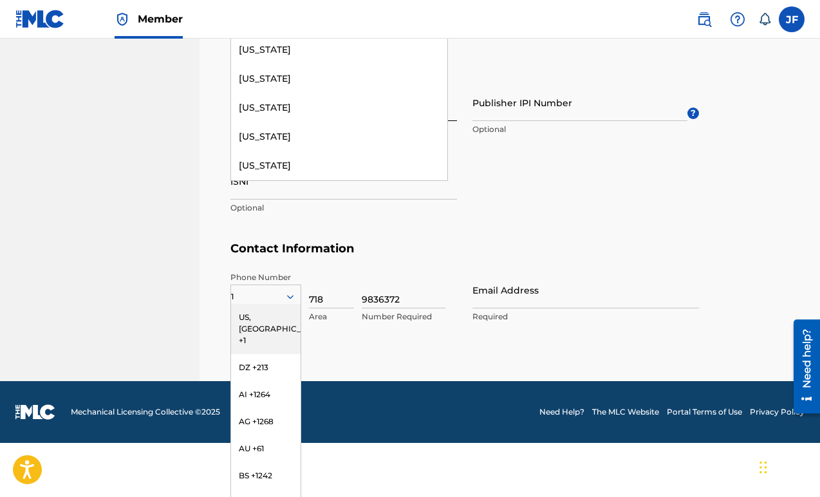
click at [515, 294] on input "Email Address" at bounding box center [586, 290] width 227 height 37
type input "[EMAIL_ADDRESS][PERSON_NAME][DOMAIN_NAME]"
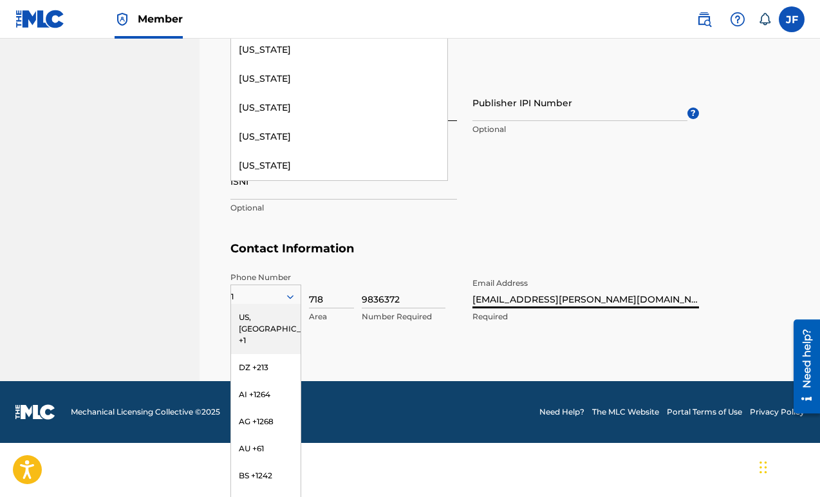
click at [515, 341] on div "Phone Number 1 US, CA +1 DZ +213 AI +1264 AG +1268 AU +61 BS +1242 BB +1246 BZ …" at bounding box center [465, 311] width 469 height 79
click at [268, 308] on div "US, CA +1" at bounding box center [266, 329] width 70 height 50
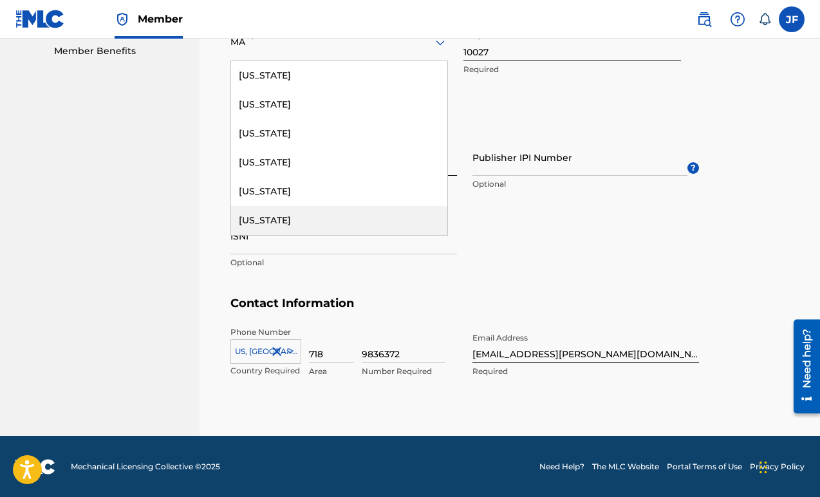
click at [461, 256] on div "Publisher Account Number P120WM Optional Publisher IPI Number Optional ? ISNI O…" at bounding box center [465, 217] width 469 height 157
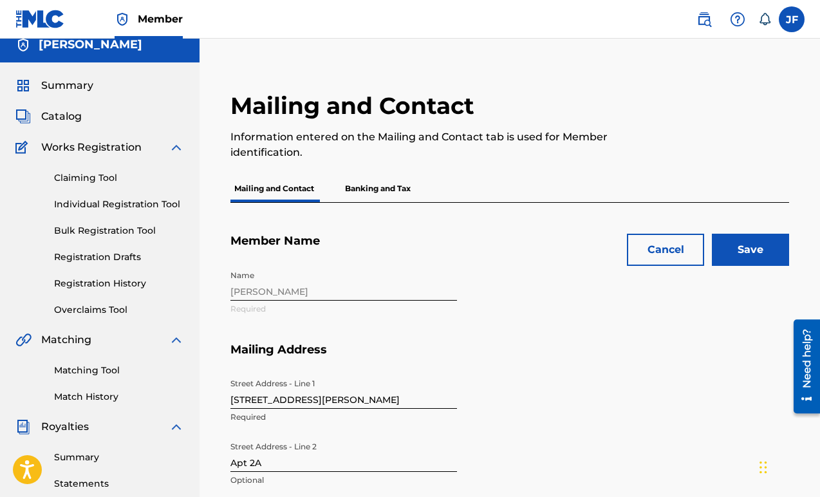
scroll to position [0, 0]
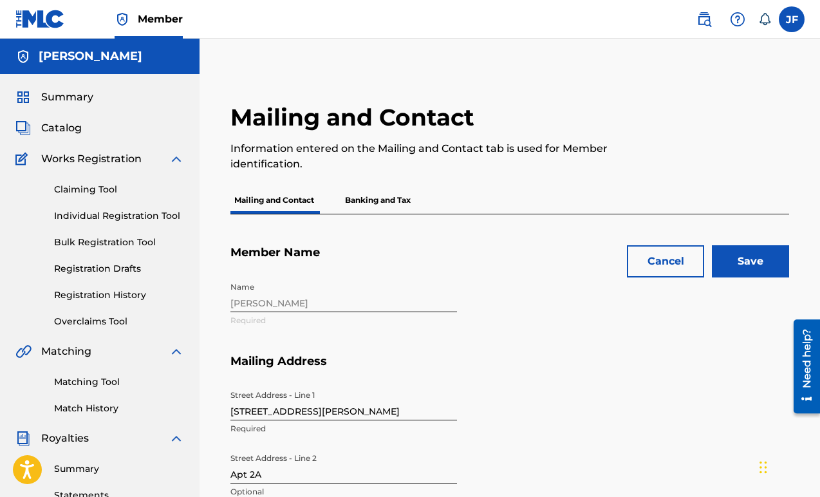
click at [751, 255] on input "Save" at bounding box center [750, 261] width 77 height 32
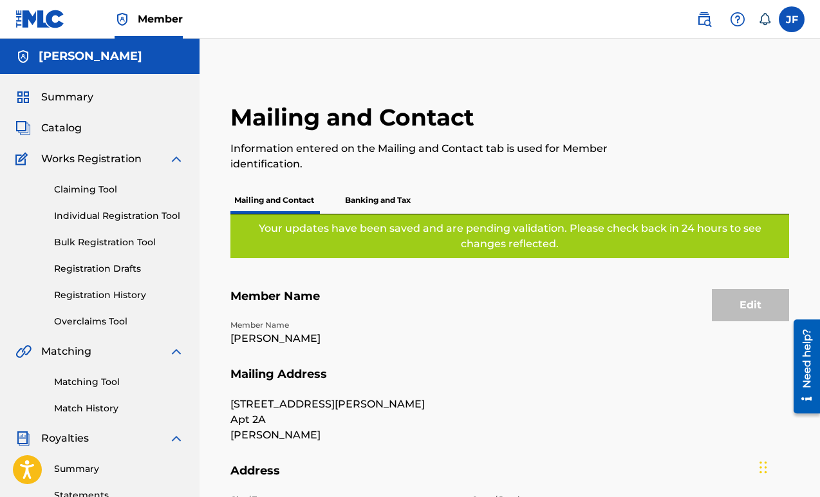
click at [75, 128] on span "Catalog" at bounding box center [61, 127] width 41 height 15
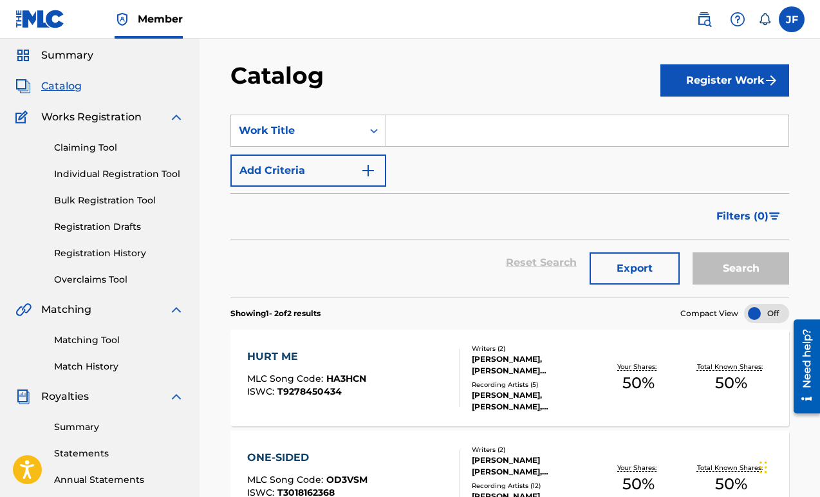
scroll to position [68, 0]
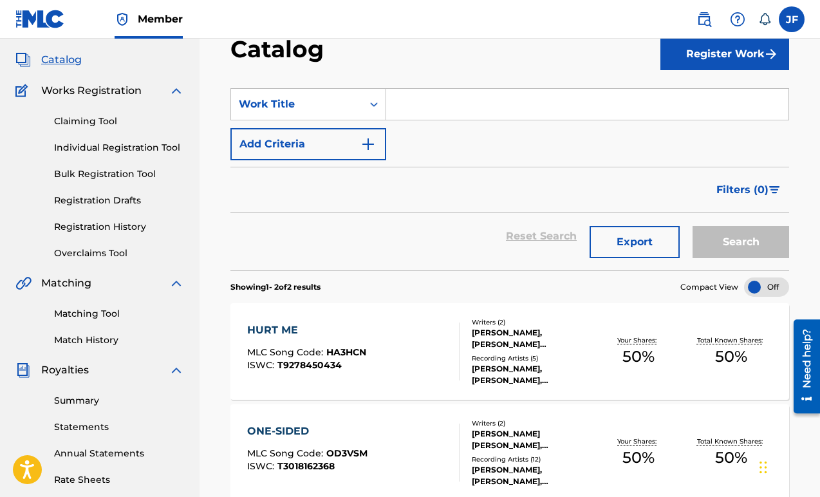
click at [432, 358] on div "HURT ME MLC Song Code : HA3HCN ISWC : T9278450434" at bounding box center [353, 352] width 213 height 58
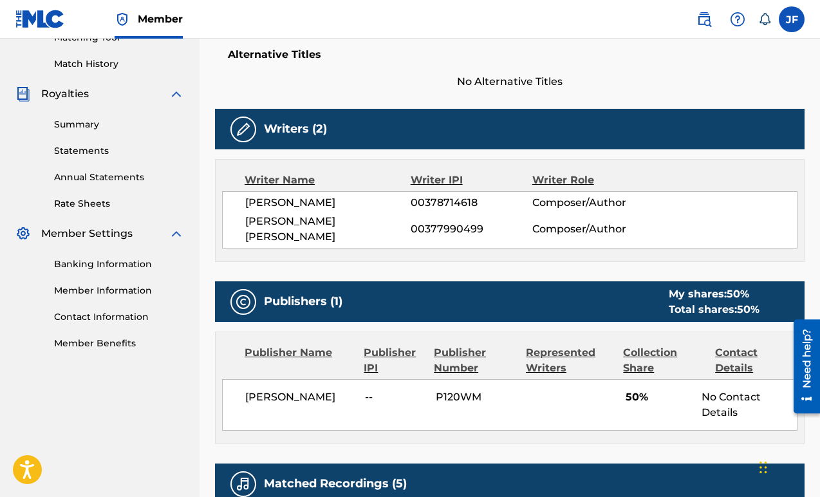
scroll to position [290, 0]
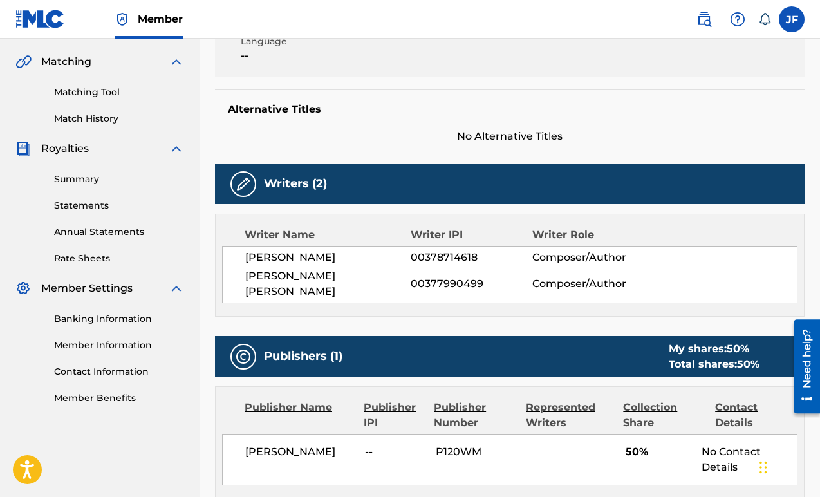
click at [302, 444] on span "[PERSON_NAME]" at bounding box center [300, 451] width 110 height 15
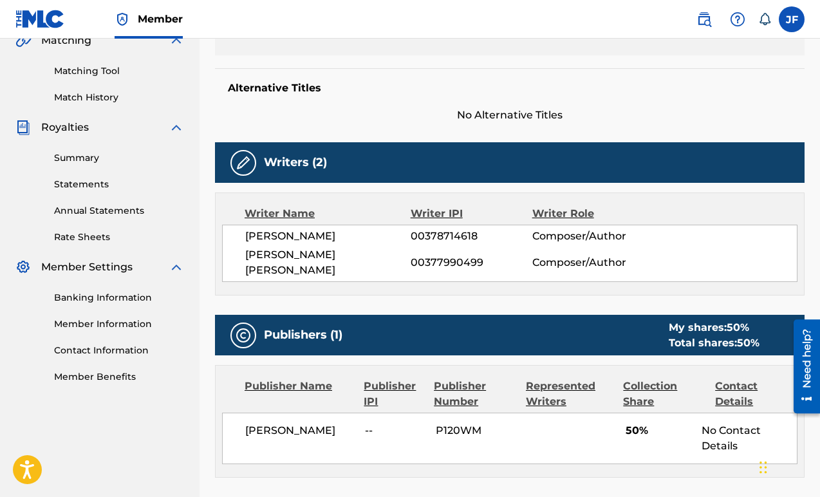
scroll to position [446, 0]
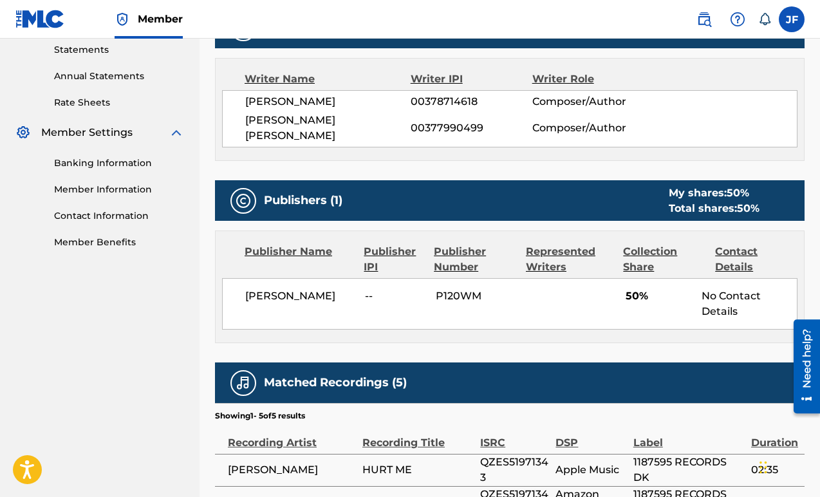
click at [303, 289] on span "[PERSON_NAME]" at bounding box center [300, 296] width 110 height 15
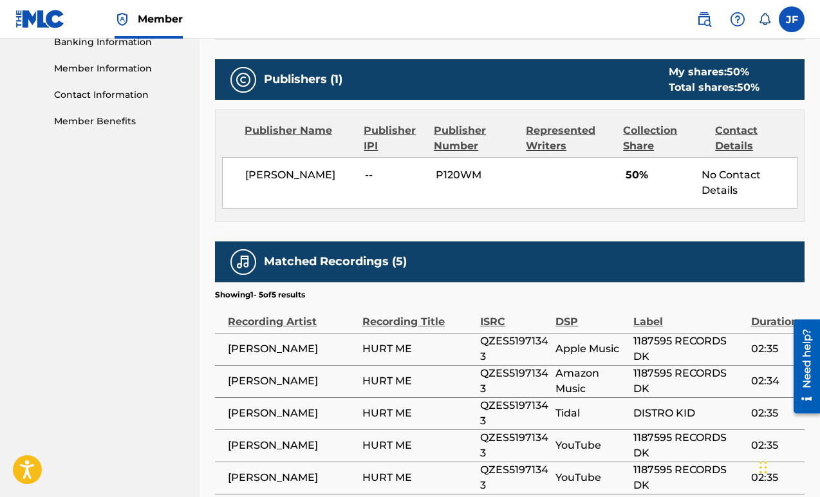
scroll to position [660, 0]
